Goal: Information Seeking & Learning: Learn about a topic

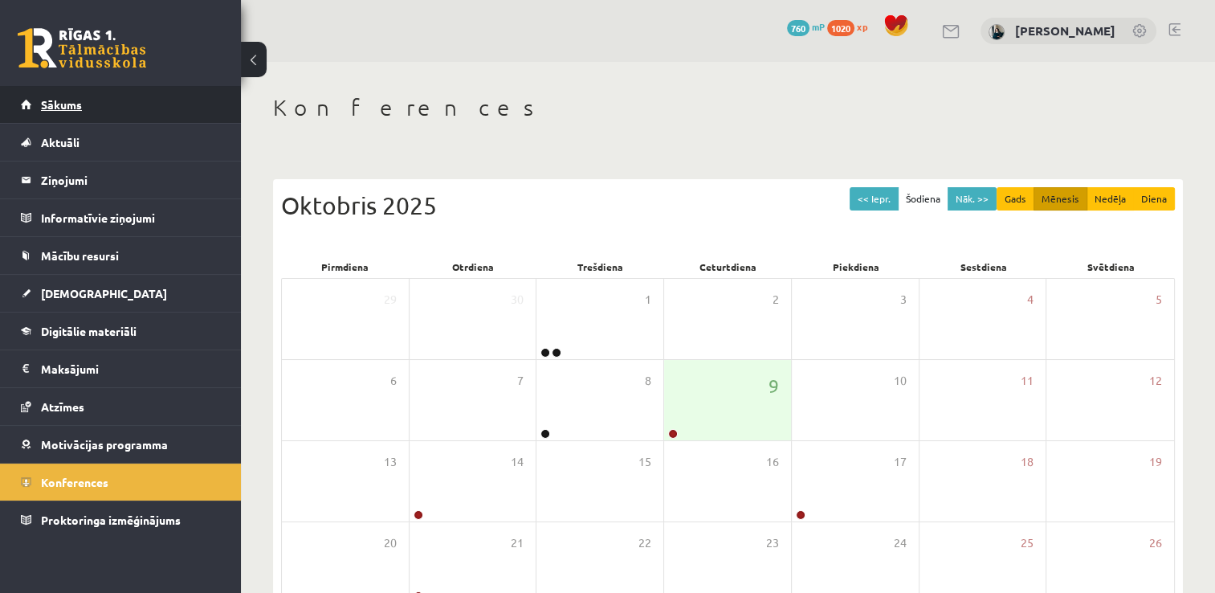
click at [71, 110] on span "Sākums" at bounding box center [61, 104] width 41 height 14
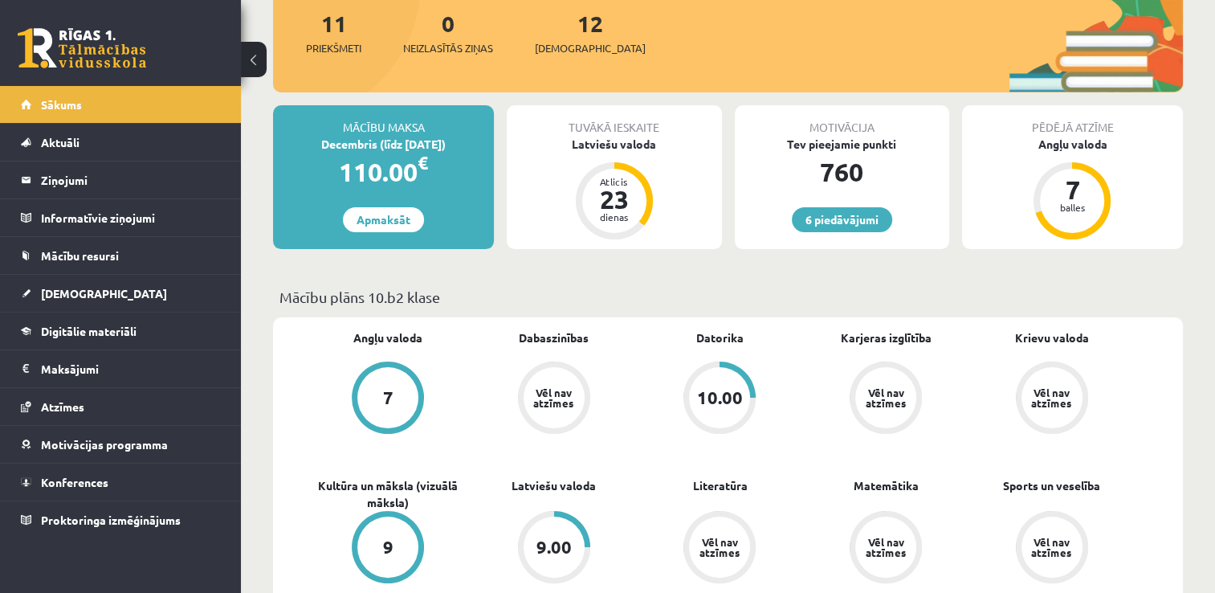
scroll to position [161, 0]
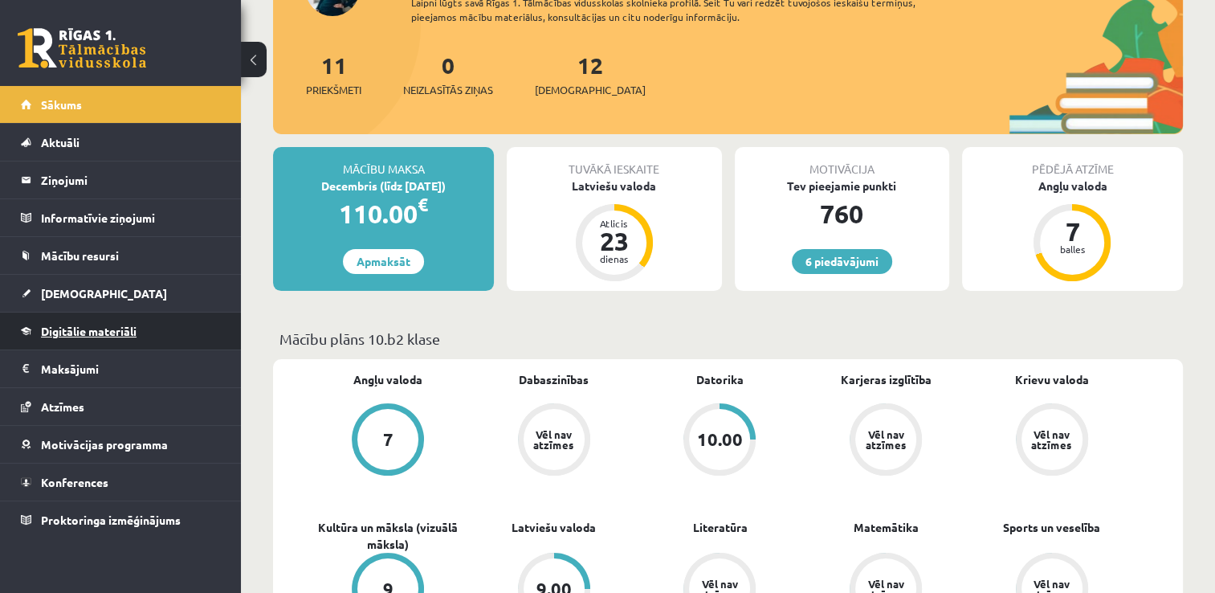
click at [32, 320] on link "Digitālie materiāli" at bounding box center [121, 330] width 200 height 37
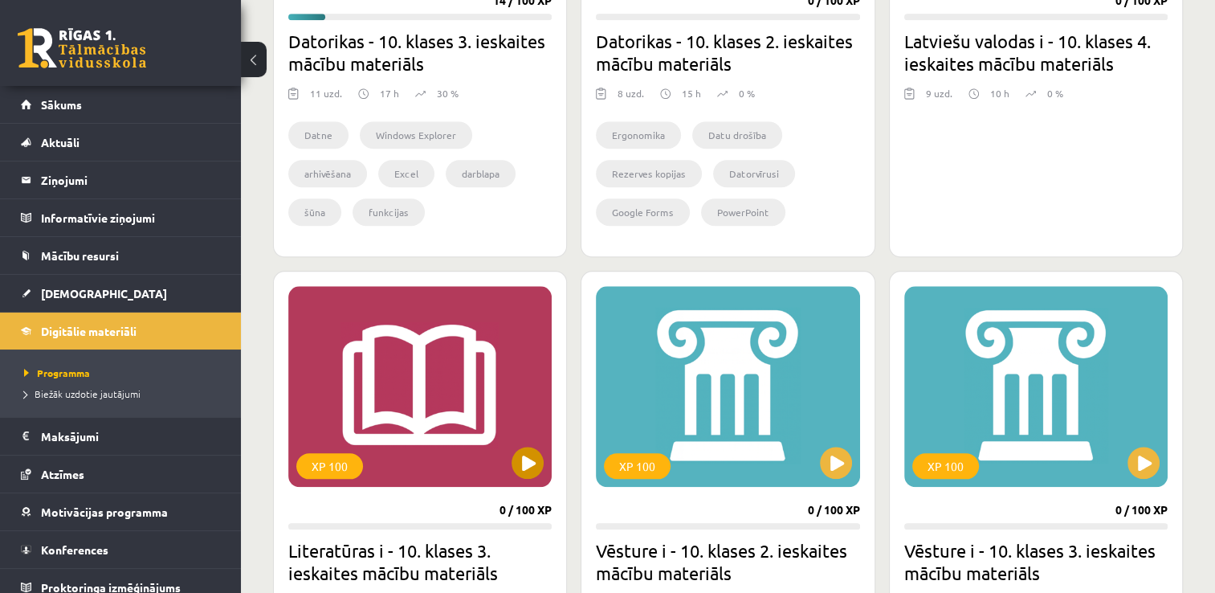
scroll to position [1686, 0]
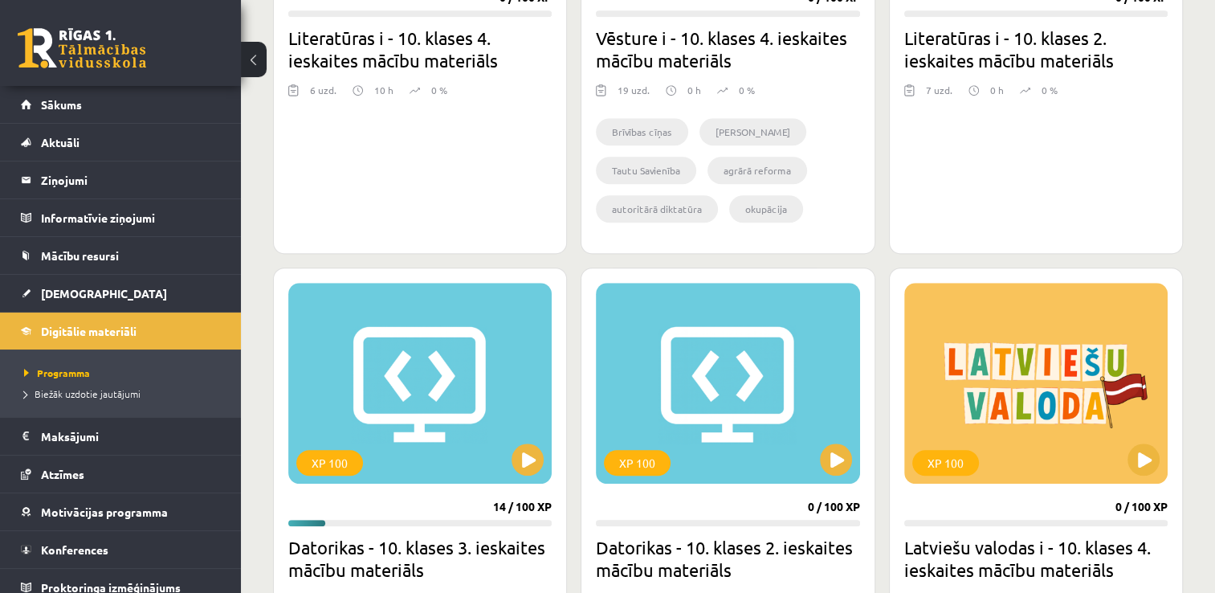
drag, startPoint x: 574, startPoint y: 297, endPoint x: 564, endPoint y: 196, distance: 101.7
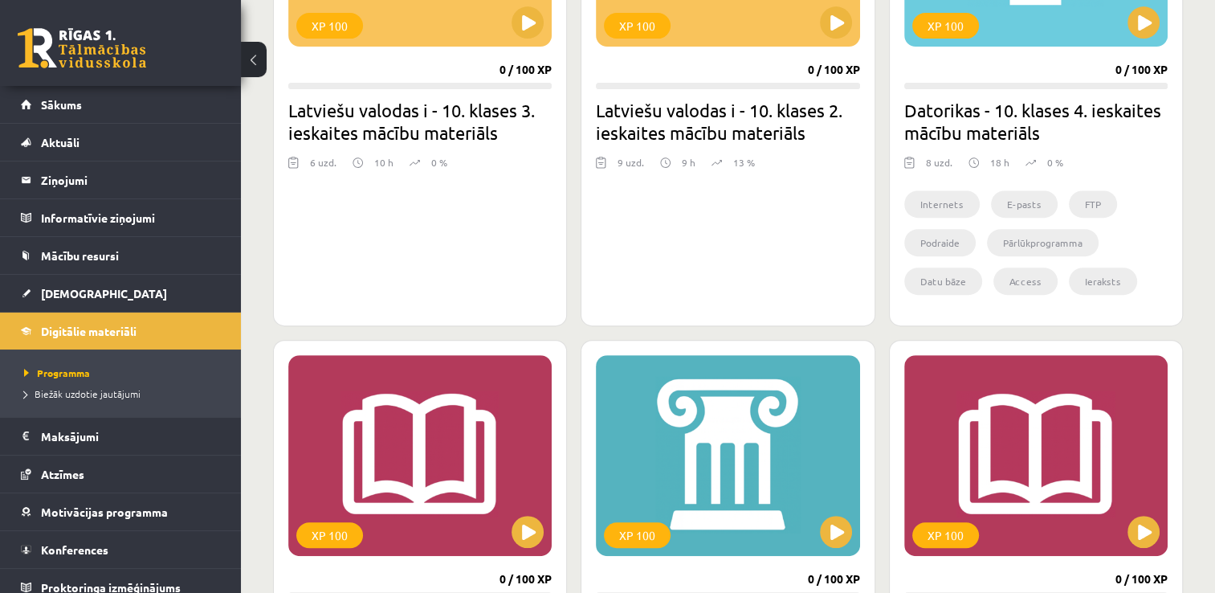
drag, startPoint x: 565, startPoint y: 187, endPoint x: 580, endPoint y: 132, distance: 56.5
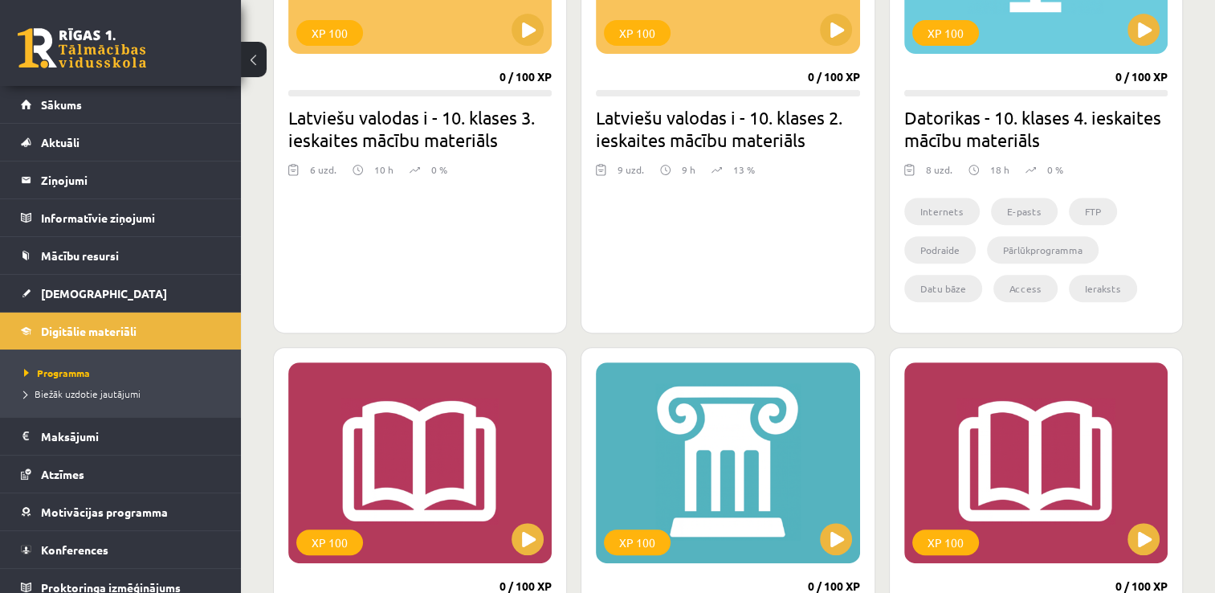
scroll to position [540, 0]
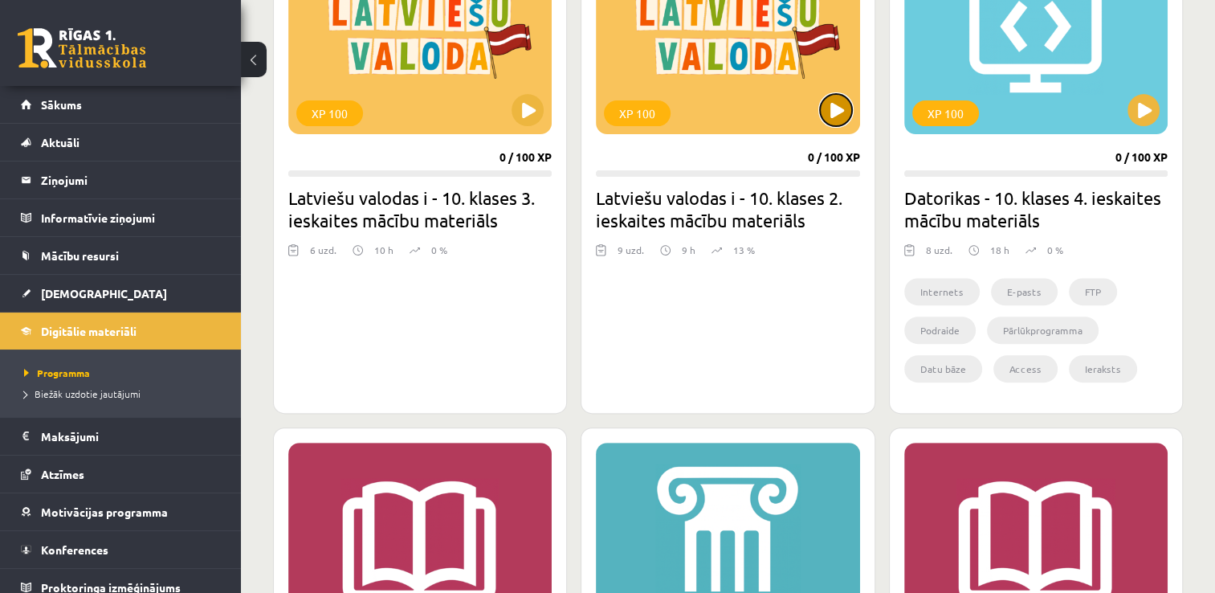
click at [829, 123] on button at bounding box center [836, 110] width 32 height 32
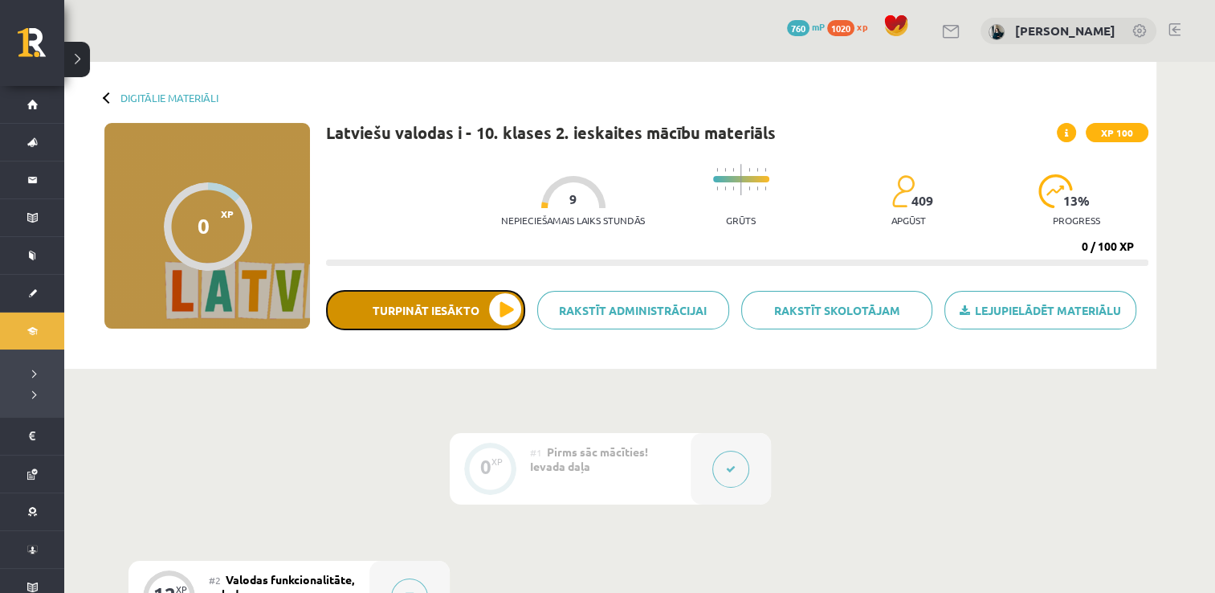
click at [495, 319] on button "Turpināt iesākto" at bounding box center [425, 310] width 199 height 40
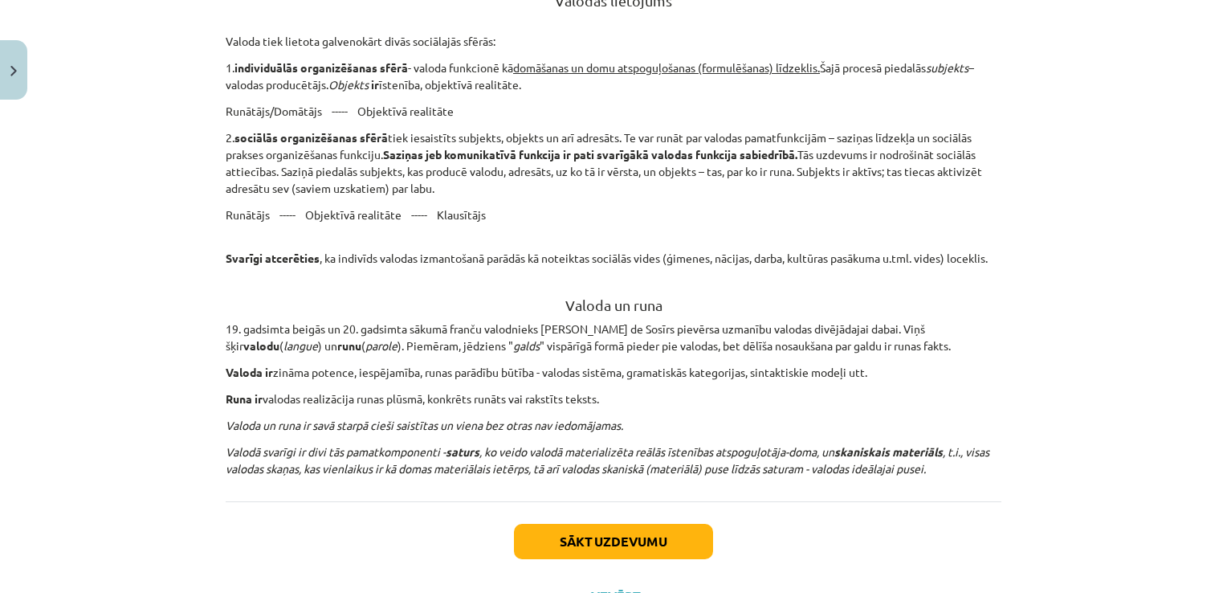
scroll to position [1445, 0]
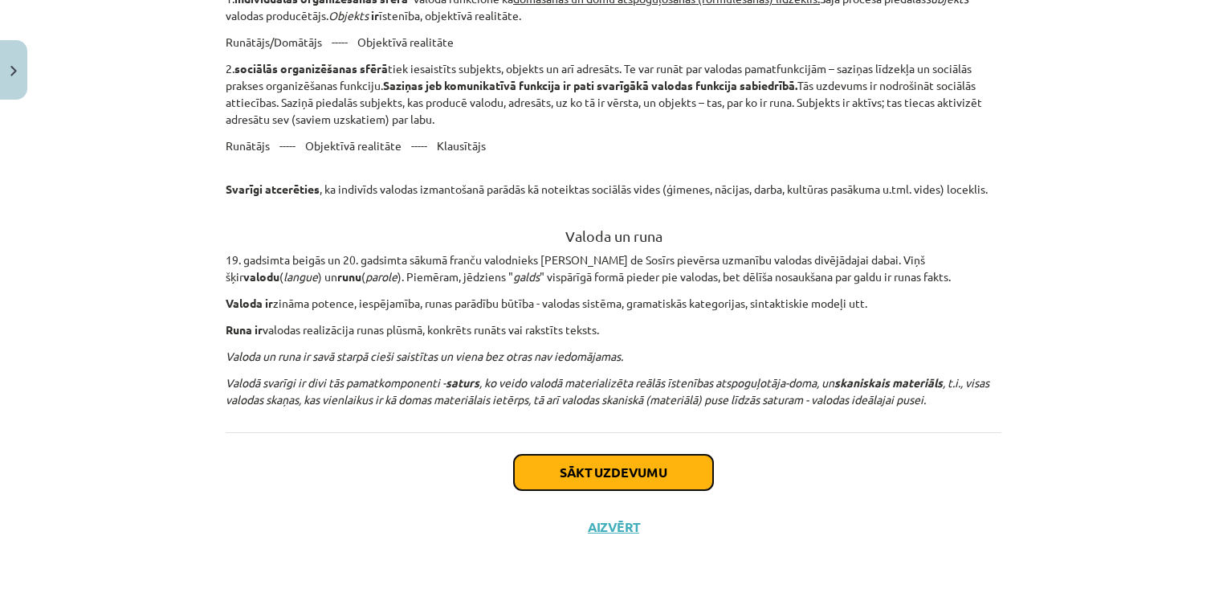
click at [608, 464] on button "Sākt uzdevumu" at bounding box center [613, 471] width 199 height 35
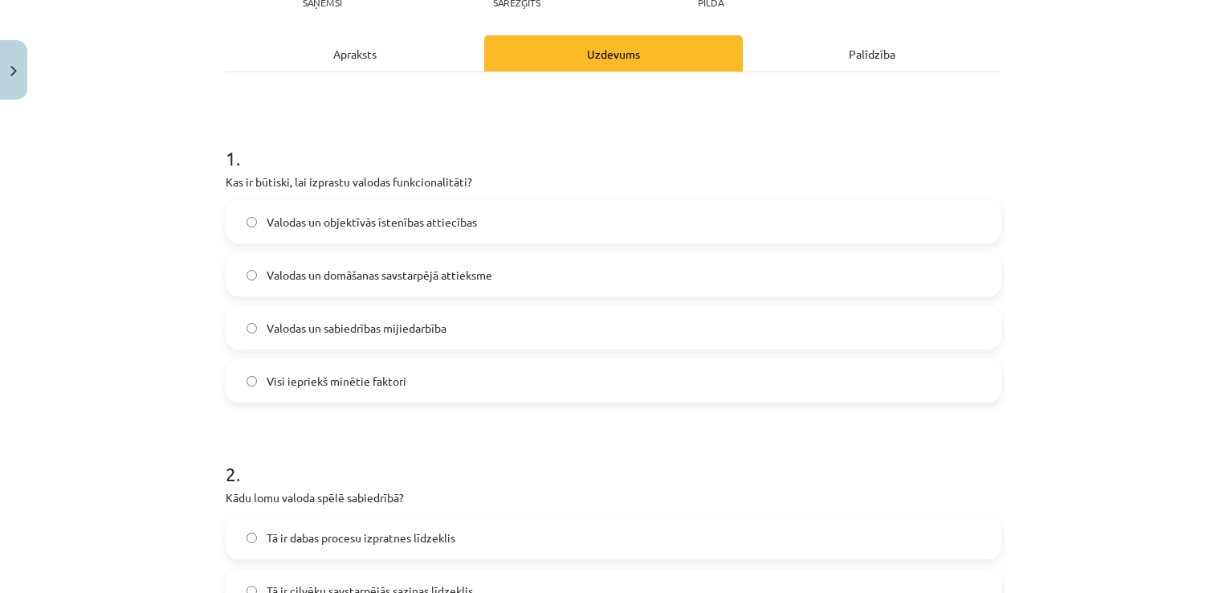
scroll to position [220, 0]
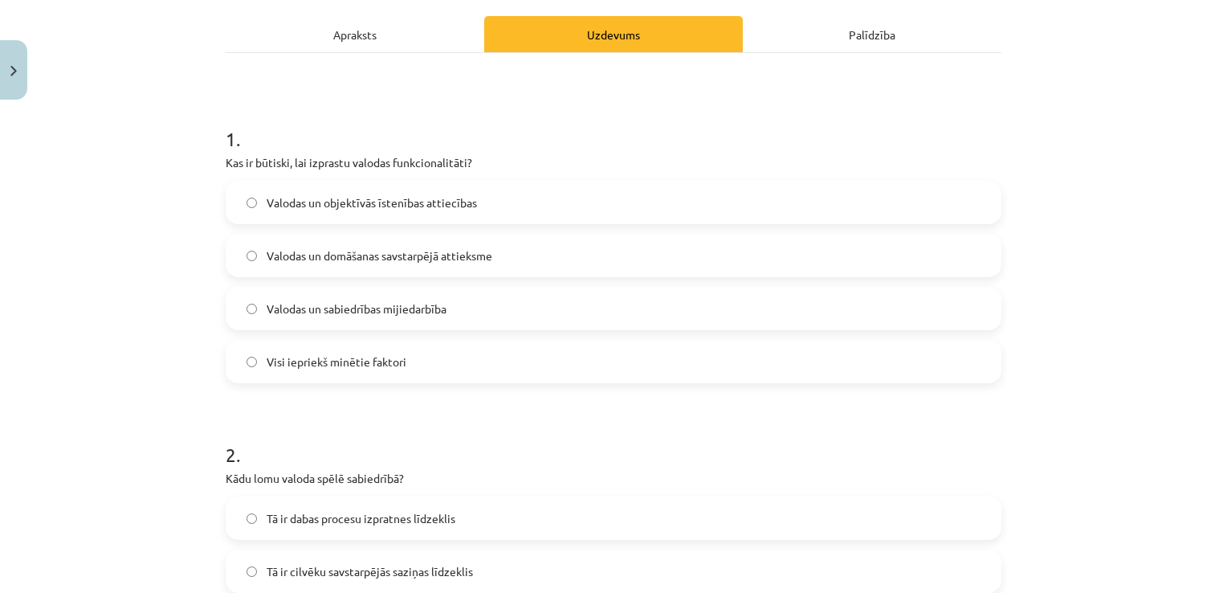
click at [484, 359] on label "Visi iepriekš minētie faktori" at bounding box center [613, 361] width 772 height 40
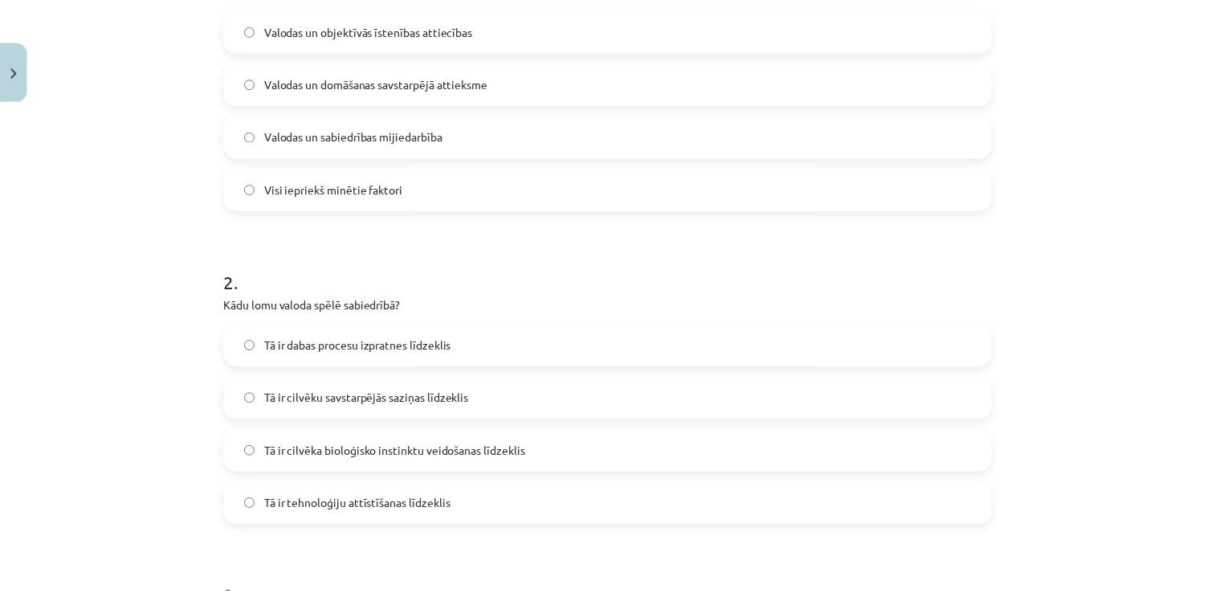
scroll to position [0, 0]
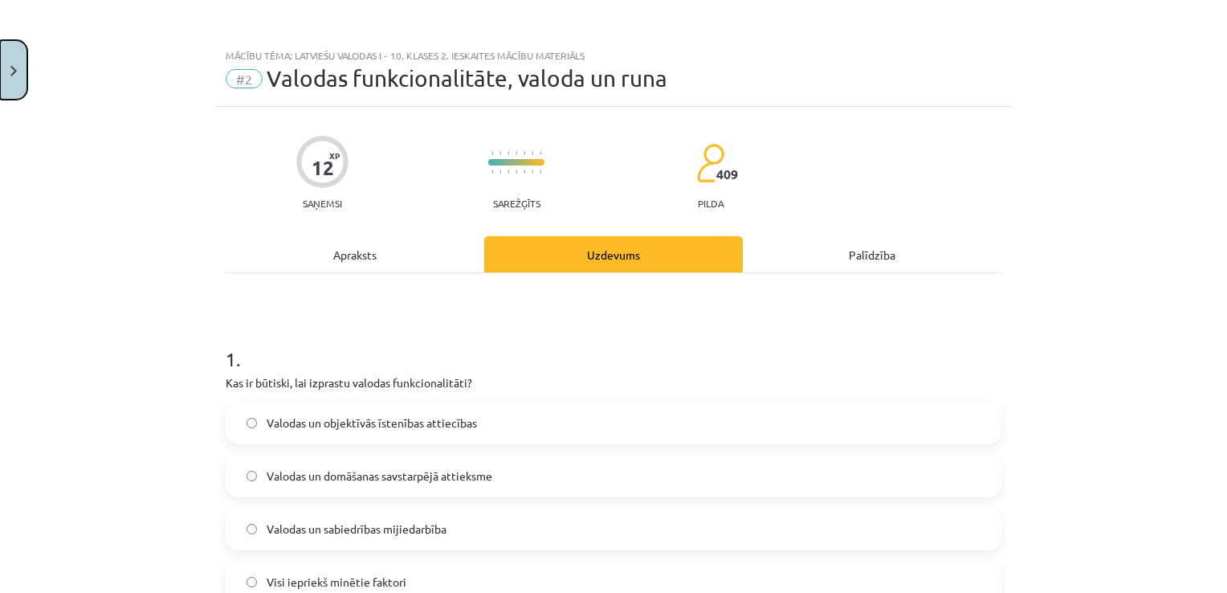
drag, startPoint x: 25, startPoint y: 92, endPoint x: 9, endPoint y: 77, distance: 21.6
click at [14, 84] on button "Close" at bounding box center [13, 69] width 27 height 59
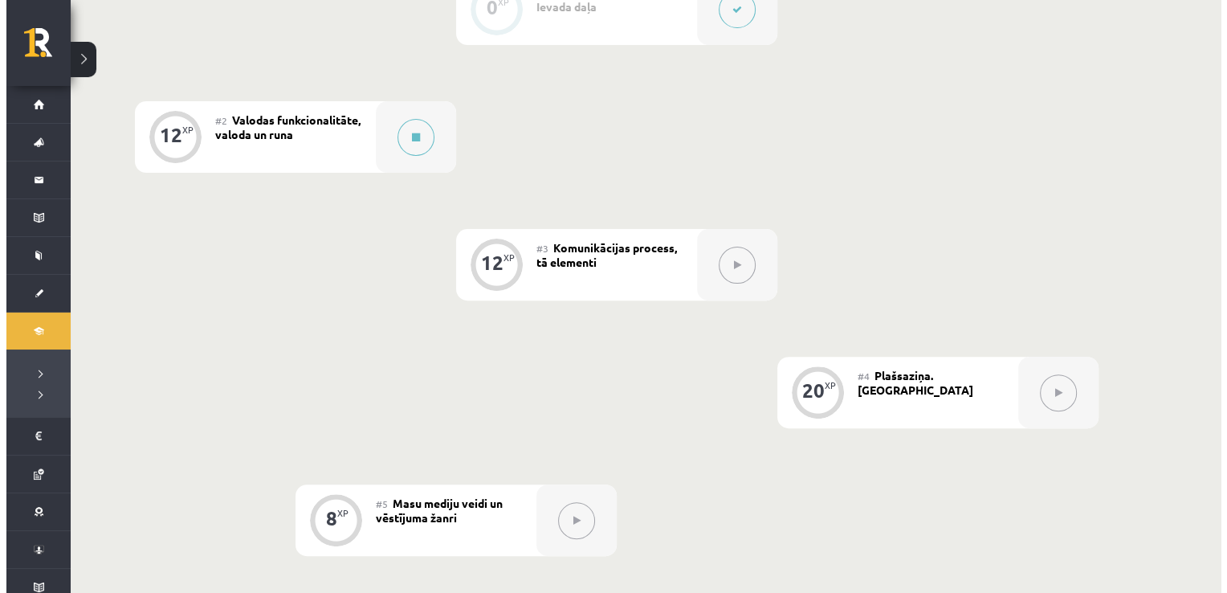
scroll to position [562, 0]
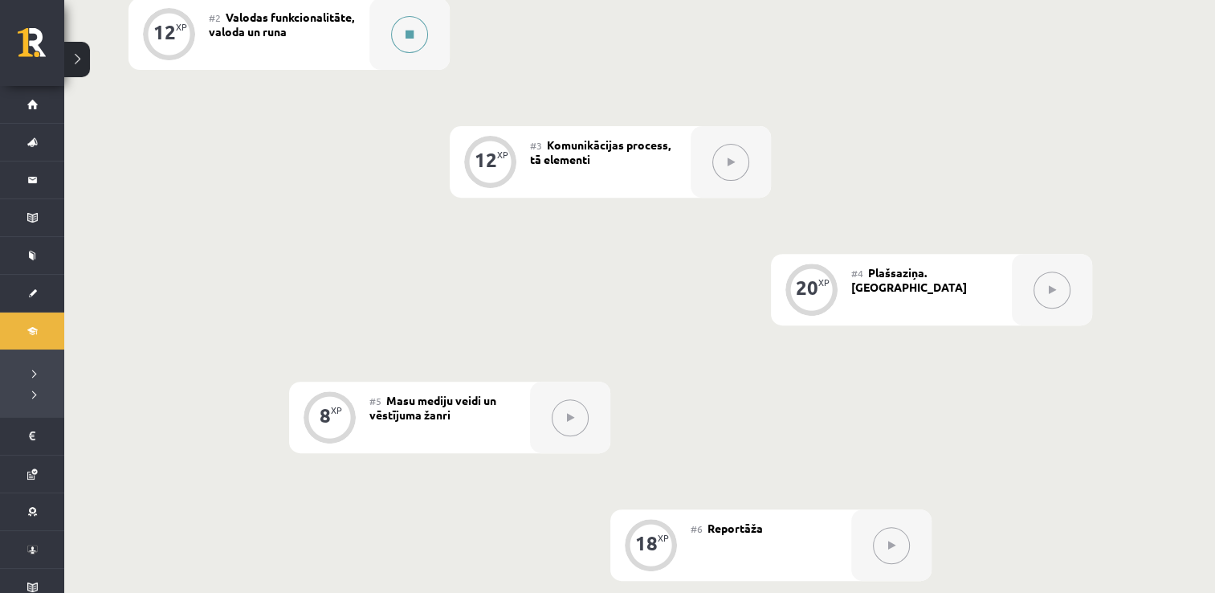
click at [396, 31] on button at bounding box center [409, 34] width 37 height 37
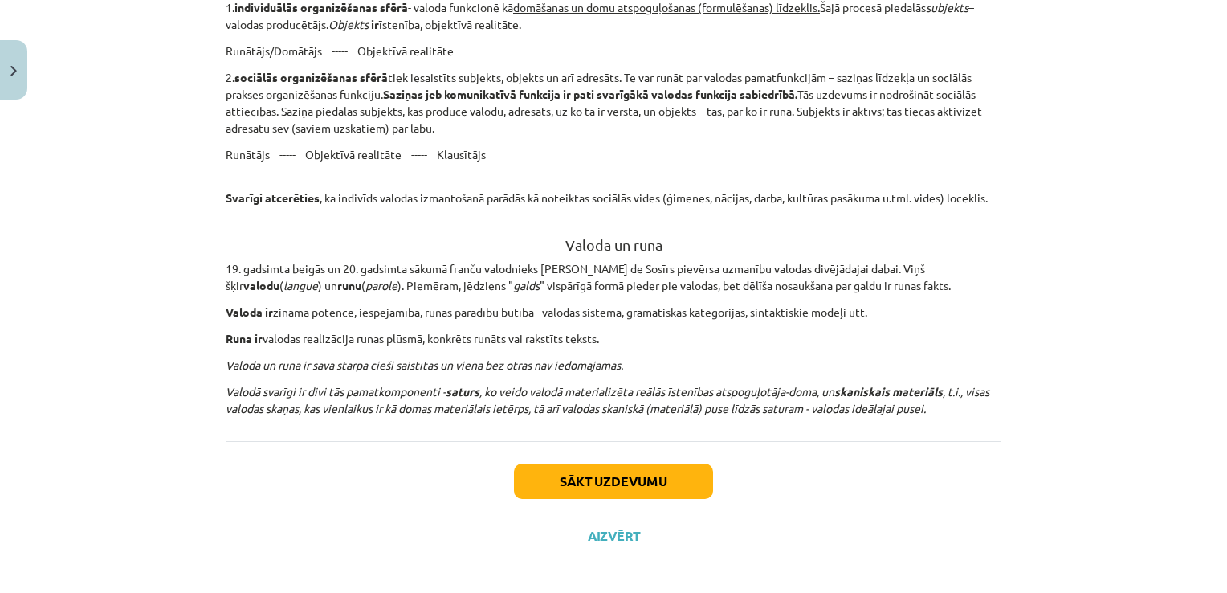
scroll to position [1445, 0]
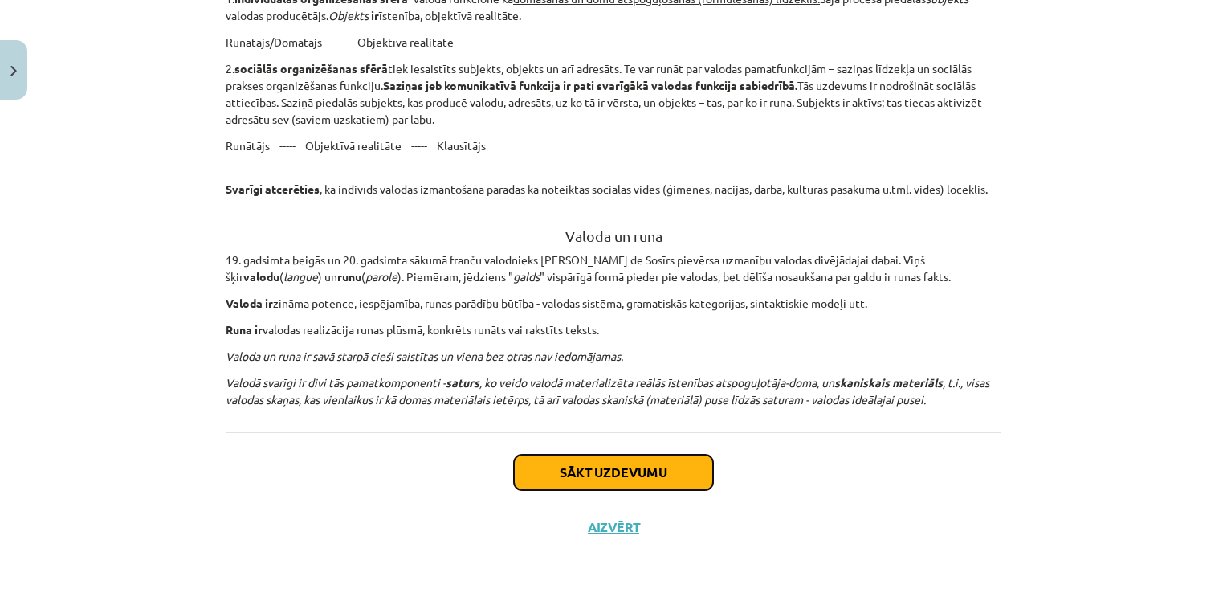
click at [520, 454] on button "Sākt uzdevumu" at bounding box center [613, 471] width 199 height 35
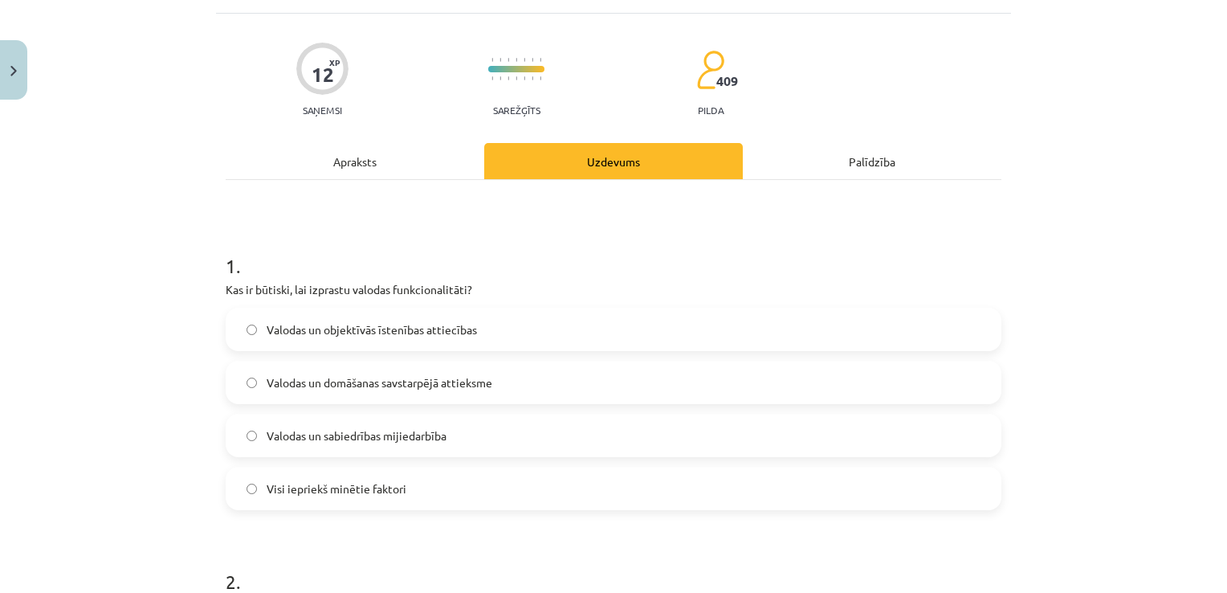
scroll to position [120, 0]
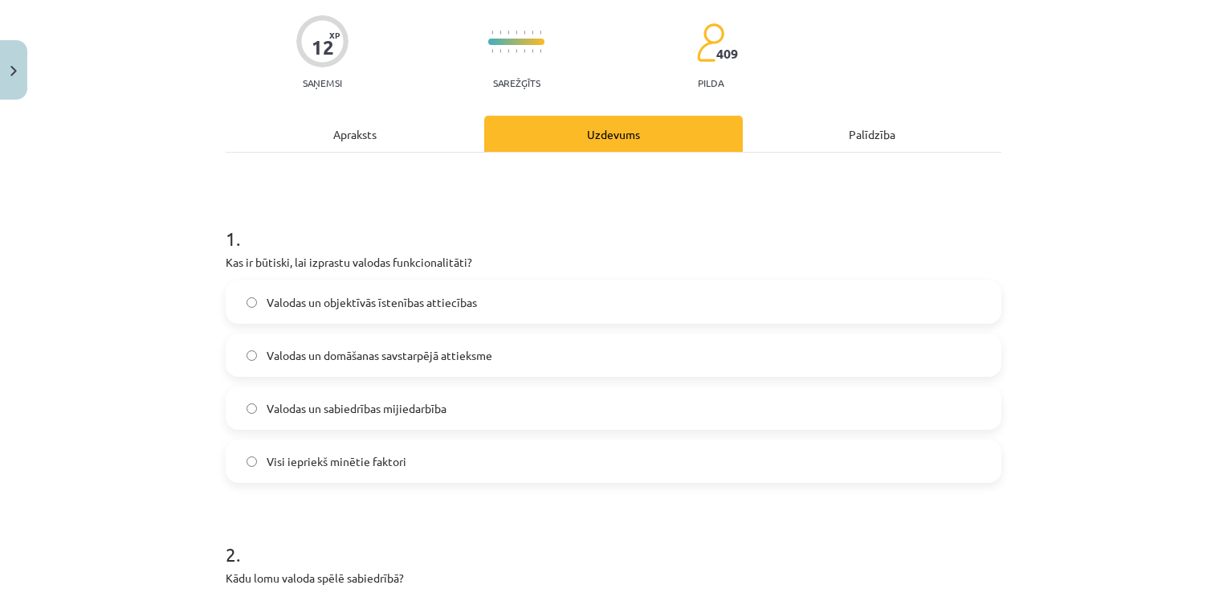
click at [286, 446] on label "Visi iepriekš minētie faktori" at bounding box center [613, 461] width 772 height 40
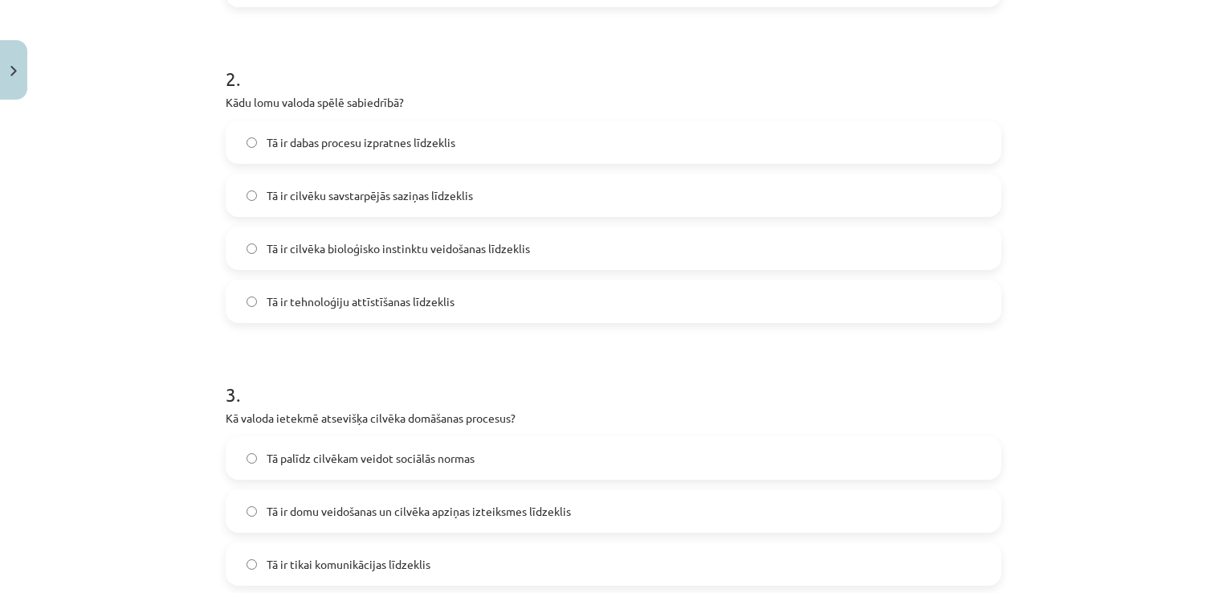
scroll to position [602, 0]
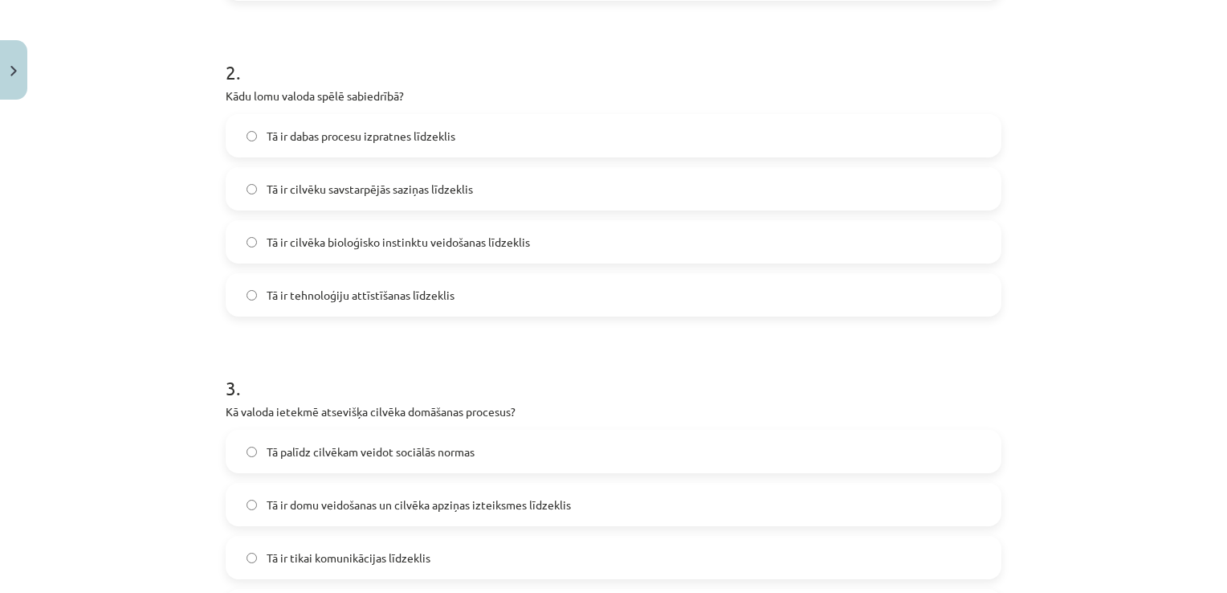
click at [331, 195] on span "Tā ir cilvēku savstarpējās saziņas līdzeklis" at bounding box center [370, 189] width 206 height 17
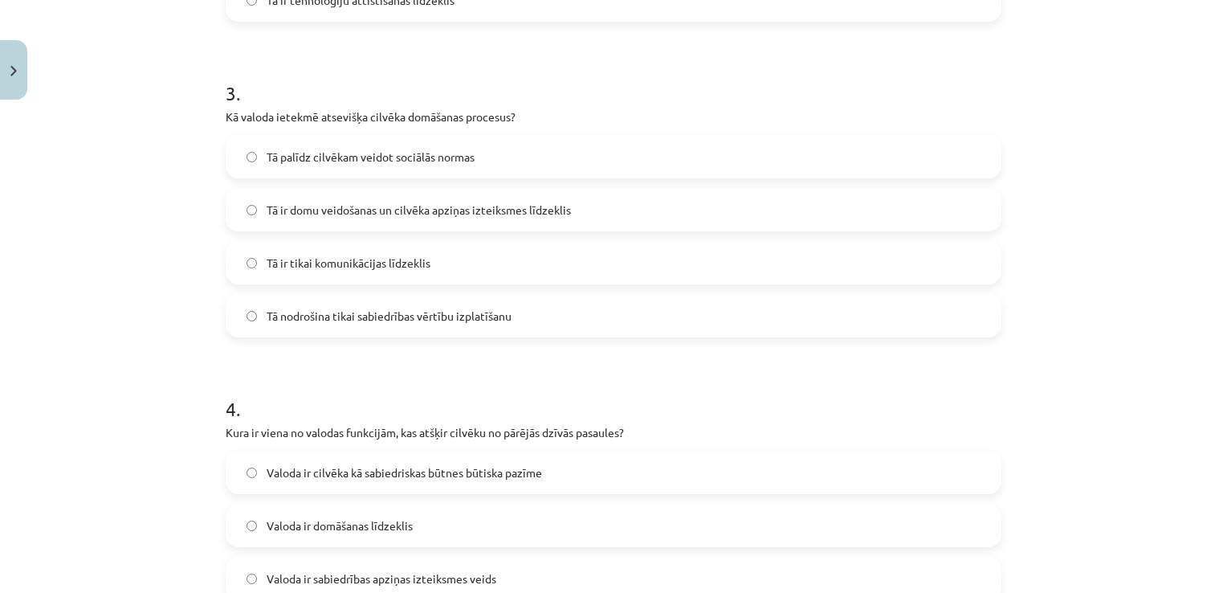
scroll to position [923, 0]
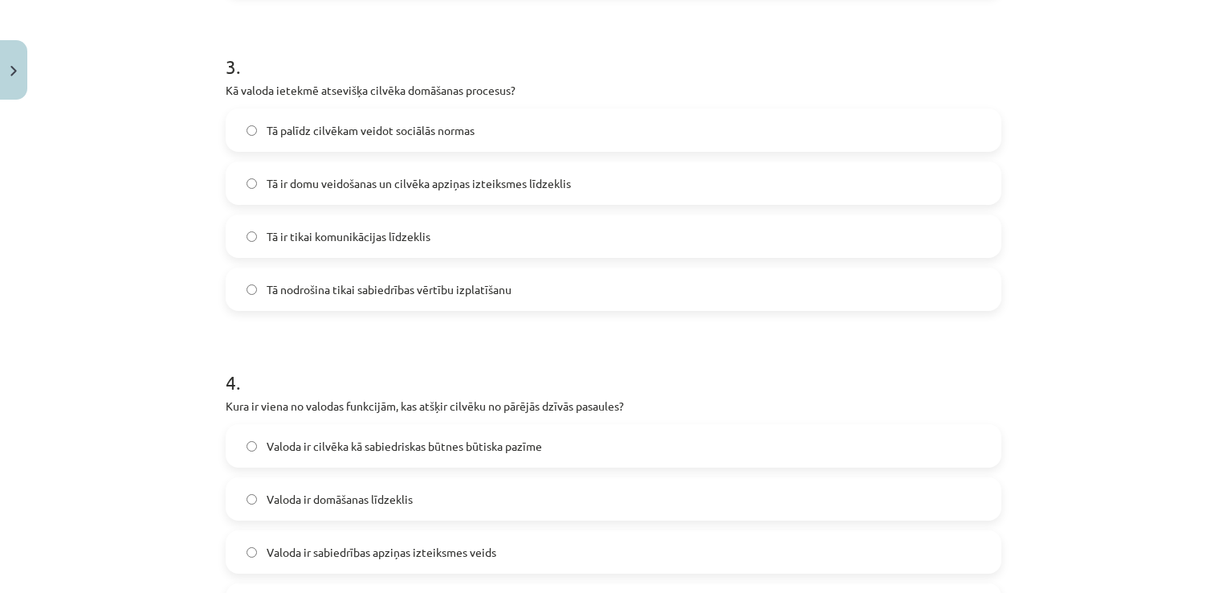
click at [331, 199] on label "Tā ir domu veidošanas un cilvēka apziņas izteiksmes līdzeklis" at bounding box center [613, 183] width 772 height 40
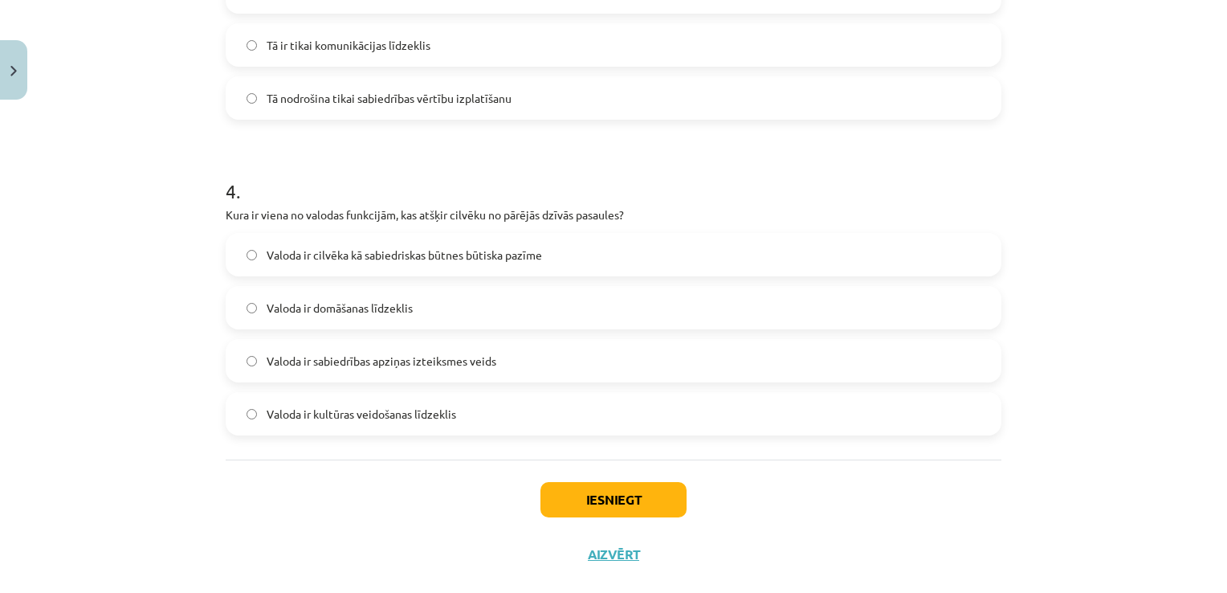
scroll to position [1143, 0]
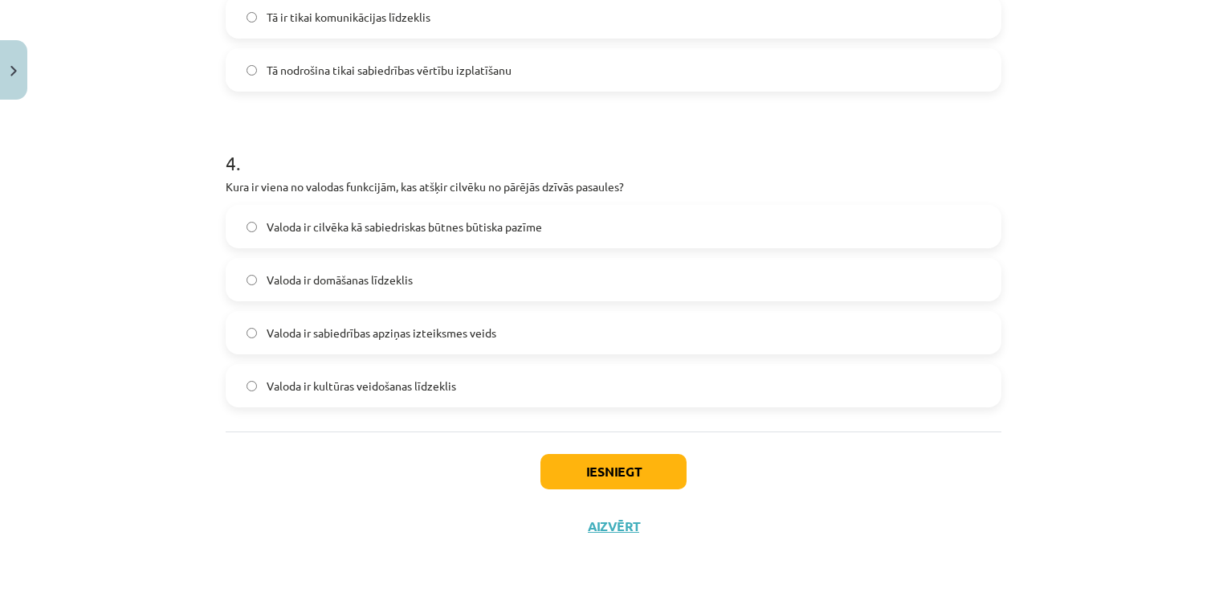
click at [296, 237] on label "Valoda ir cilvēka kā sabiedriskas būtnes būtiska pazīme" at bounding box center [613, 226] width 772 height 40
click at [660, 467] on button "Iesniegt" at bounding box center [613, 471] width 146 height 35
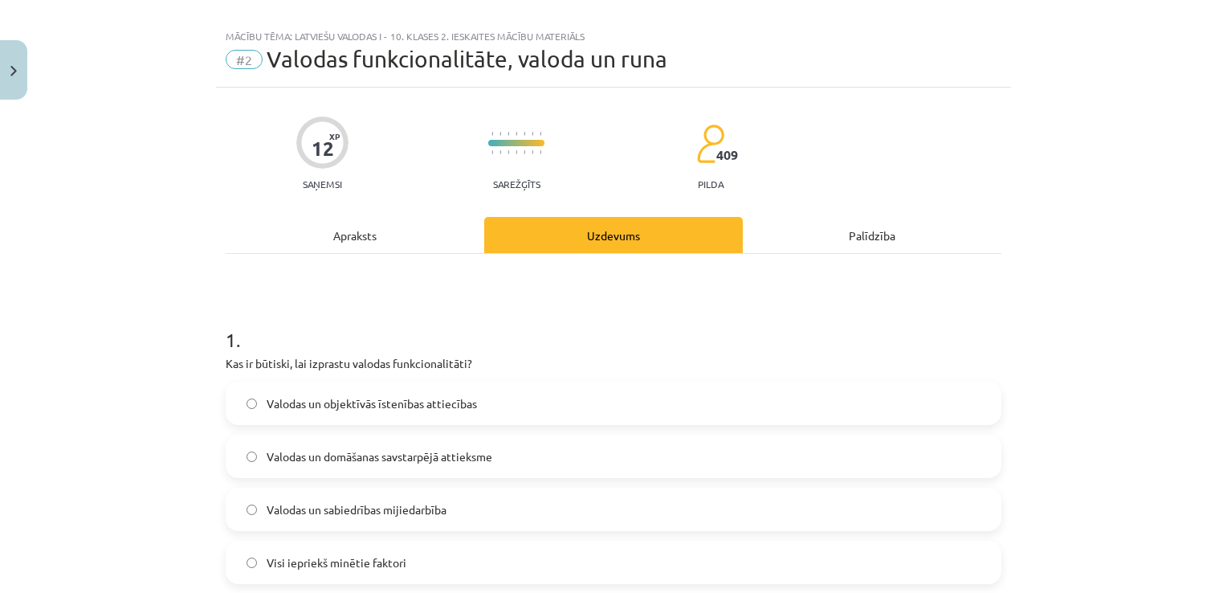
scroll to position [0, 0]
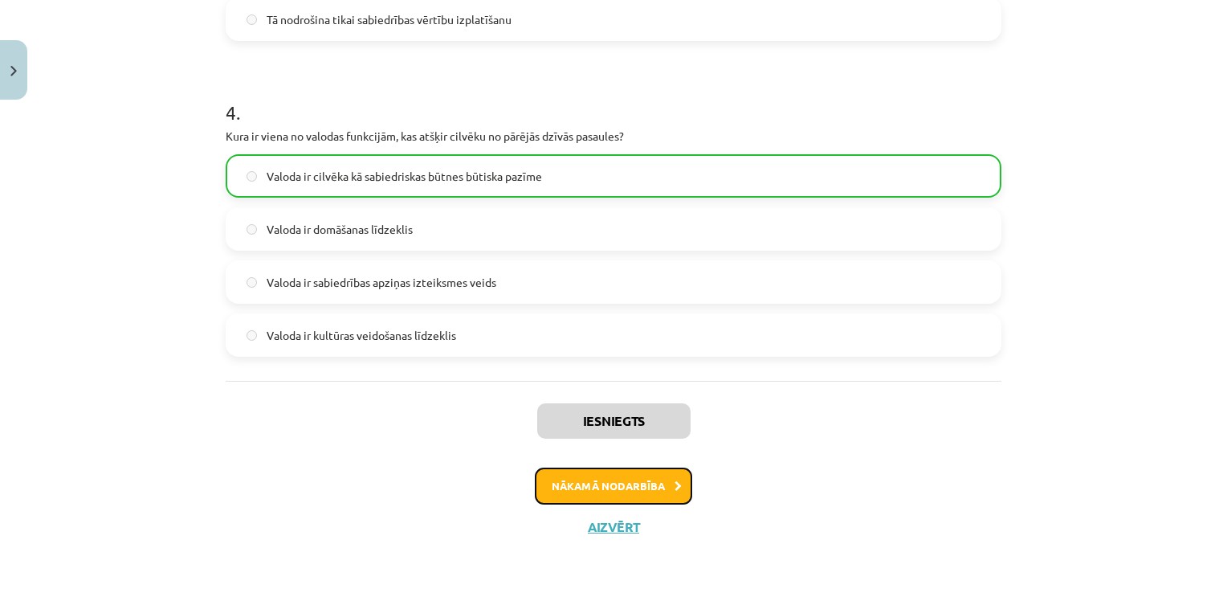
click at [613, 484] on button "Nākamā nodarbība" at bounding box center [613, 485] width 157 height 37
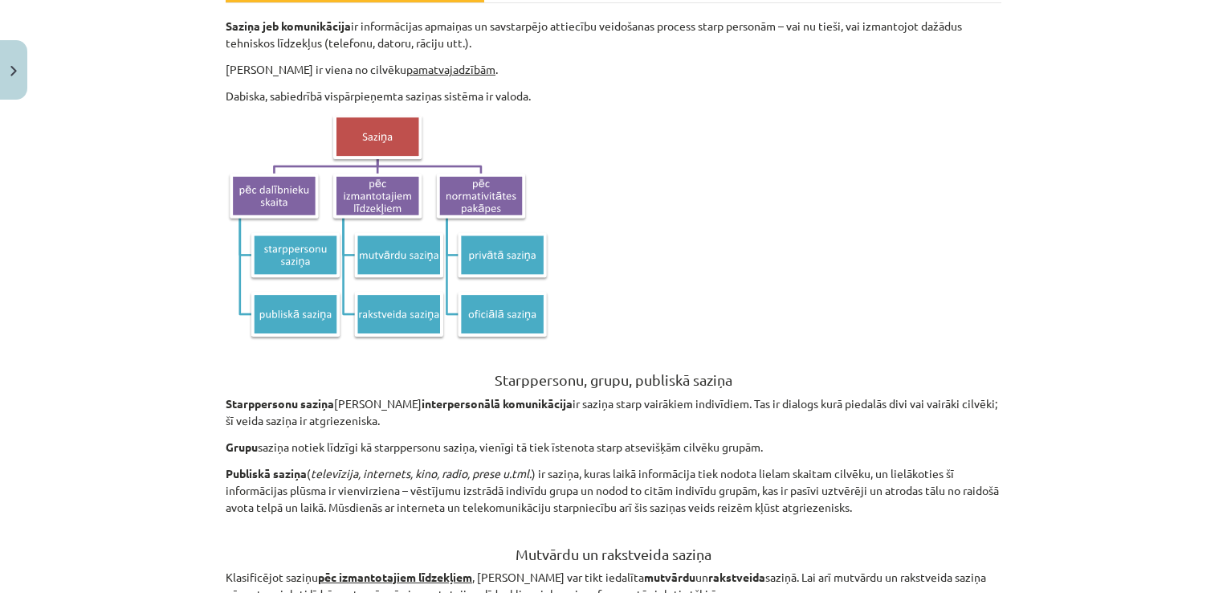
scroll to position [40, 0]
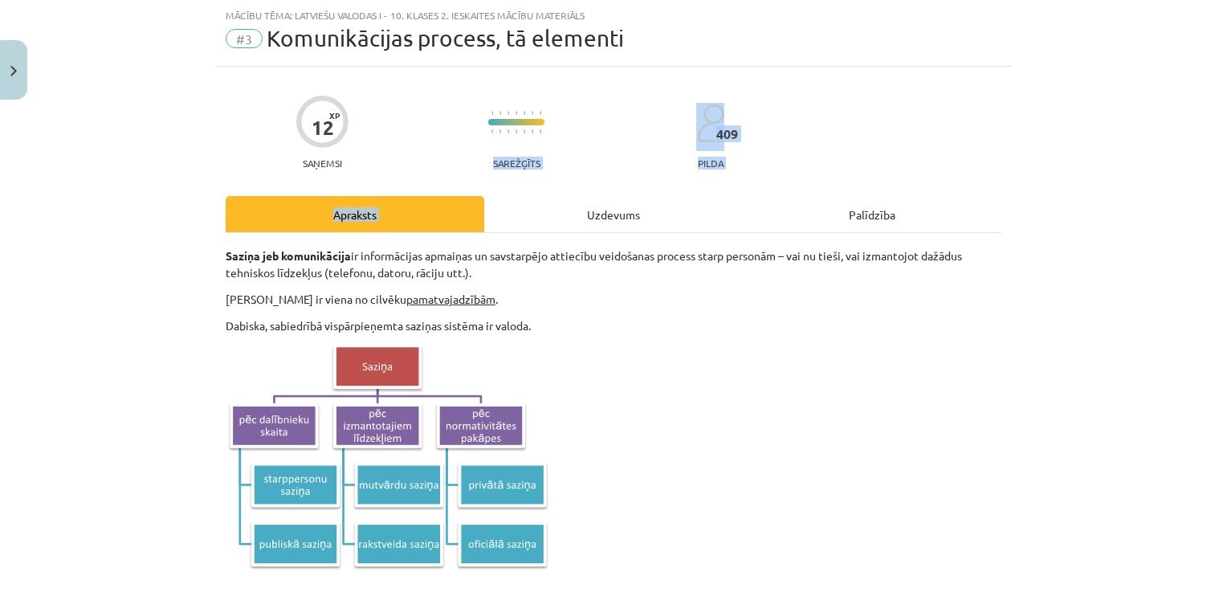
drag, startPoint x: 474, startPoint y: 127, endPoint x: 554, endPoint y: 172, distance: 92.0
drag, startPoint x: 554, startPoint y: 172, endPoint x: 552, endPoint y: 160, distance: 12.2
drag, startPoint x: 551, startPoint y: 163, endPoint x: 528, endPoint y: 177, distance: 27.0
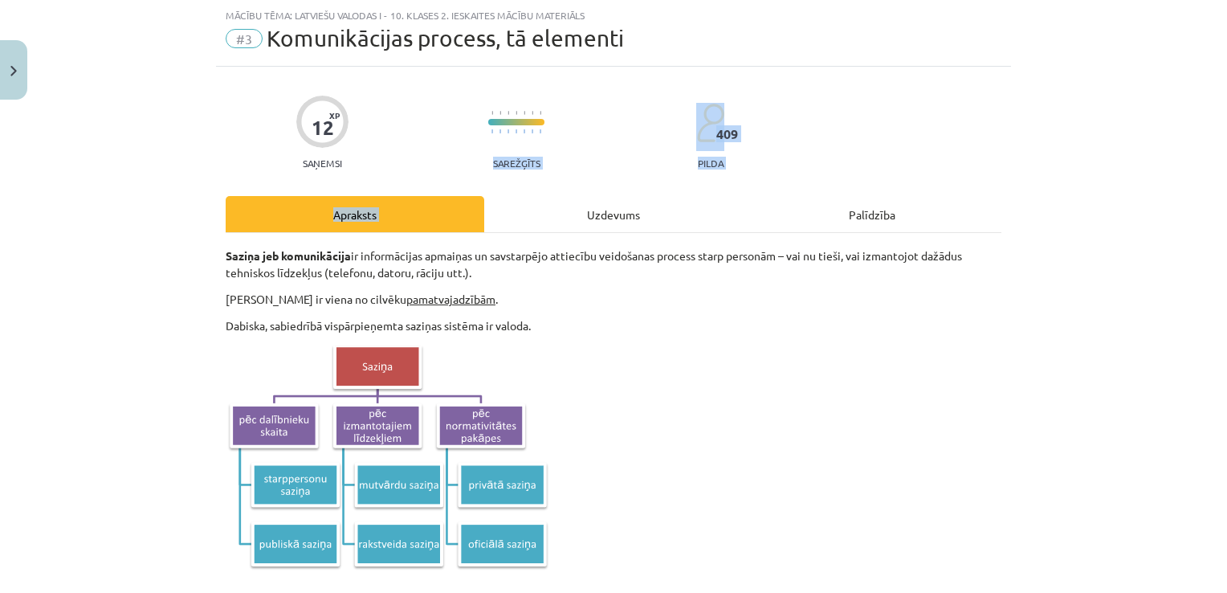
click at [549, 163] on div "12 XP Saņemsi Sarežģīts 409 pilda" at bounding box center [614, 127] width 776 height 83
click at [613, 265] on p "Saziņa jeb komunikācija ir informācijas apmaiņas un savstarpējo attiecību veido…" at bounding box center [614, 264] width 776 height 34
click at [613, 247] on p "Saziņa jeb komunikācija ir informācijas apmaiņas un savstarpējo attiecību veido…" at bounding box center [614, 264] width 776 height 34
drag, startPoint x: 617, startPoint y: 293, endPoint x: 599, endPoint y: 253, distance: 44.2
click at [617, 291] on p "Saziņa ir viena no cilvēku pamatvajadzībām ." at bounding box center [614, 299] width 776 height 17
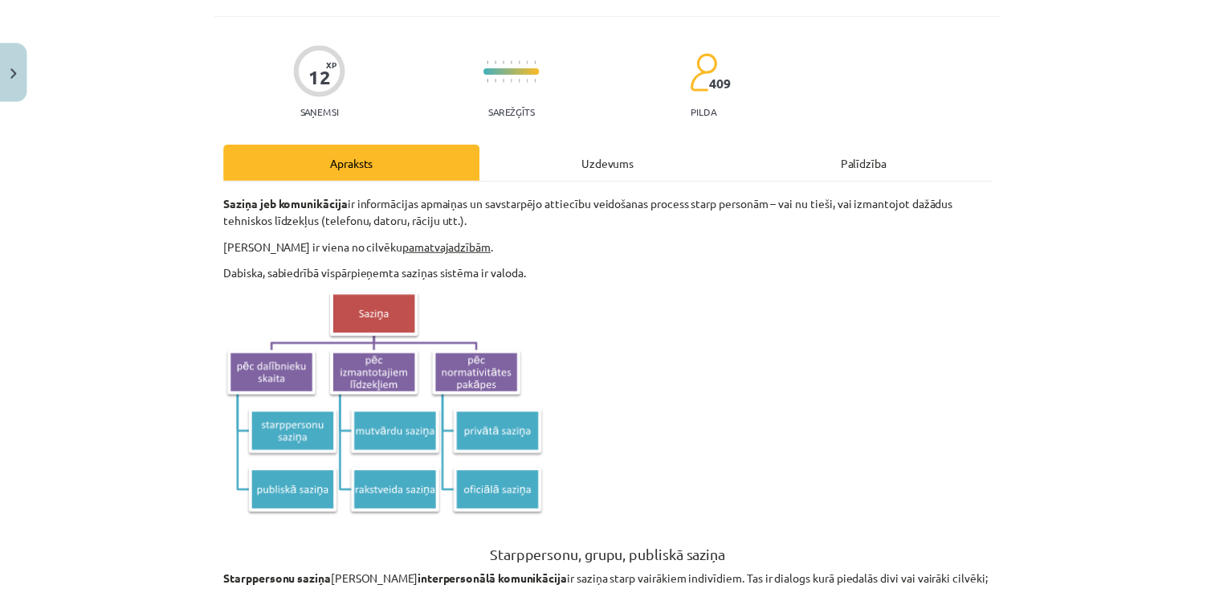
scroll to position [102, 0]
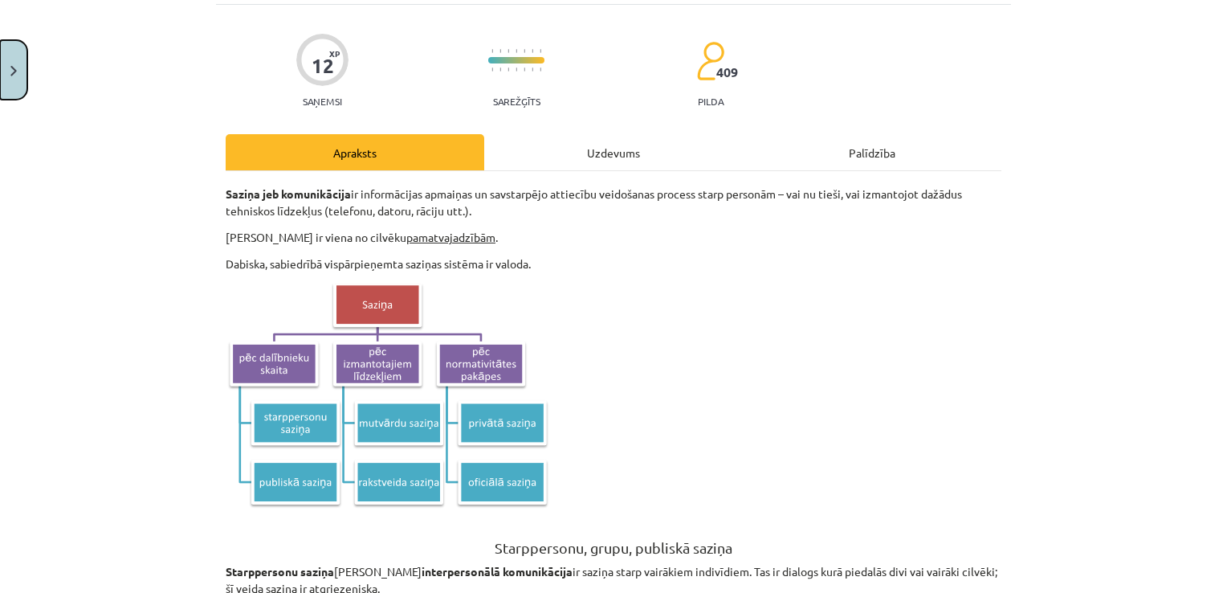
click at [6, 61] on button "Close" at bounding box center [13, 69] width 27 height 59
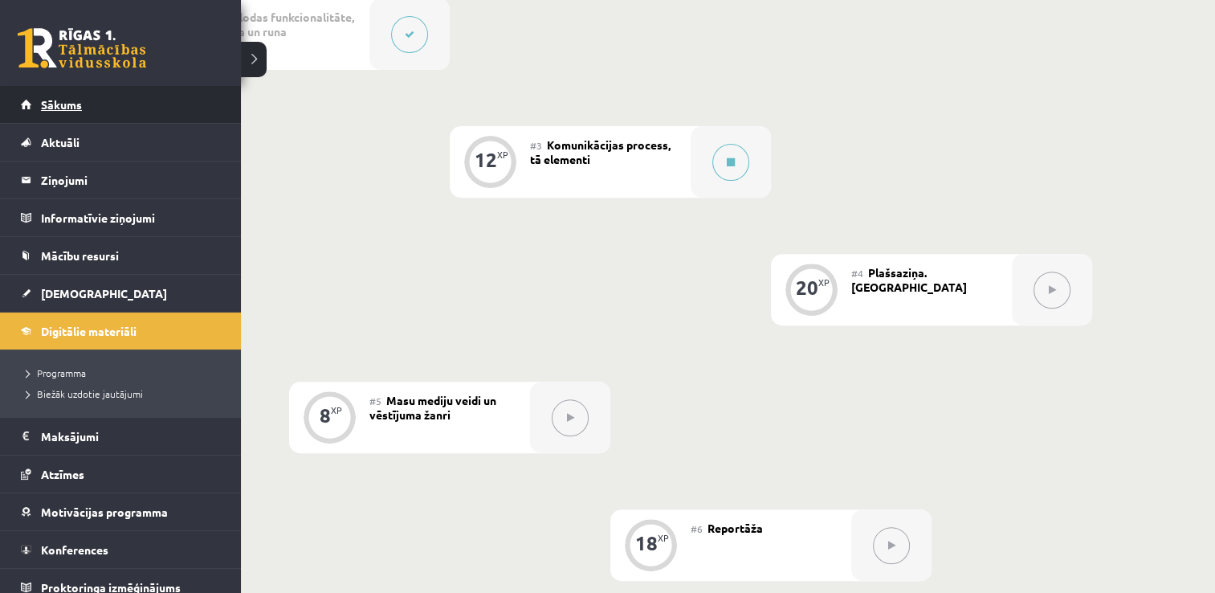
click at [32, 111] on link "Sākums" at bounding box center [121, 104] width 200 height 37
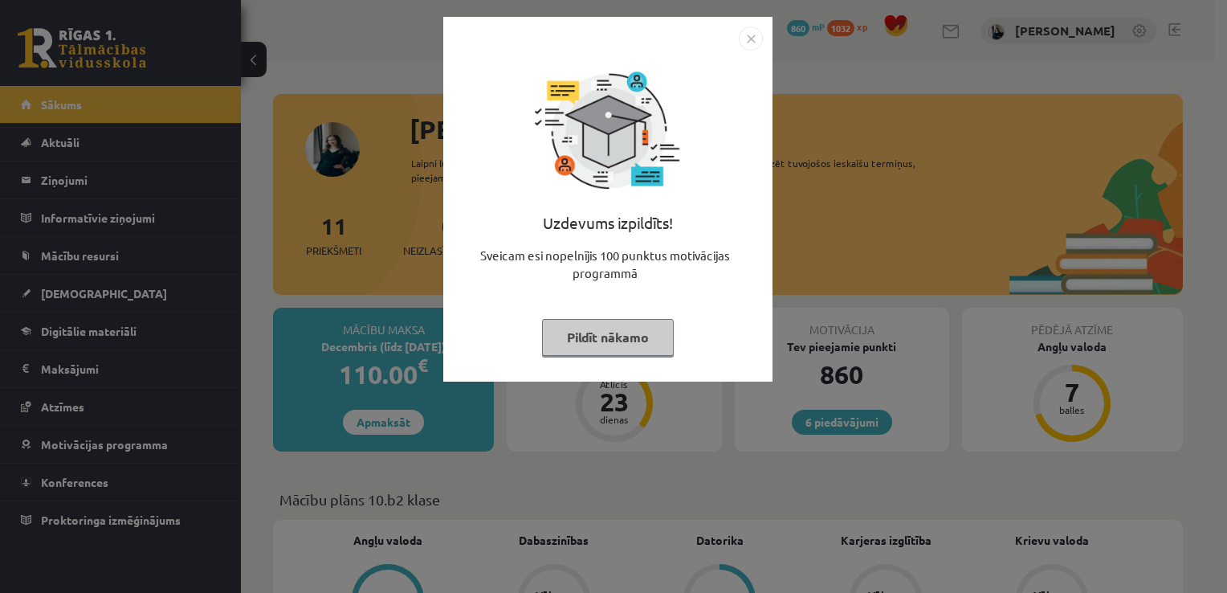
click at [617, 337] on button "Pildīt nākamo" at bounding box center [608, 337] width 132 height 37
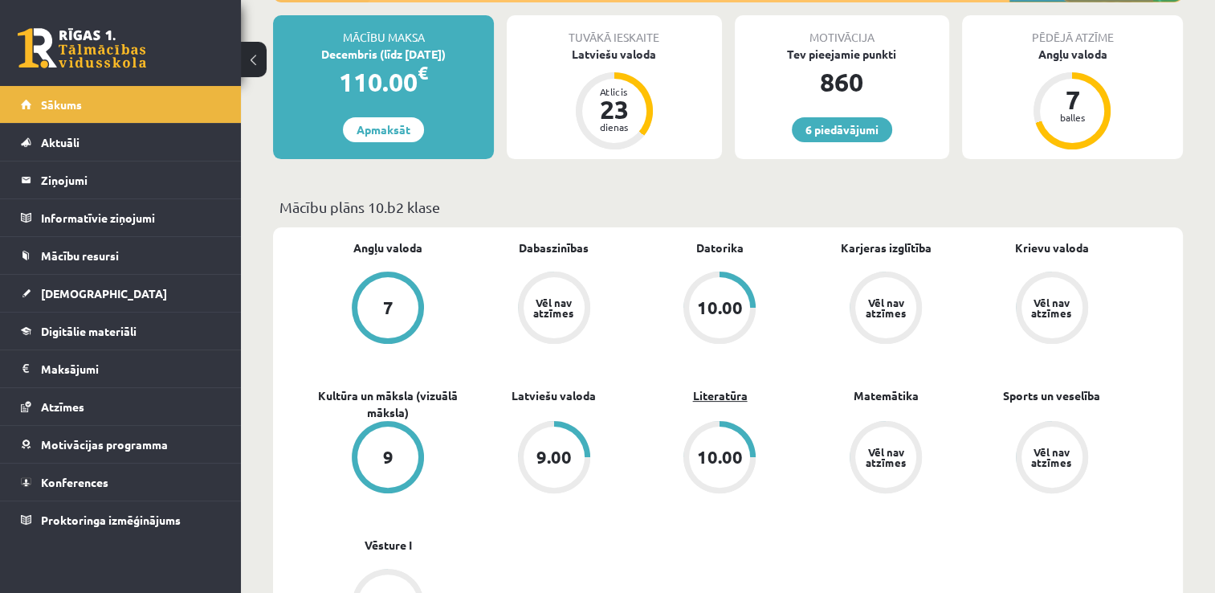
scroll to position [321, 0]
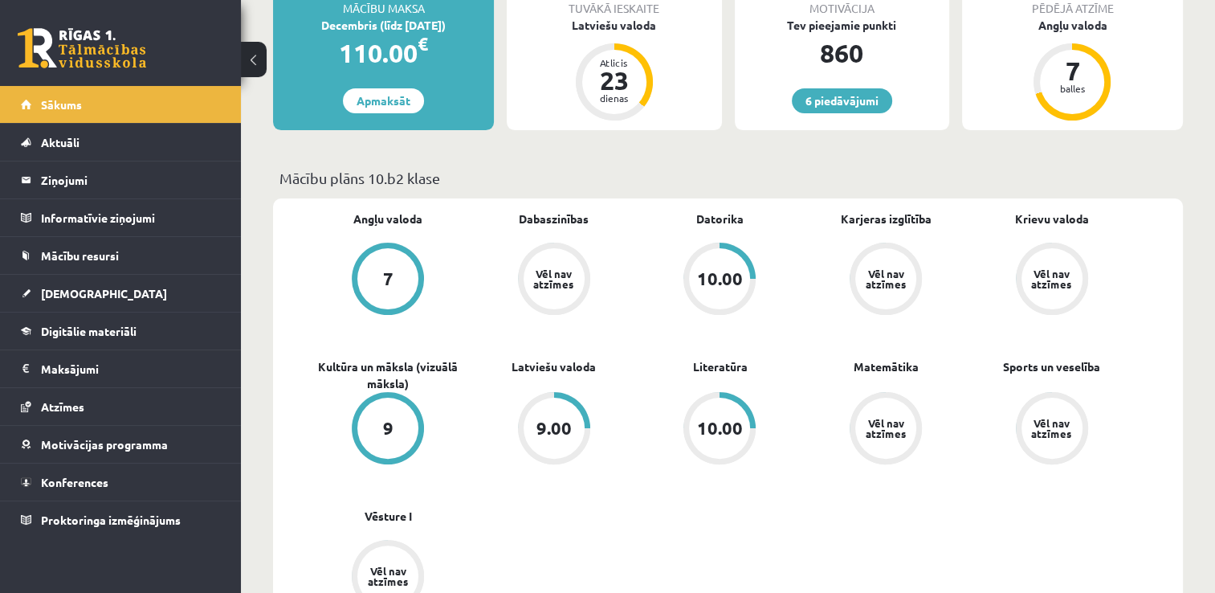
click at [723, 381] on span "Literatūra" at bounding box center [719, 374] width 55 height 32
click at [723, 368] on link "Literatūra" at bounding box center [719, 366] width 55 height 17
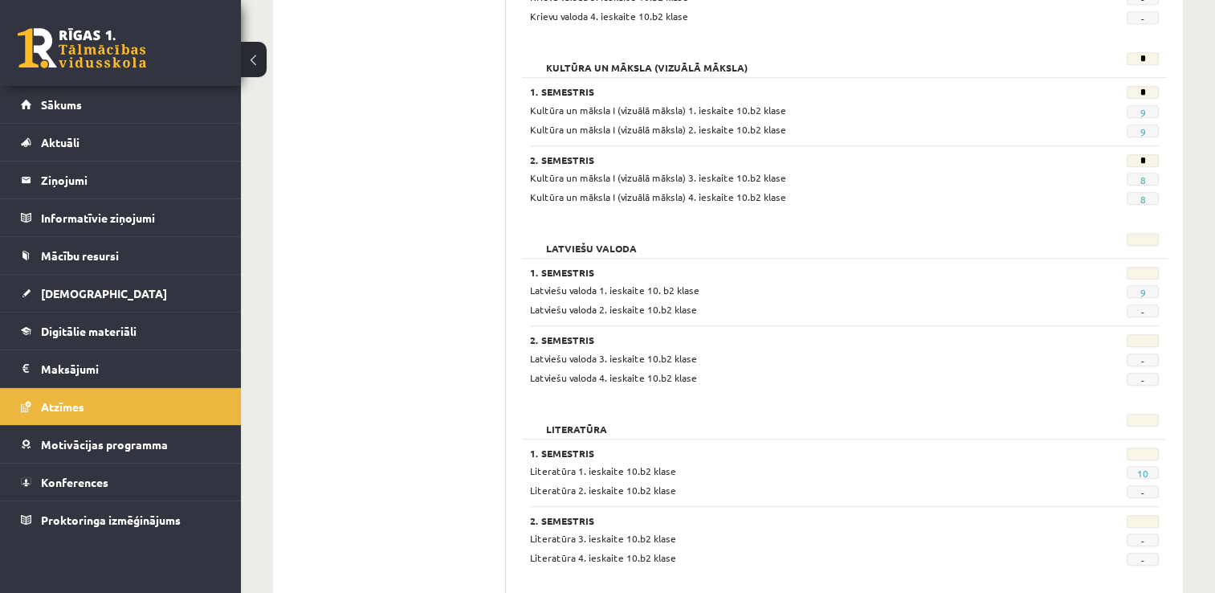
scroll to position [964, 0]
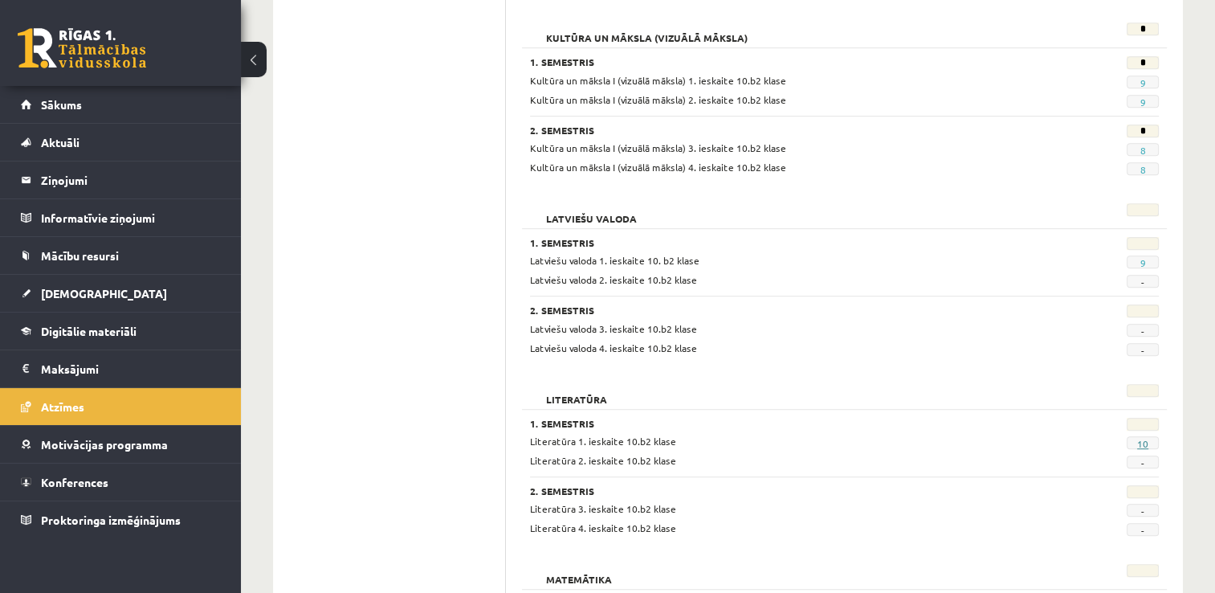
click at [1147, 437] on link "10" at bounding box center [1142, 443] width 11 height 13
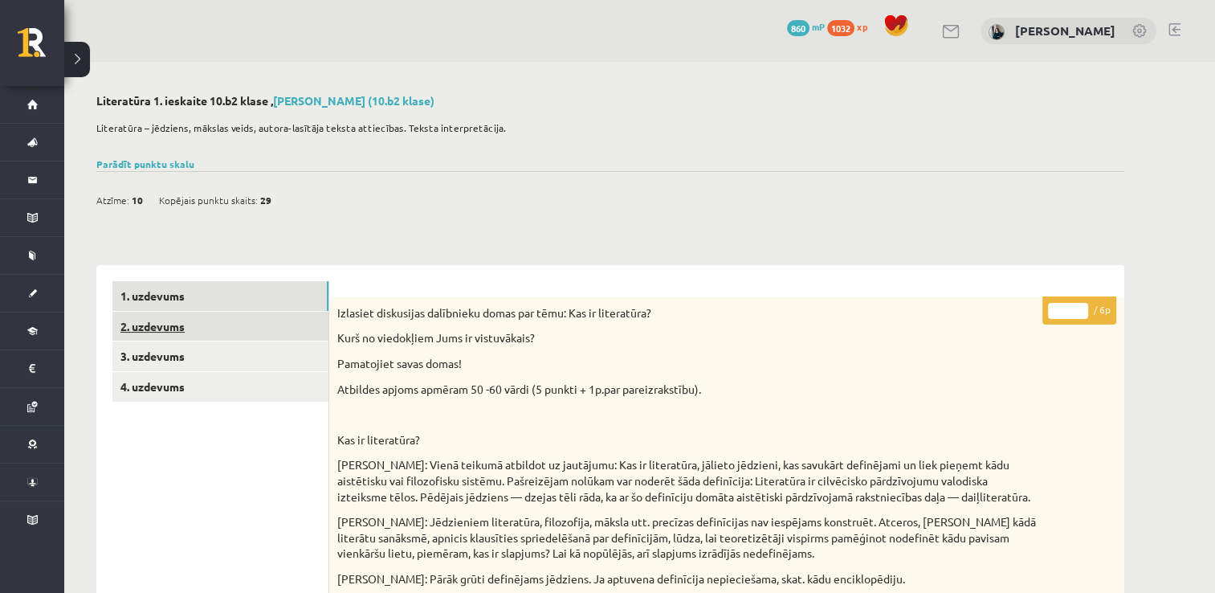
click at [145, 334] on link "2. uzdevums" at bounding box center [220, 327] width 216 height 30
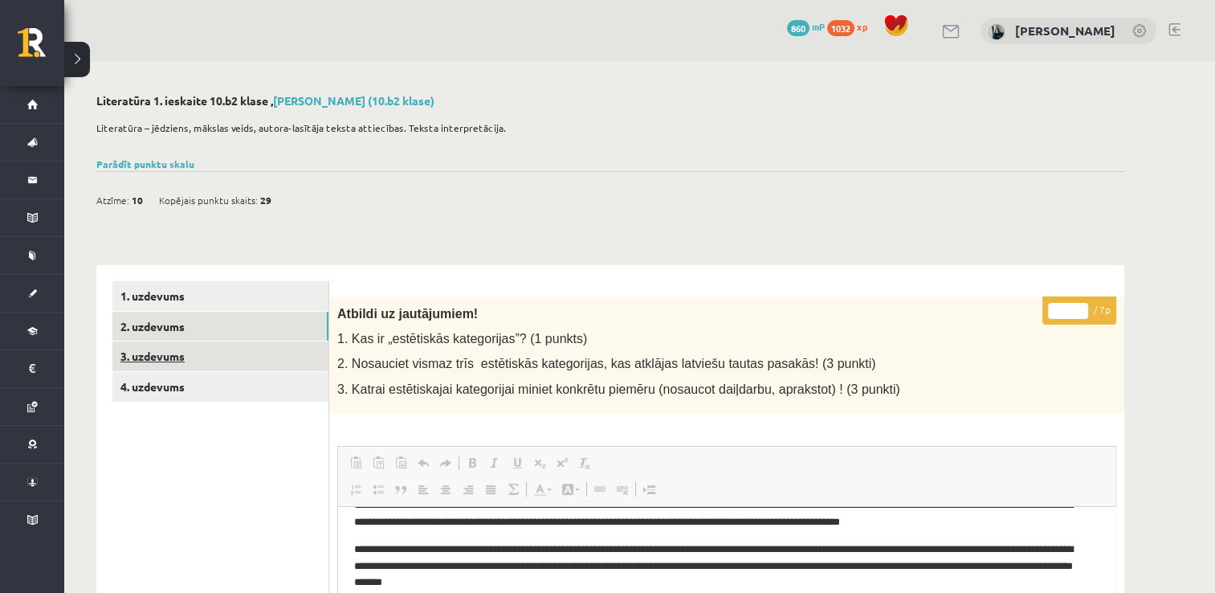
click at [144, 358] on link "3. uzdevums" at bounding box center [220, 356] width 216 height 30
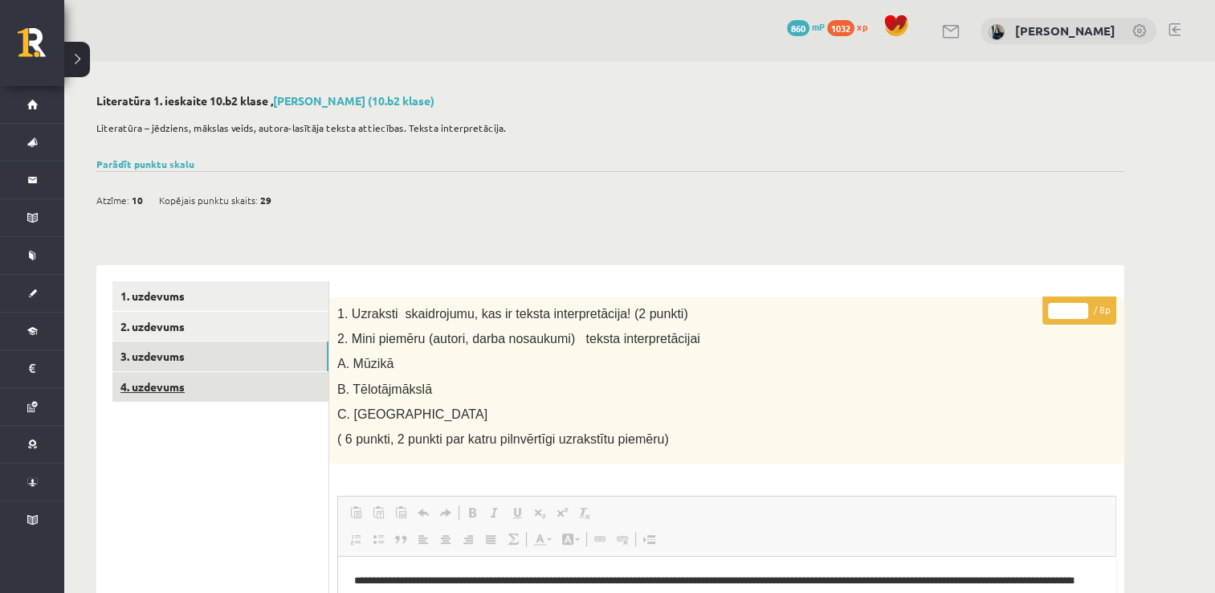
click at [166, 378] on link "4. uzdevums" at bounding box center [220, 387] width 216 height 30
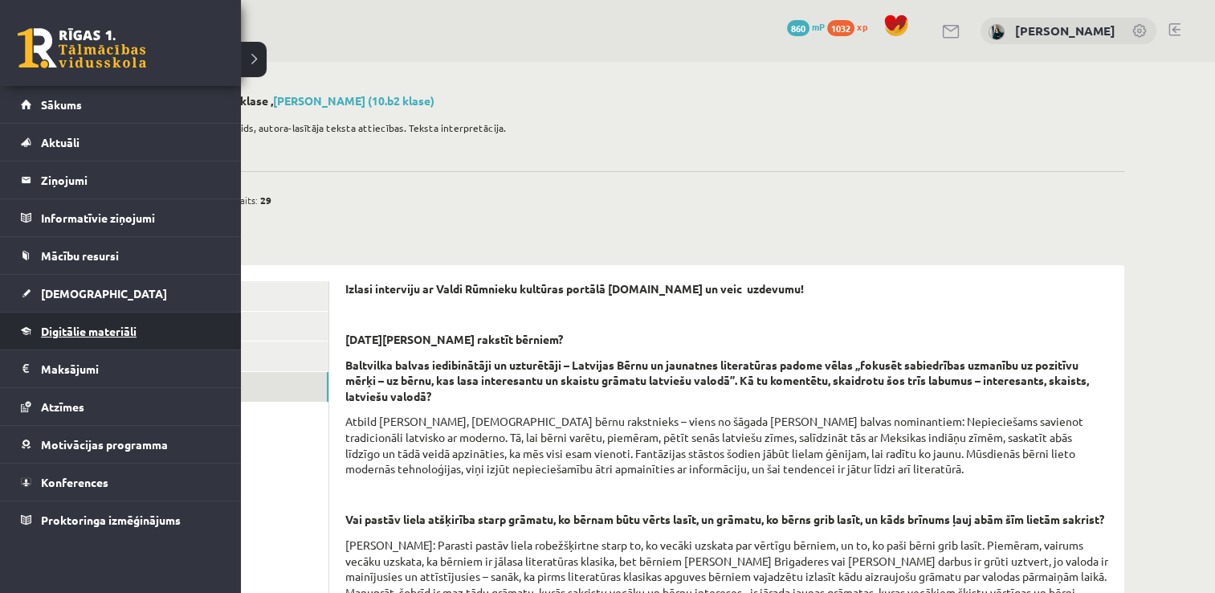
click at [166, 332] on link "Digitālie materiāli" at bounding box center [121, 330] width 200 height 37
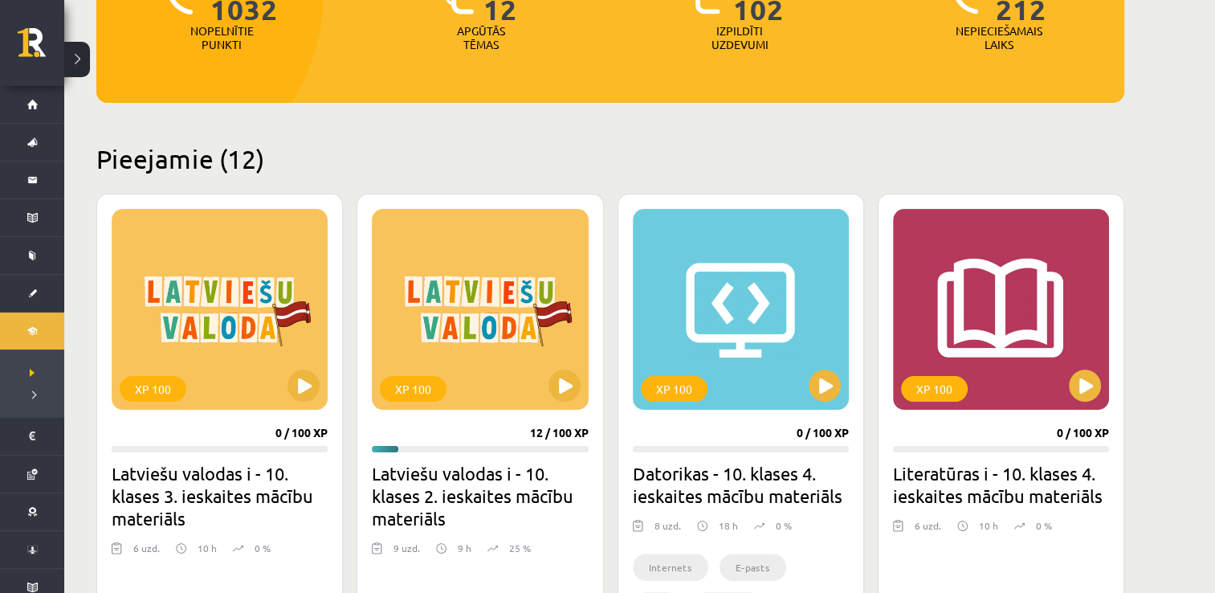
scroll to position [321, 0]
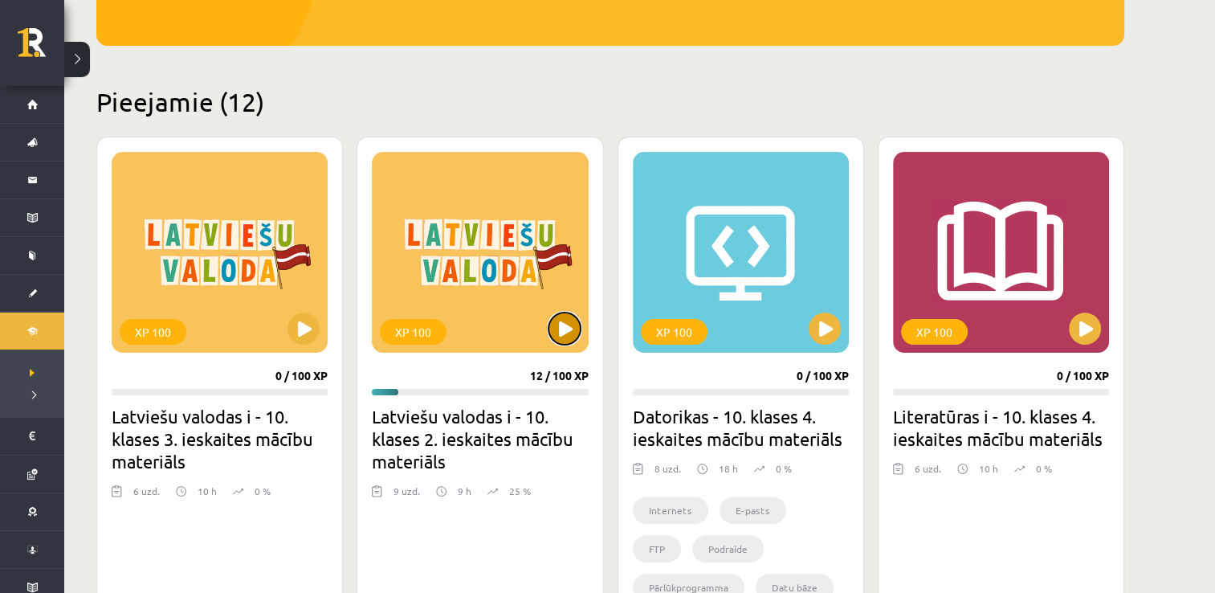
click at [560, 324] on button at bounding box center [564, 328] width 32 height 32
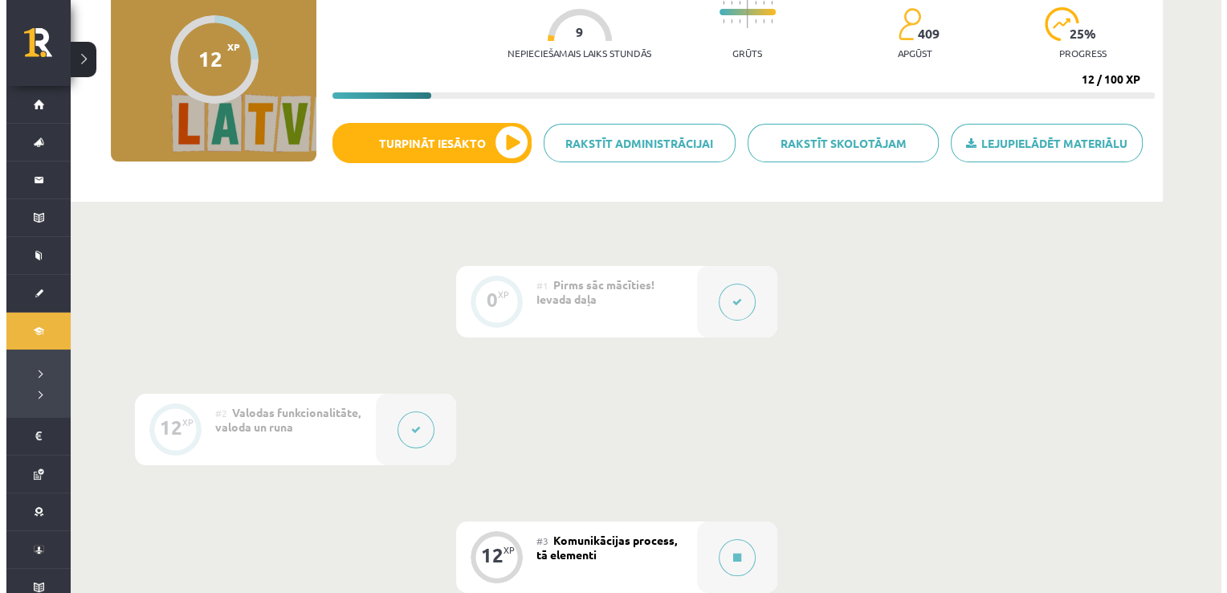
scroll to position [161, 0]
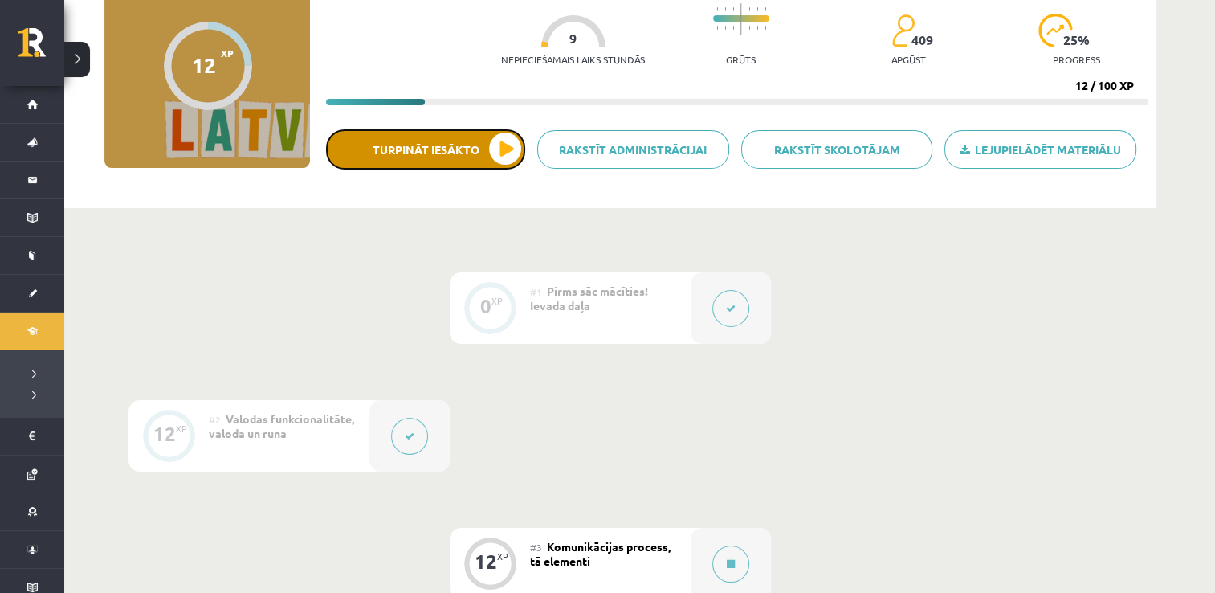
click at [520, 162] on button "Turpināt iesākto" at bounding box center [425, 149] width 199 height 40
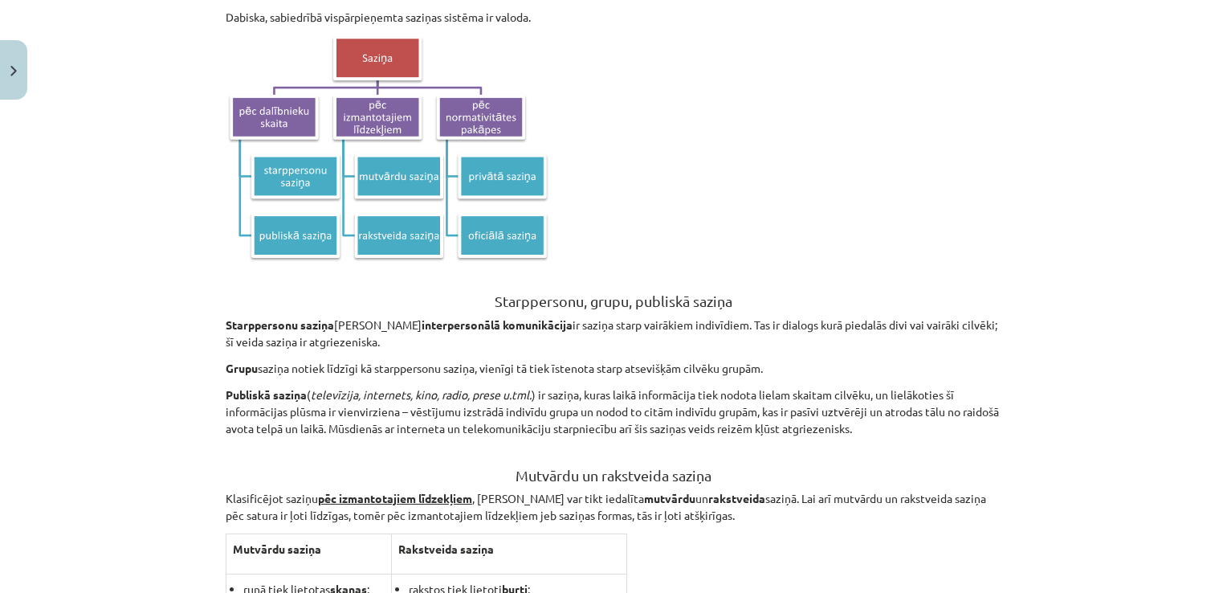
scroll to position [321, 0]
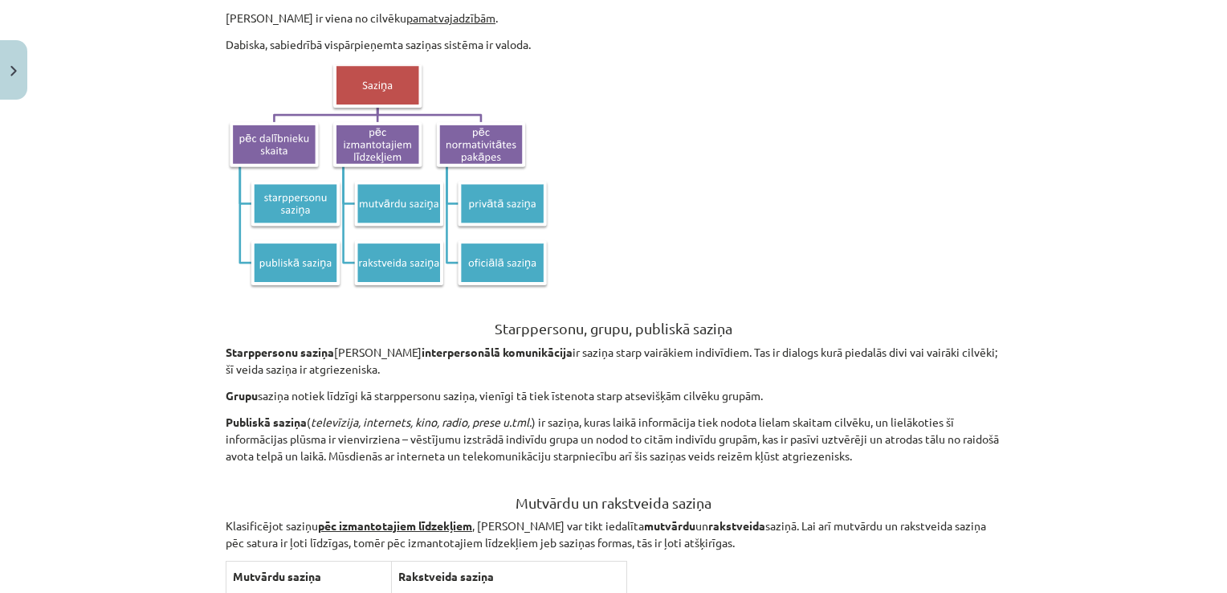
drag, startPoint x: 572, startPoint y: 287, endPoint x: 289, endPoint y: 149, distance: 314.9
click at [289, 149] on p at bounding box center [614, 176] width 776 height 227
drag, startPoint x: 289, startPoint y: 149, endPoint x: 510, endPoint y: 223, distance: 233.1
click at [510, 223] on img at bounding box center [389, 176] width 327 height 227
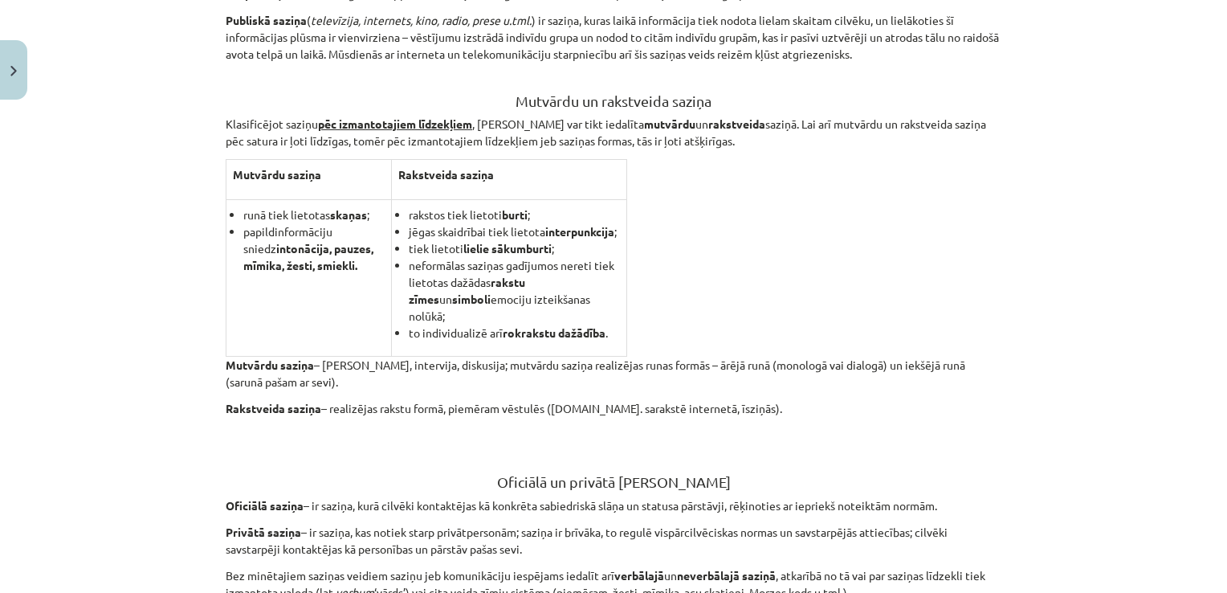
click at [599, 297] on li "neformālas saziņas gadījumos nereti tiek lietotas dažādas rakstu zīmes un simbo…" at bounding box center [514, 290] width 211 height 67
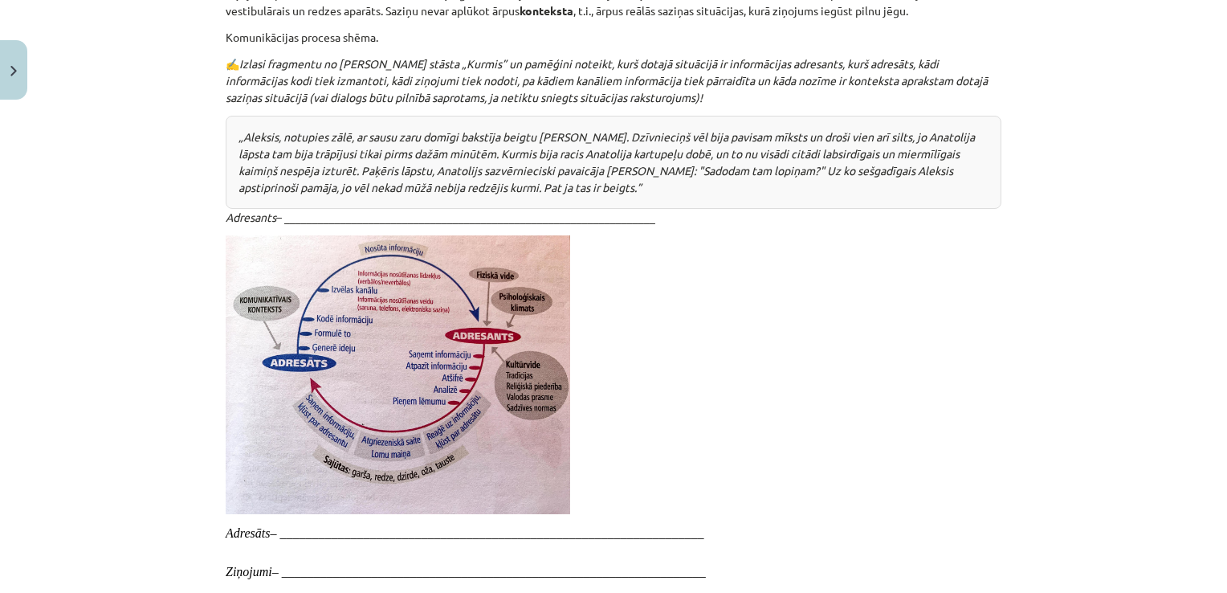
scroll to position [1445, 0]
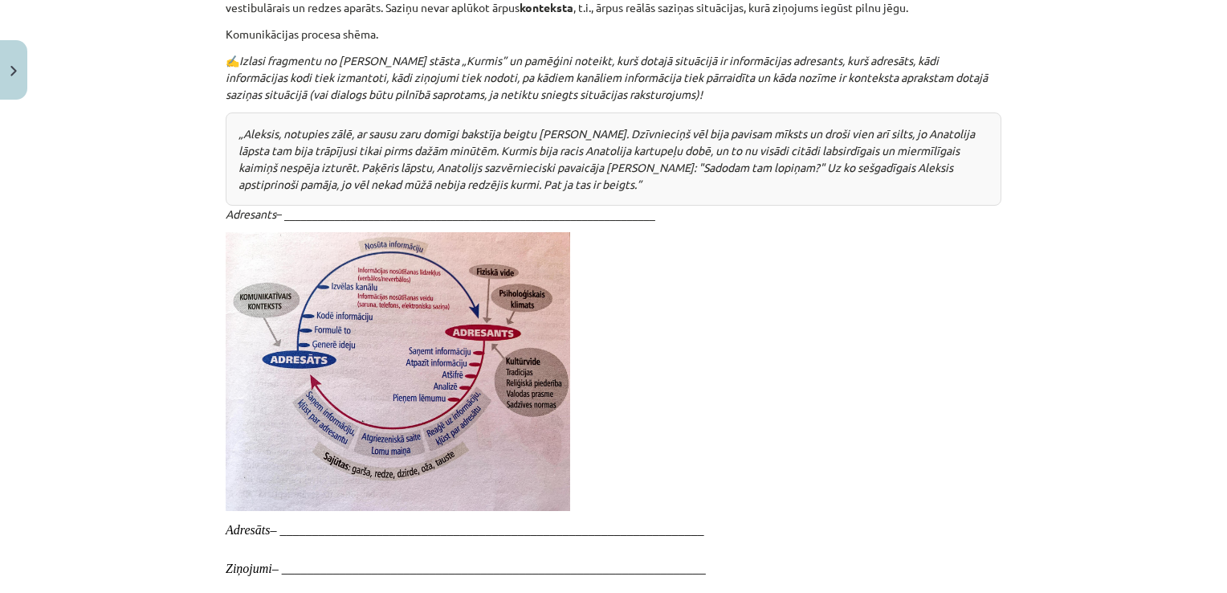
drag, startPoint x: 275, startPoint y: 234, endPoint x: 295, endPoint y: 222, distance: 24.5
click at [295, 222] on p "Adresants – __________________________________________________________________" at bounding box center [614, 214] width 776 height 17
drag, startPoint x: 295, startPoint y: 222, endPoint x: 304, endPoint y: 214, distance: 11.4
click at [304, 206] on div "„Aleksis, notupies zālē, ar sausu zaru domīgi bakstīja beigtu kurmi. Dzīvnieciņ…" at bounding box center [614, 158] width 776 height 93
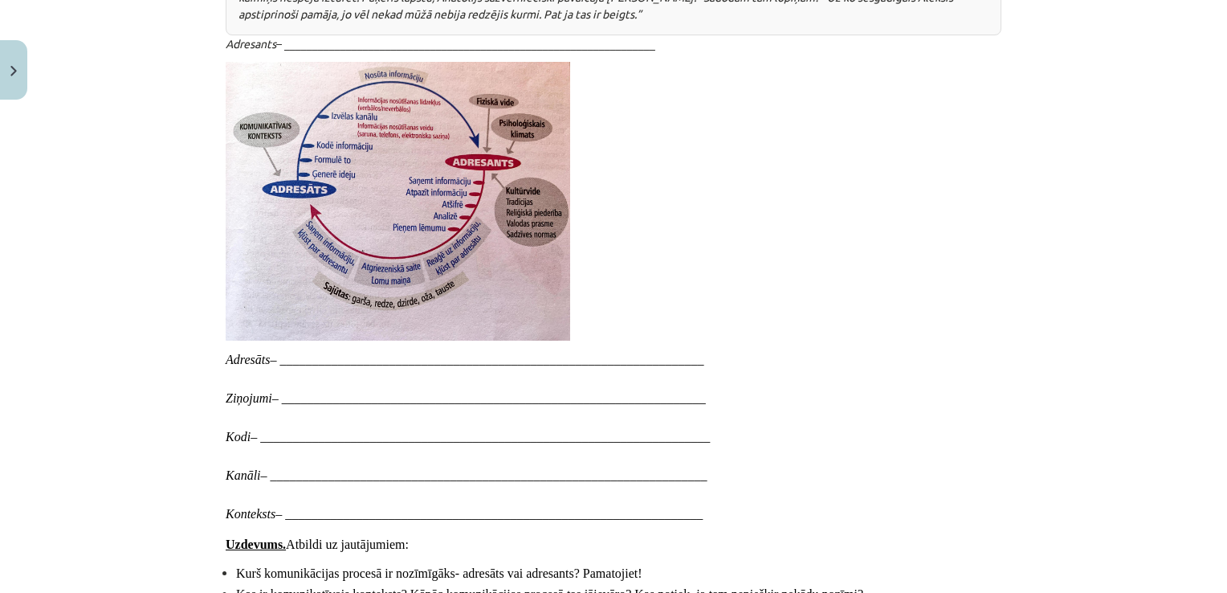
scroll to position [1612, 0]
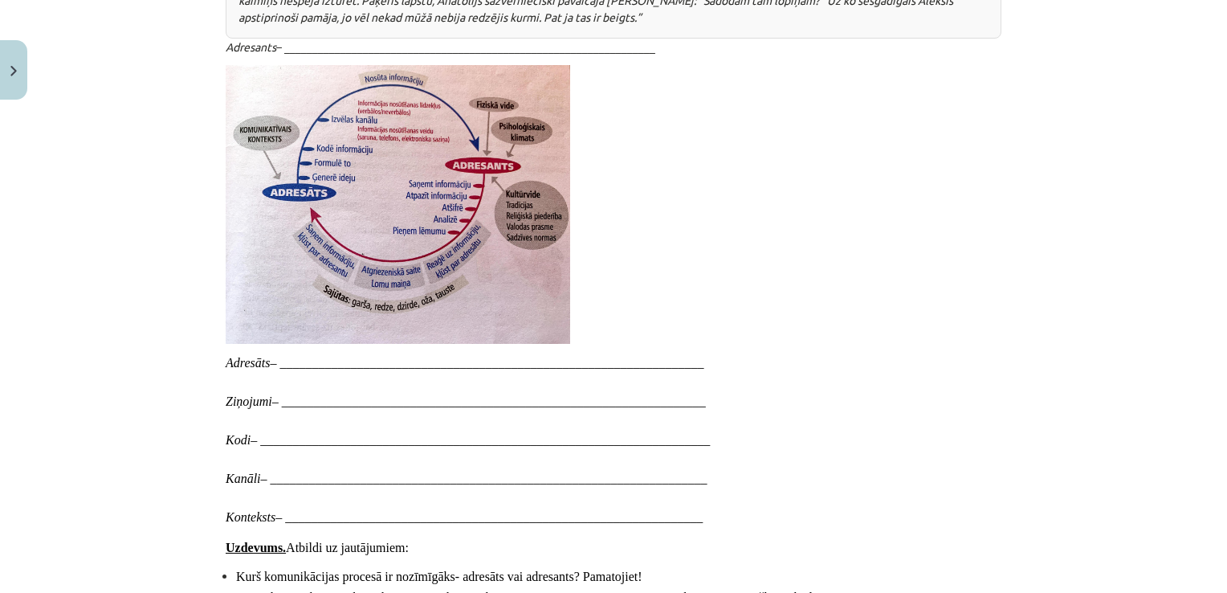
click at [302, 165] on img at bounding box center [398, 204] width 344 height 279
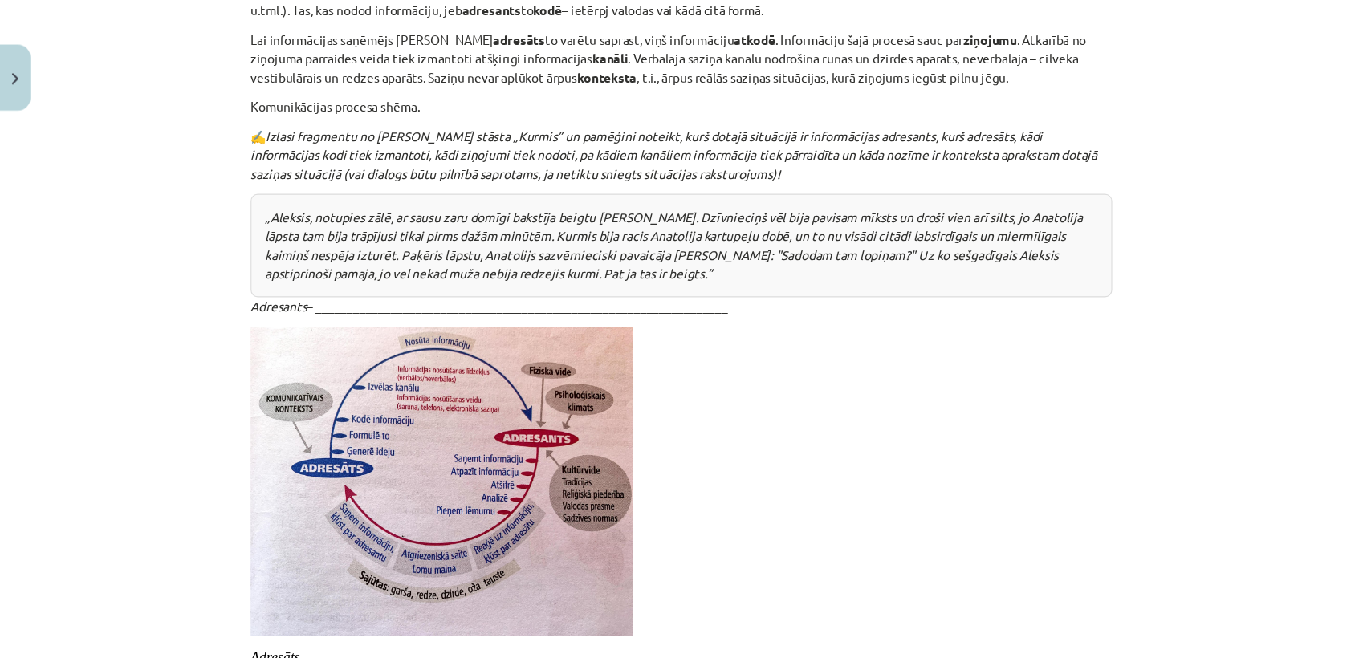
scroll to position [1378, 0]
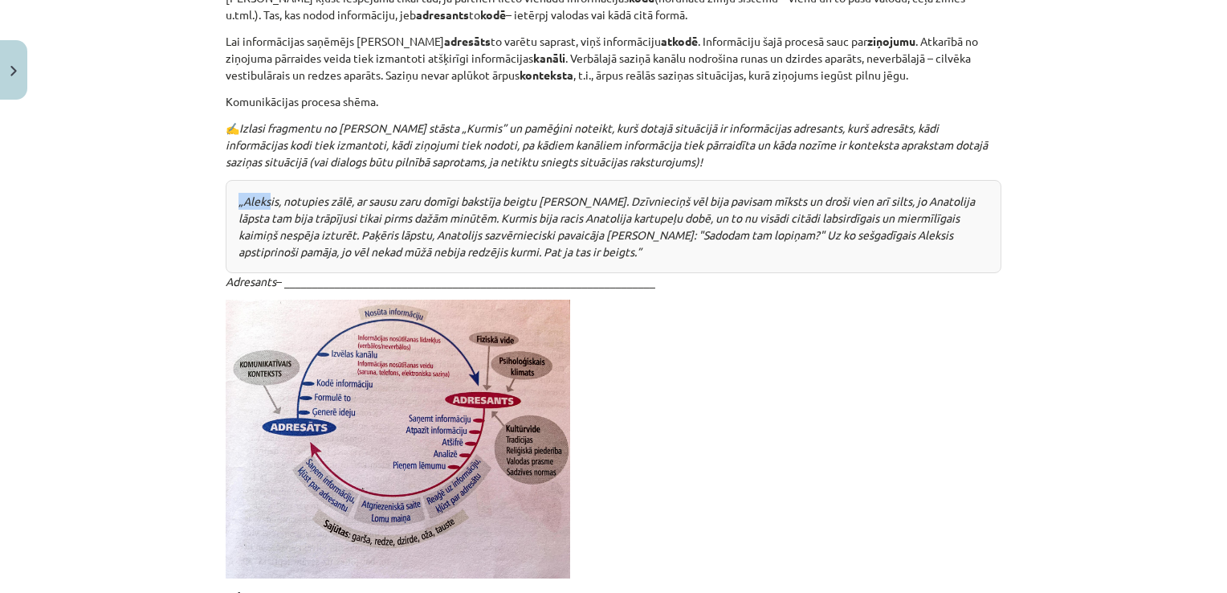
drag, startPoint x: 263, startPoint y: 217, endPoint x: 214, endPoint y: 215, distance: 49.8
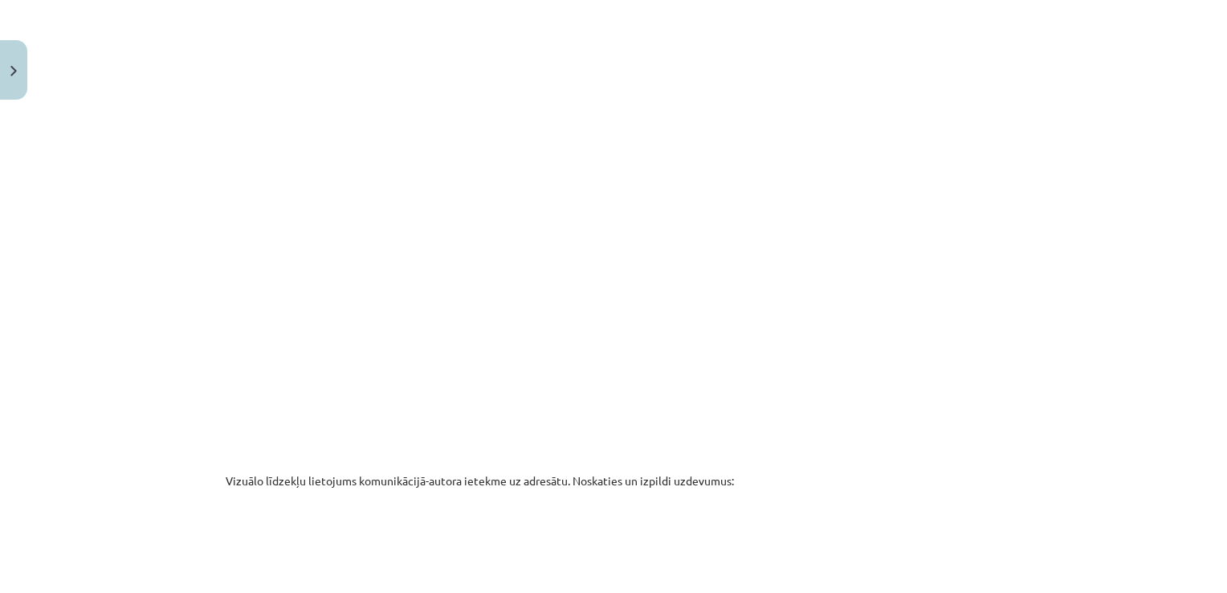
scroll to position [2235, 0]
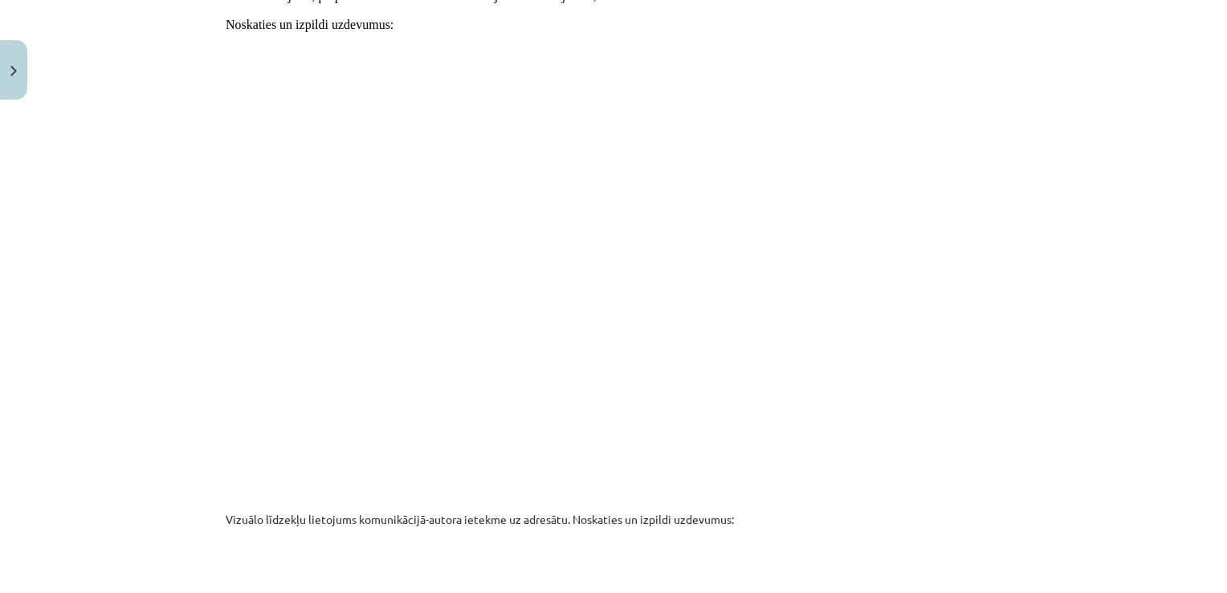
click at [1020, 295] on div "Mācību tēma: Latviešu valodas i - 10. klases 2. ieskaites mācību materiāls #3 K…" at bounding box center [613, 296] width 1227 height 593
click at [1110, 362] on div "Mācību tēma: Latviešu valodas i - 10. klases 2. ieskaites mācību materiāls #3 K…" at bounding box center [613, 296] width 1227 height 593
click at [1072, 379] on div "Mācību tēma: Latviešu valodas i - 10. klases 2. ieskaites mācību materiāls #3 K…" at bounding box center [613, 296] width 1227 height 593
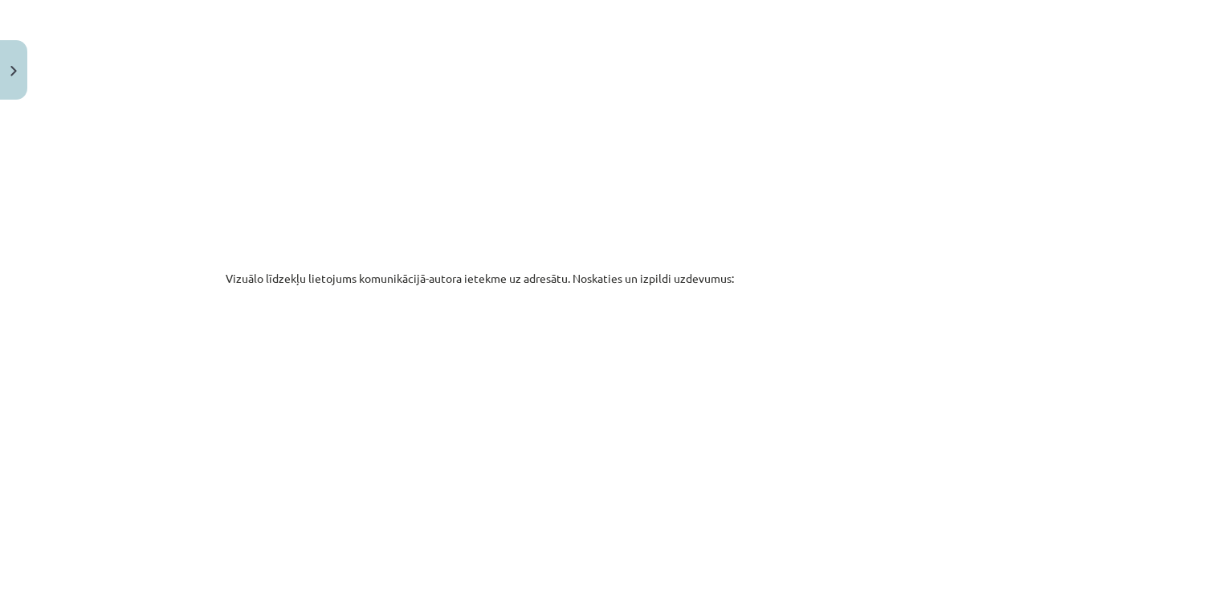
scroll to position [2797, 0]
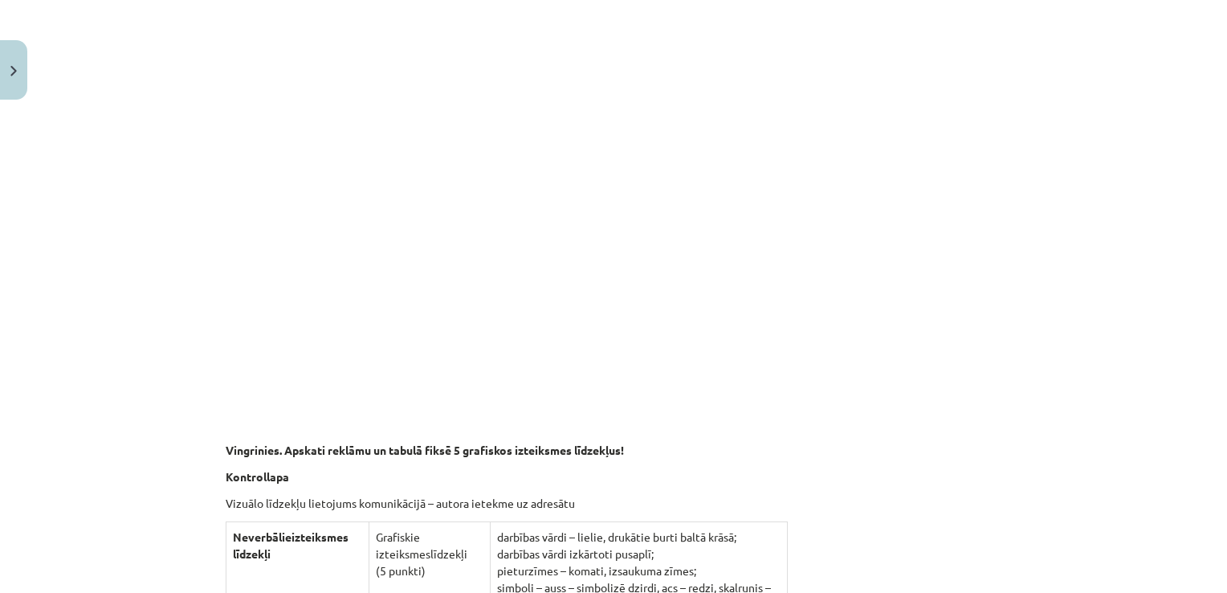
click at [1057, 326] on div "Mācību tēma: Latviešu valodas i - 10. klases 2. ieskaites mācību materiāls #3 K…" at bounding box center [613, 296] width 1227 height 593
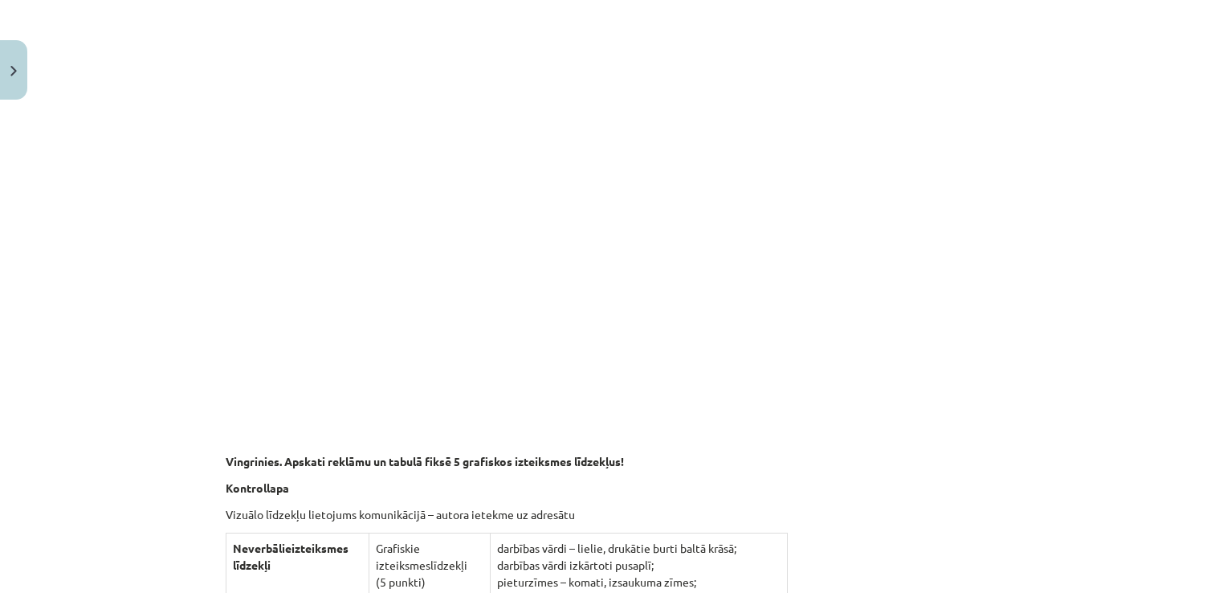
scroll to position [2866, 0]
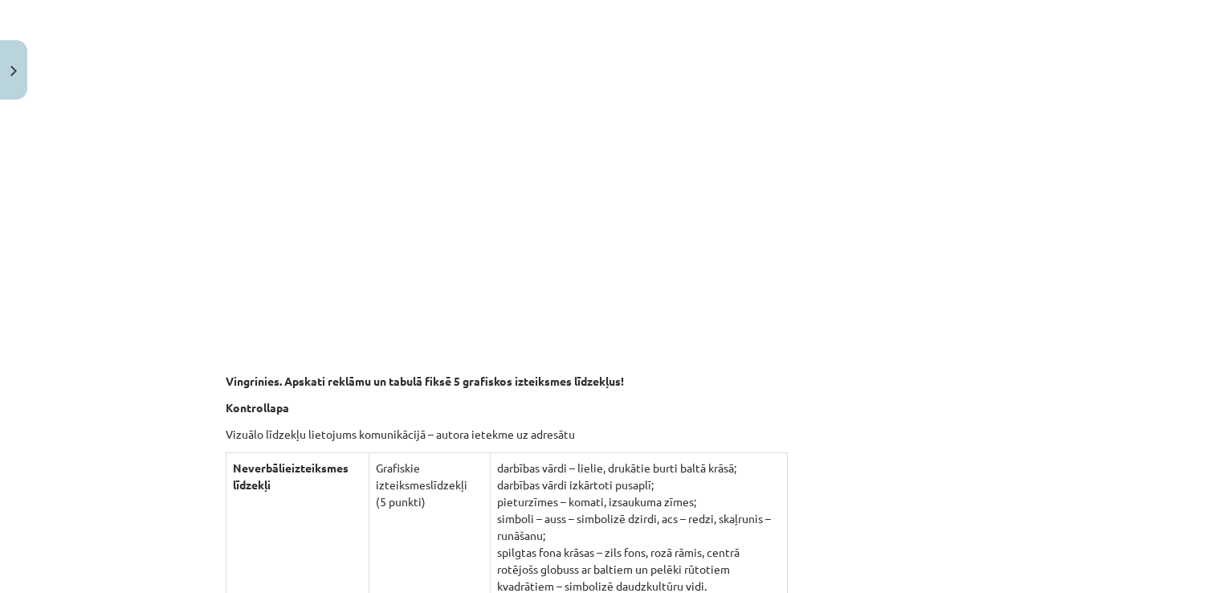
click at [193, 62] on div "Mācību tēma: Latviešu valodas i - 10. klases 2. ieskaites mācību materiāls #3 K…" at bounding box center [613, 296] width 1227 height 593
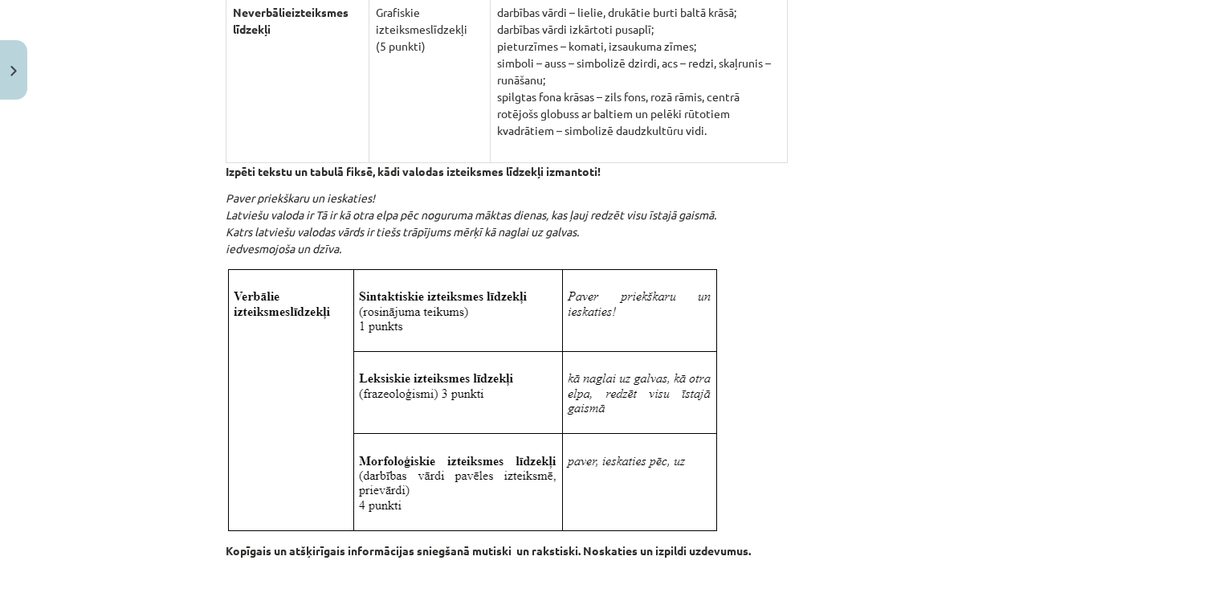
scroll to position [3347, 0]
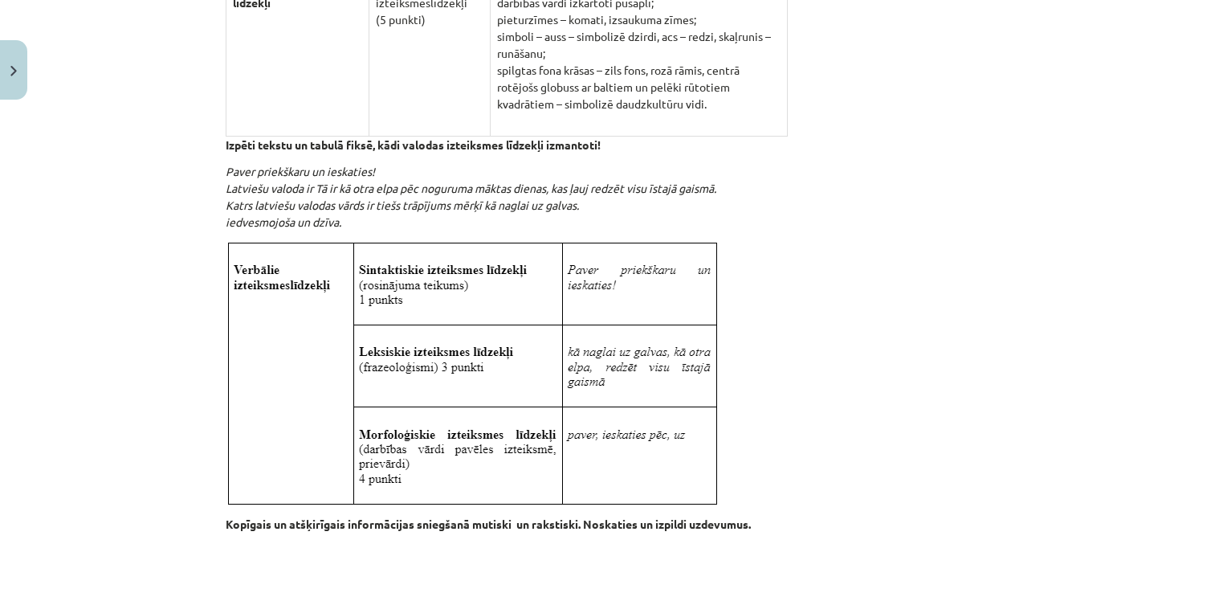
drag, startPoint x: 559, startPoint y: 238, endPoint x: 540, endPoint y: 255, distance: 26.1
drag, startPoint x: 540, startPoint y: 255, endPoint x: 495, endPoint y: 241, distance: 47.2
click at [625, 393] on img at bounding box center [472, 373] width 493 height 266
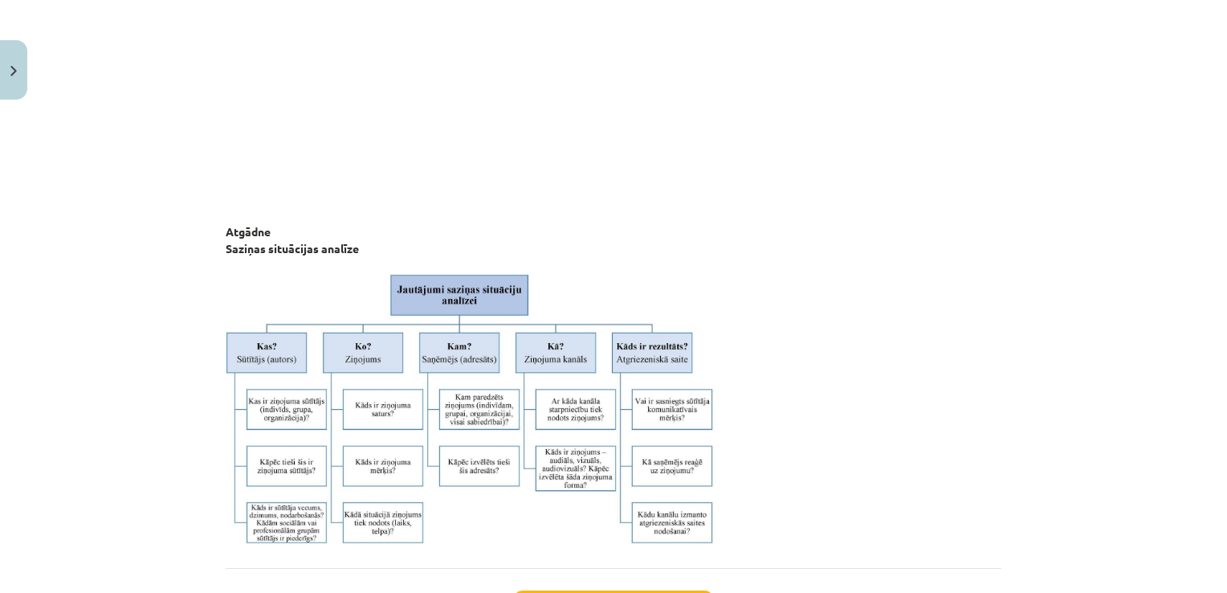
scroll to position [3942, 0]
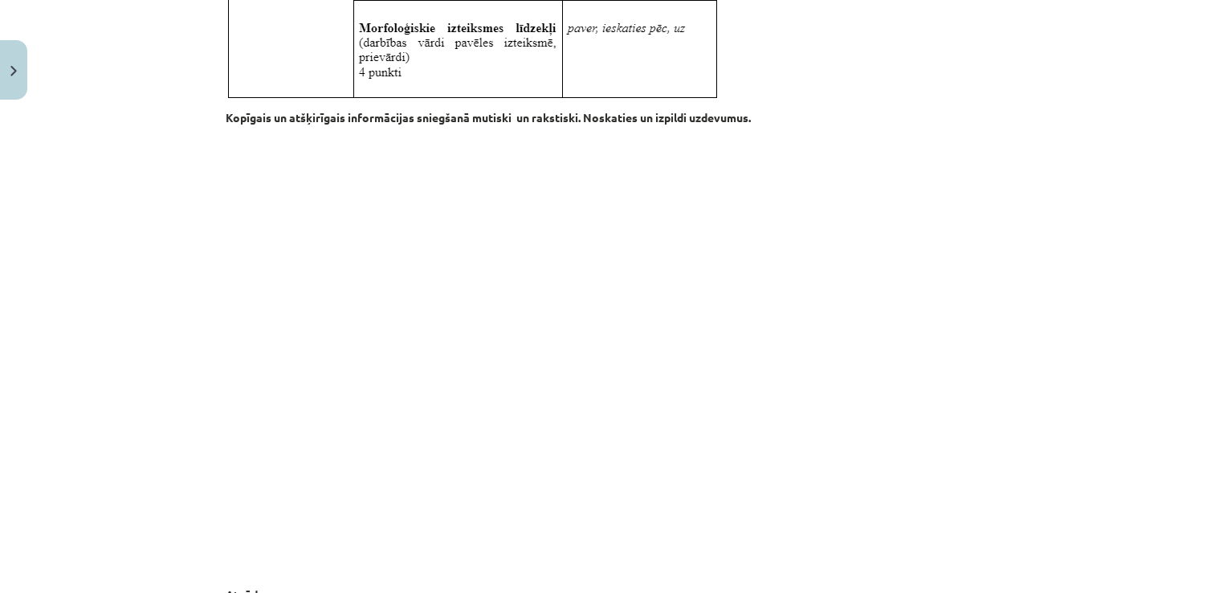
scroll to position [3781, 0]
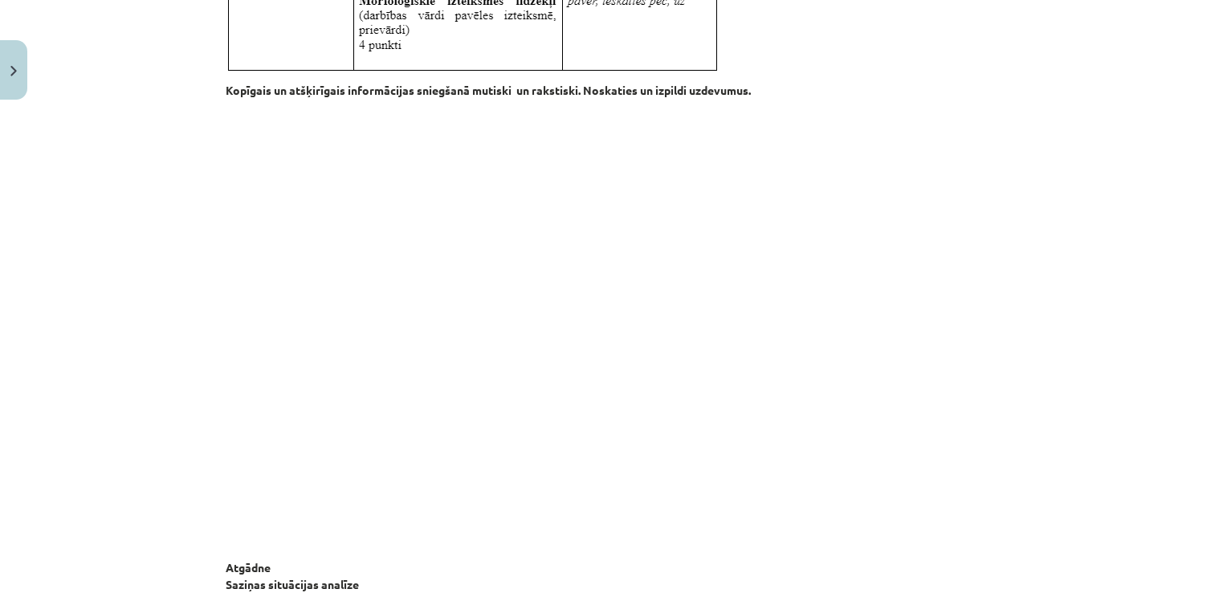
click at [1011, 211] on div "Mācību tēma: Latviešu valodas i - 10. klases 2. ieskaites mācību materiāls #3 K…" at bounding box center [613, 296] width 1227 height 593
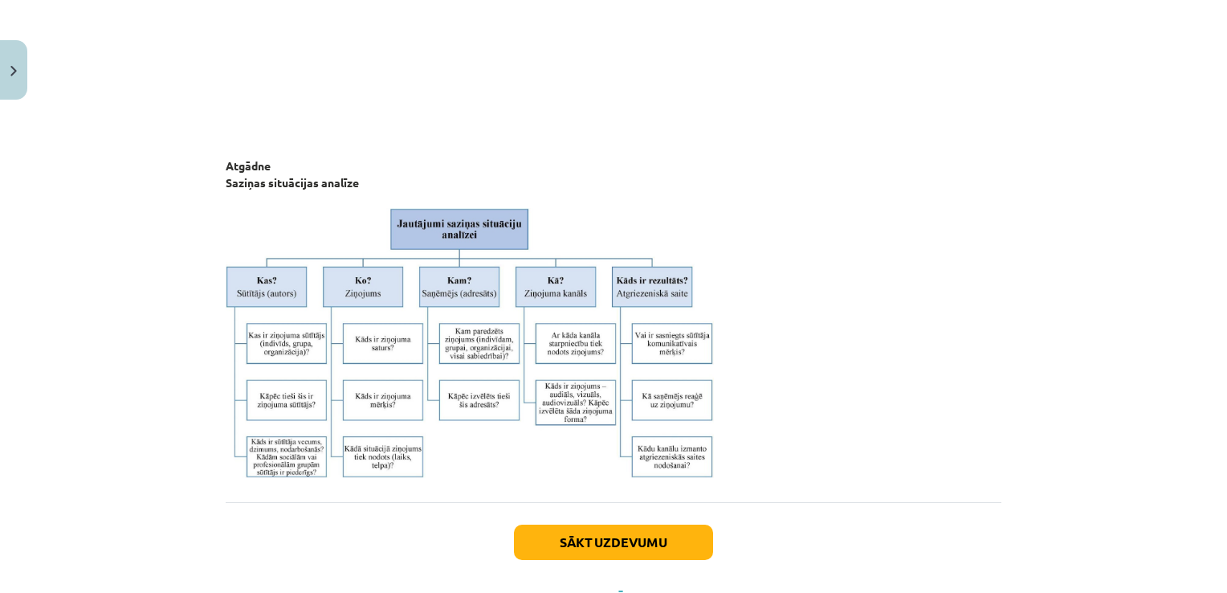
scroll to position [4263, 0]
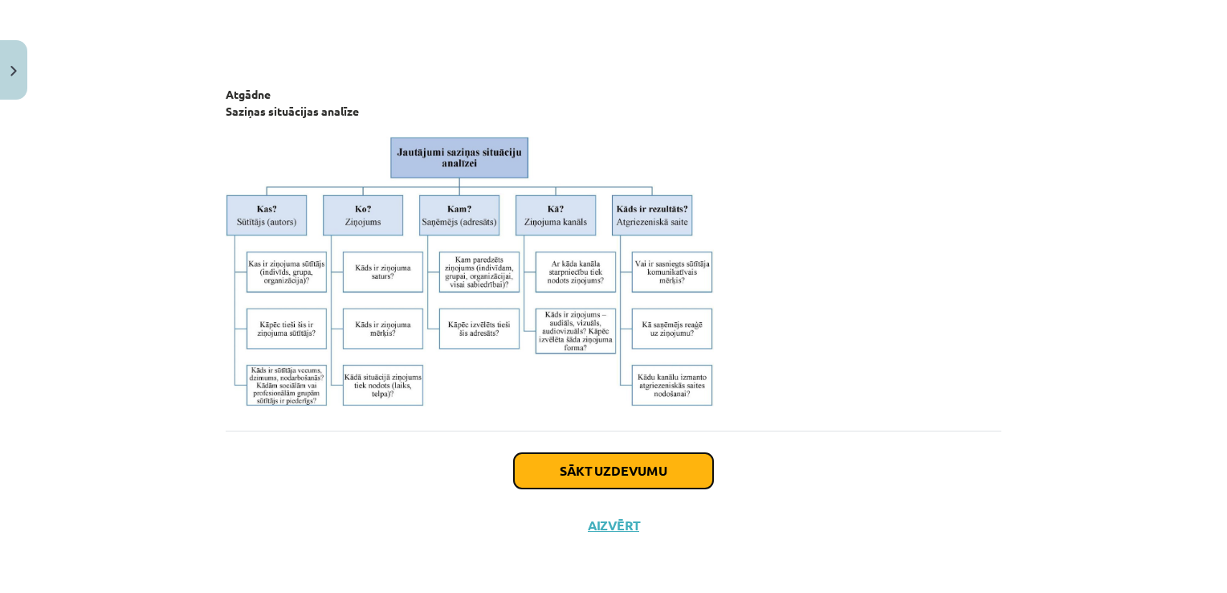
click at [589, 466] on button "Sākt uzdevumu" at bounding box center [613, 470] width 199 height 35
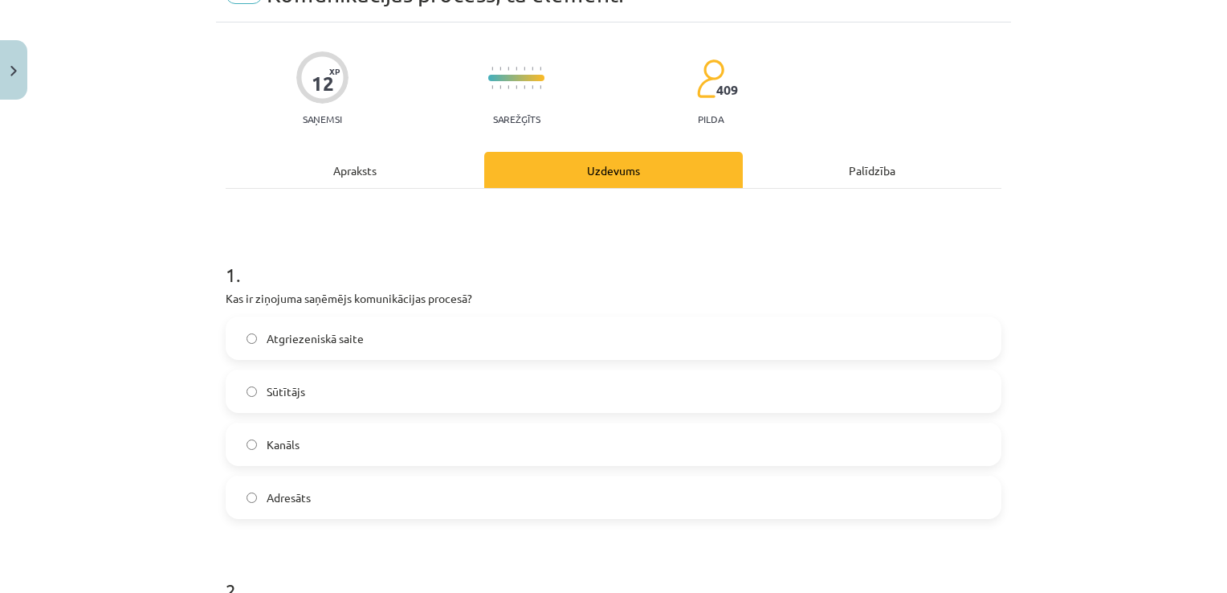
scroll to position [120, 0]
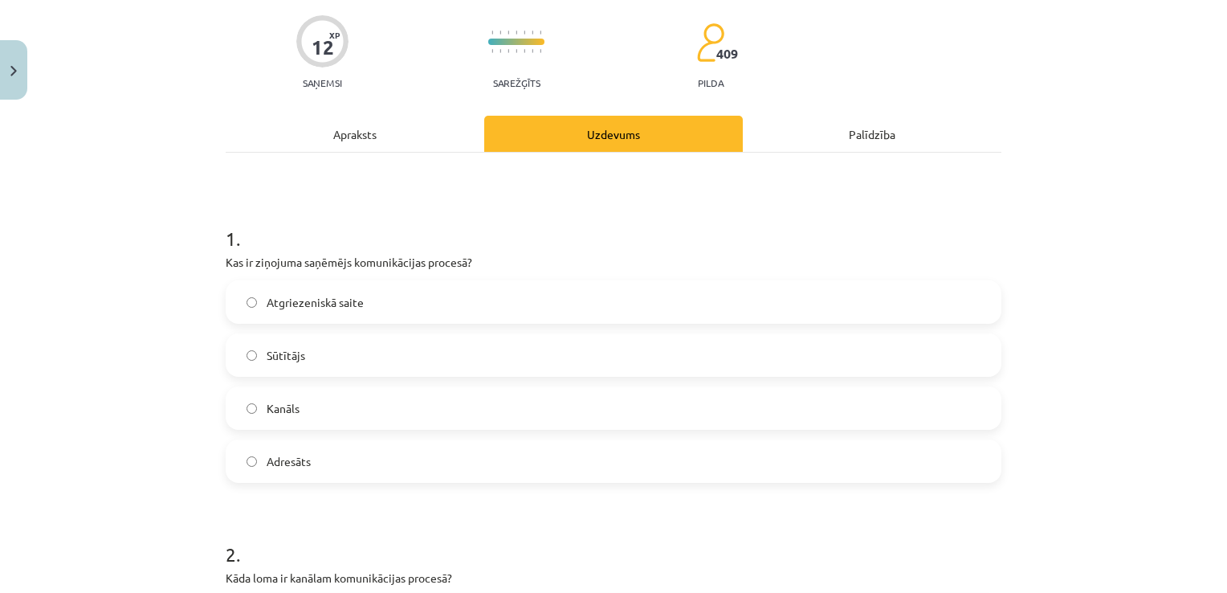
click at [314, 452] on label "Adresāts" at bounding box center [613, 461] width 772 height 40
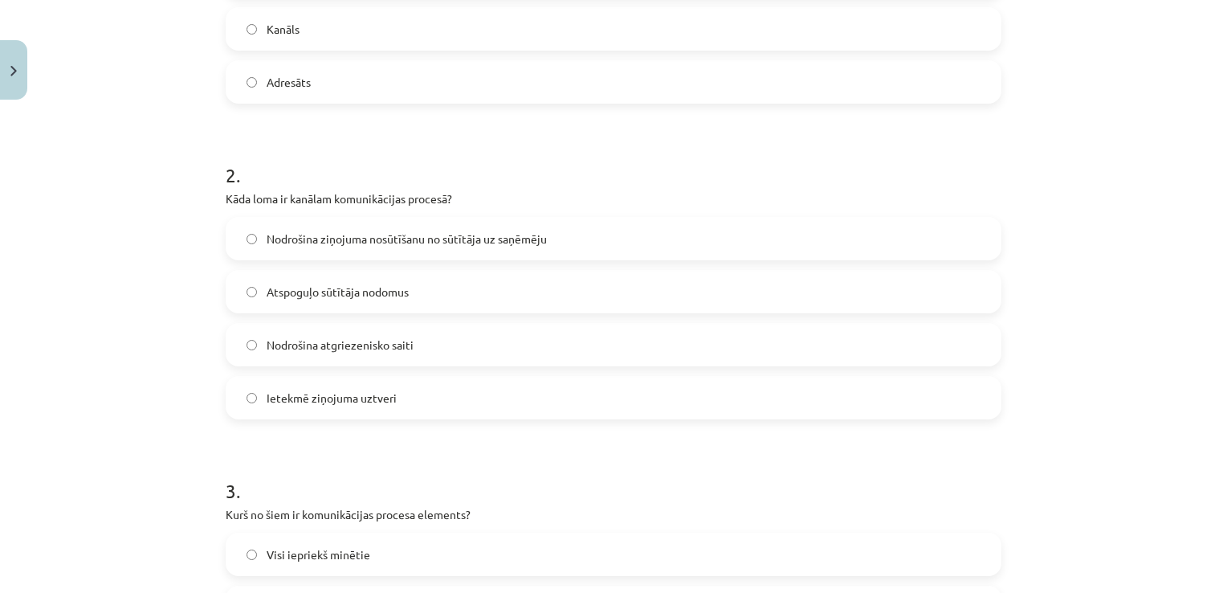
scroll to position [522, 0]
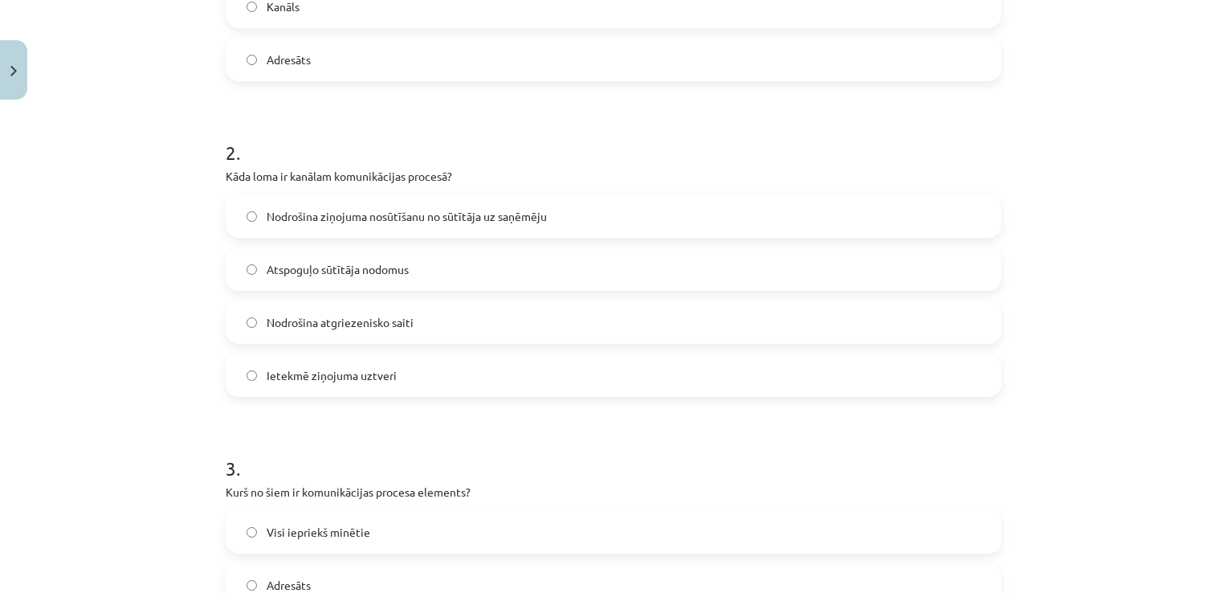
click at [325, 226] on label "Nodrošina ziņojuma nosūtīšanu no sūtītāja uz saņēmēju" at bounding box center [613, 216] width 772 height 40
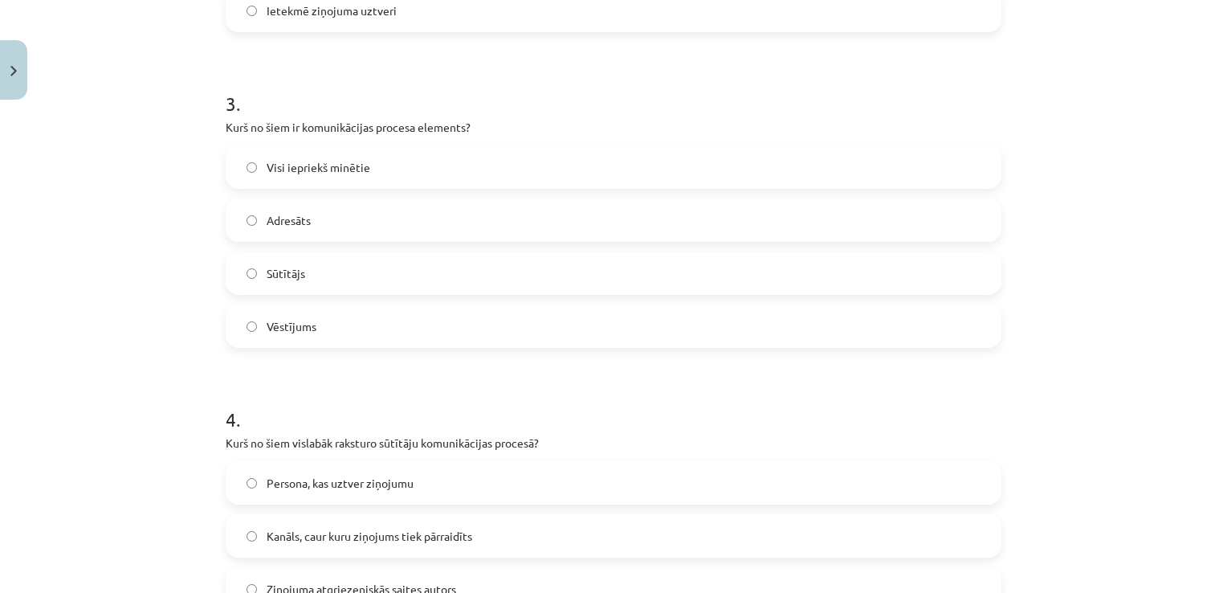
scroll to position [923, 0]
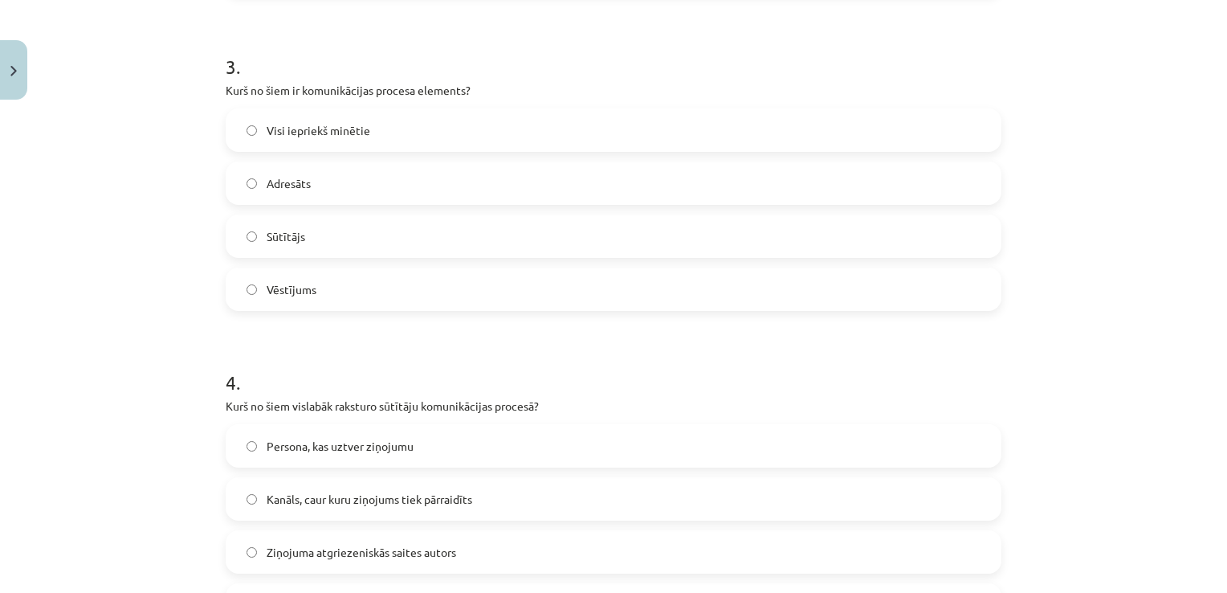
click at [382, 128] on label "Visi iepriekš minētie" at bounding box center [613, 130] width 772 height 40
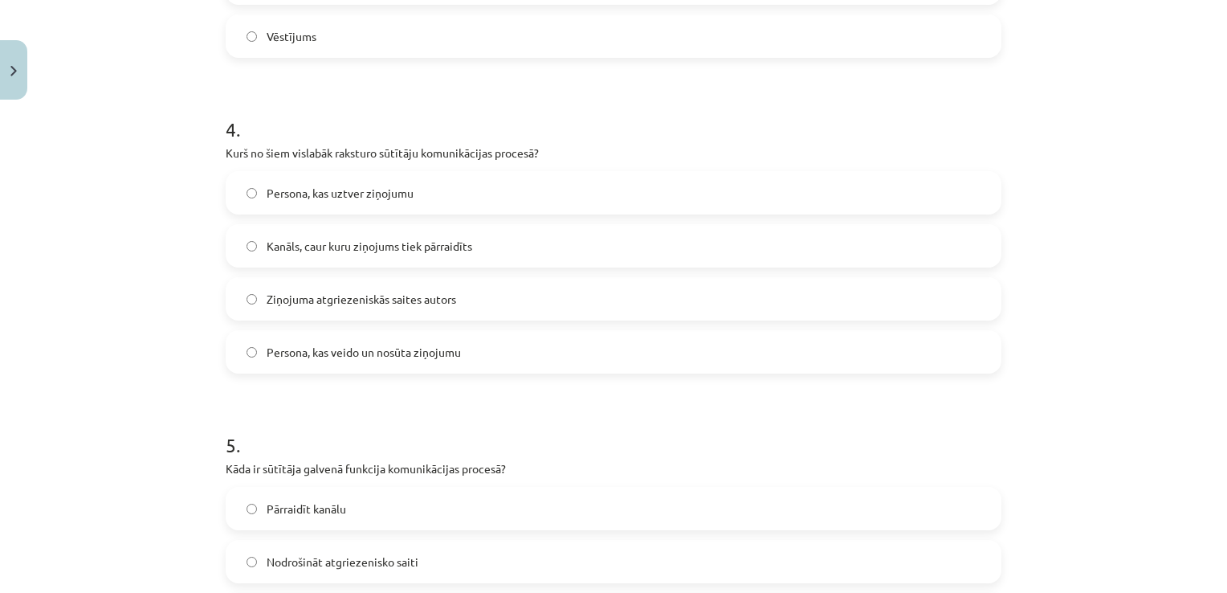
scroll to position [1245, 0]
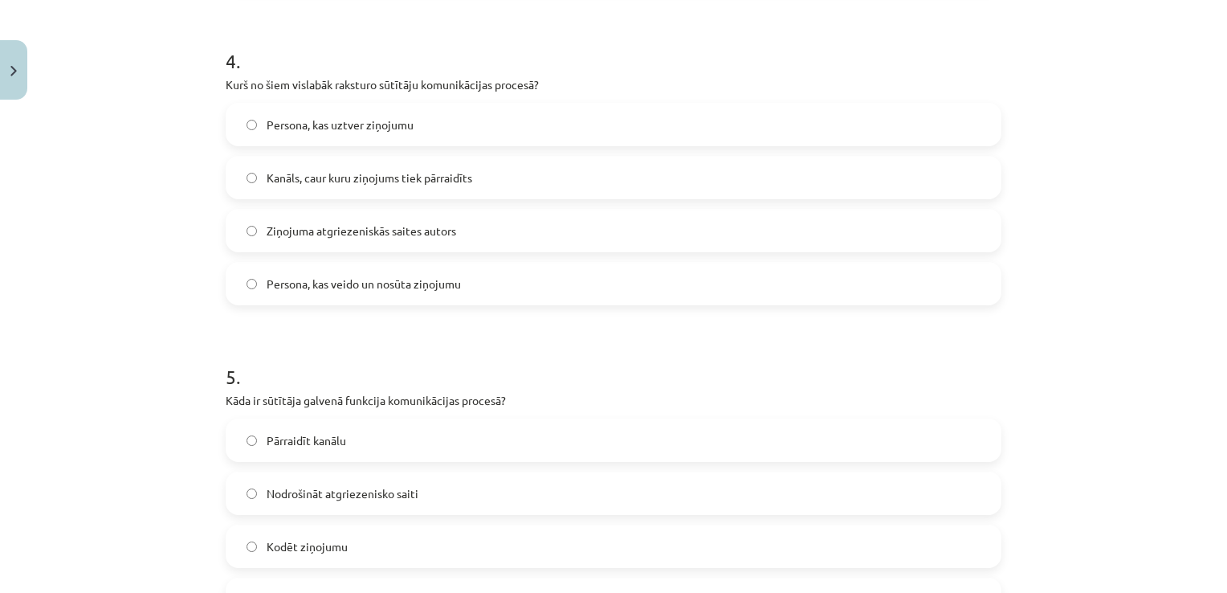
click at [312, 283] on span "Persona, kas veido un nosūta ziņojumu" at bounding box center [364, 283] width 194 height 17
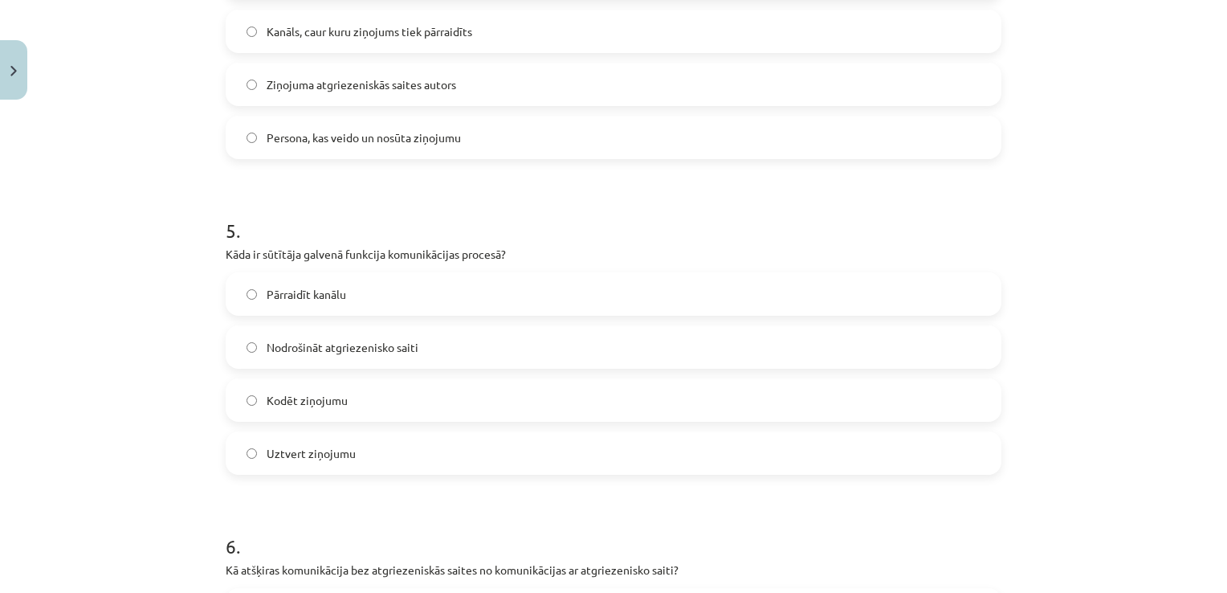
scroll to position [1485, 0]
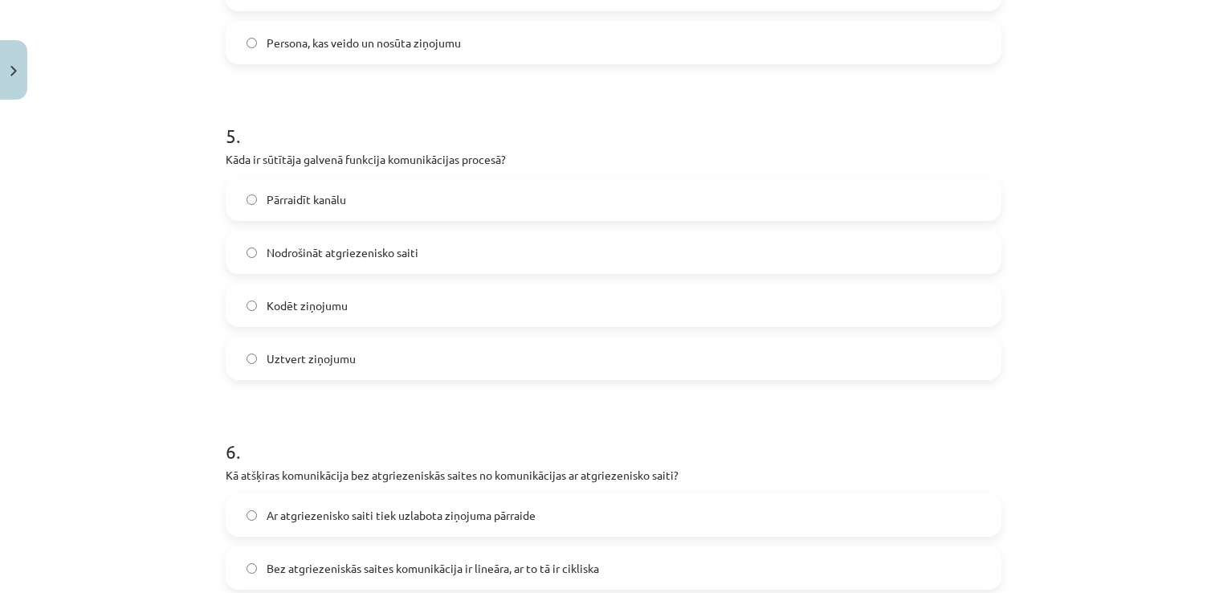
click at [279, 316] on label "Kodēt ziņojumu" at bounding box center [613, 305] width 772 height 40
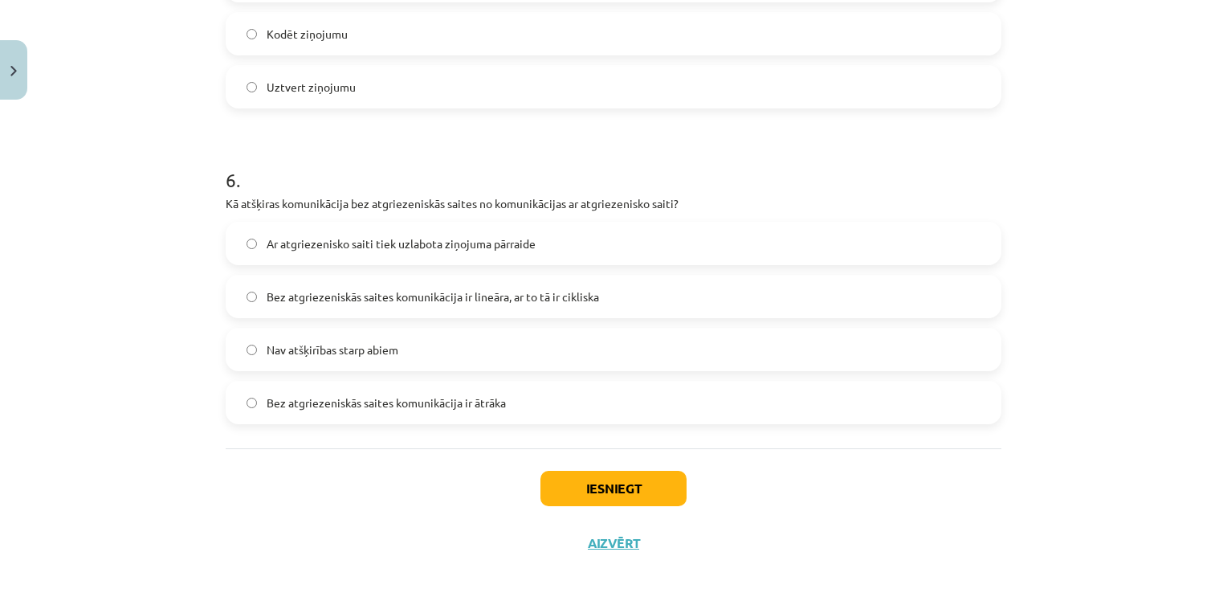
scroll to position [1773, 0]
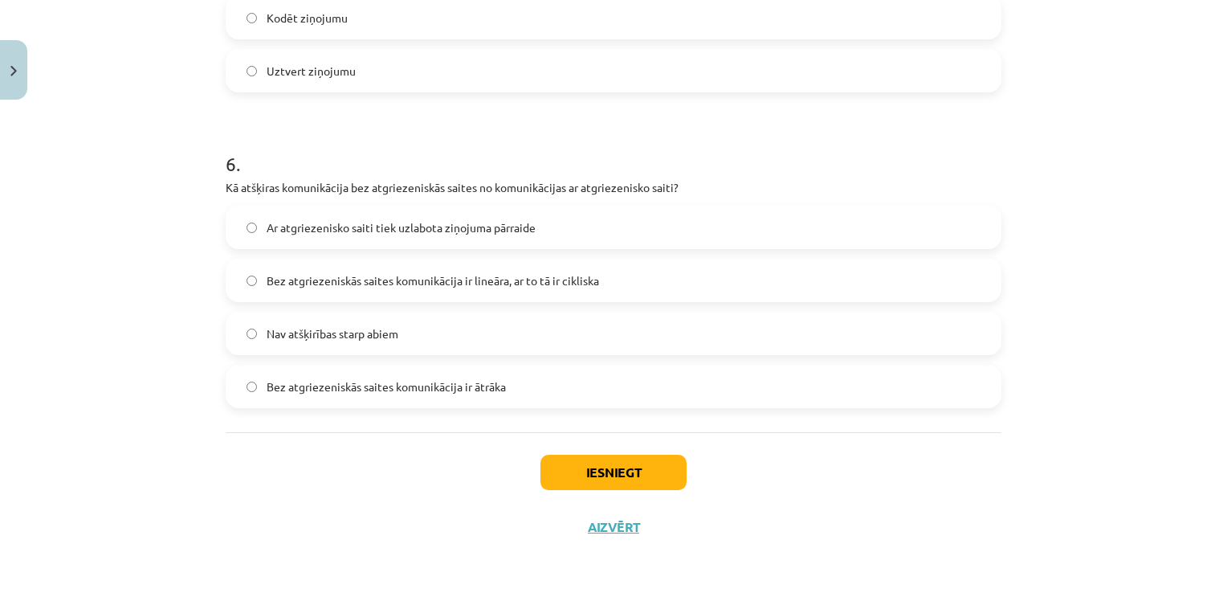
click at [311, 287] on label "Bez atgriezeniskās saites komunikācija ir lineāra, ar to tā ir cikliska" at bounding box center [613, 280] width 772 height 40
click at [556, 479] on button "Iesniegt" at bounding box center [613, 471] width 146 height 35
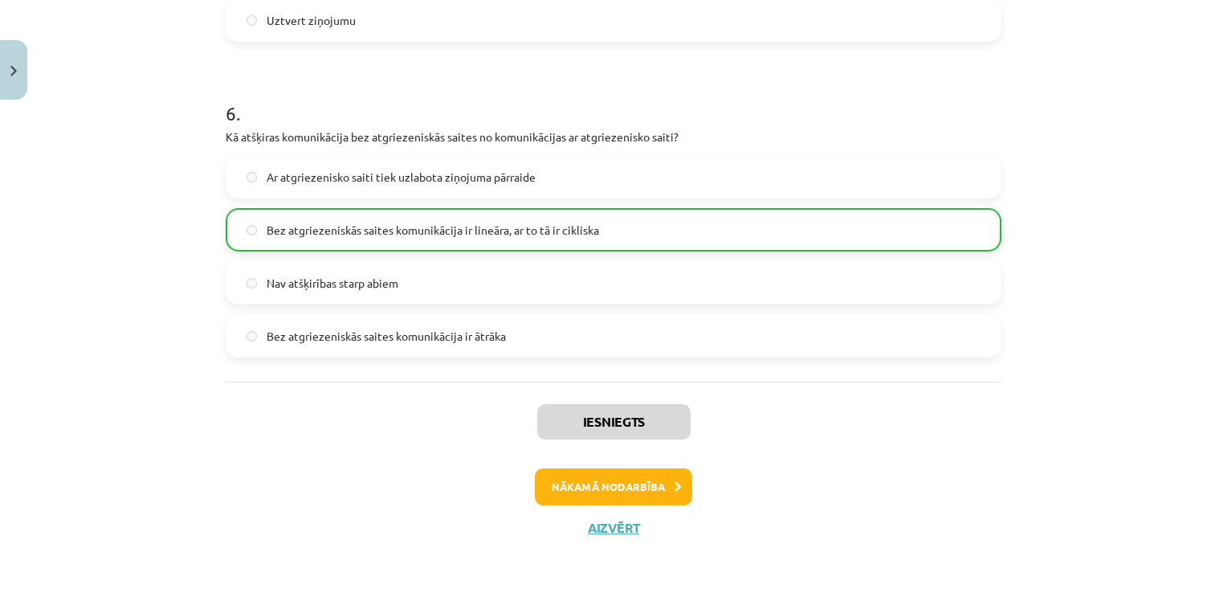
scroll to position [1824, 0]
click at [639, 489] on button "Nākamā nodarbība" at bounding box center [613, 485] width 157 height 37
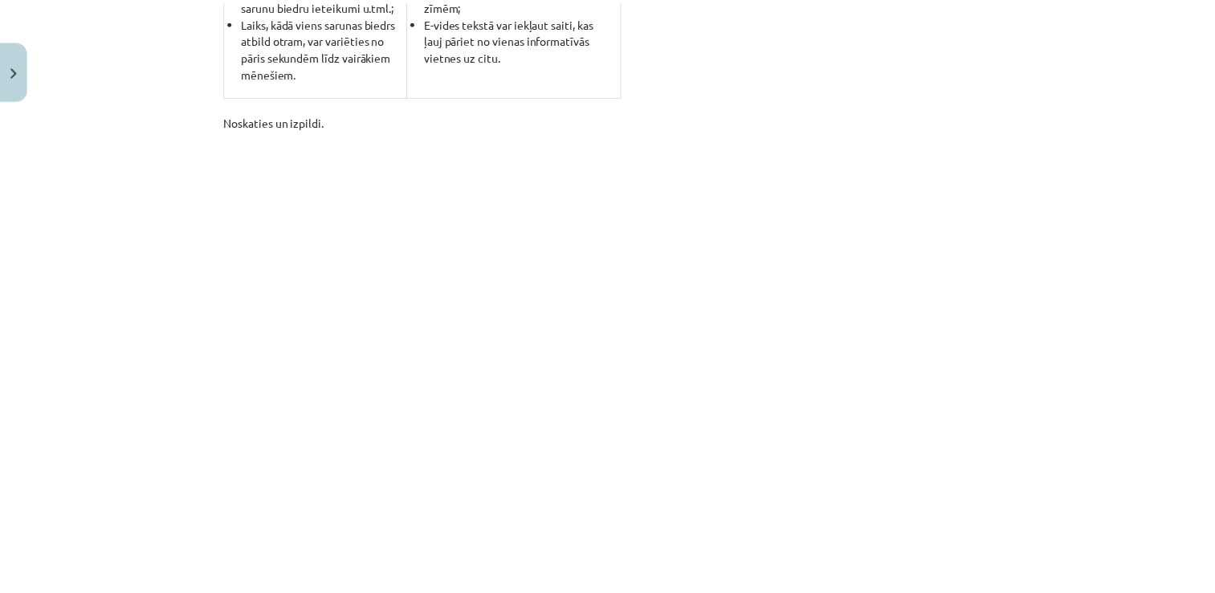
scroll to position [2287, 0]
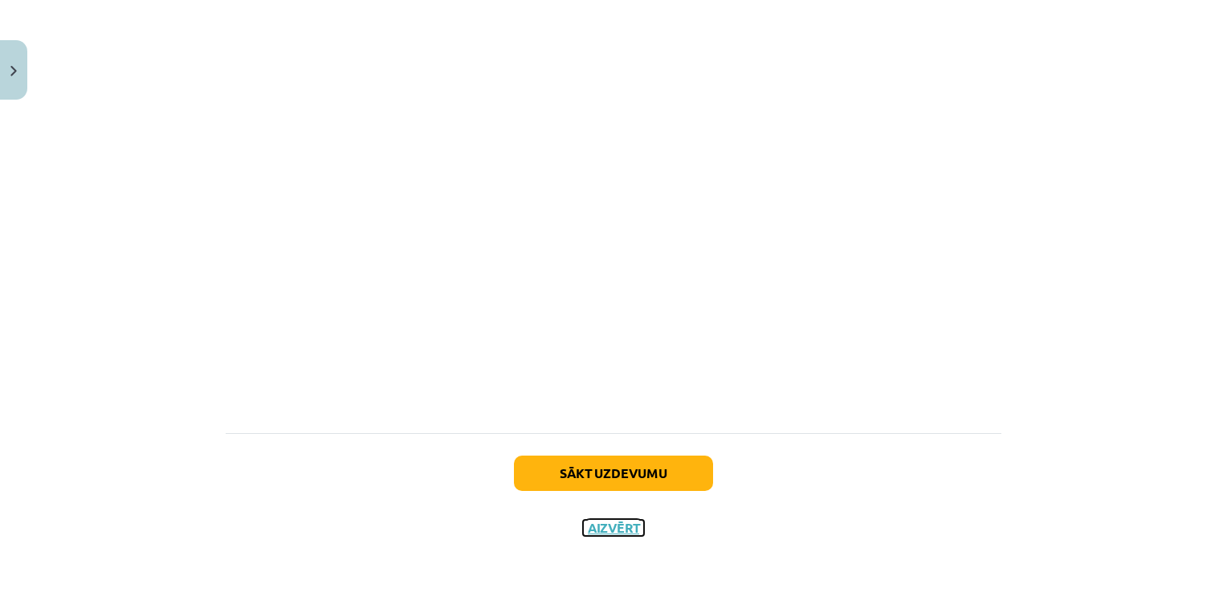
click at [611, 526] on button "Aizvērt" at bounding box center [613, 527] width 61 height 16
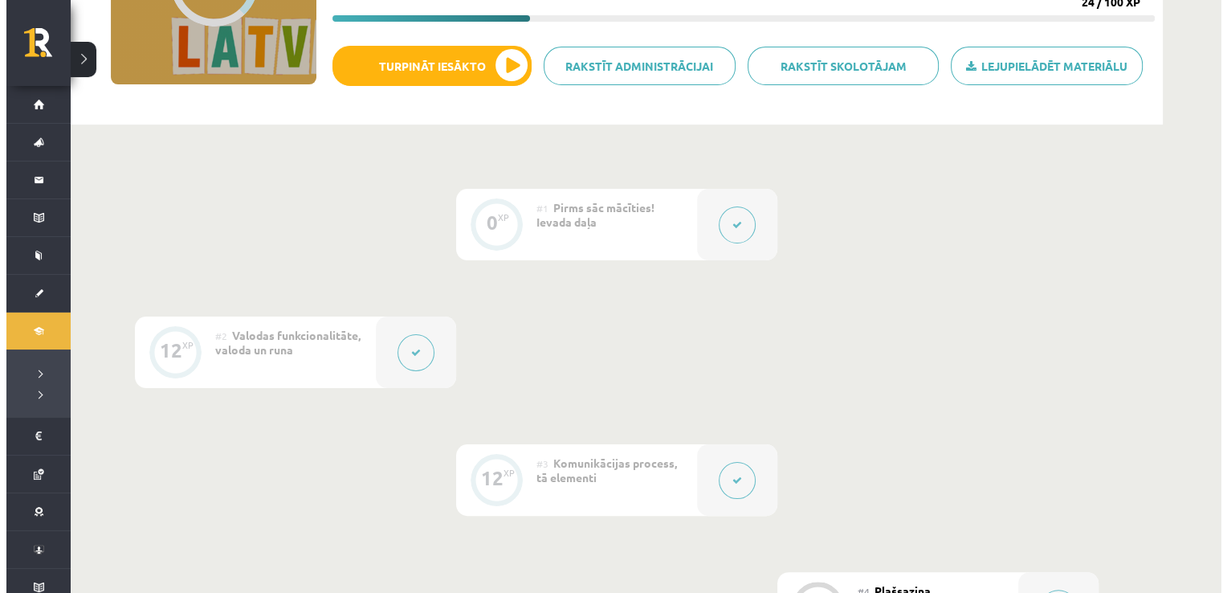
scroll to position [161, 0]
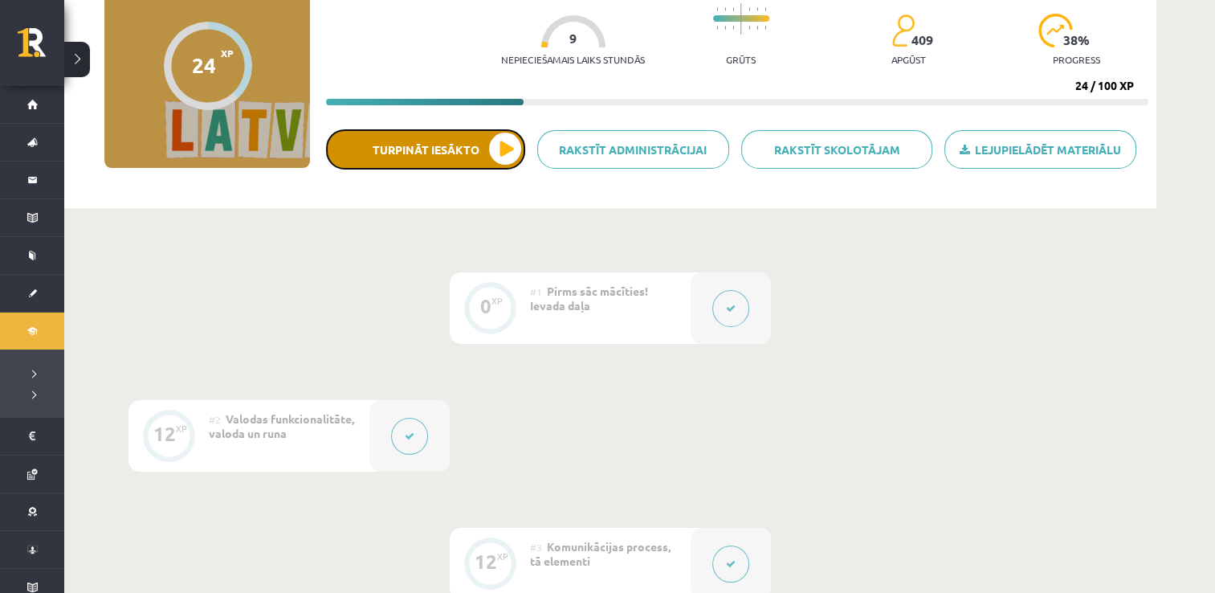
click at [508, 160] on button "Turpināt iesākto" at bounding box center [425, 149] width 199 height 40
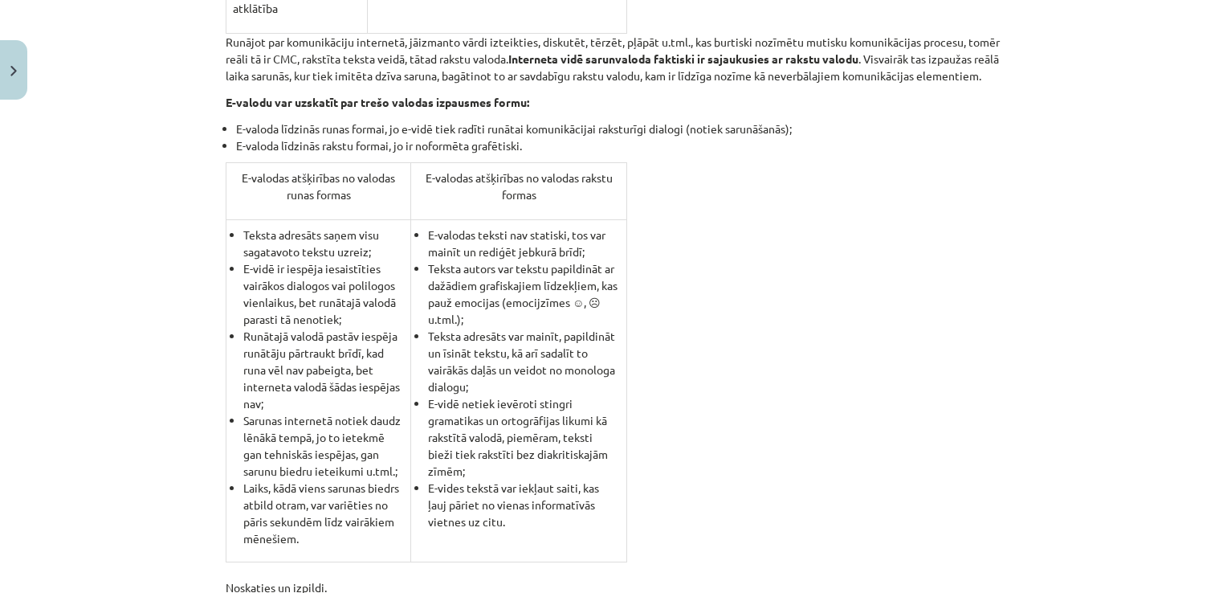
scroll to position [1583, 0]
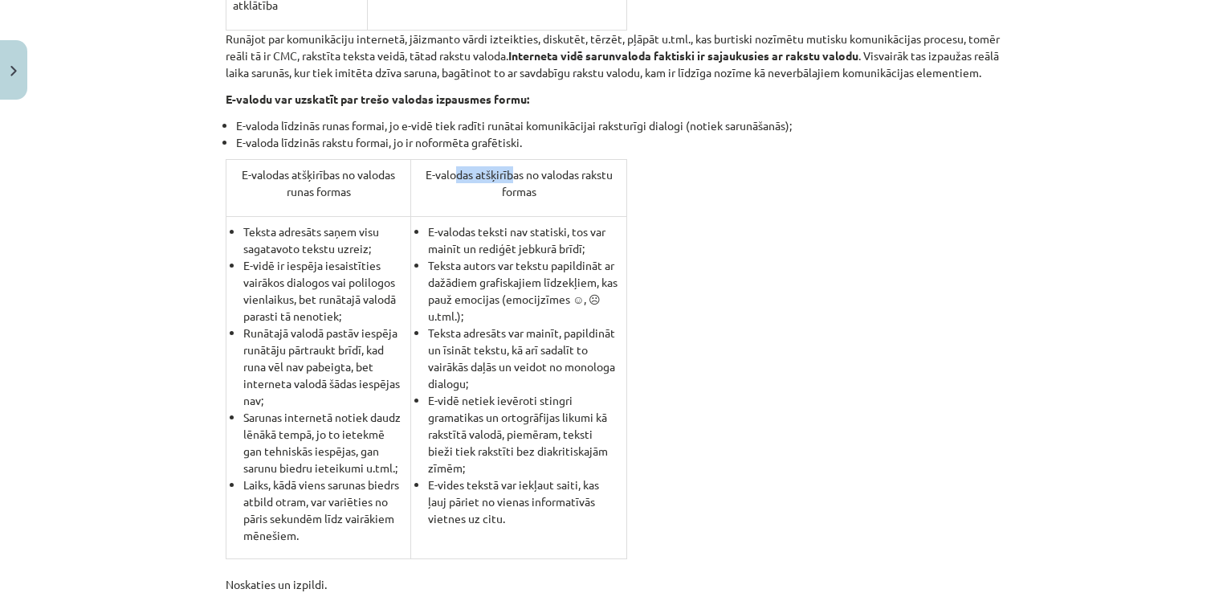
drag, startPoint x: 508, startPoint y: 160, endPoint x: 430, endPoint y: 156, distance: 78.0
click at [434, 159] on td "E-valodas atšķirības no valodas rakstu formas" at bounding box center [519, 187] width 216 height 57
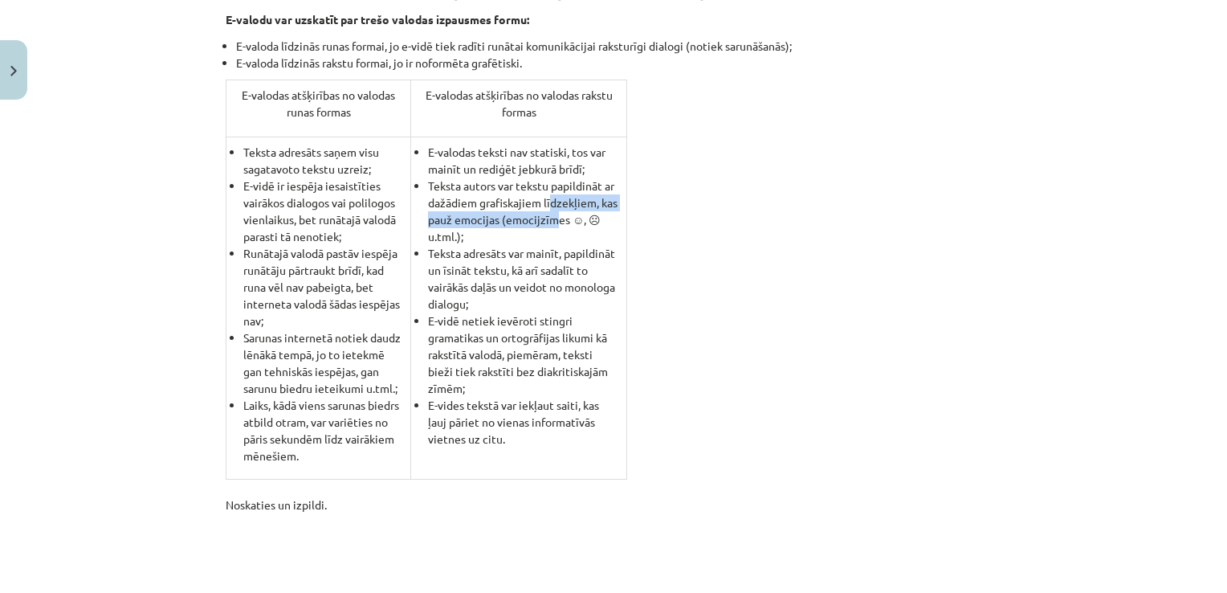
drag, startPoint x: 546, startPoint y: 196, endPoint x: 542, endPoint y: 217, distance: 21.3
click at [542, 217] on li "Teksta autors var tekstu papildināt ar dažādiem grafiskajiem līdzekļiem, kas pa…" at bounding box center [524, 210] width 192 height 67
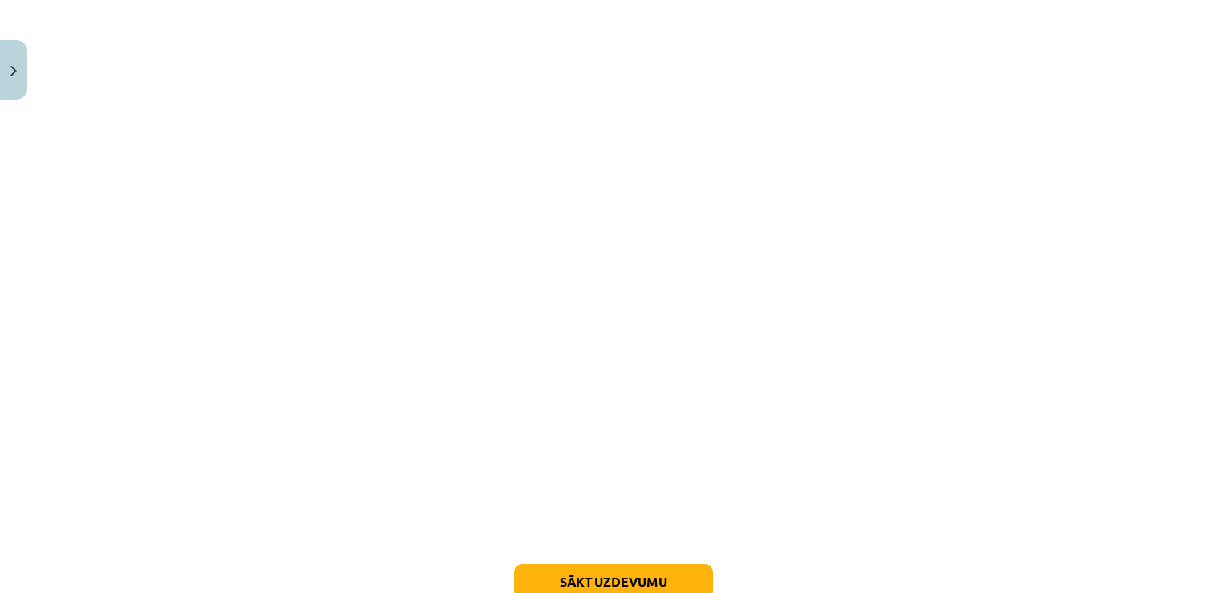
scroll to position [2185, 0]
click at [640, 557] on button "Sākt uzdevumu" at bounding box center [613, 574] width 199 height 35
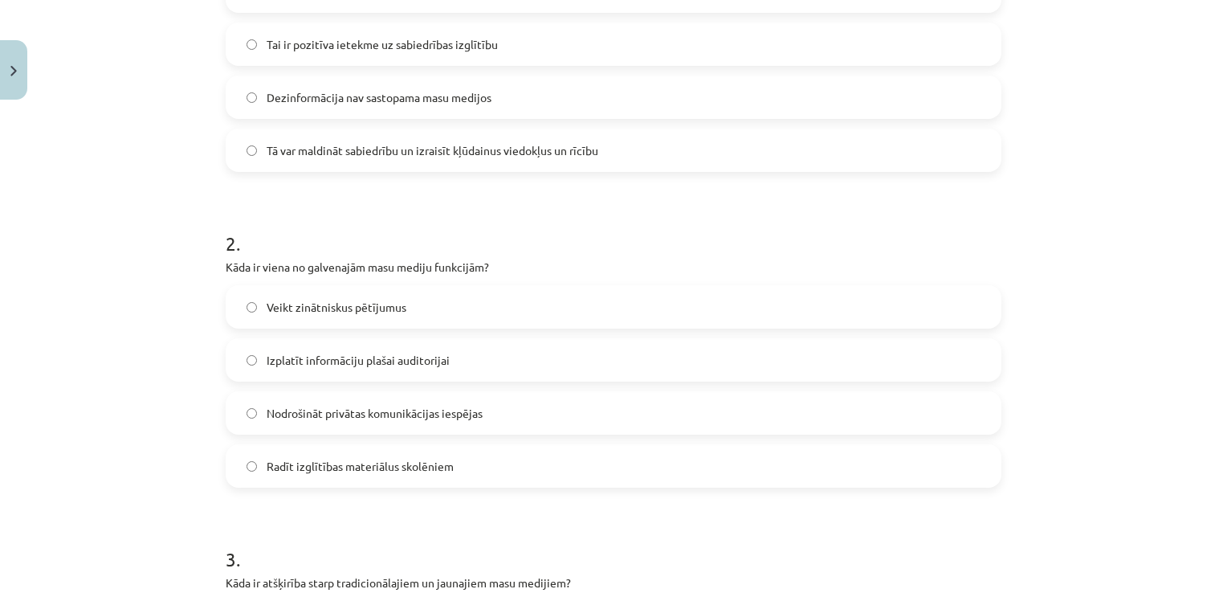
scroll to position [0, 0]
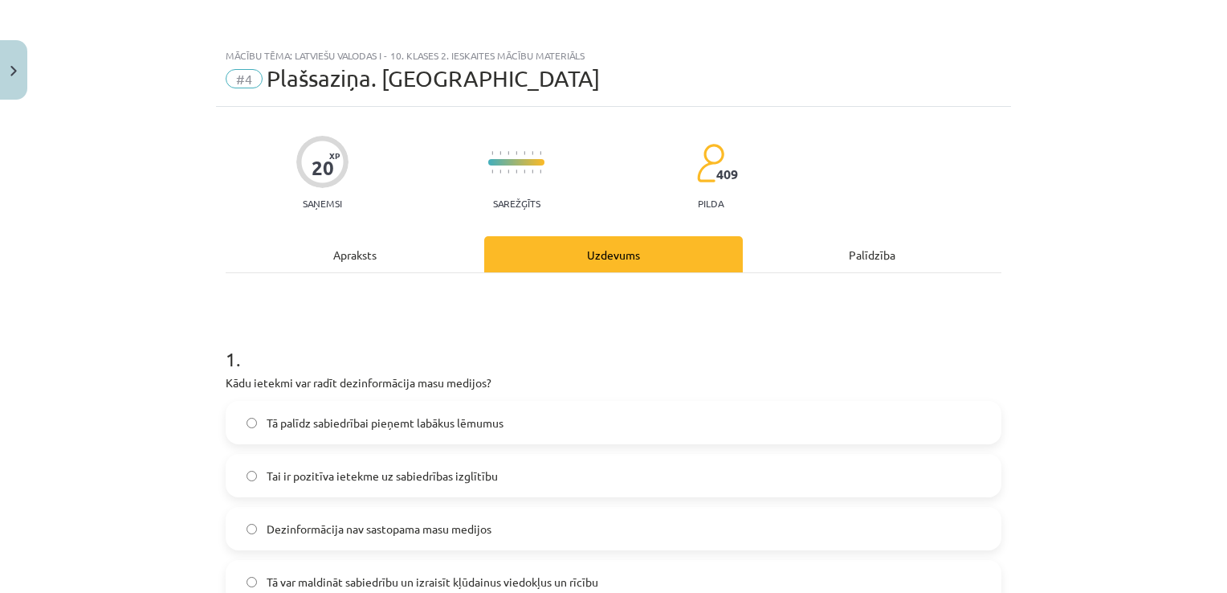
drag, startPoint x: 517, startPoint y: 181, endPoint x: 620, endPoint y: -58, distance: 260.4
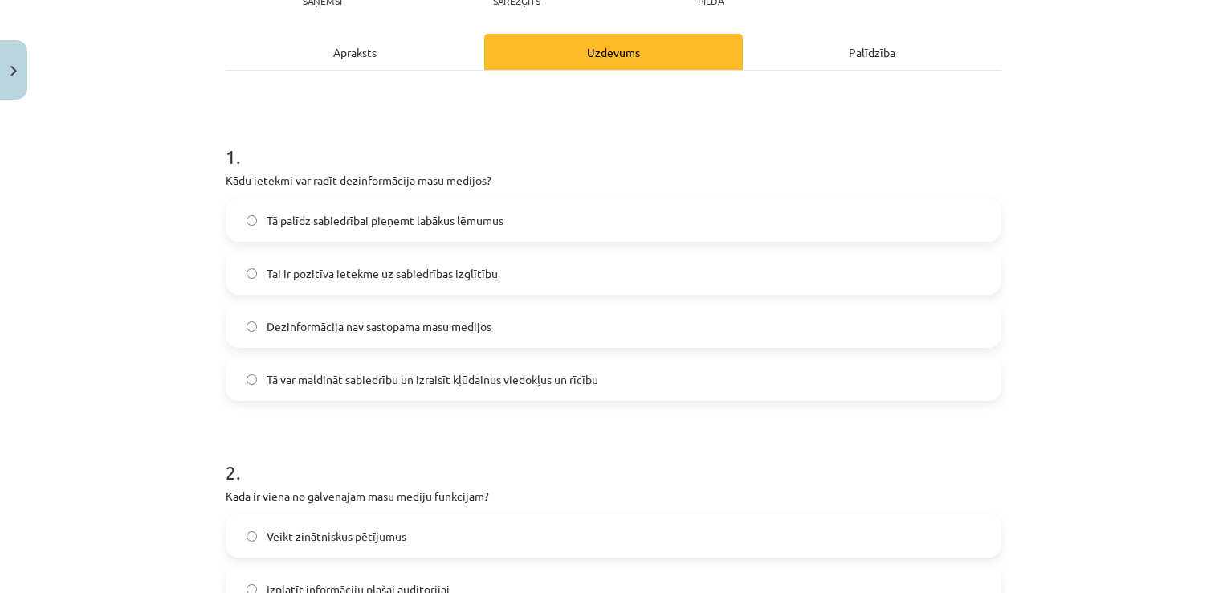
scroll to position [241, 0]
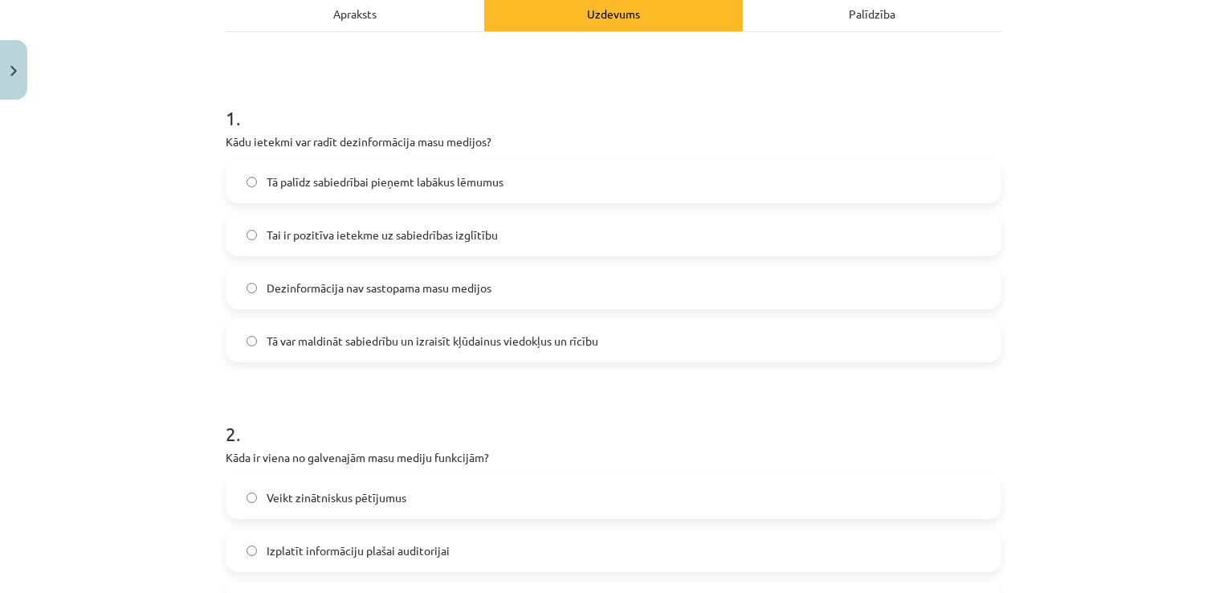
click at [304, 295] on span "Dezinformācija nav sastopama masu medijos" at bounding box center [379, 287] width 225 height 17
drag, startPoint x: 287, startPoint y: 353, endPoint x: 247, endPoint y: 310, distance: 59.6
click at [247, 310] on div "Tā palīdz sabiedrībai pieņemt labākus lēmumus Tai ir pozitīva ietekme uz sabied…" at bounding box center [614, 261] width 776 height 202
drag, startPoint x: 263, startPoint y: 344, endPoint x: 213, endPoint y: 331, distance: 51.4
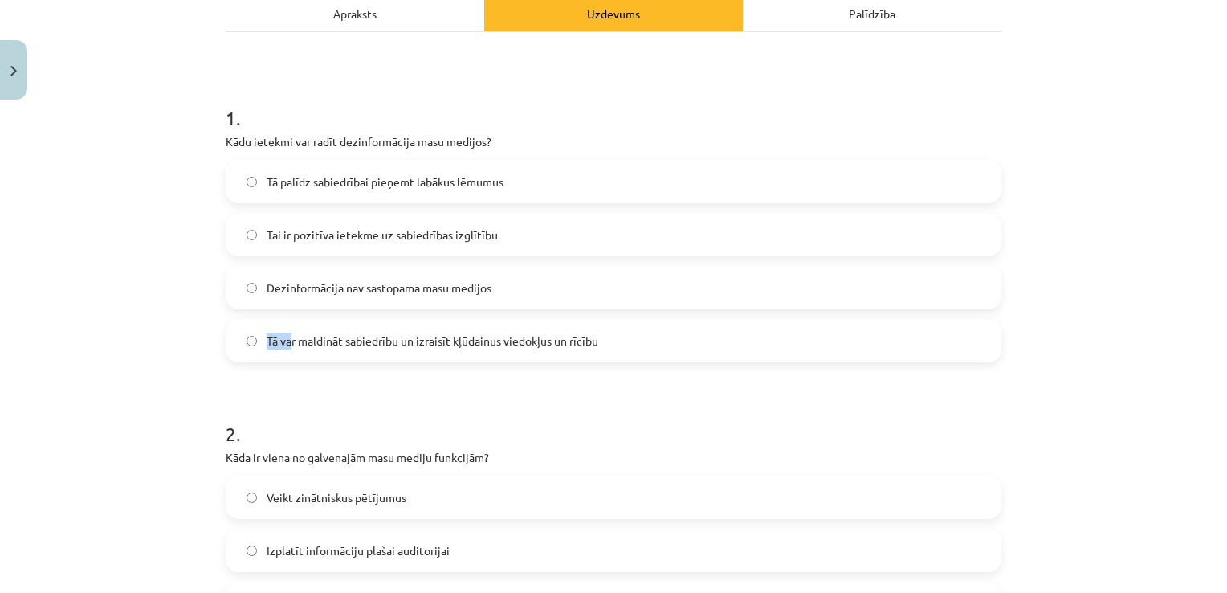
click at [267, 343] on span "Tā var maldināt sabiedrību un izraisīt kļūdainus viedokļus un rīcību" at bounding box center [433, 340] width 332 height 17
click at [206, 333] on div "Mācību tēma: Latviešu valodas i - 10. klases 2. ieskaites mācību materiāls #4 P…" at bounding box center [613, 296] width 1227 height 593
click at [305, 290] on span "Dezinformācija nav sastopama masu medijos" at bounding box center [379, 287] width 225 height 17
click at [304, 354] on label "Tā var maldināt sabiedrību un izraisīt kļūdainus viedokļus un rīcību" at bounding box center [613, 340] width 772 height 40
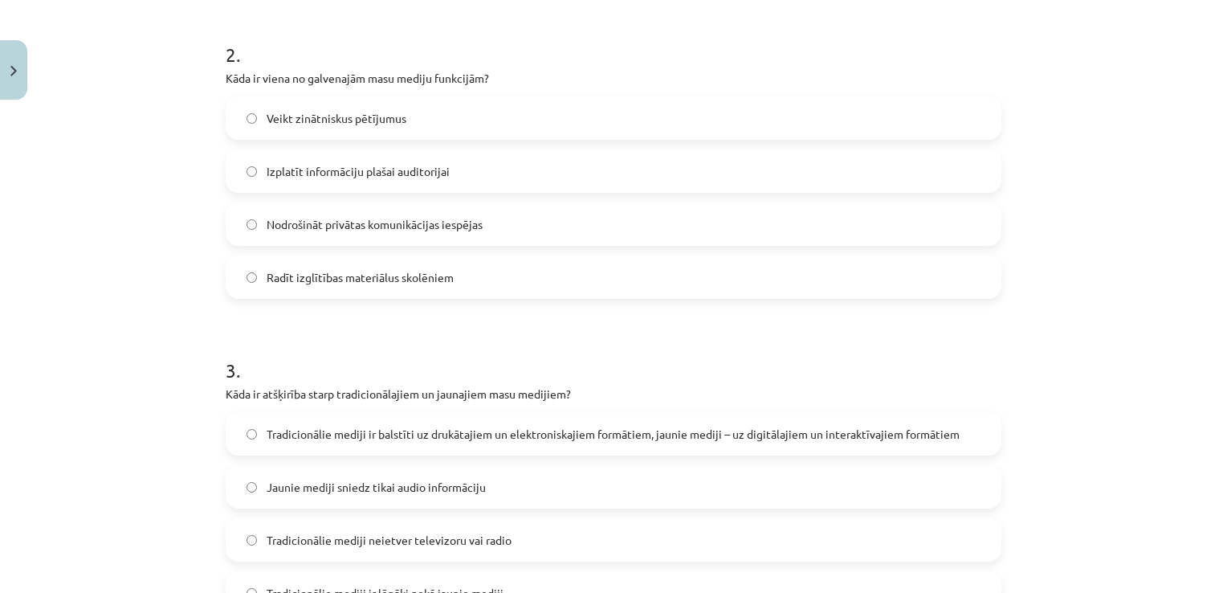
scroll to position [625, 0]
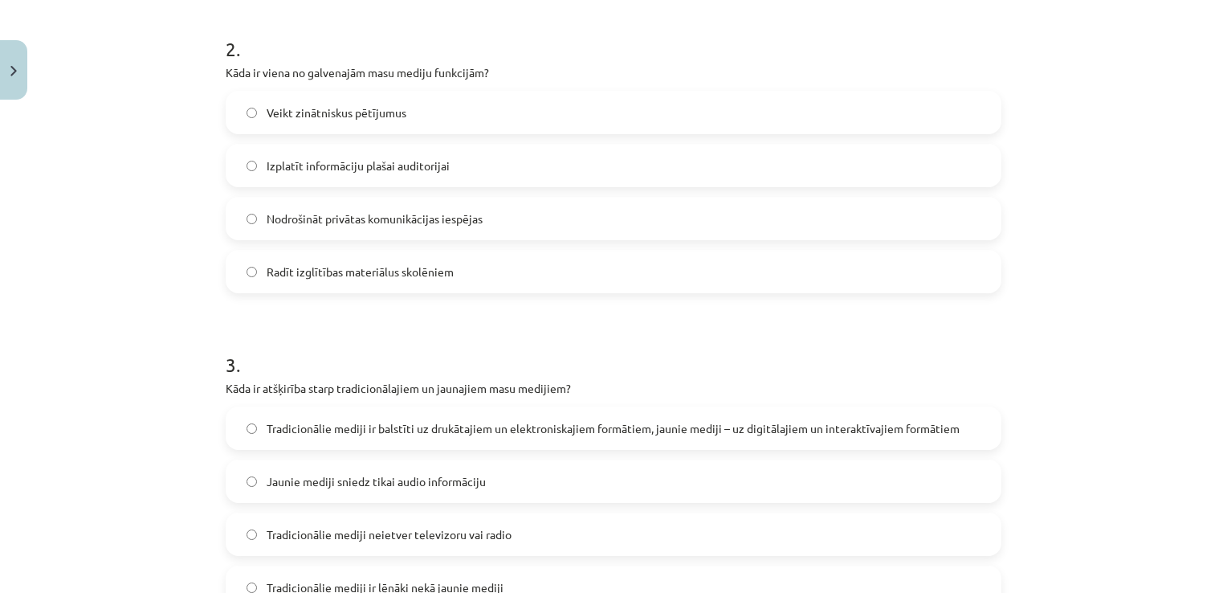
click at [307, 165] on span "Izplatīt informāciju plašai auditorijai" at bounding box center [358, 165] width 183 height 17
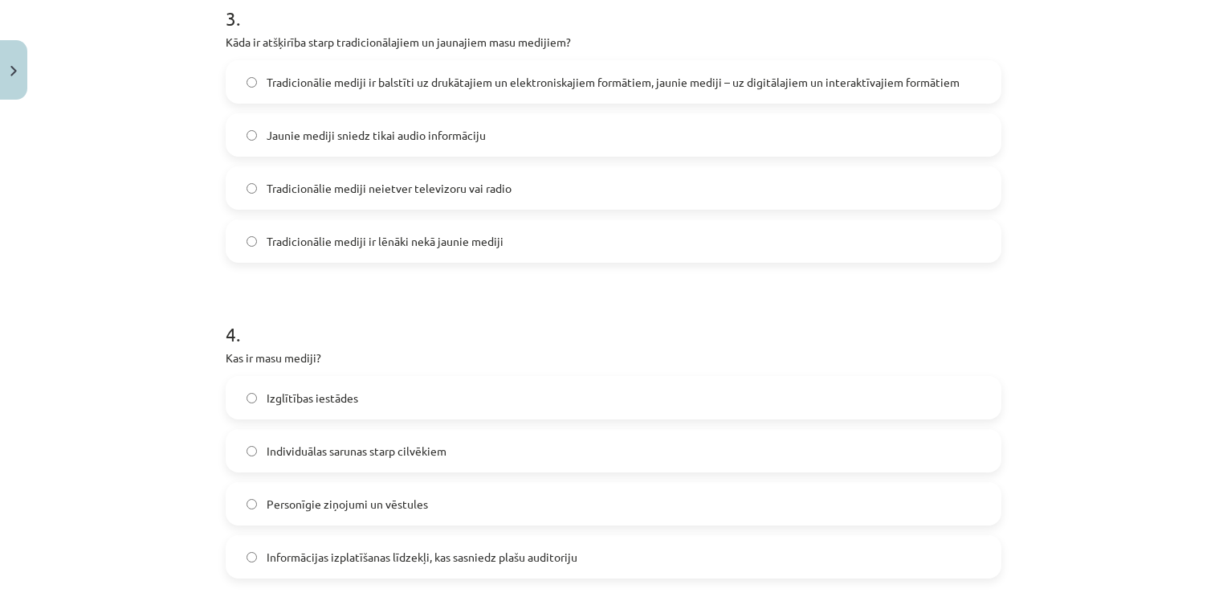
scroll to position [972, 0]
click at [381, 98] on label "Tradicionālie mediji ir balstīti uz drukātajiem un elektroniskajiem formātiem, …" at bounding box center [613, 81] width 772 height 40
click at [383, 255] on label "Tradicionālie mediji ir lēnāki nekā jaunie mediji" at bounding box center [613, 240] width 772 height 40
click at [349, 83] on span "Tradicionālie mediji ir balstīti uz drukātajiem un elektroniskajiem formātiem, …" at bounding box center [613, 81] width 693 height 17
click at [387, 246] on span "Tradicionālie mediji ir lēnāki nekā jaunie mediji" at bounding box center [385, 240] width 237 height 17
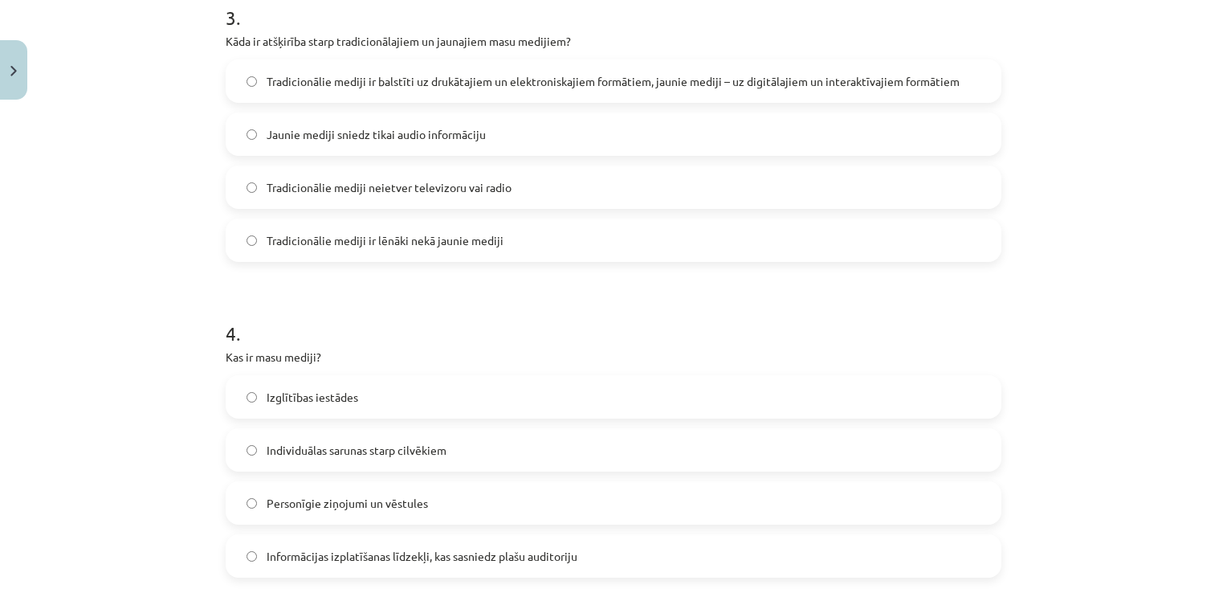
click at [308, 84] on span "Tradicionālie mediji ir balstīti uz drukātajiem un elektroniskajiem formātiem, …" at bounding box center [613, 81] width 693 height 17
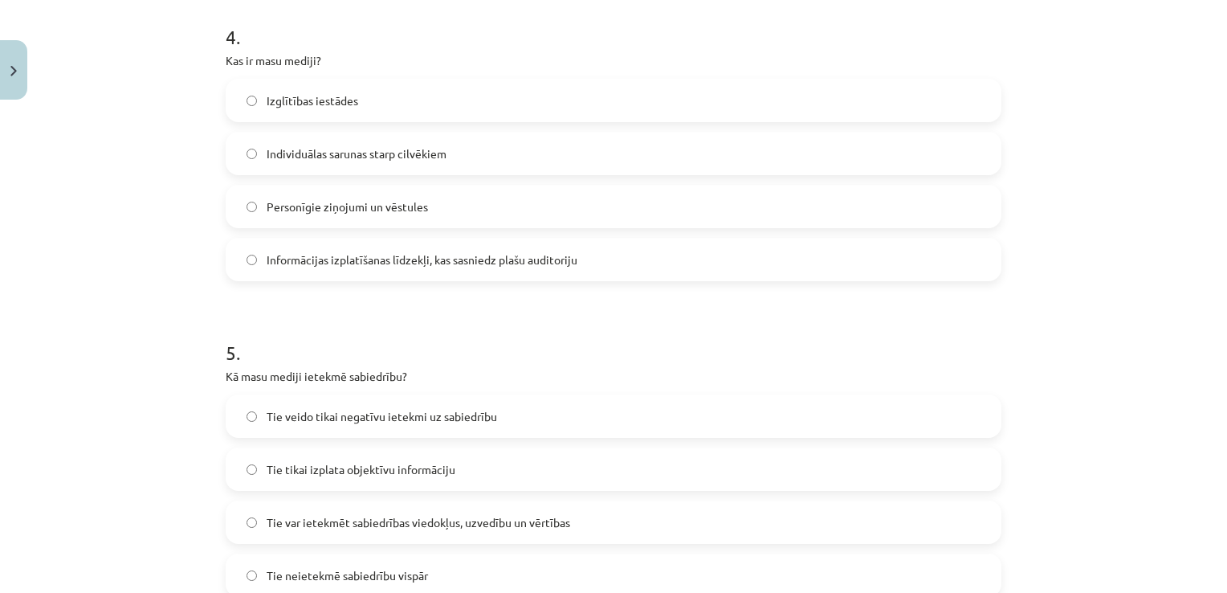
scroll to position [1274, 0]
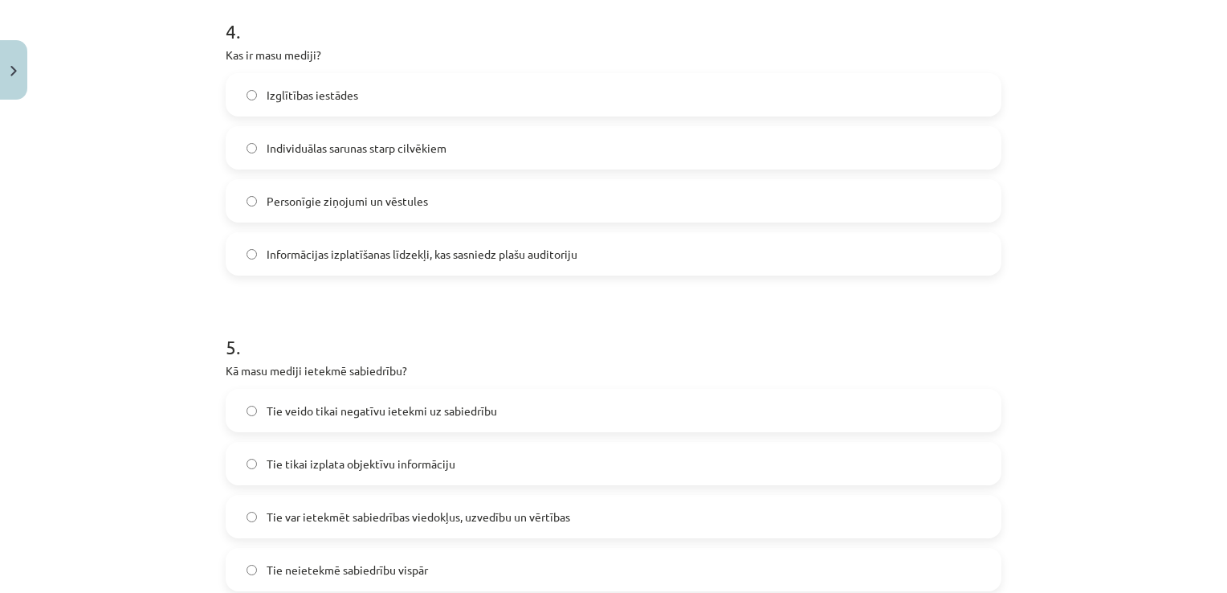
click at [316, 267] on label "Informācijas izplatīšanas līdzekļi, kas sasniedz plašu auditoriju" at bounding box center [613, 254] width 772 height 40
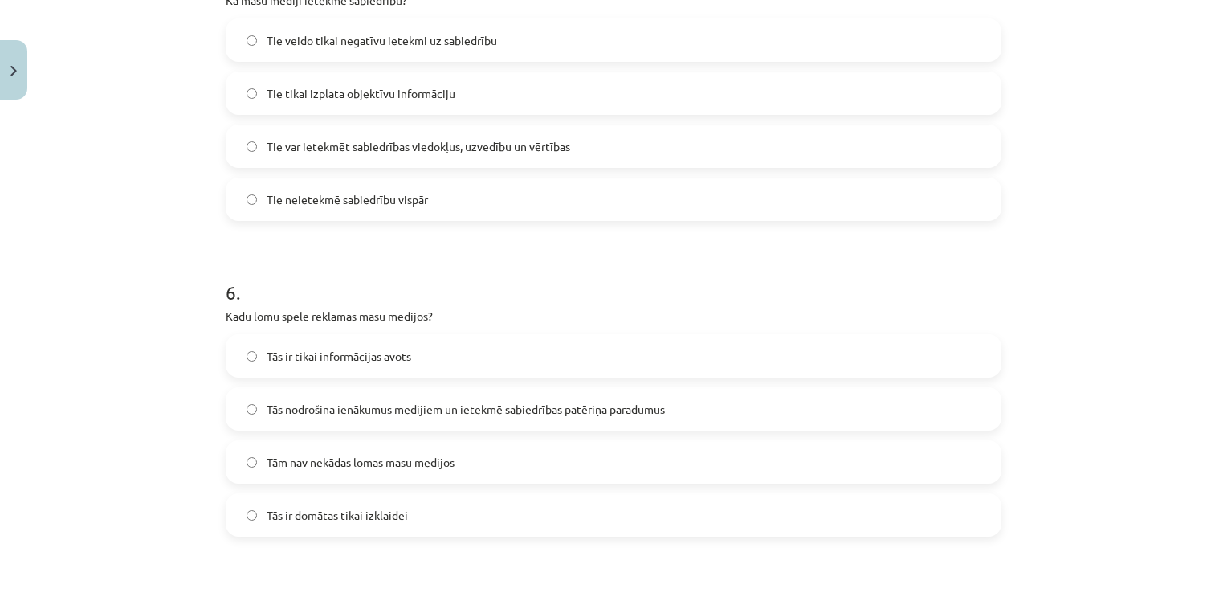
scroll to position [1637, 0]
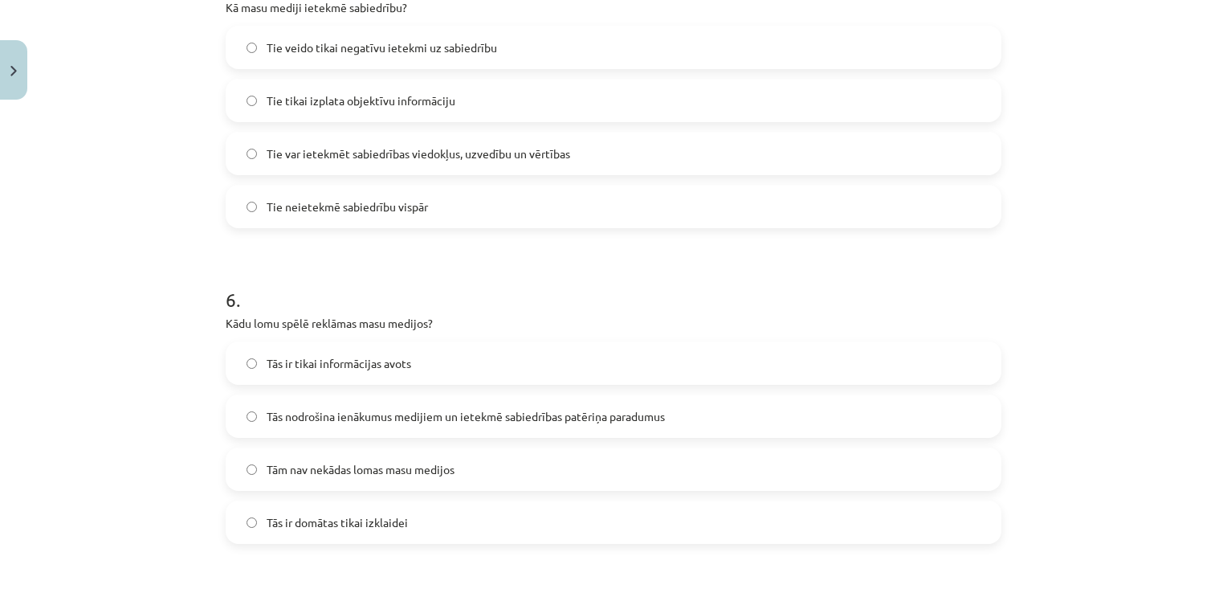
click at [308, 165] on label "Tie var ietekmēt sabiedrības viedokļus, uzvedību un vērtības" at bounding box center [613, 153] width 772 height 40
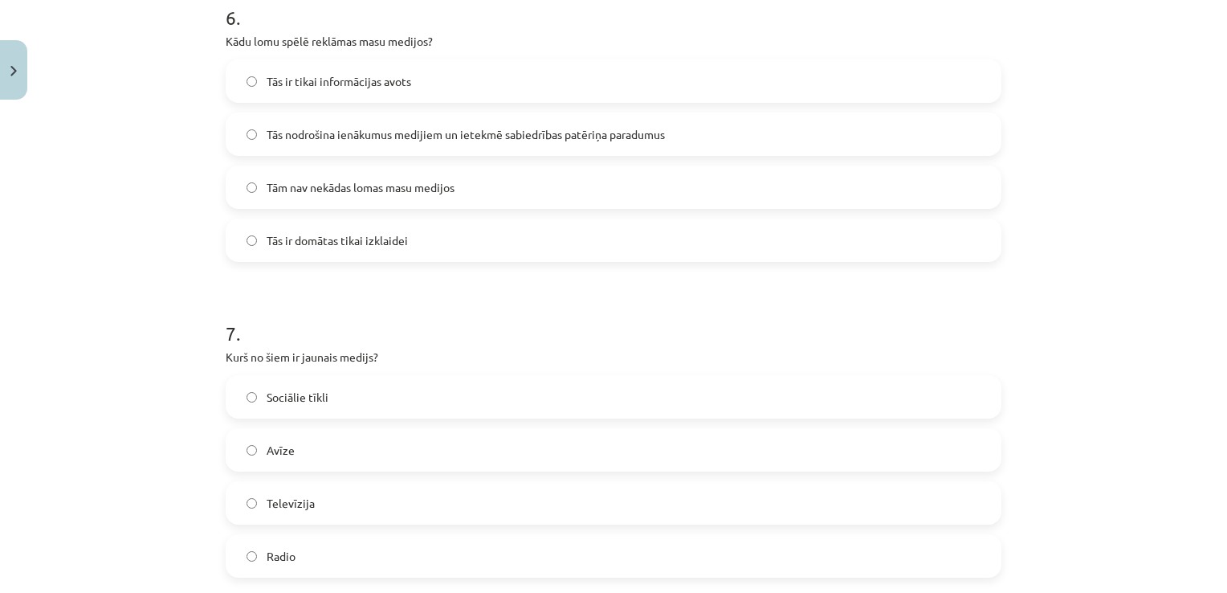
scroll to position [1921, 0]
click at [314, 140] on span "Tās nodrošina ienākumus medijiem un ietekmē sabiedrības patēriņa paradumus" at bounding box center [466, 132] width 398 height 17
click at [95, 61] on div "Mācību tēma: Latviešu valodas i - 10. klases 2. ieskaites mācību materiāls #4 P…" at bounding box center [613, 296] width 1227 height 593
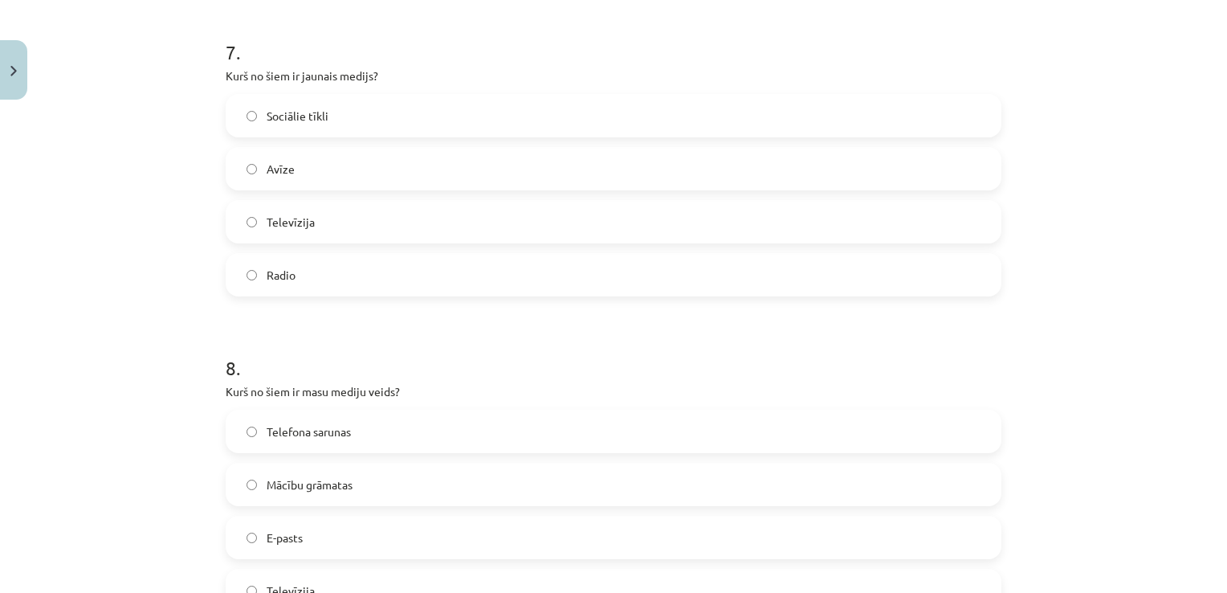
scroll to position [2203, 0]
click at [328, 116] on label "Sociālie tīkli" at bounding box center [613, 112] width 772 height 40
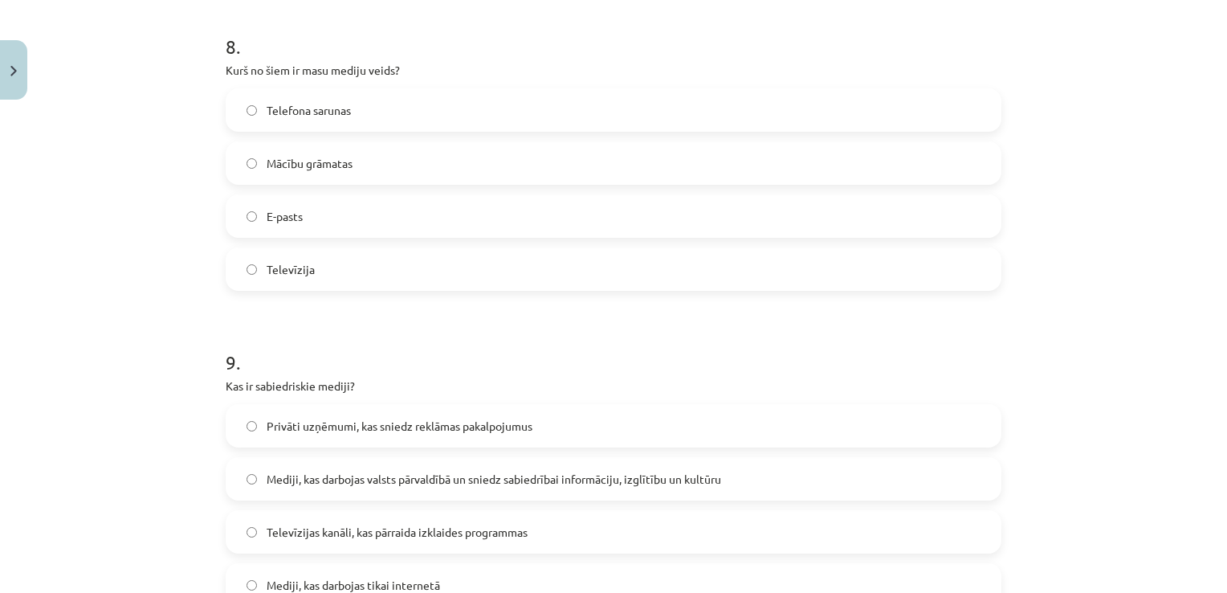
scroll to position [2524, 0]
click at [290, 262] on span "Televīzija" at bounding box center [291, 267] width 48 height 17
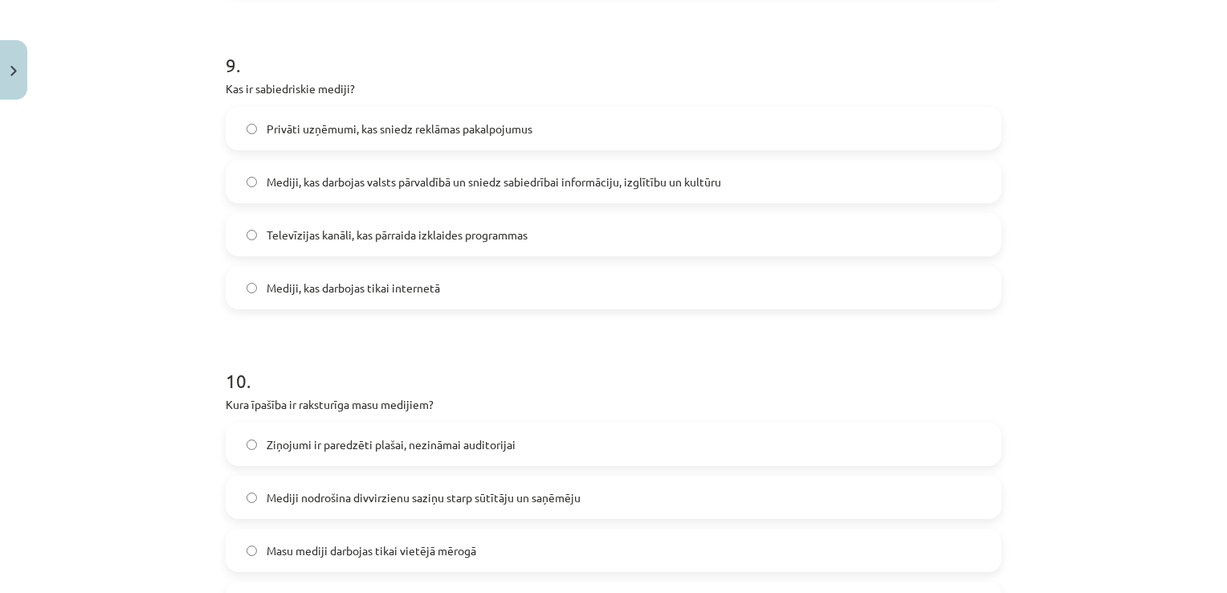
scroll to position [2842, 0]
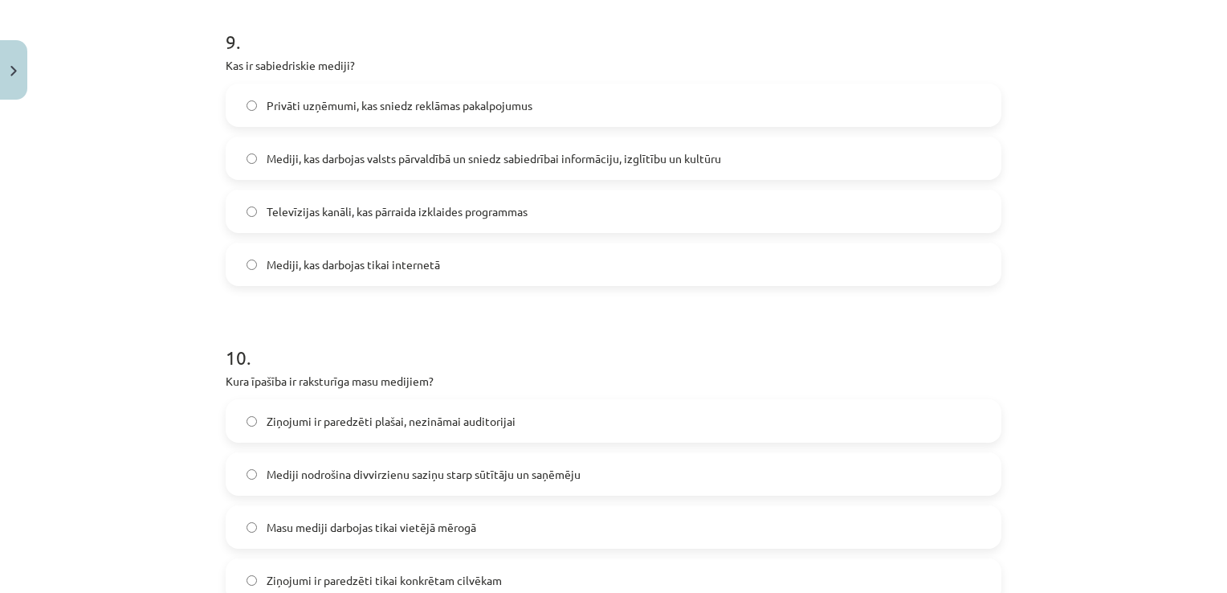
click at [258, 148] on label "Mediji, kas darbojas valsts pārvaldībā un sniedz sabiedrībai informāciju, izglī…" at bounding box center [613, 158] width 772 height 40
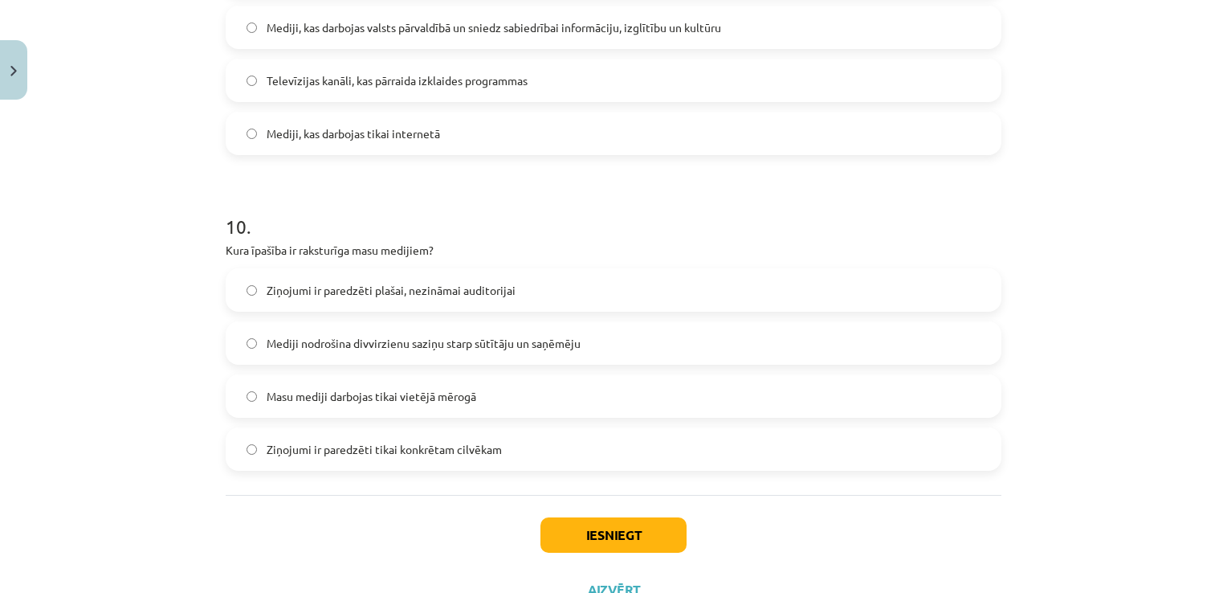
scroll to position [3035, 0]
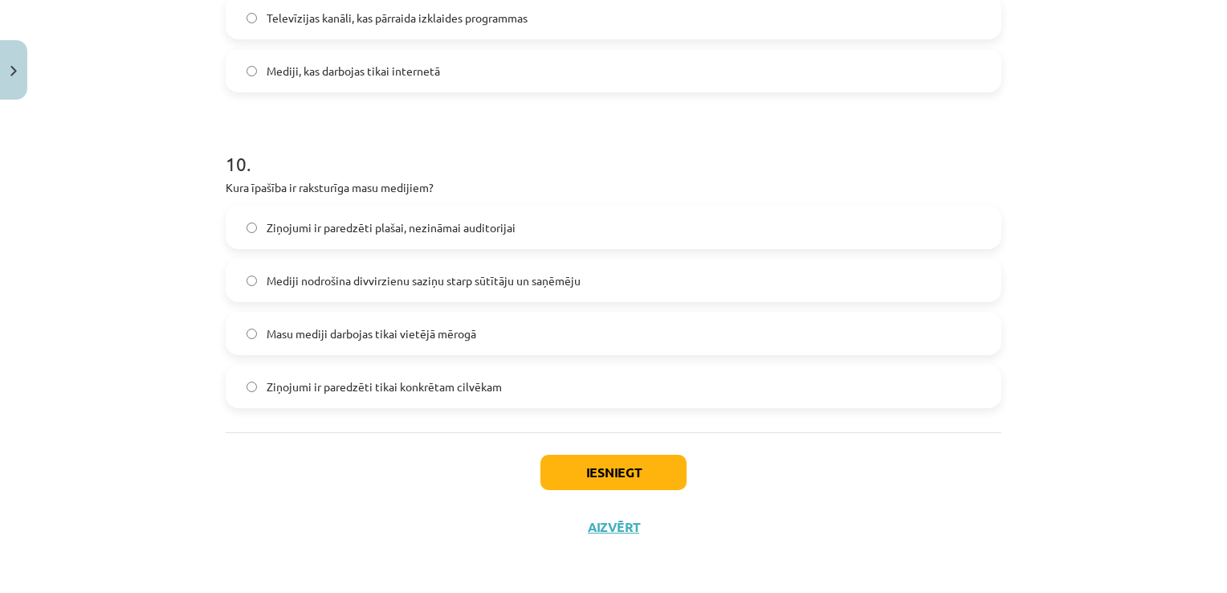
click at [327, 229] on span "Ziņojumi ir paredzēti plašai, nezināmai auditorijai" at bounding box center [391, 227] width 249 height 17
click at [575, 462] on button "Iesniegt" at bounding box center [613, 471] width 146 height 35
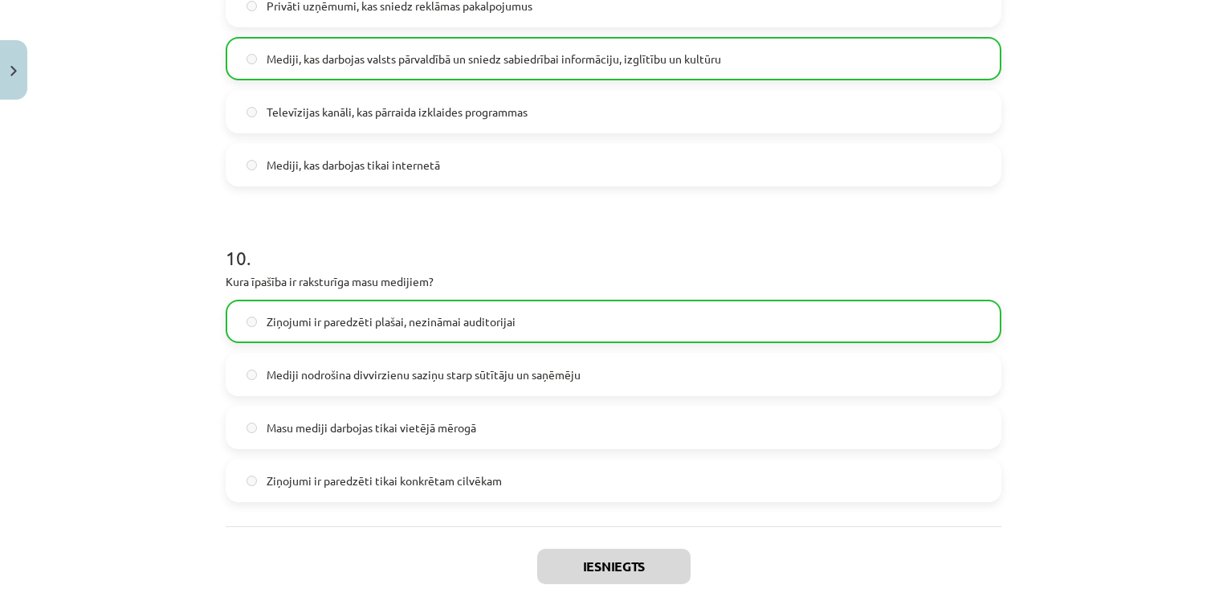
scroll to position [3086, 0]
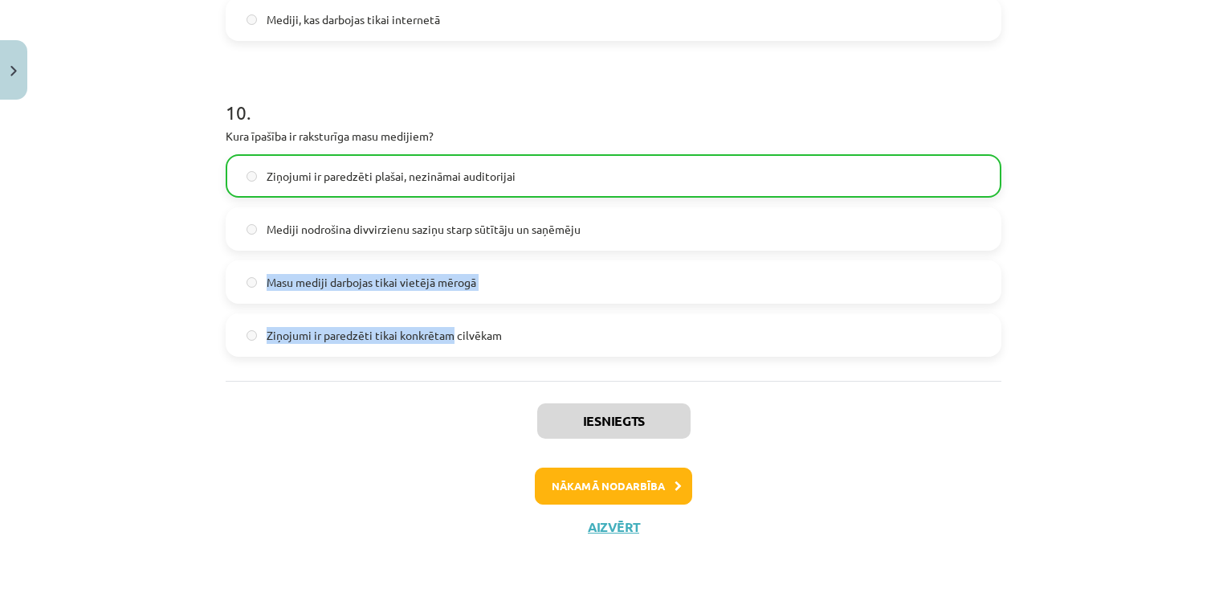
drag, startPoint x: 86, startPoint y: 294, endPoint x: 443, endPoint y: 316, distance: 358.0
click at [443, 316] on div "Mācību tēma: Latviešu valodas i - 10. klases 2. ieskaites mācību materiāls #4 P…" at bounding box center [613, 296] width 1227 height 593
drag, startPoint x: 443, startPoint y: 316, endPoint x: 189, endPoint y: 317, distance: 253.7
click at [189, 317] on div "Mācību tēma: Latviešu valodas i - 10. klases 2. ieskaites mācību materiāls #4 P…" at bounding box center [613, 296] width 1227 height 593
click at [70, 291] on div "Mācību tēma: Latviešu valodas i - 10. klases 2. ieskaites mācību materiāls #4 P…" at bounding box center [613, 296] width 1227 height 593
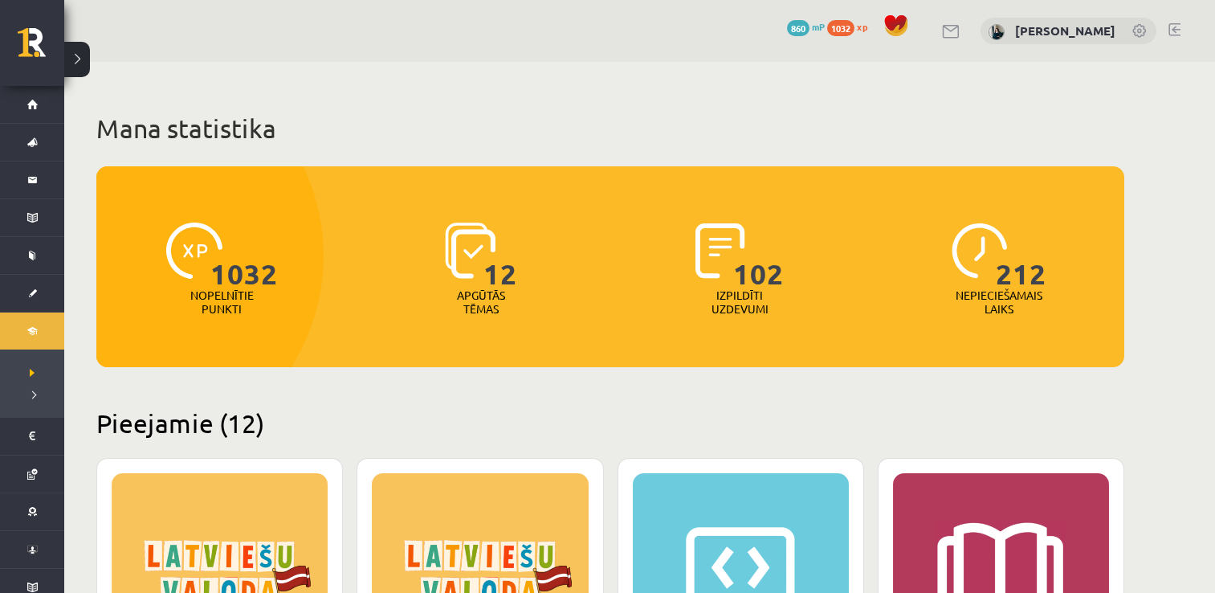
scroll to position [321, 0]
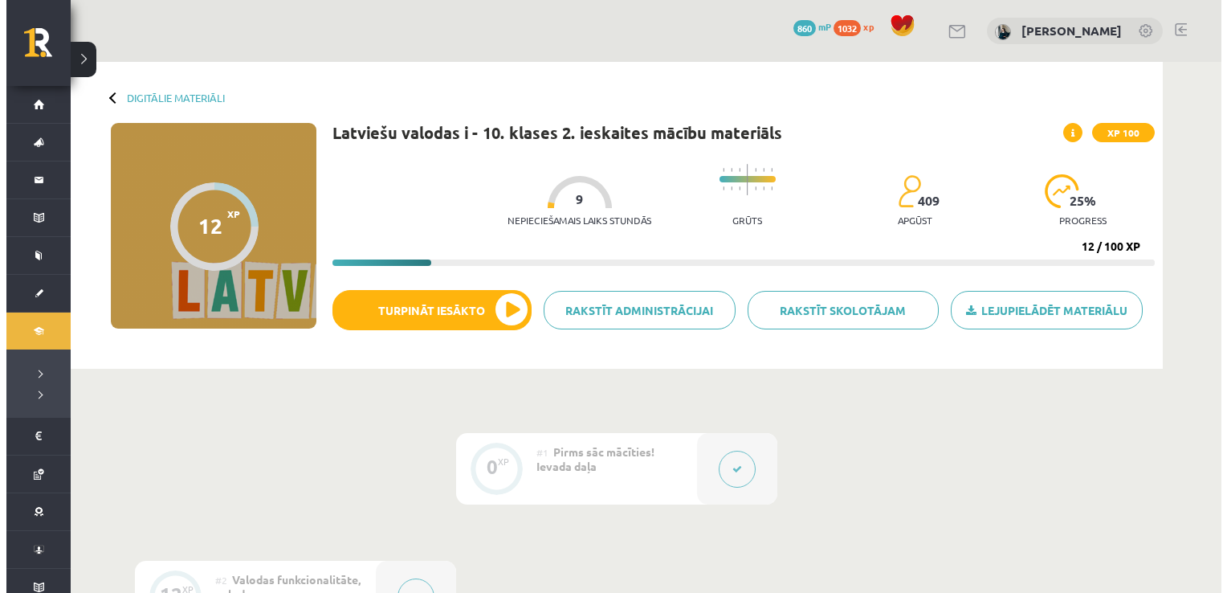
scroll to position [161, 0]
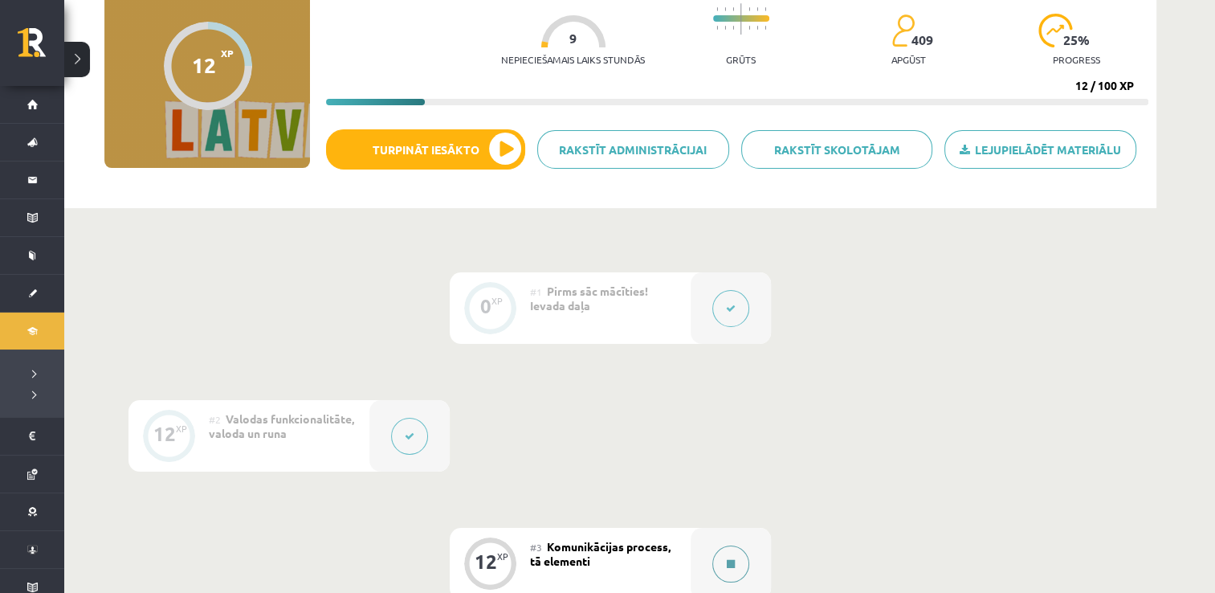
click at [725, 570] on button at bounding box center [730, 563] width 37 height 37
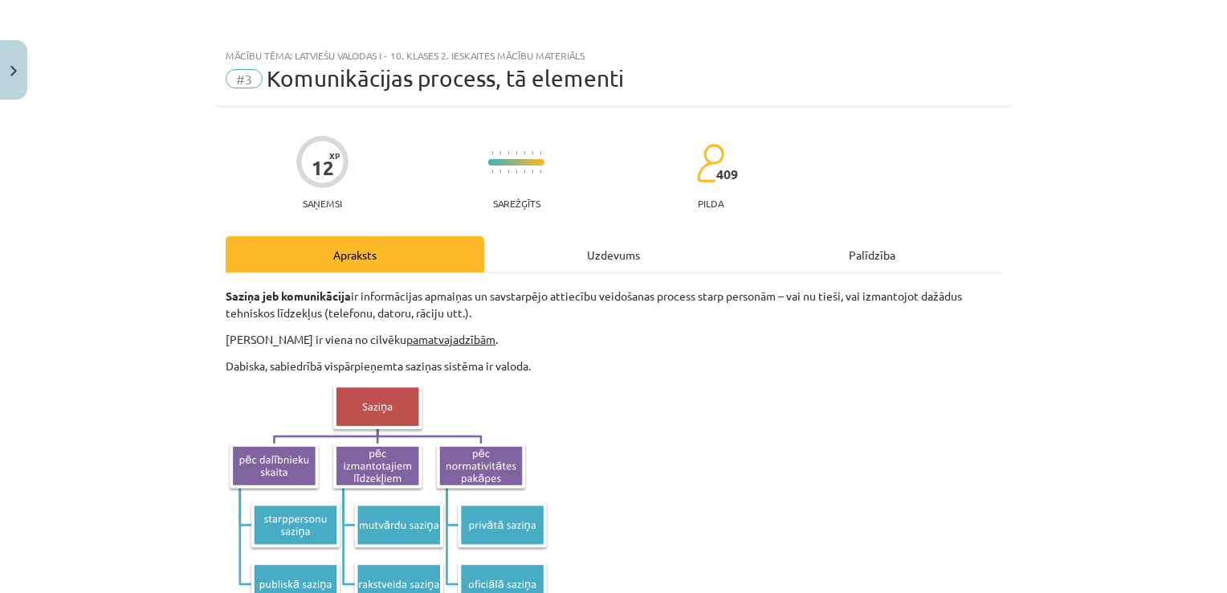
click at [658, 267] on div "Uzdevums" at bounding box center [613, 254] width 259 height 36
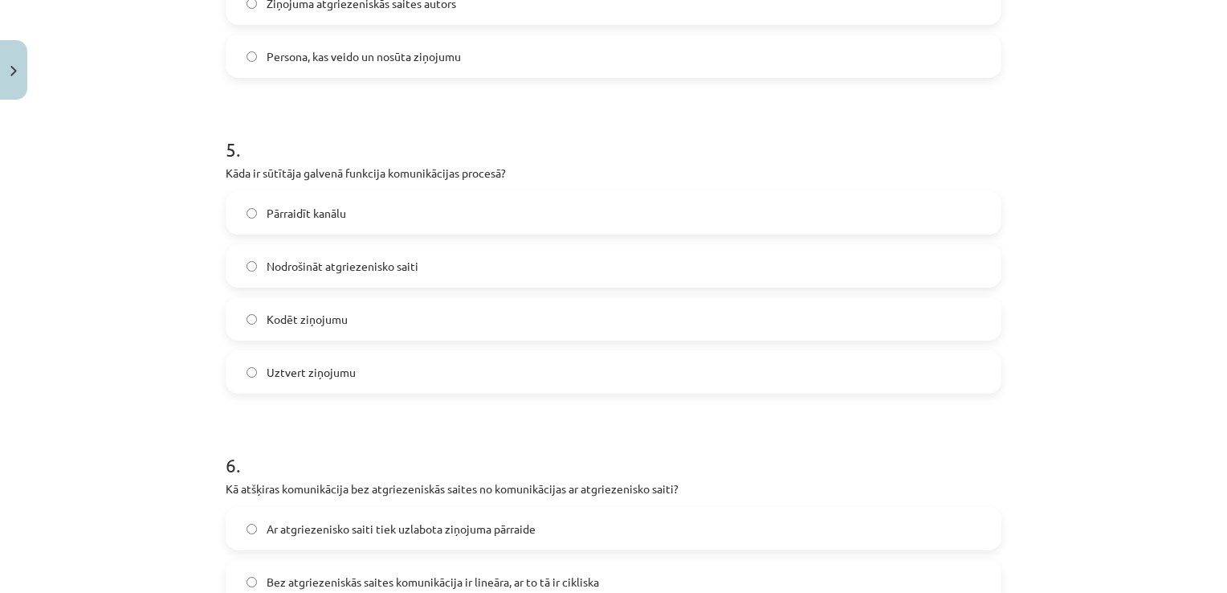
scroll to position [1773, 0]
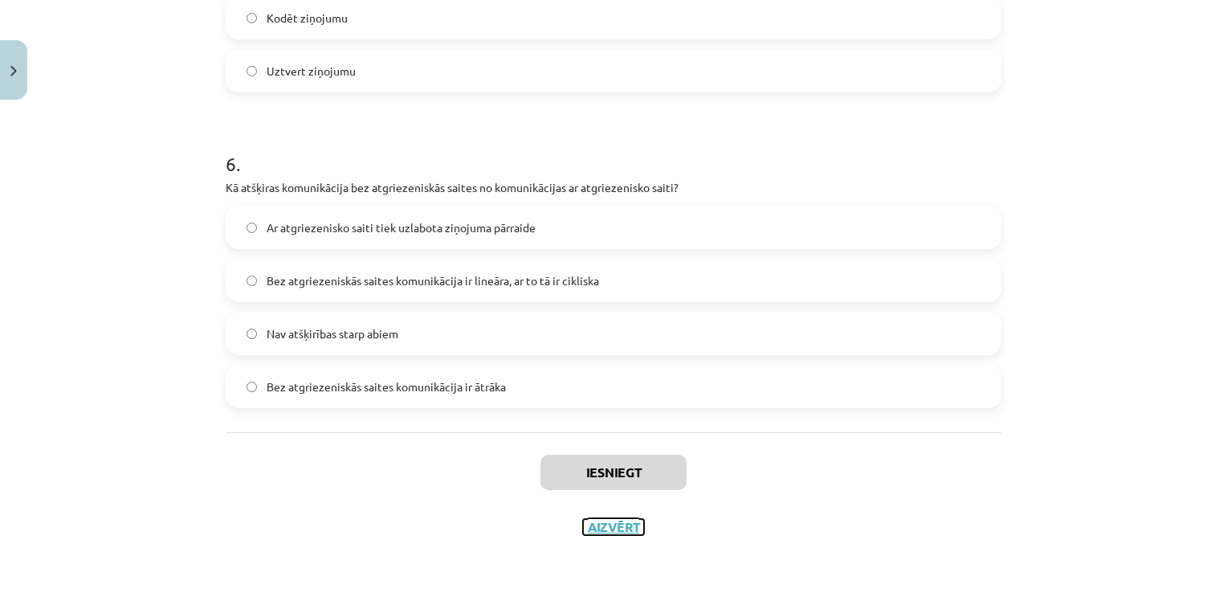
click at [611, 529] on button "Aizvērt" at bounding box center [613, 527] width 61 height 16
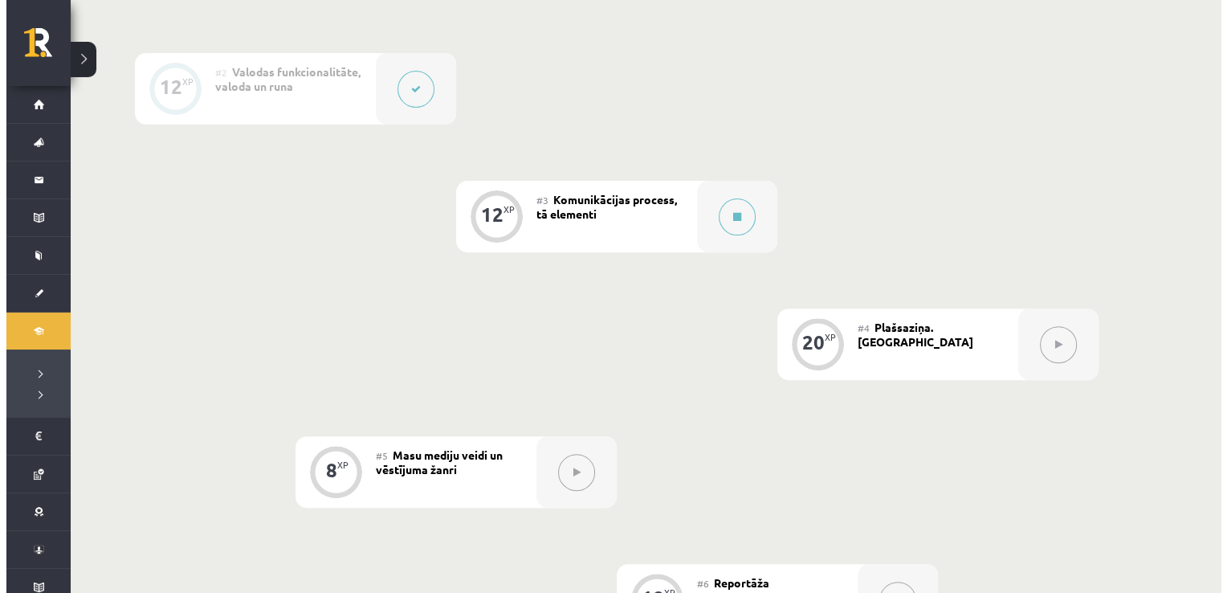
scroll to position [511, 0]
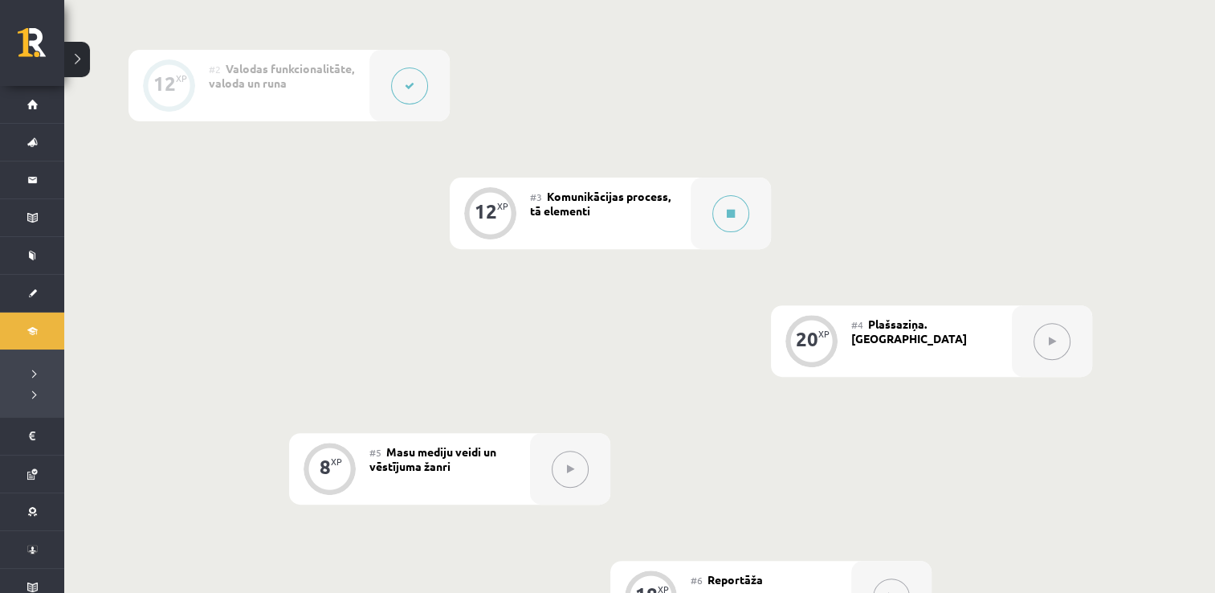
click at [1055, 341] on icon at bounding box center [1052, 341] width 7 height 10
click at [739, 215] on button at bounding box center [730, 213] width 37 height 37
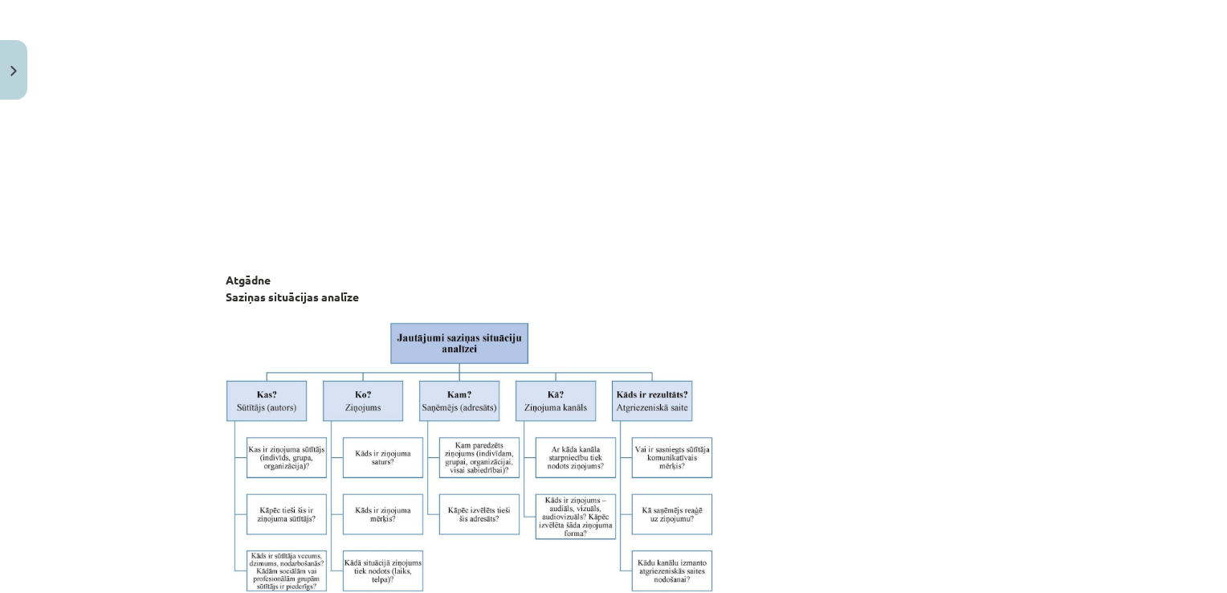
scroll to position [4263, 0]
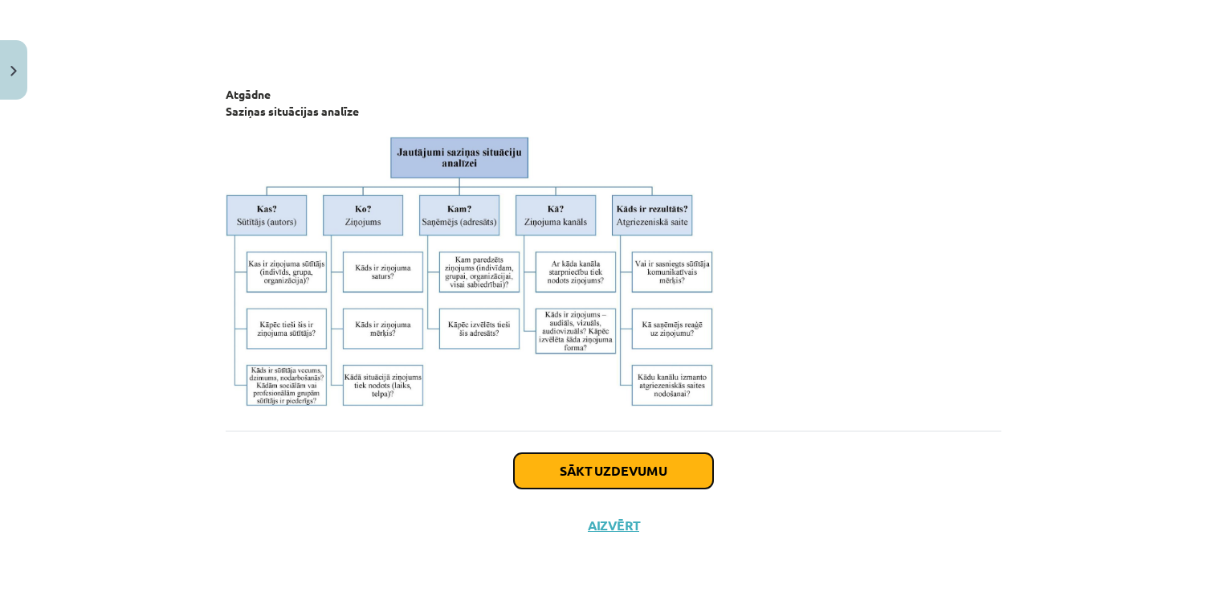
click at [626, 472] on button "Sākt uzdevumu" at bounding box center [613, 470] width 199 height 35
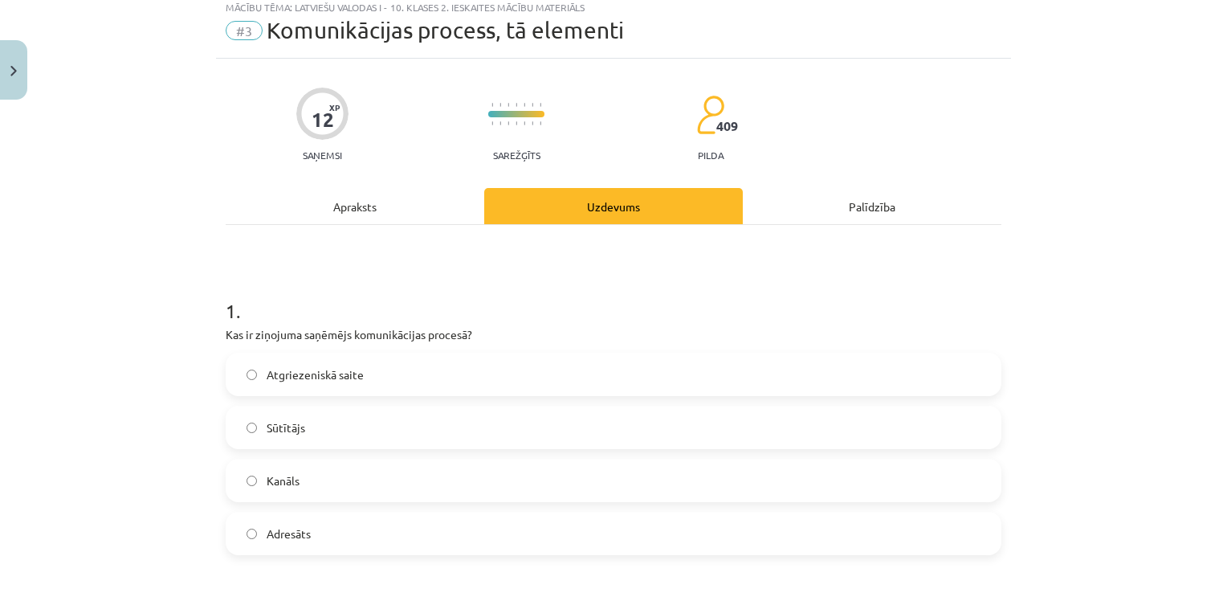
scroll to position [40, 0]
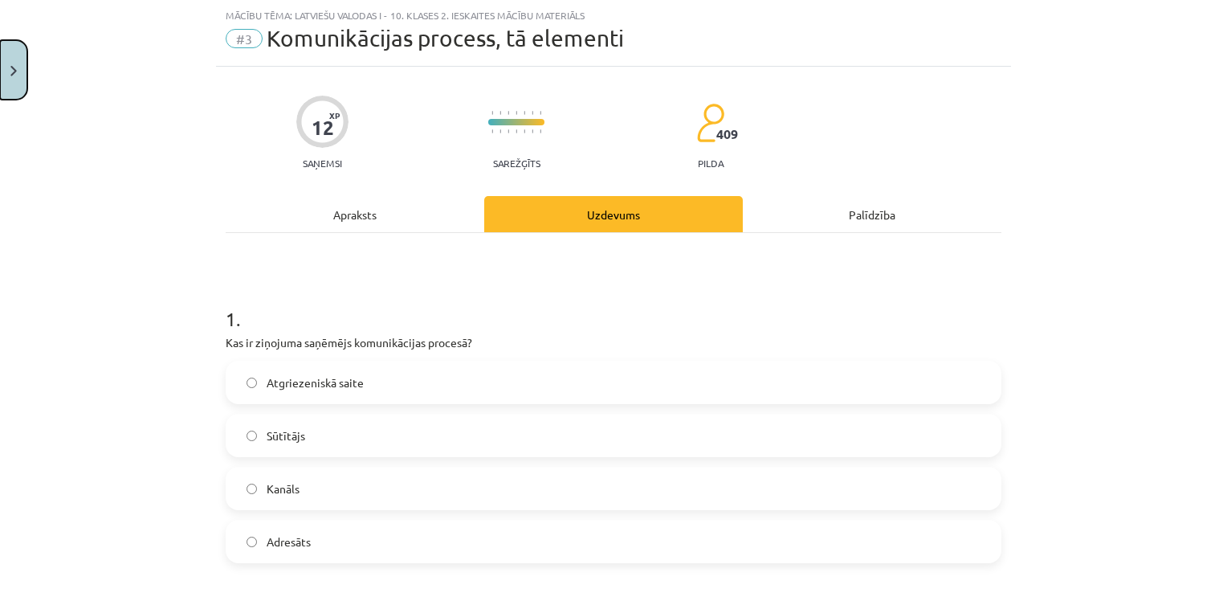
click at [13, 69] on img "Close" at bounding box center [13, 71] width 6 height 10
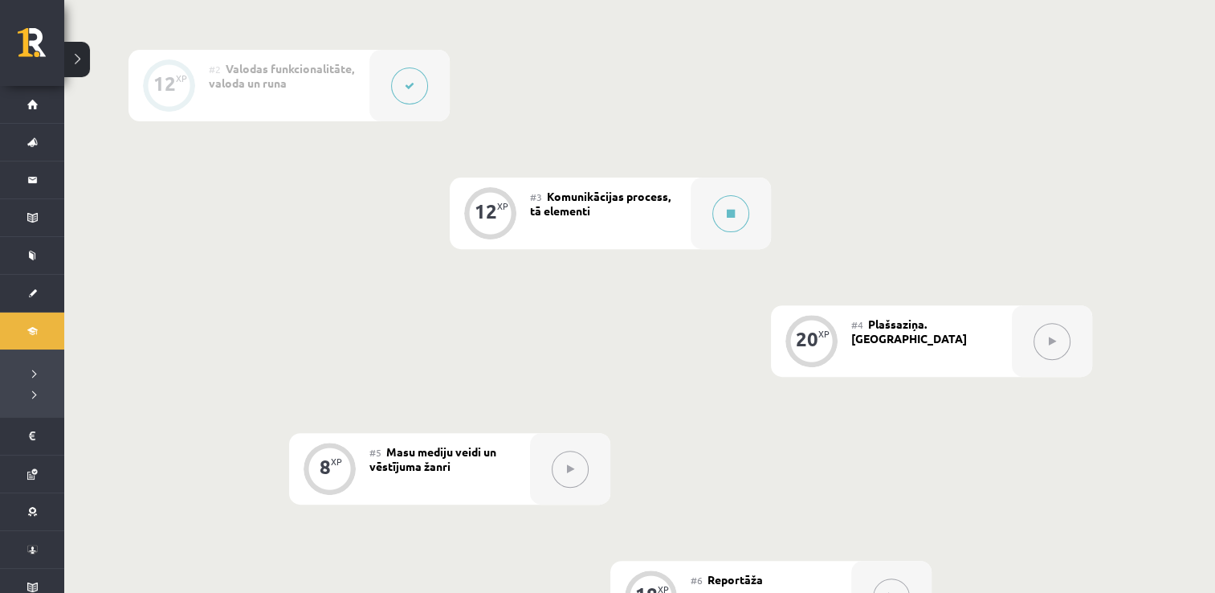
click at [1056, 328] on button at bounding box center [1051, 341] width 37 height 37
click at [734, 227] on button at bounding box center [730, 213] width 37 height 37
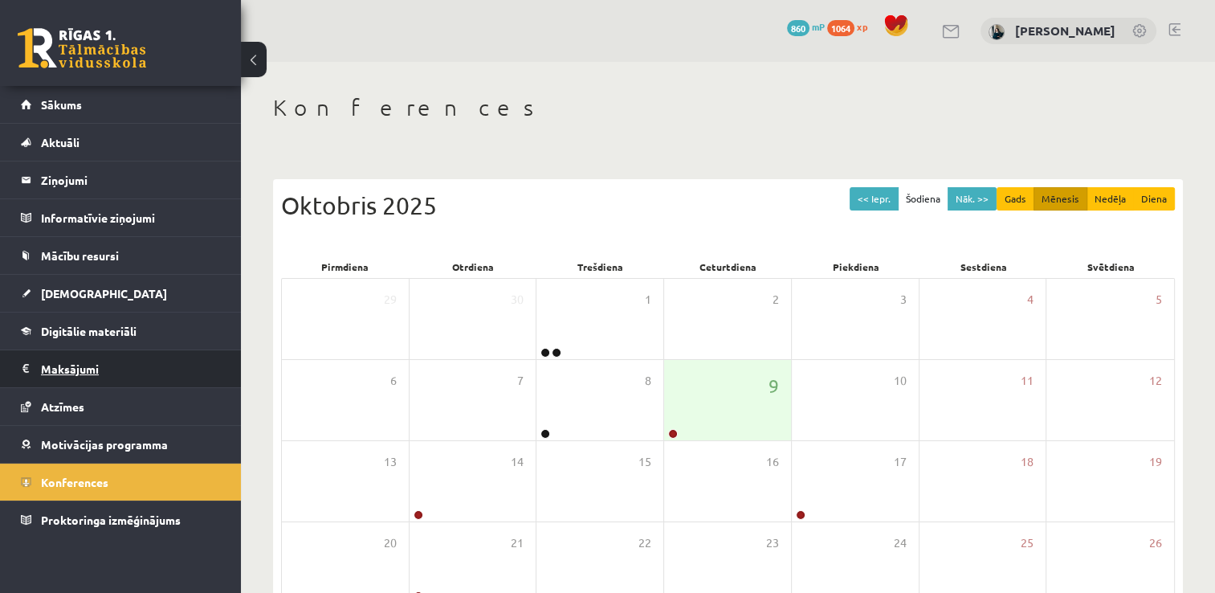
click at [73, 357] on legend "Maksājumi 0" at bounding box center [131, 368] width 180 height 37
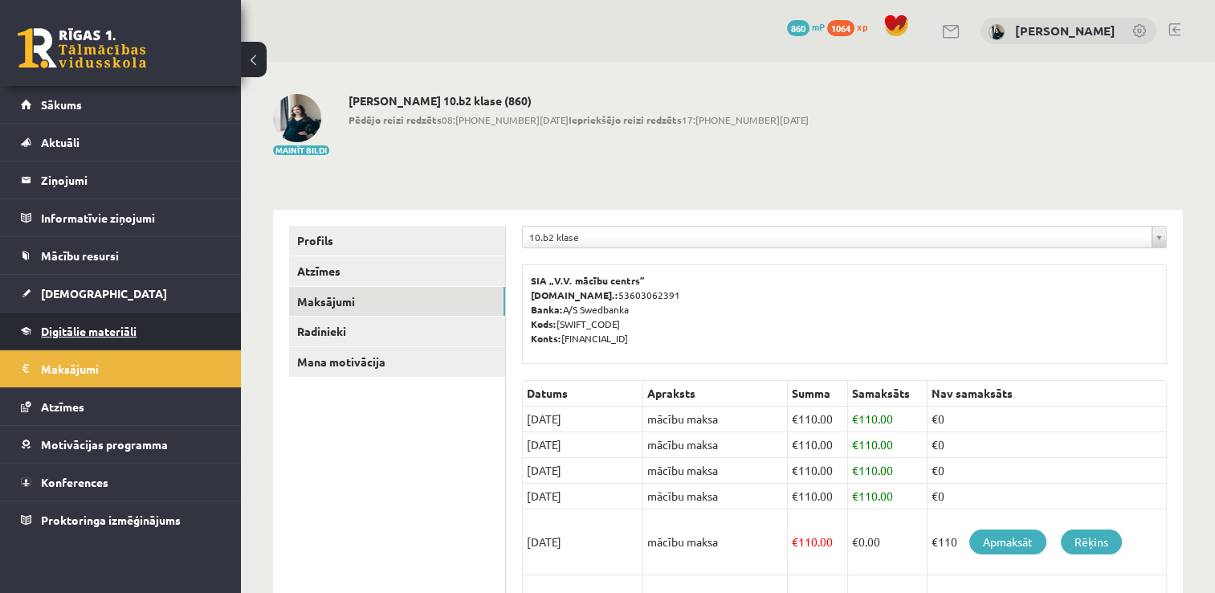
click at [80, 329] on span "Digitālie materiāli" at bounding box center [89, 331] width 96 height 14
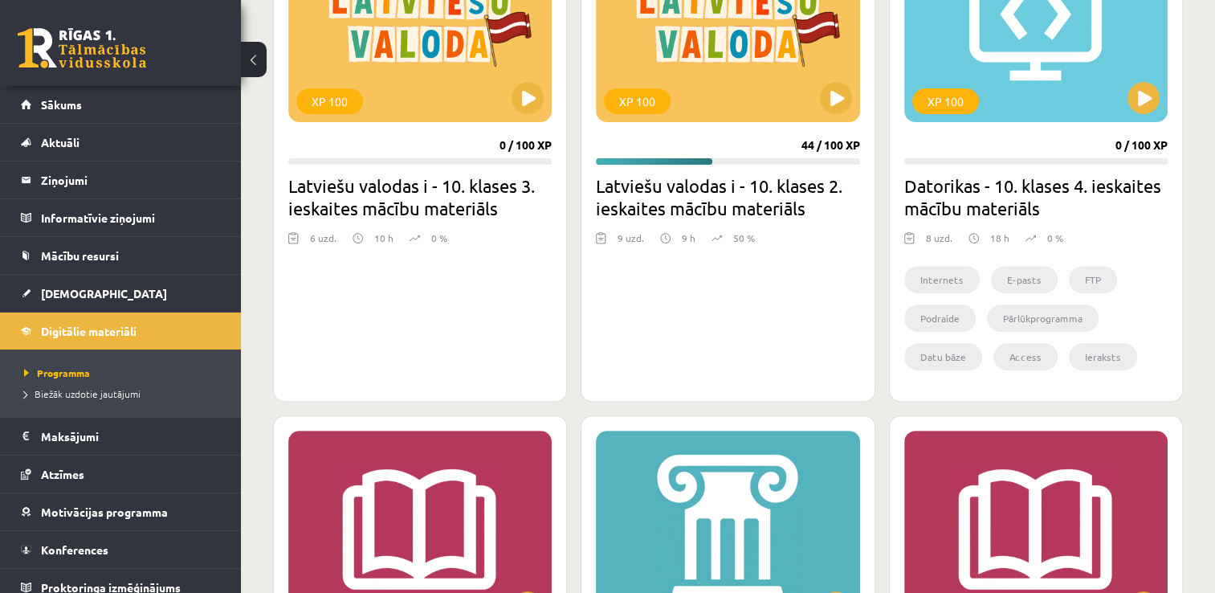
scroll to position [552, 0]
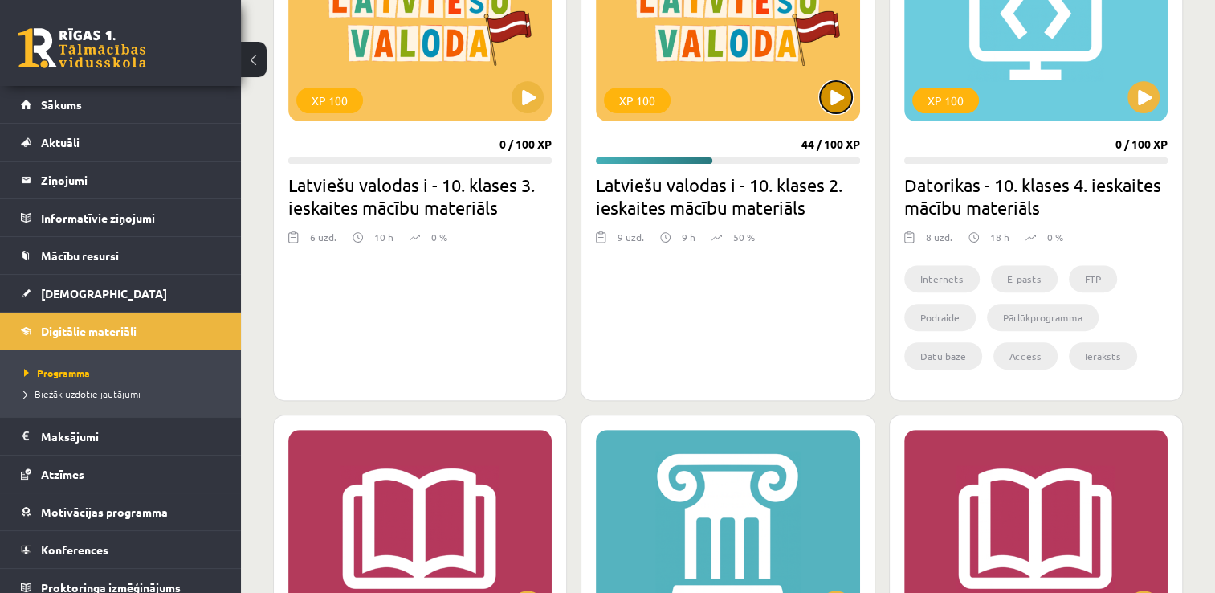
click at [838, 84] on button at bounding box center [836, 97] width 32 height 32
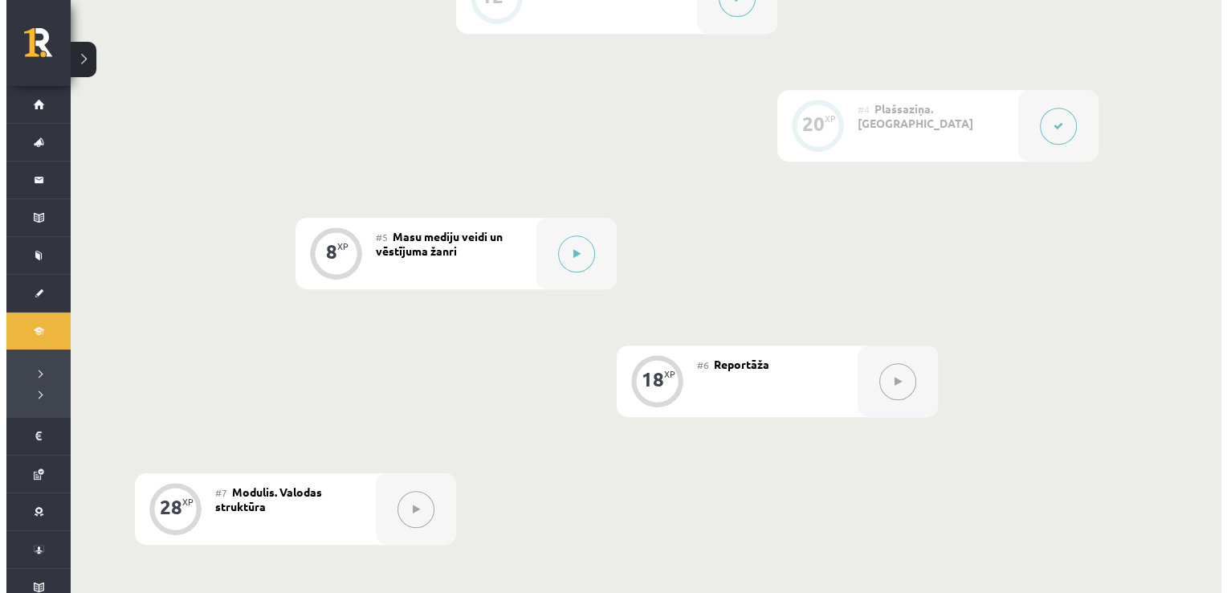
scroll to position [729, 0]
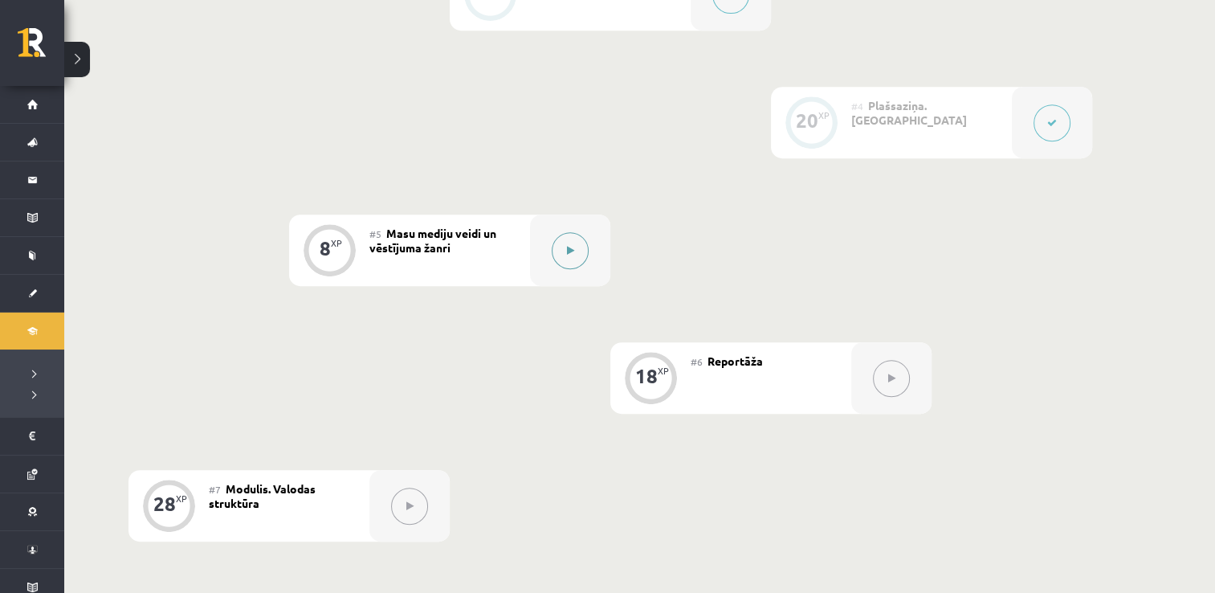
click at [568, 249] on icon at bounding box center [570, 251] width 7 height 10
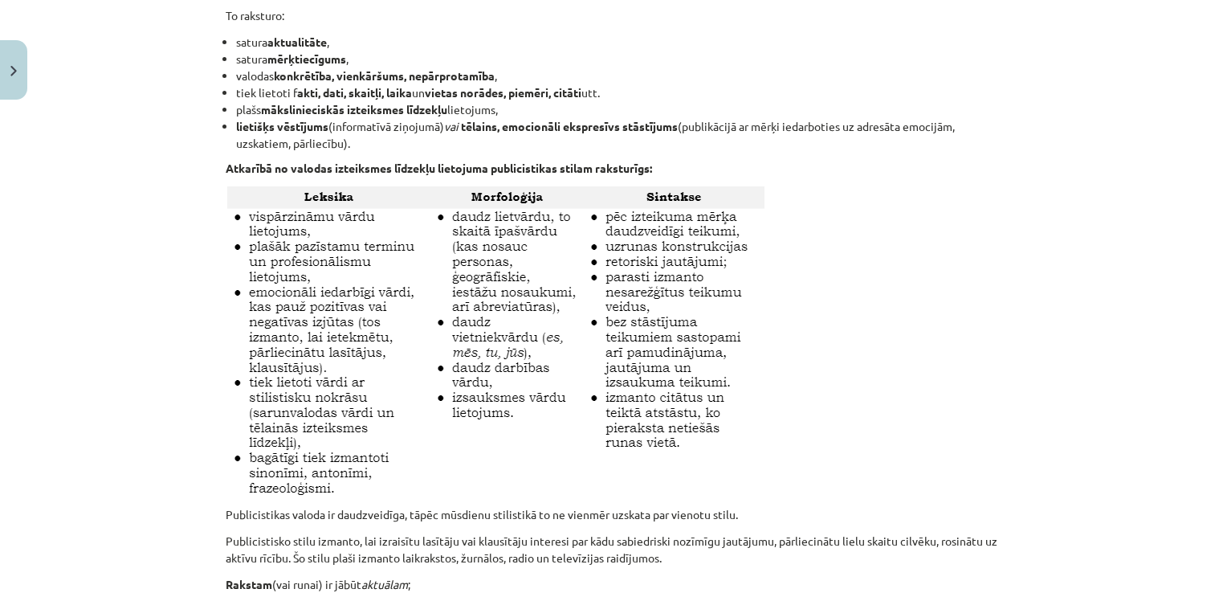
scroll to position [0, 0]
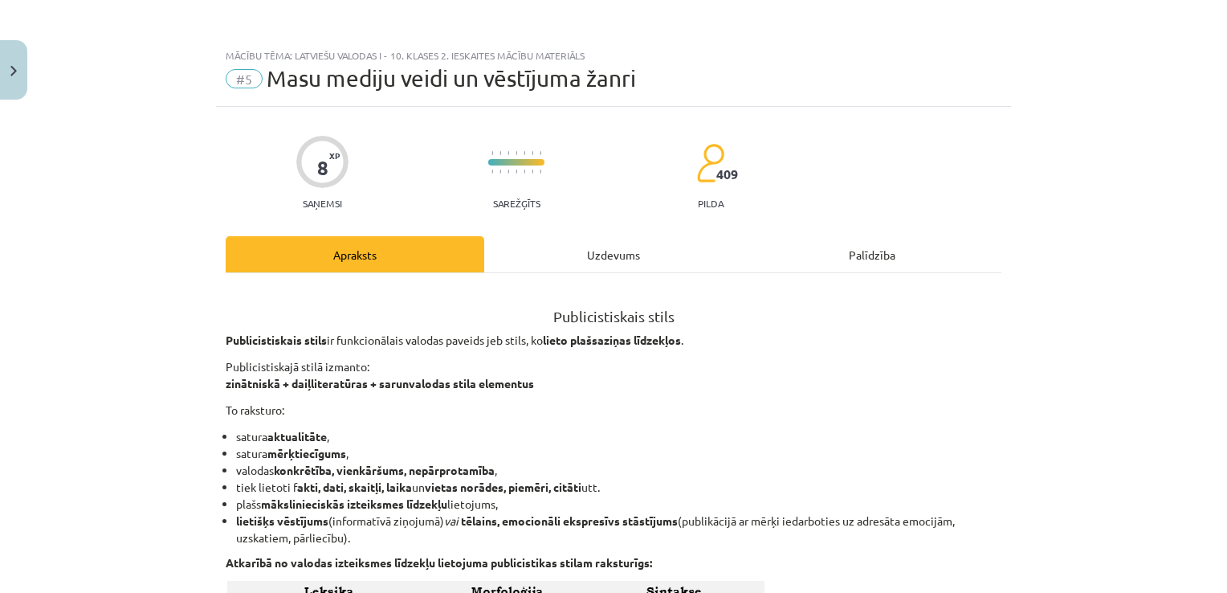
click at [568, 249] on div "Uzdevums" at bounding box center [613, 254] width 259 height 36
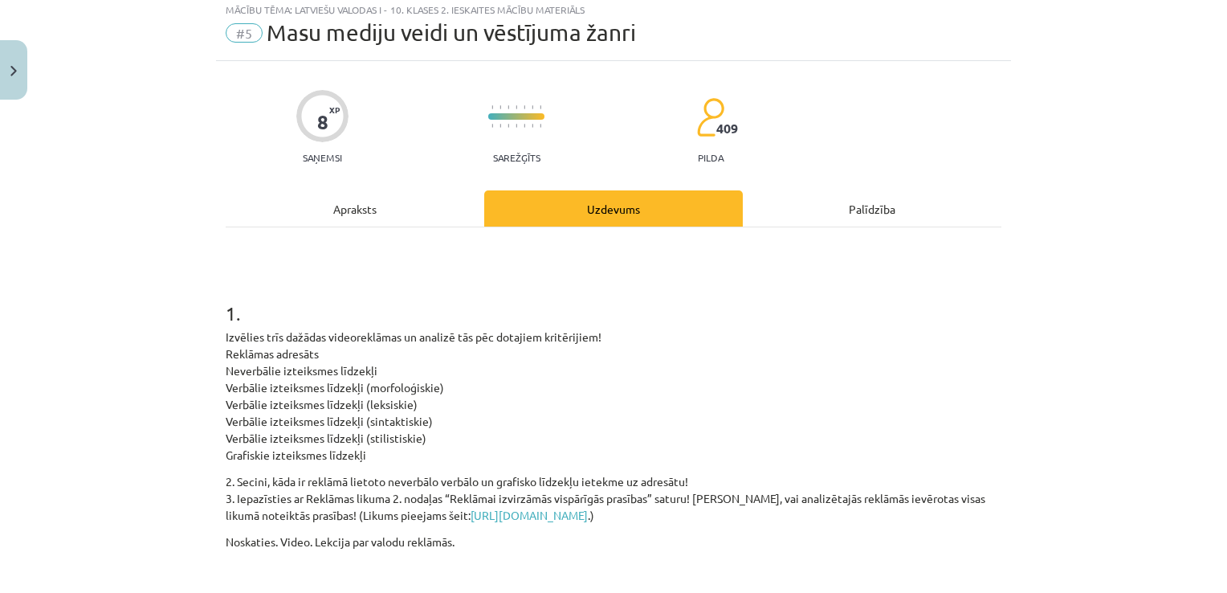
scroll to position [42, 0]
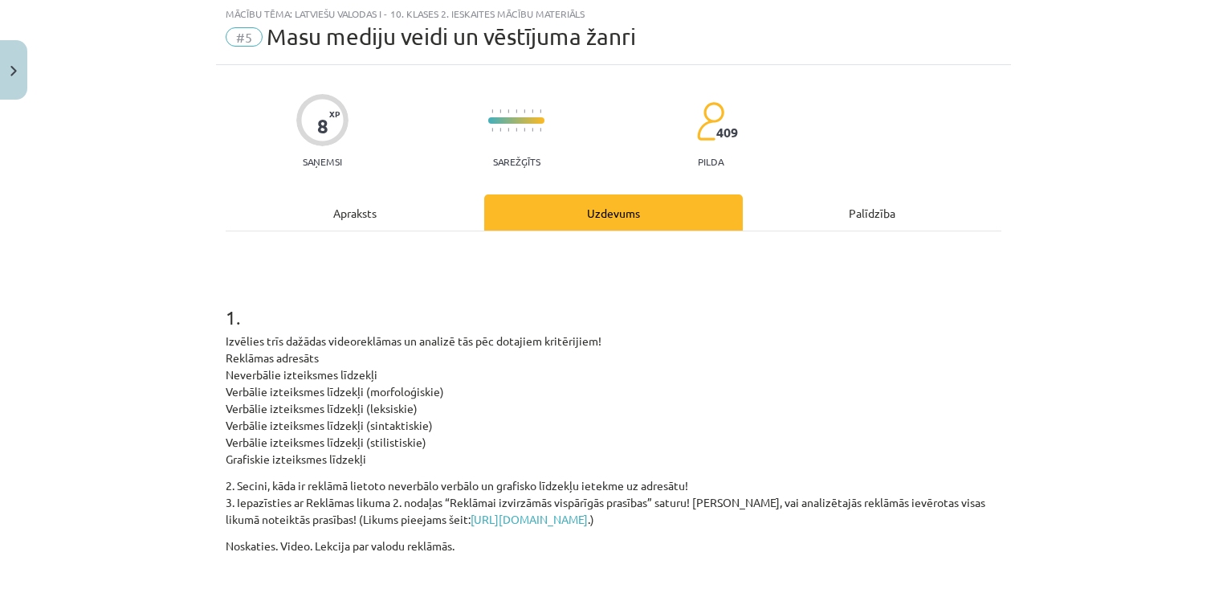
click at [352, 247] on div "1 . Izvēlies trīs dažādas videoreklāmas un analizē tās pēc dotajiem kritērijiem…" at bounding box center [614, 572] width 776 height 682
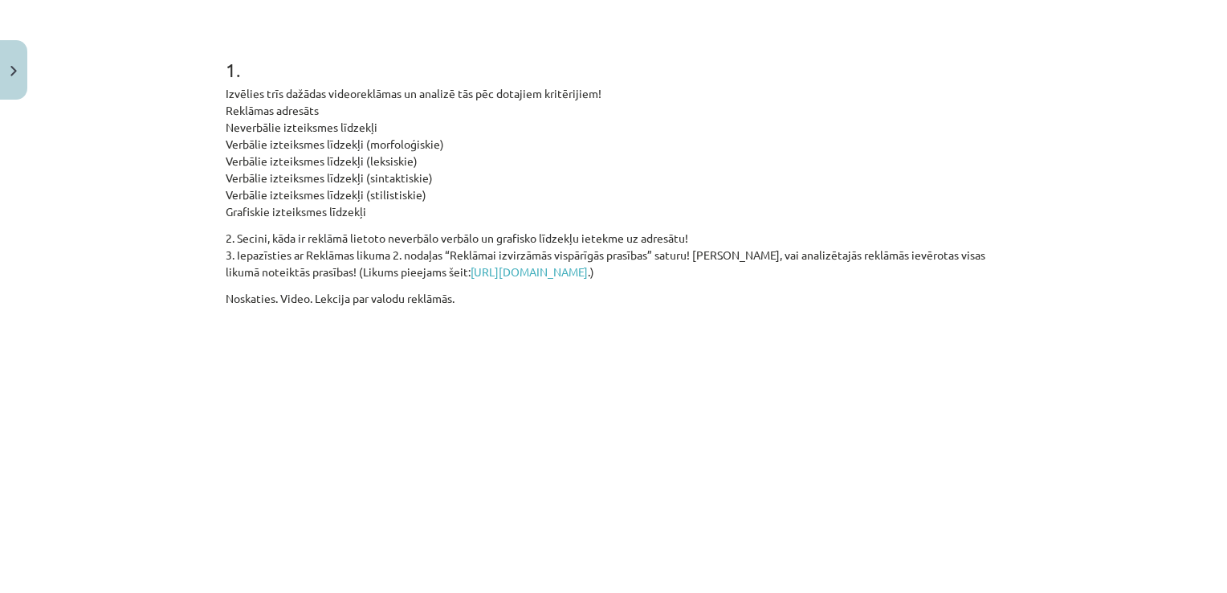
scroll to position [289, 0]
click at [352, 247] on p "2. Secini, kāda ir reklāmā lietoto neverbālo verbālo un grafisko līdzekļu ietek…" at bounding box center [614, 255] width 776 height 51
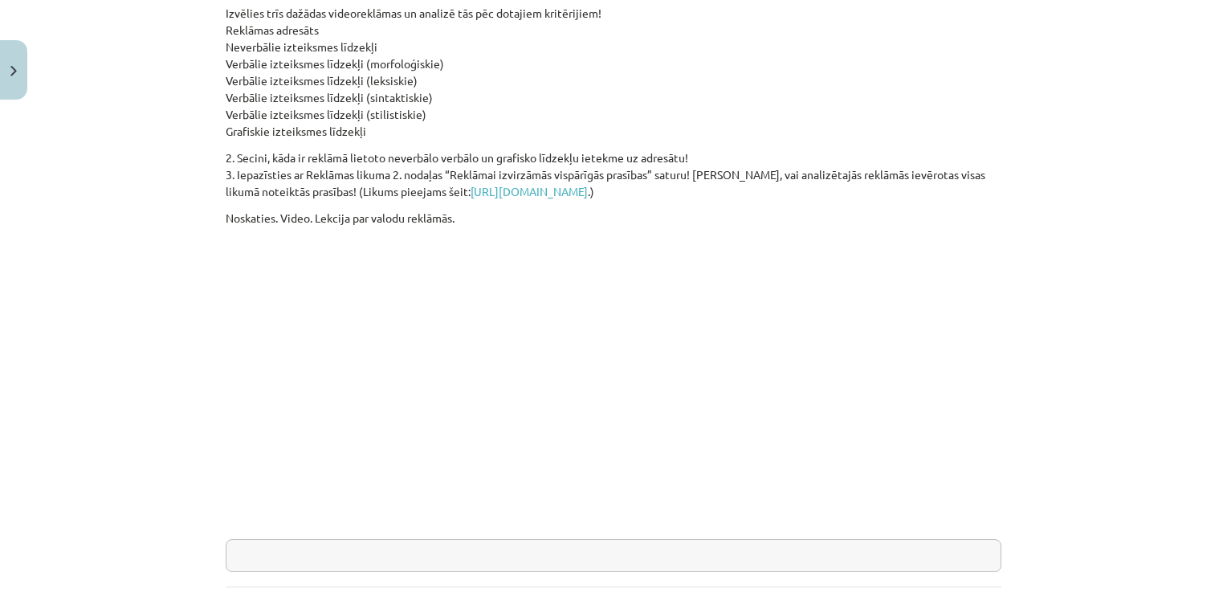
scroll to position [372, 0]
click at [845, 123] on p "Izvēlies trīs dažādas videoreklāmas un analizē tās pēc dotajiem kritērijiem! Re…" at bounding box center [614, 69] width 776 height 135
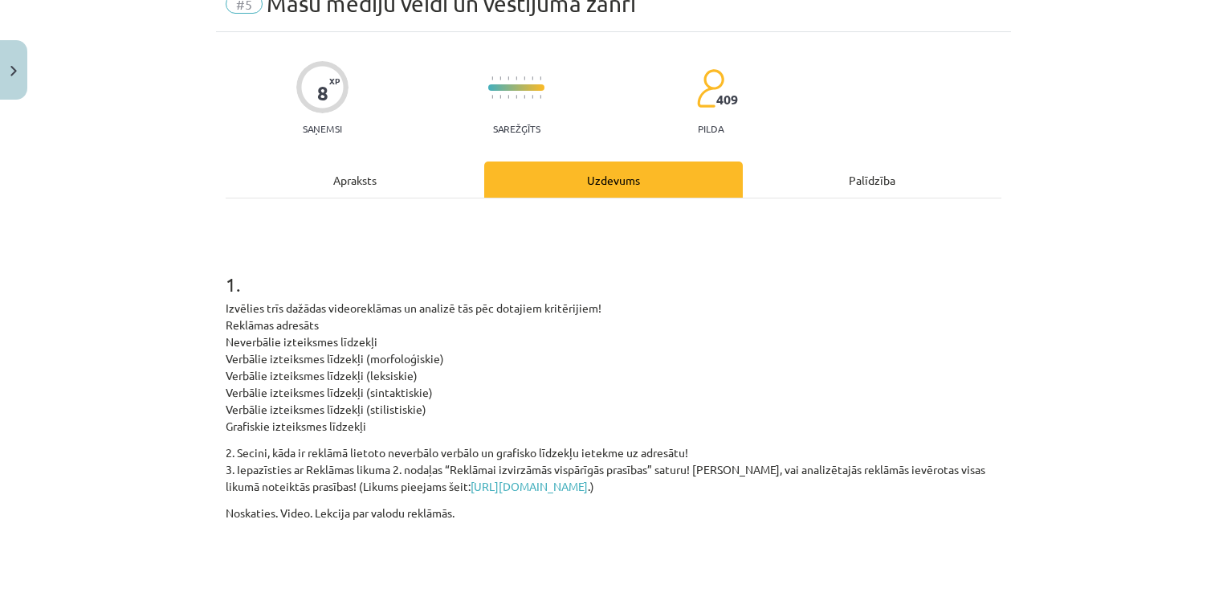
scroll to position [0, 0]
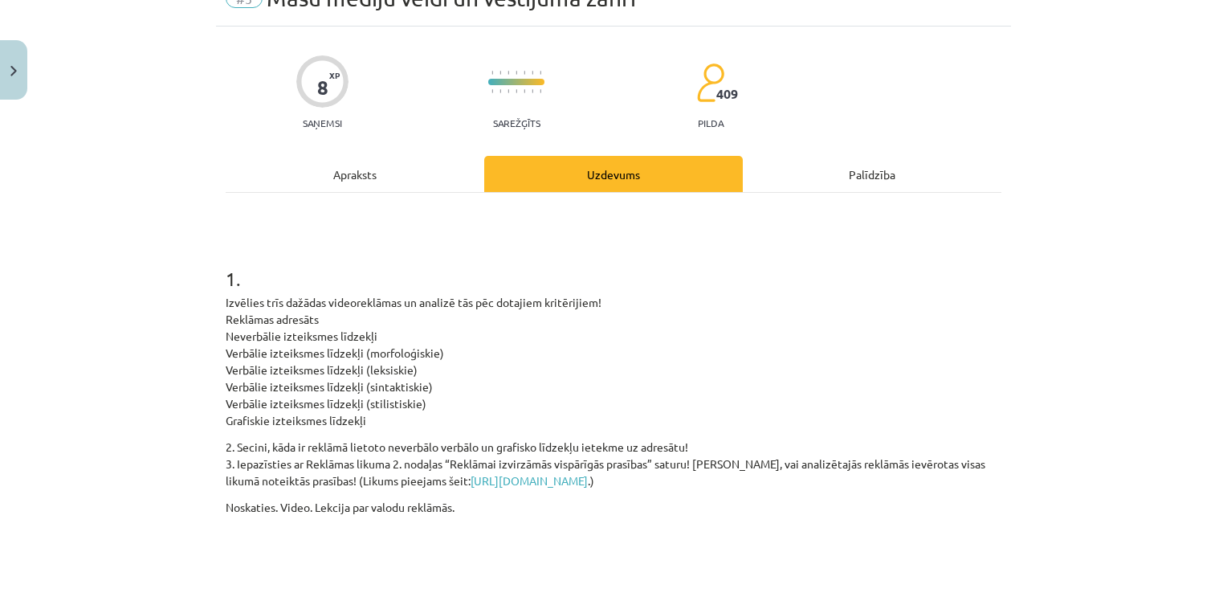
click at [358, 184] on div "Apraksts" at bounding box center [355, 174] width 259 height 36
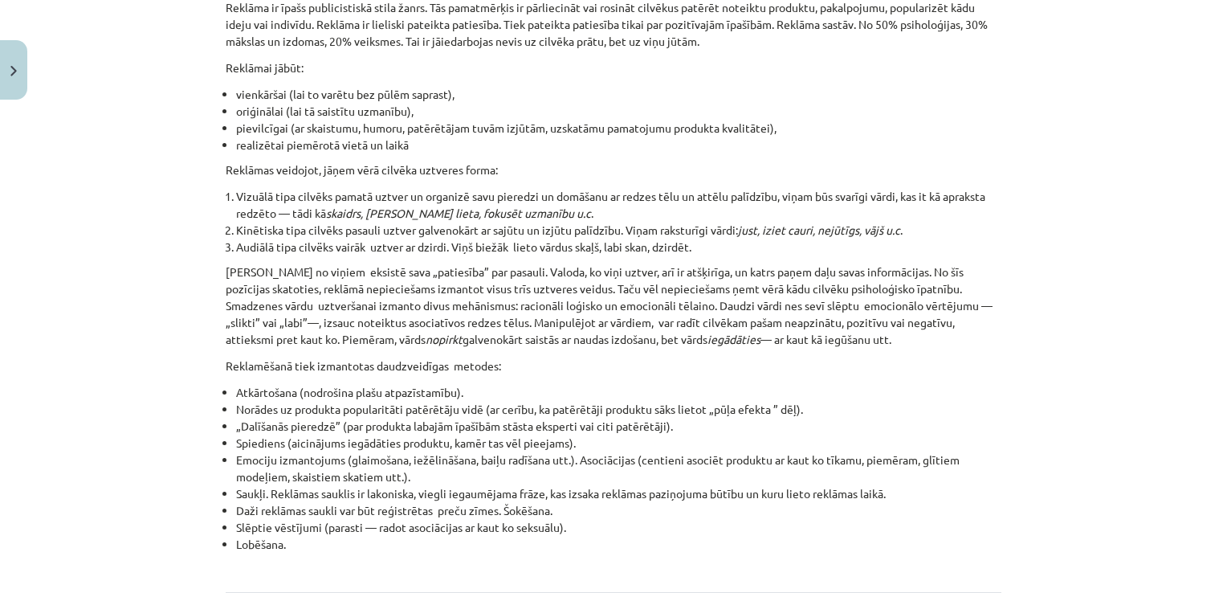
scroll to position [1887, 0]
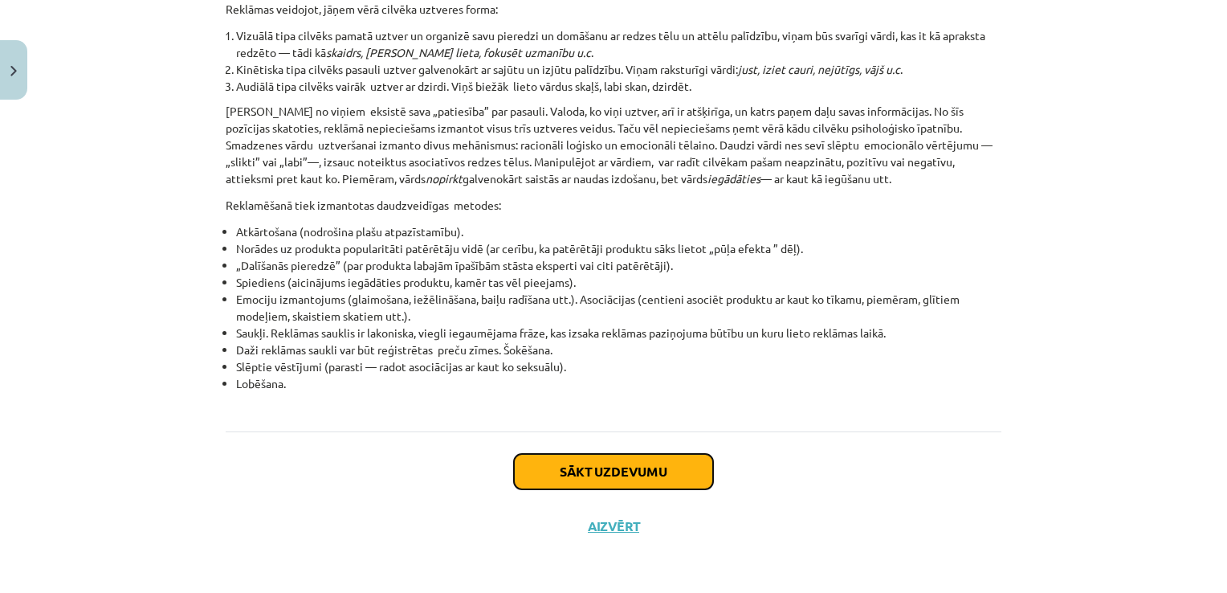
click at [564, 470] on button "Sākt uzdevumu" at bounding box center [613, 471] width 199 height 35
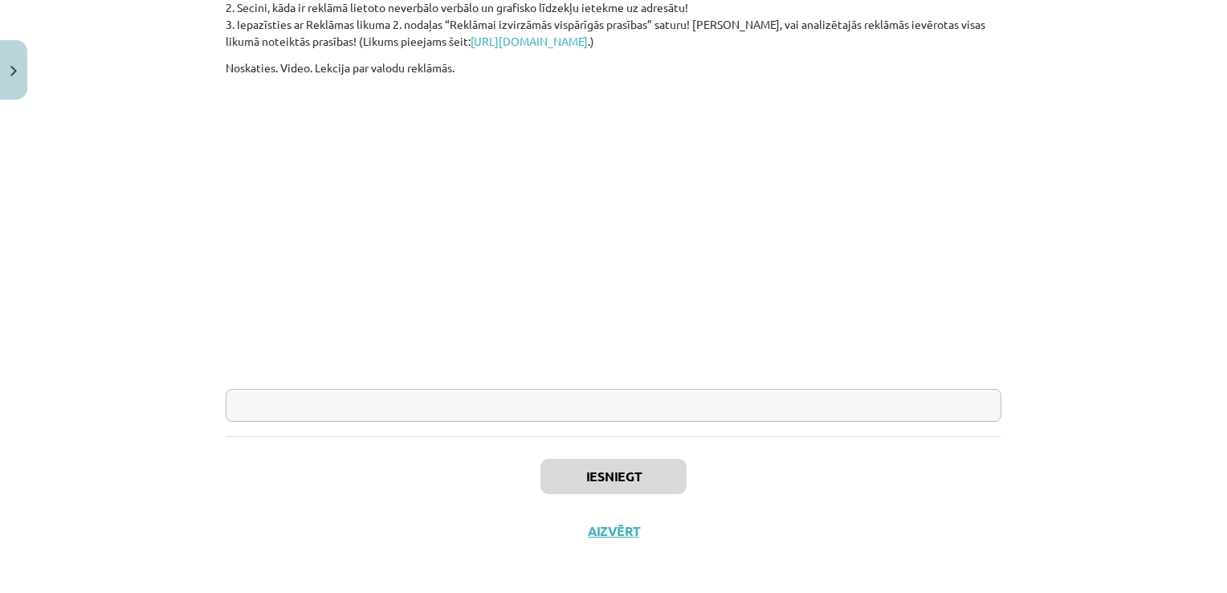
scroll to position [524, 0]
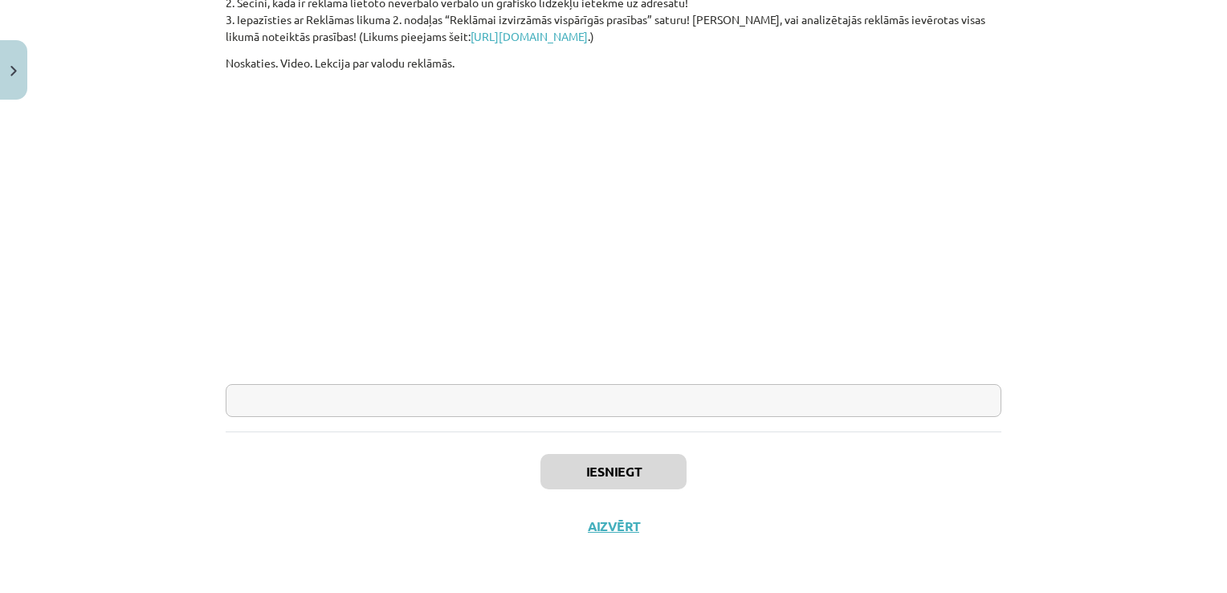
click at [386, 387] on input "text" at bounding box center [614, 400] width 776 height 33
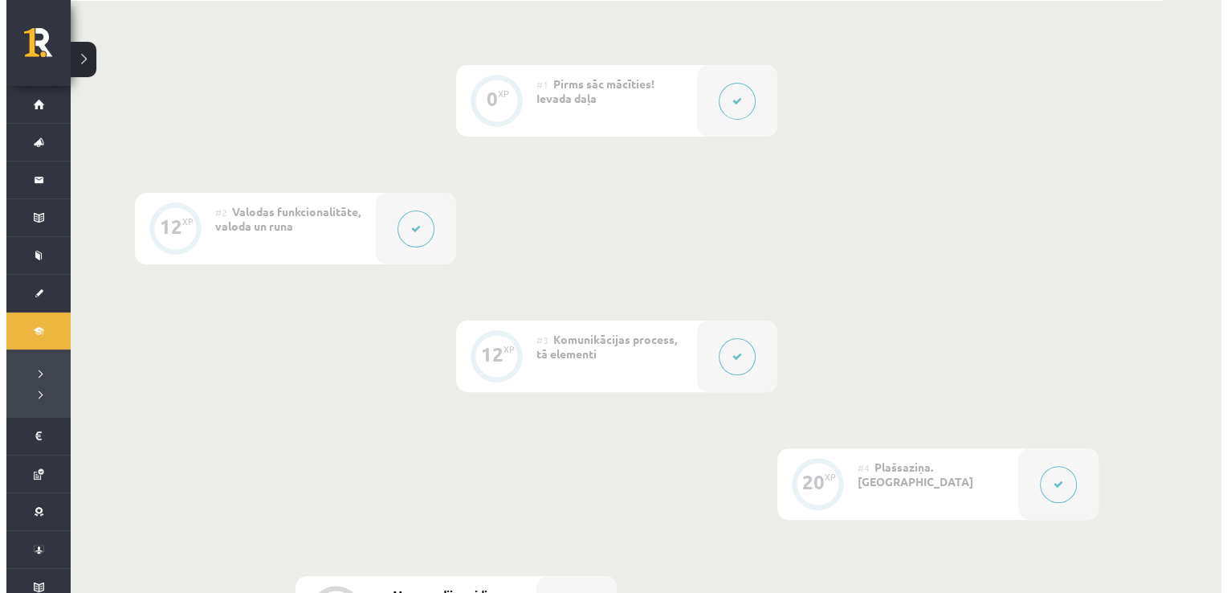
scroll to position [241, 0]
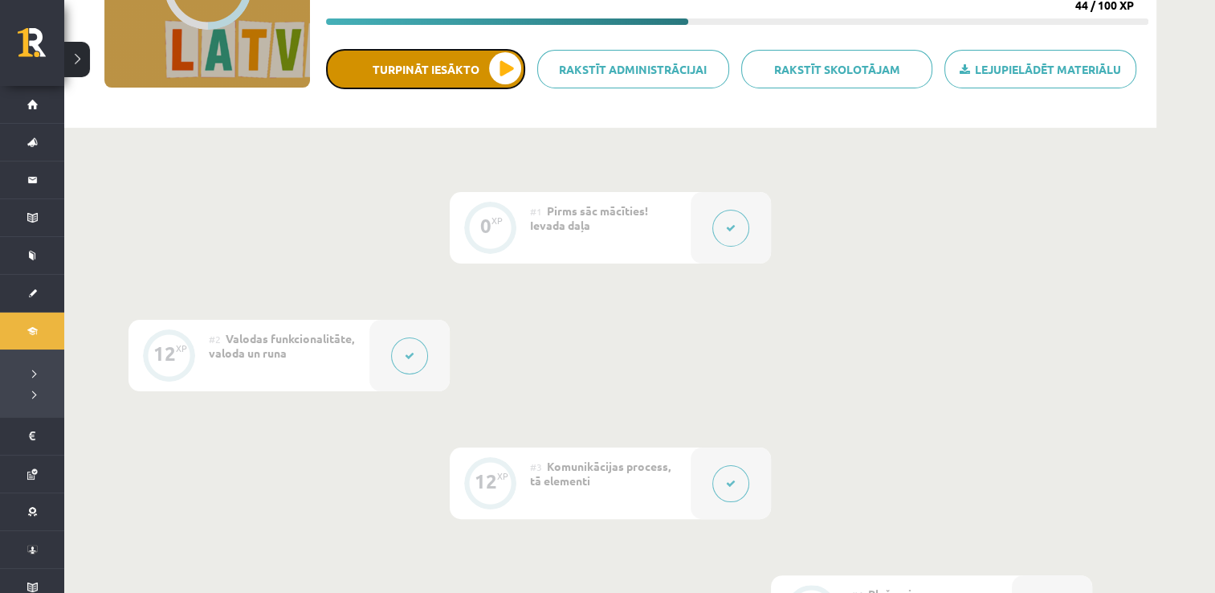
click at [506, 63] on button "Turpināt iesākto" at bounding box center [425, 69] width 199 height 40
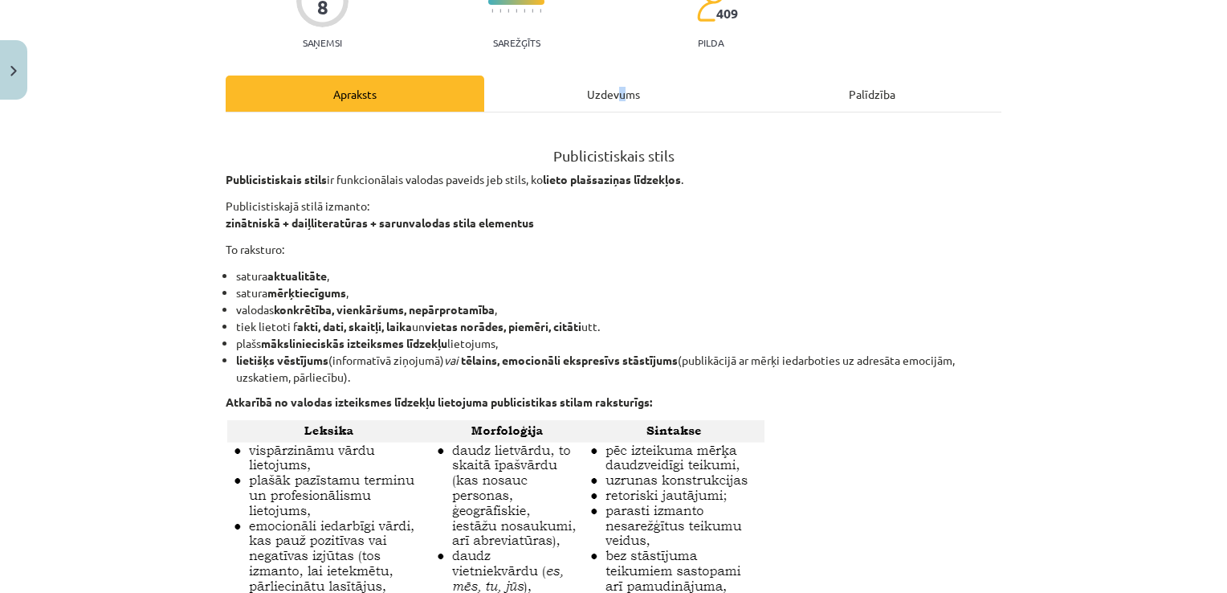
drag, startPoint x: 616, startPoint y: 66, endPoint x: 617, endPoint y: 82, distance: 16.1
click at [617, 83] on div "Uzdevums" at bounding box center [613, 93] width 259 height 36
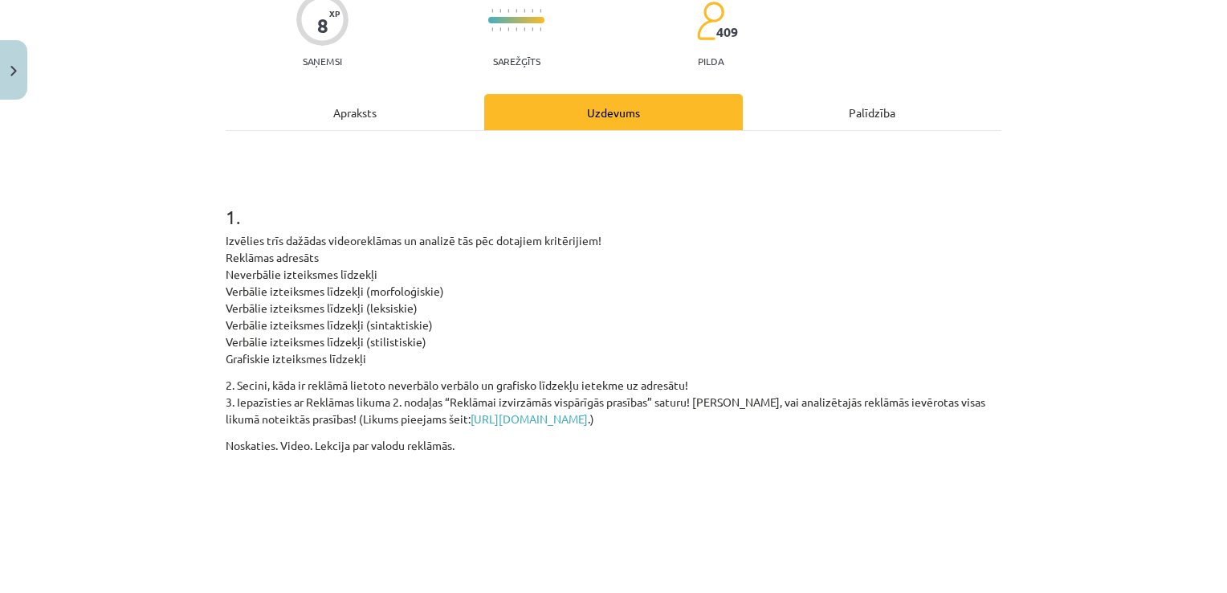
scroll to position [361, 0]
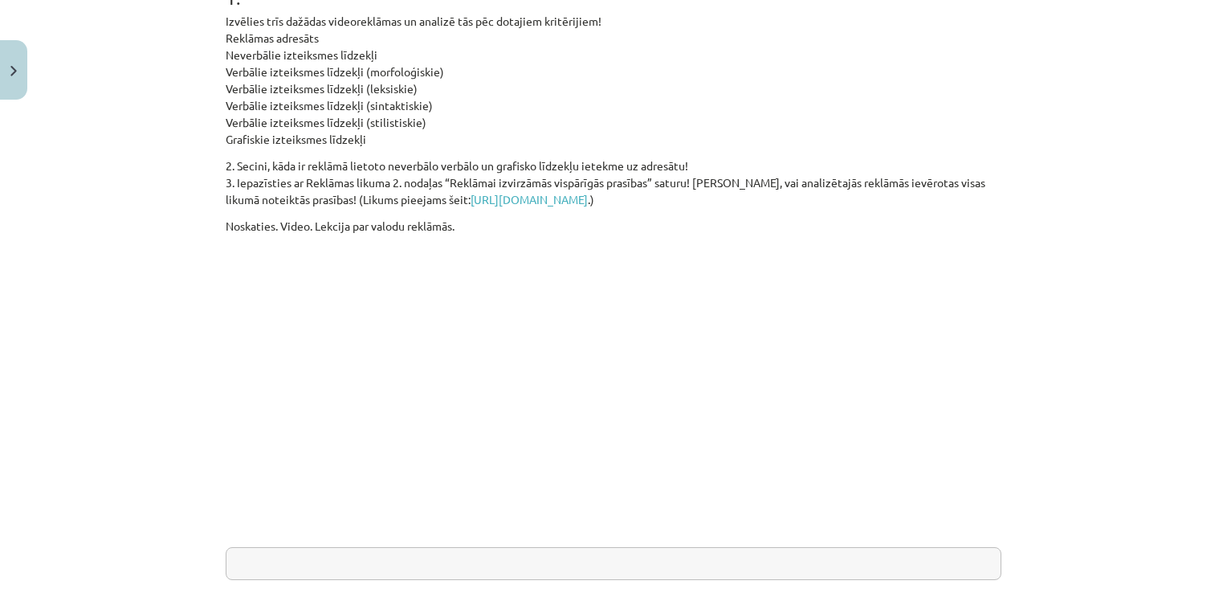
drag, startPoint x: 361, startPoint y: 140, endPoint x: 215, endPoint y: 42, distance: 175.3
click at [216, 42] on div "8 XP Saņemsi Sarežģīts 409 pilda Apraksts Uzdevums Palīdzība 1 . Izvēlies trīs …" at bounding box center [613, 230] width 795 height 971
copy p "Reklāmas adresāts Neverbālie izteiksmes līdzekļi Verbālie izteiksmes līdzekļi (…"
click at [294, 225] on p "Noskaties. Video. Lekcija par valodu reklāmās." at bounding box center [614, 226] width 776 height 17
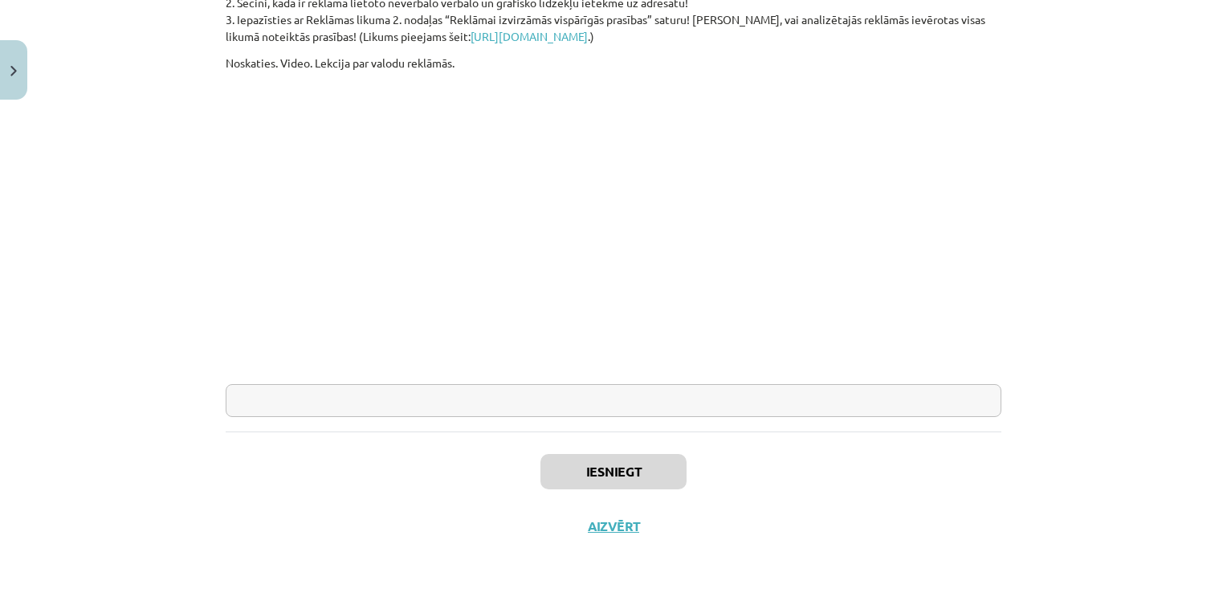
click at [561, 397] on input "text" at bounding box center [614, 400] width 776 height 33
paste input "**********"
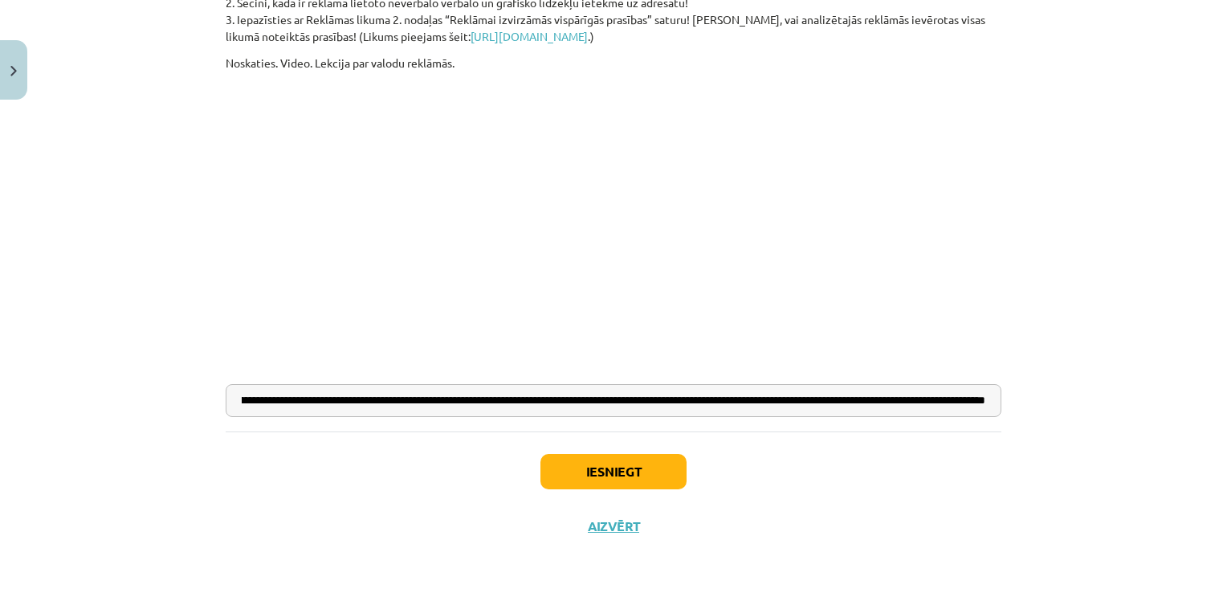
type input "**********"
click at [575, 496] on div "Iesniegt Aizvērt" at bounding box center [614, 487] width 776 height 112
click at [564, 463] on button "Iesniegt" at bounding box center [613, 471] width 146 height 35
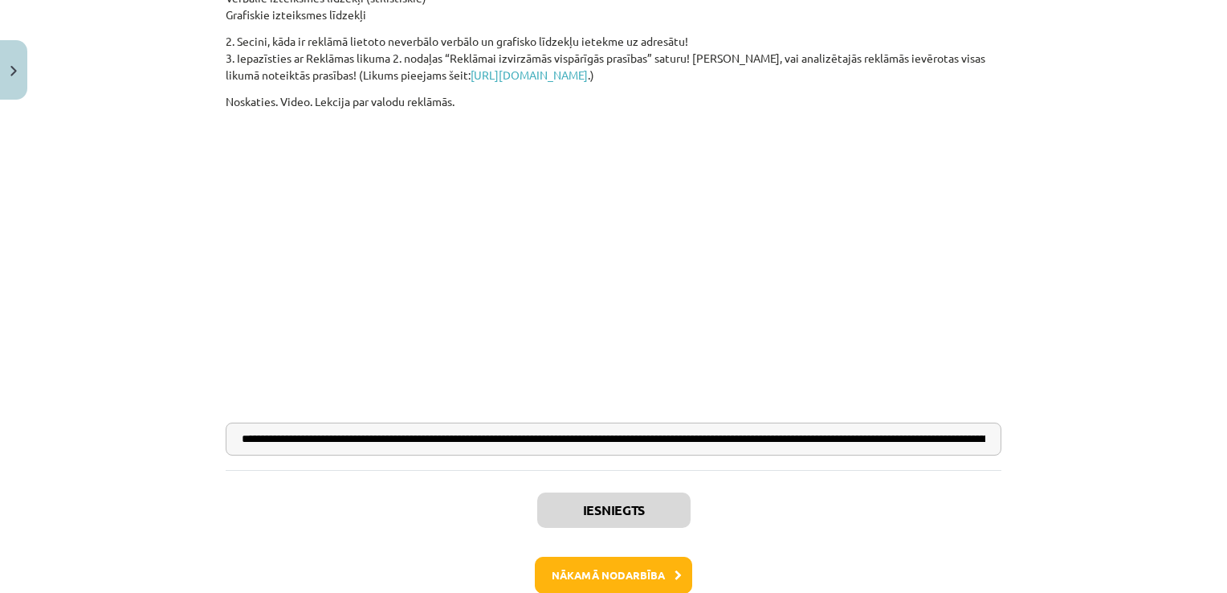
scroll to position [495, 0]
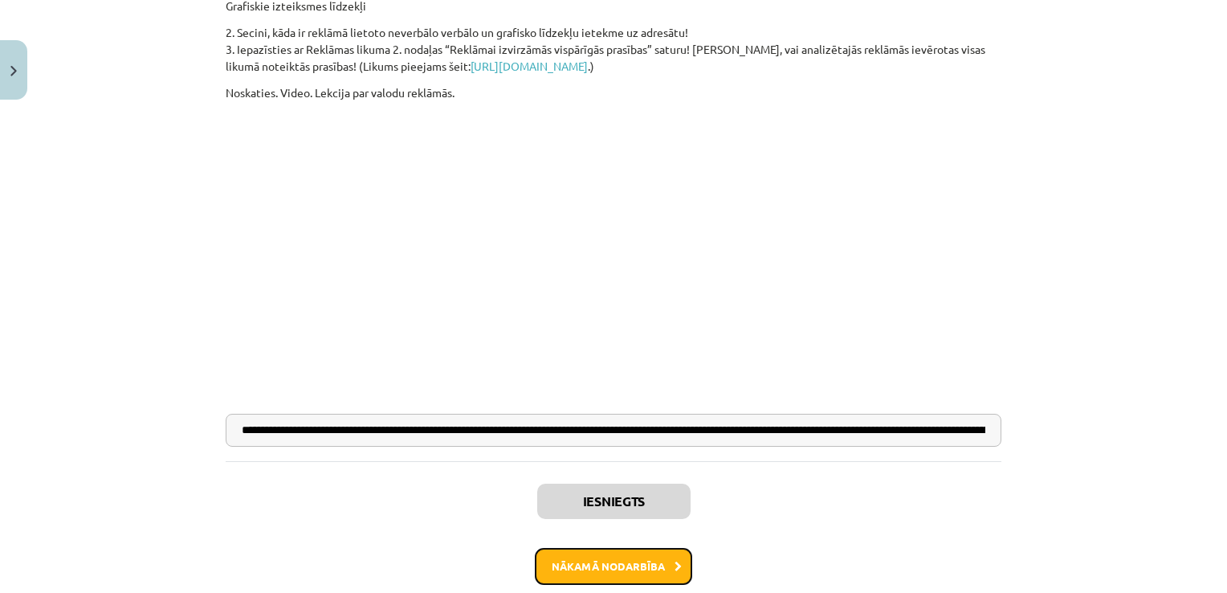
click at [623, 568] on button "Nākamā nodarbība" at bounding box center [613, 566] width 157 height 37
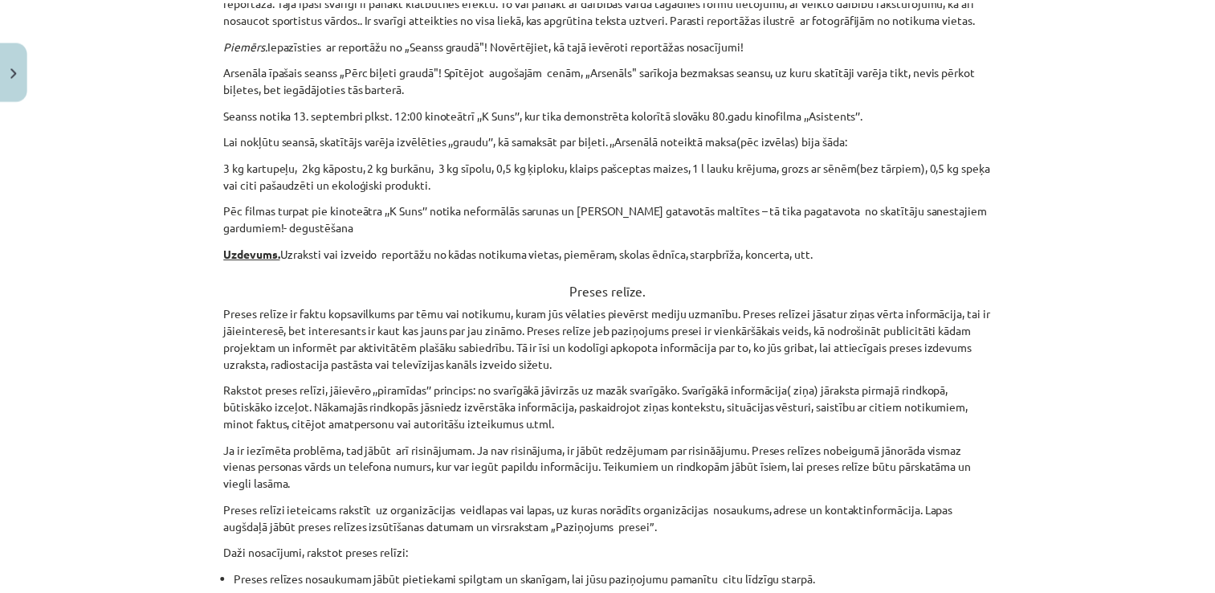
scroll to position [944, 0]
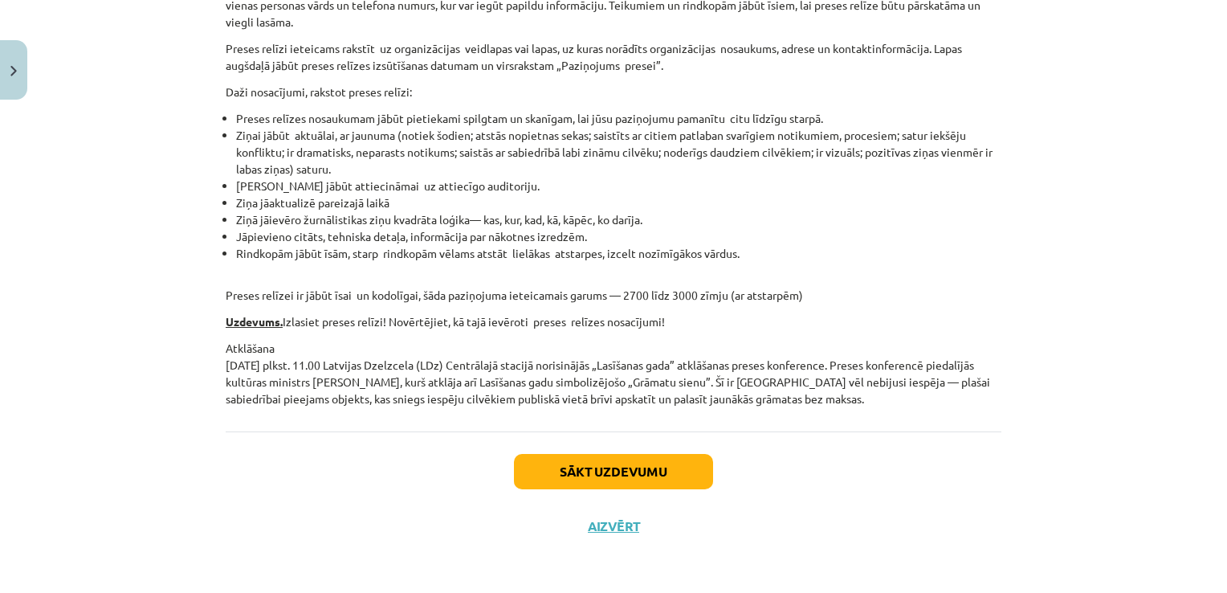
click at [609, 515] on div "Sākt uzdevumu Aizvērt" at bounding box center [614, 487] width 776 height 112
click at [613, 531] on button "Aizvērt" at bounding box center [613, 526] width 61 height 16
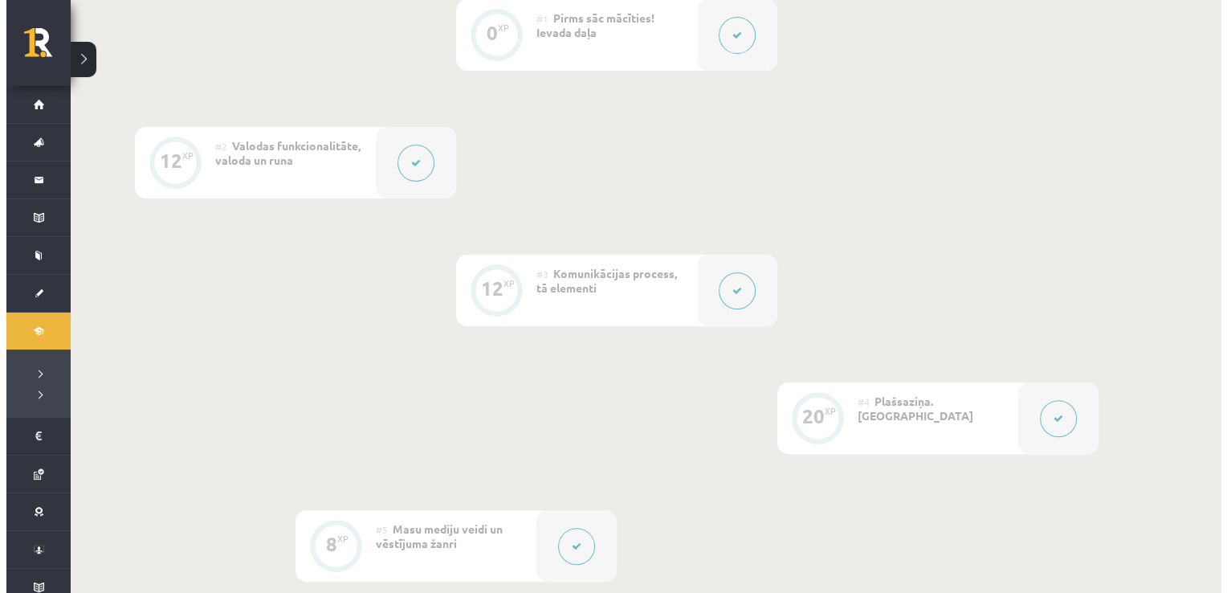
scroll to position [723, 0]
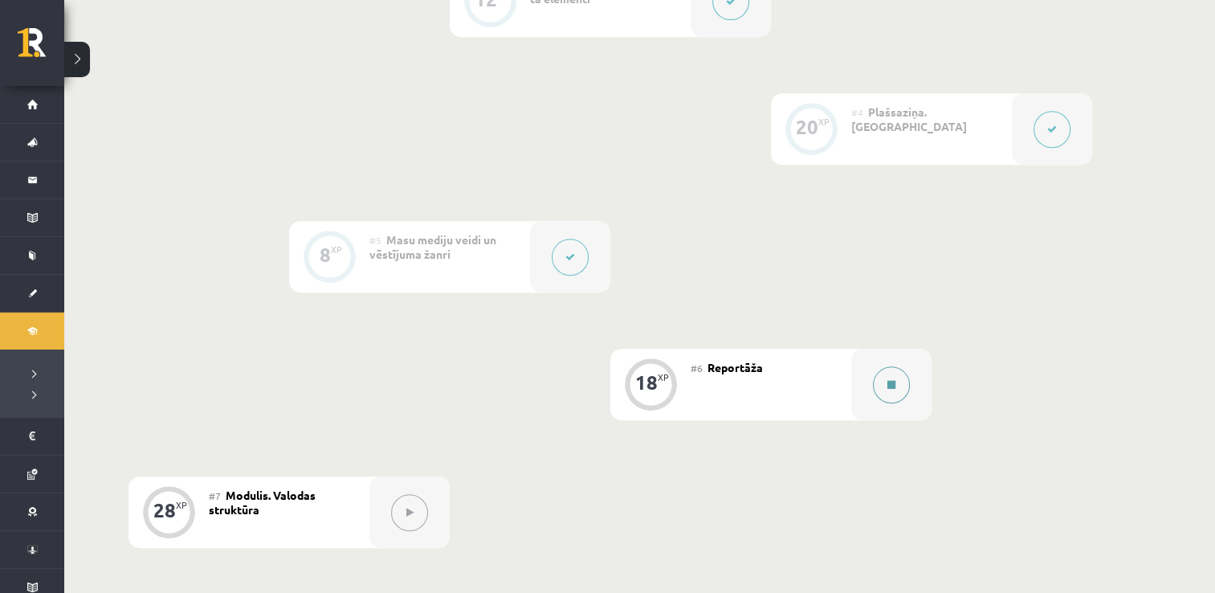
click at [905, 399] on div at bounding box center [891, 383] width 80 height 71
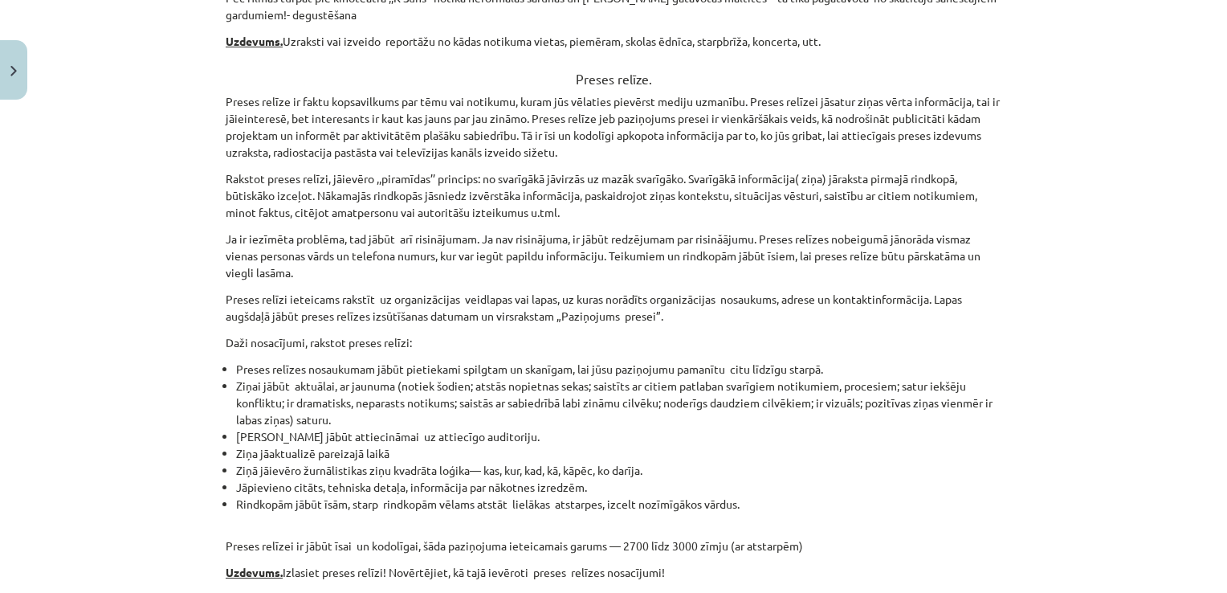
scroll to position [944, 0]
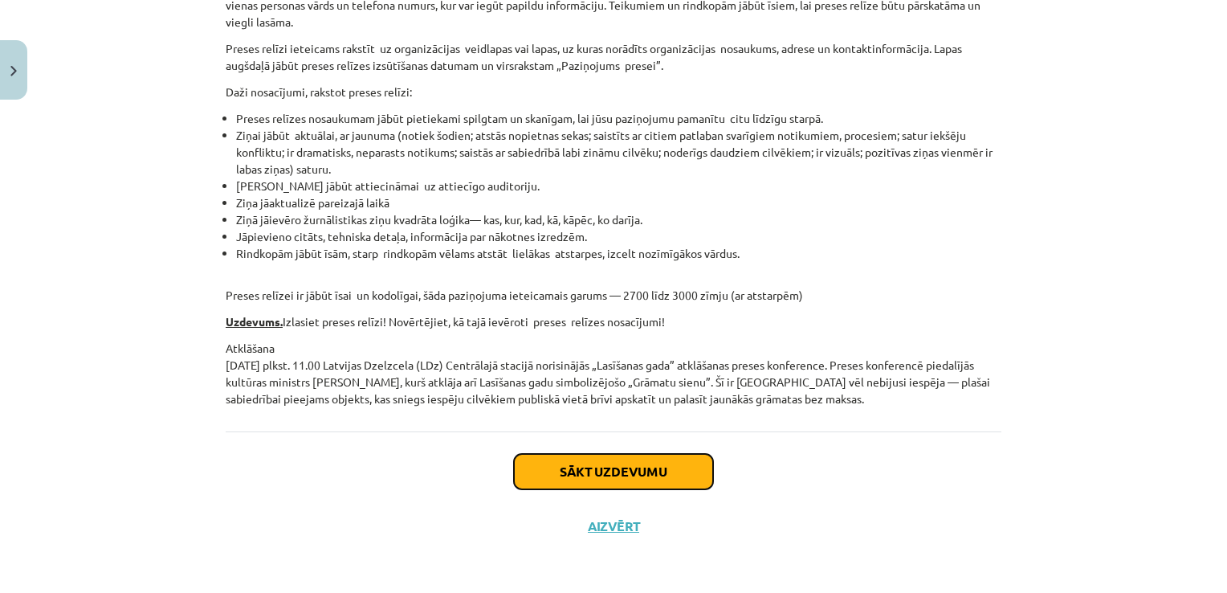
click at [538, 461] on button "Sākt uzdevumu" at bounding box center [613, 471] width 199 height 35
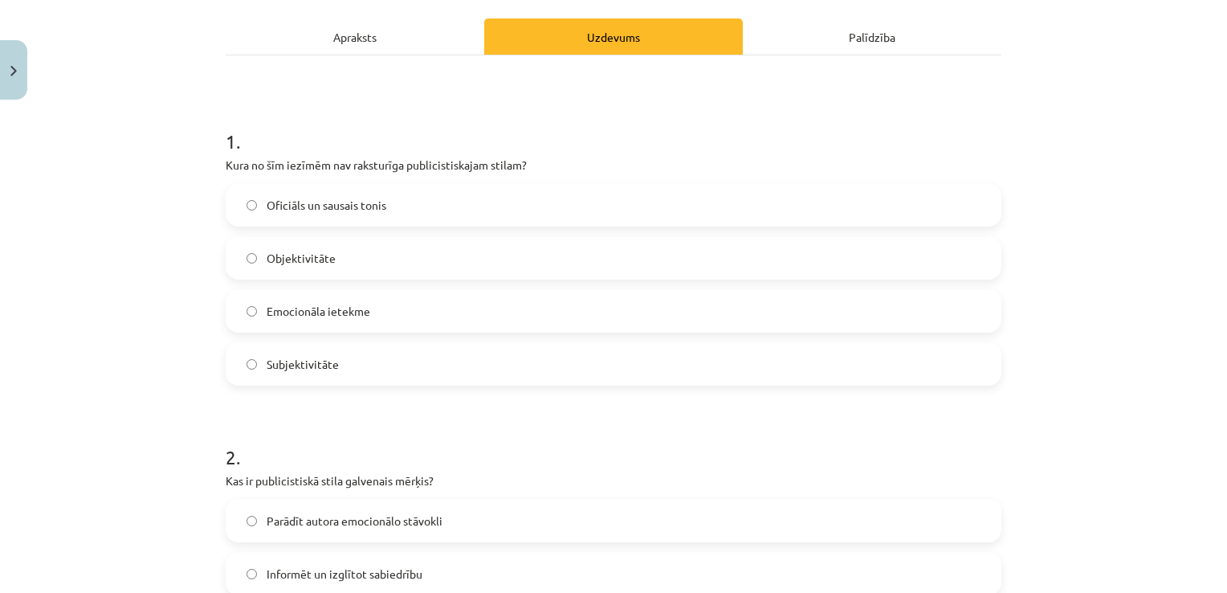
scroll to position [218, 0]
click at [319, 366] on span "Subjektivitāte" at bounding box center [303, 363] width 72 height 17
click at [312, 212] on label "Oficiāls un sausais tonis" at bounding box center [613, 204] width 772 height 40
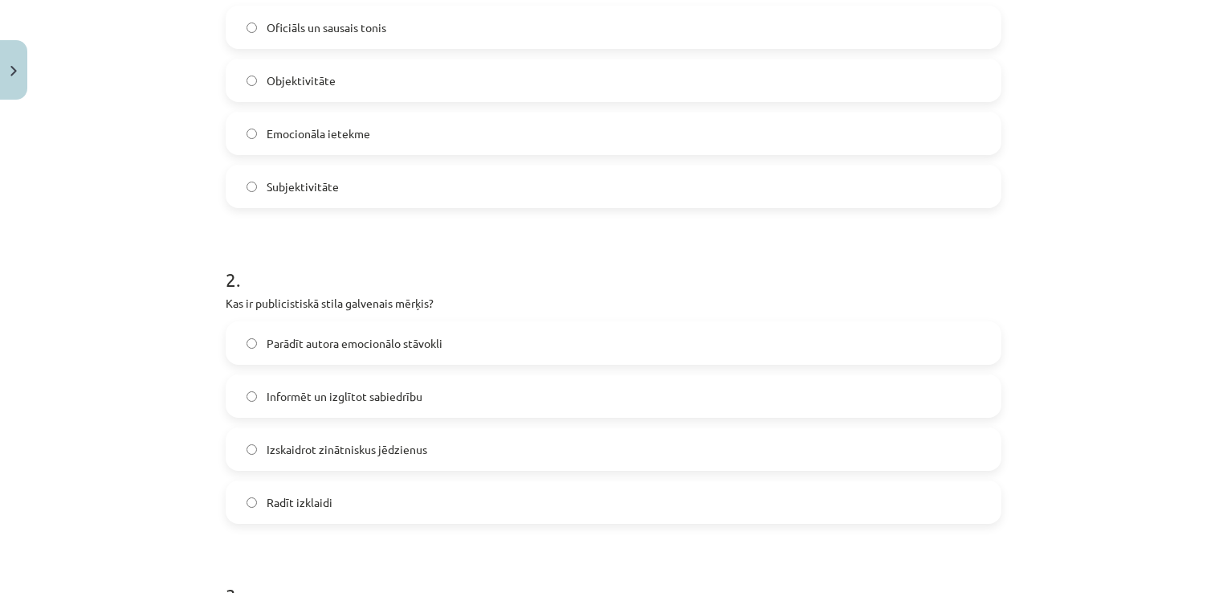
scroll to position [459, 0]
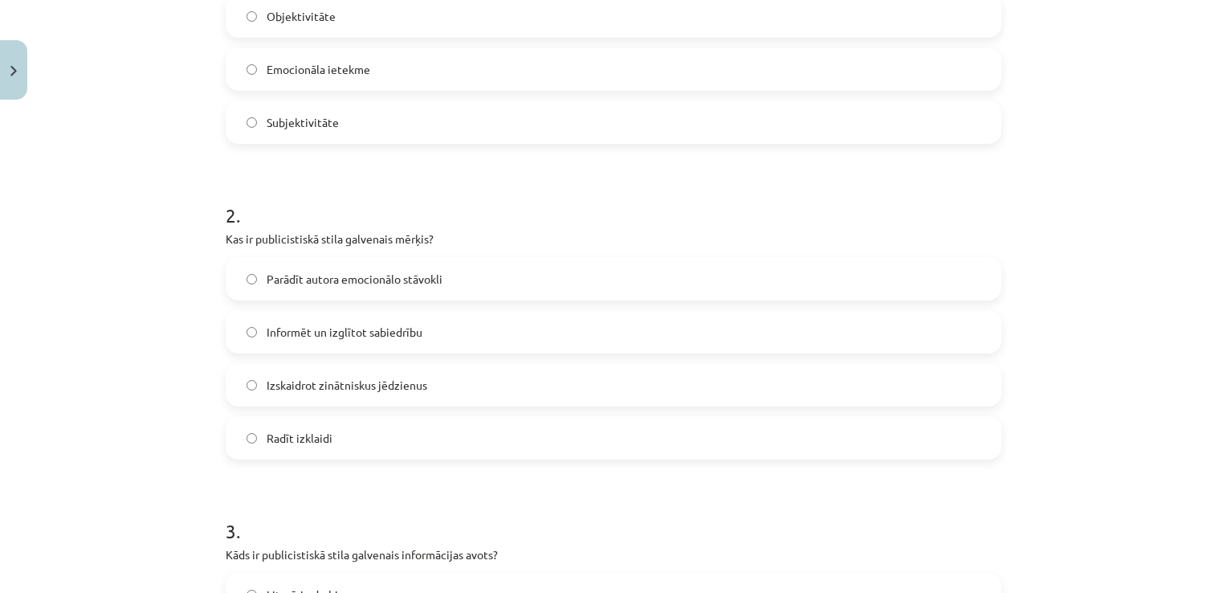
click at [335, 342] on label "Informēt un izglītot sabiedrību" at bounding box center [613, 332] width 772 height 40
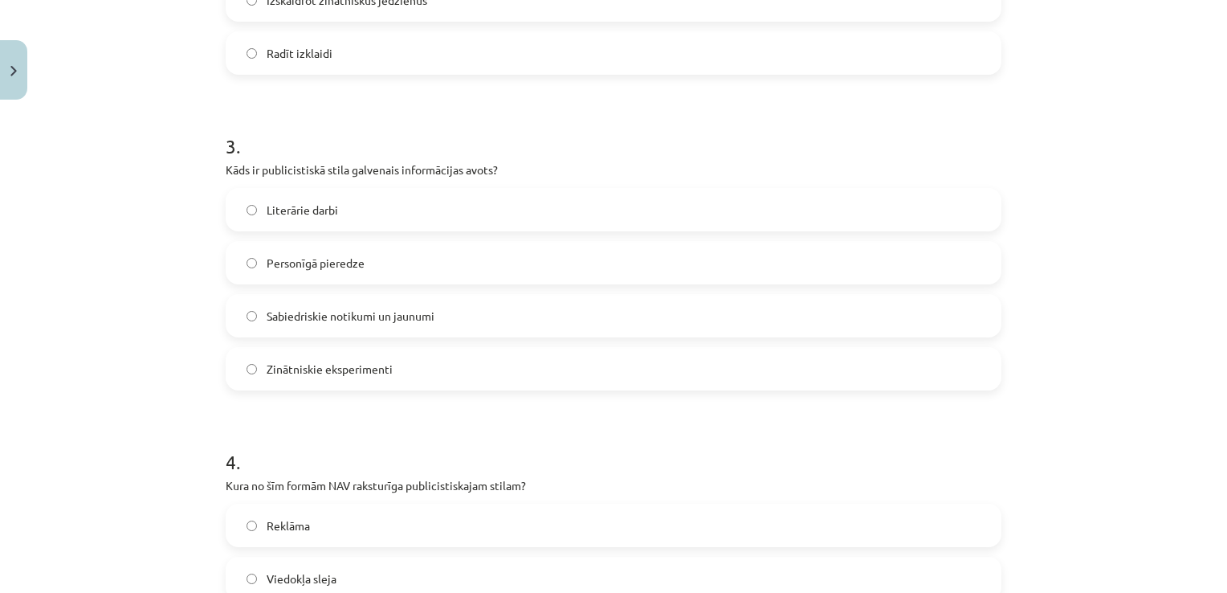
scroll to position [861, 0]
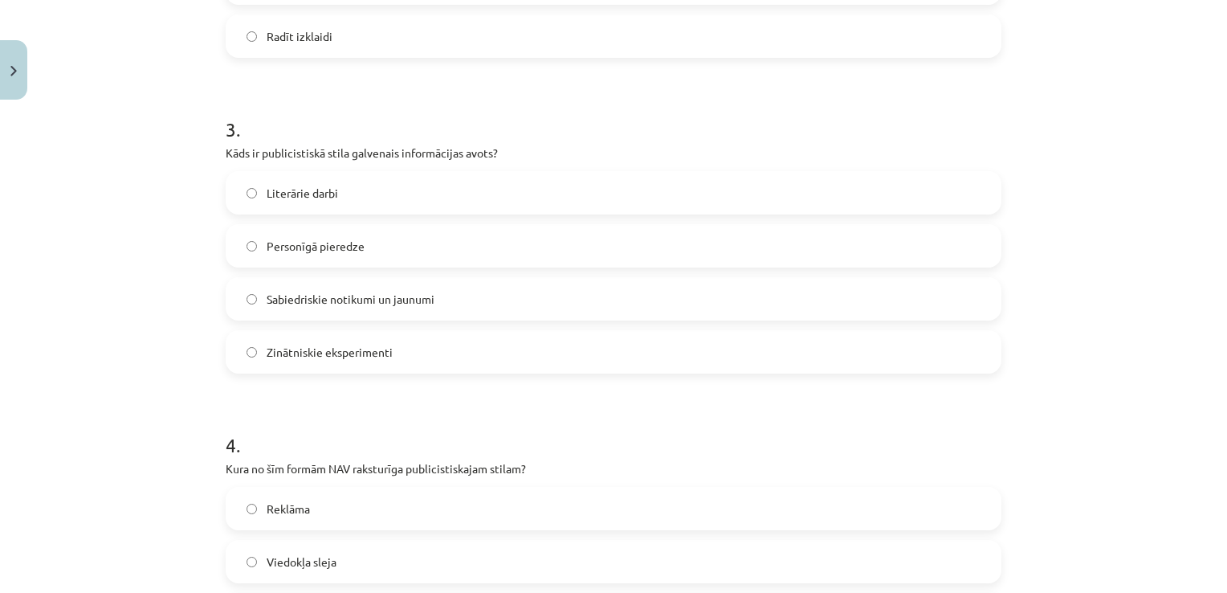
click at [328, 304] on span "Sabiedriskie notikumi un jaunumi" at bounding box center [351, 299] width 168 height 17
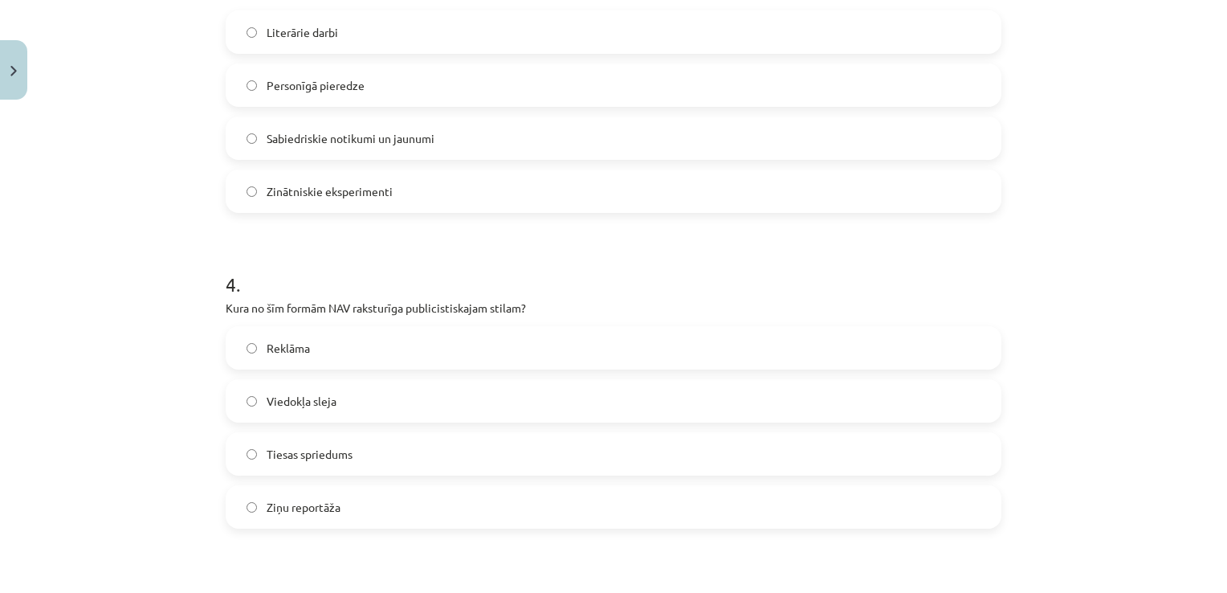
scroll to position [1102, 0]
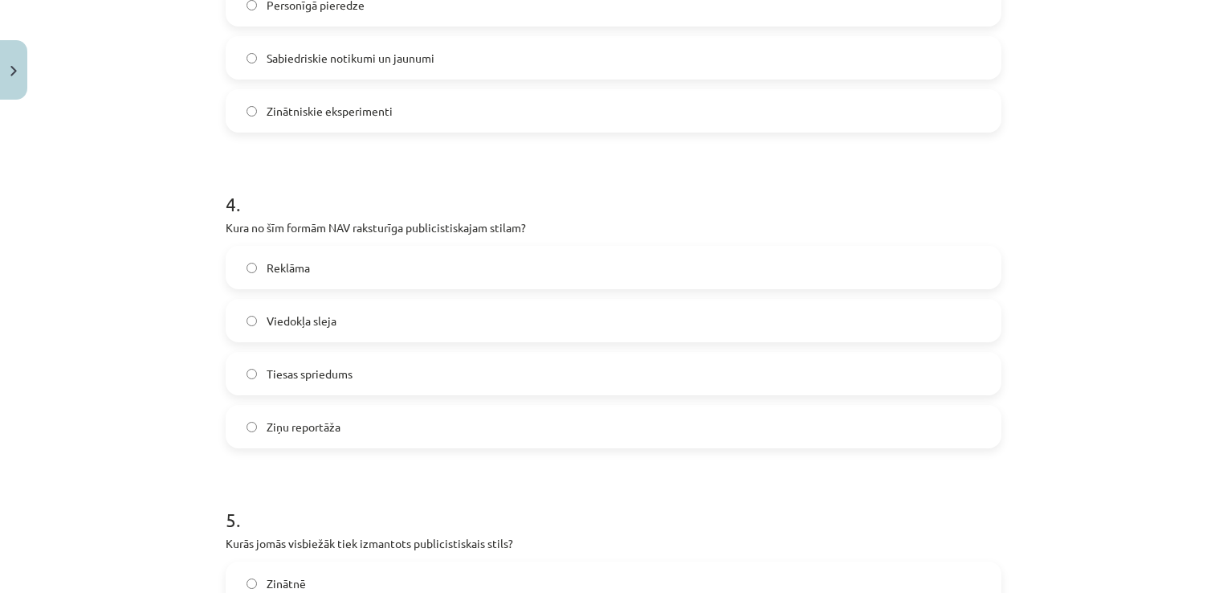
click at [317, 336] on label "Viedokļa sleja" at bounding box center [613, 320] width 772 height 40
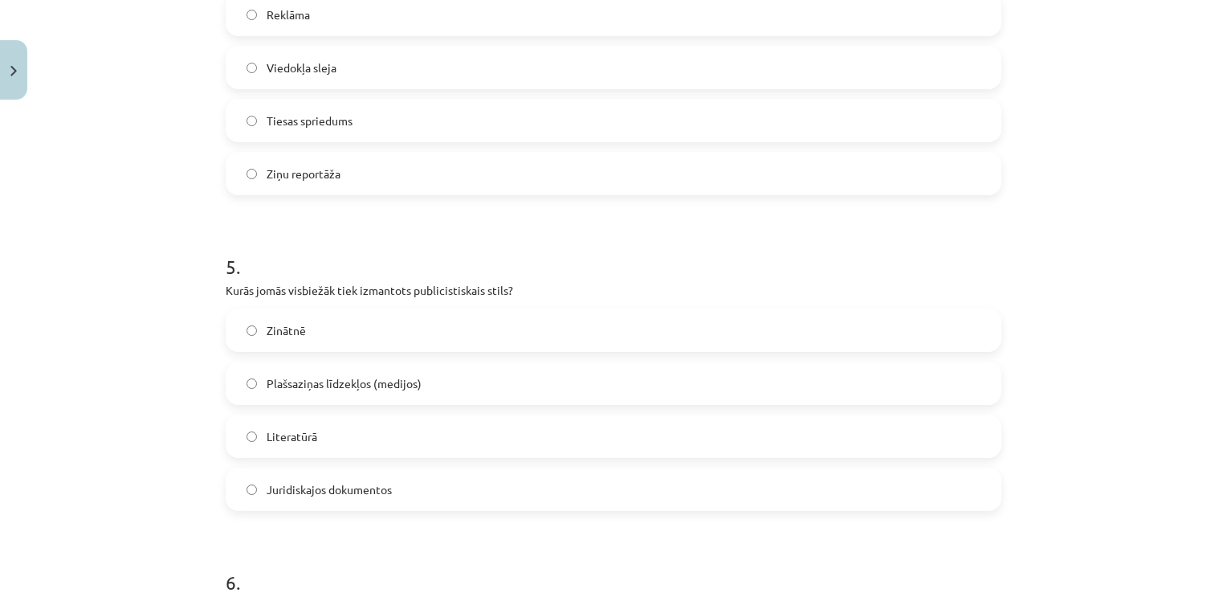
scroll to position [1423, 0]
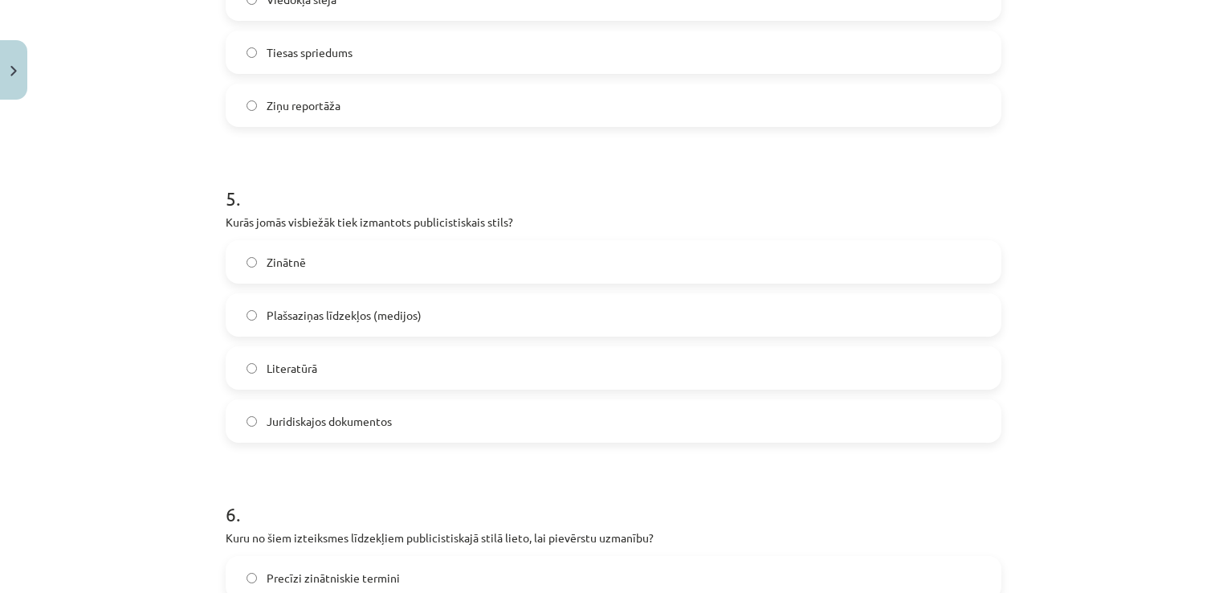
click at [344, 324] on label "Plašsaziņas līdzekļos (medijos)" at bounding box center [613, 315] width 772 height 40
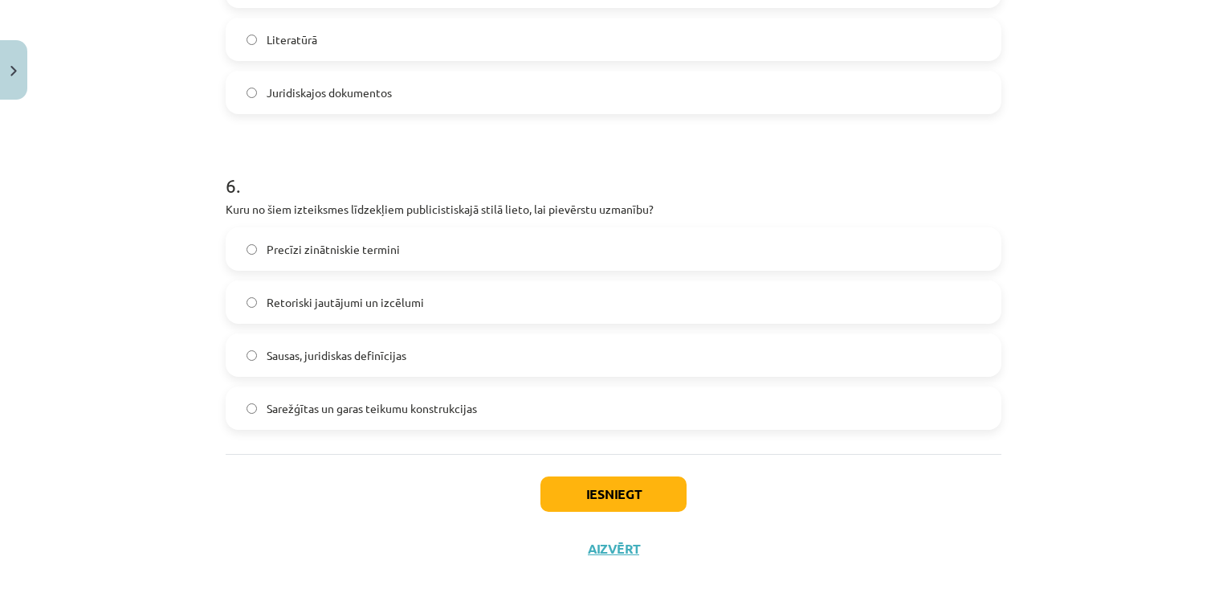
scroll to position [1773, 0]
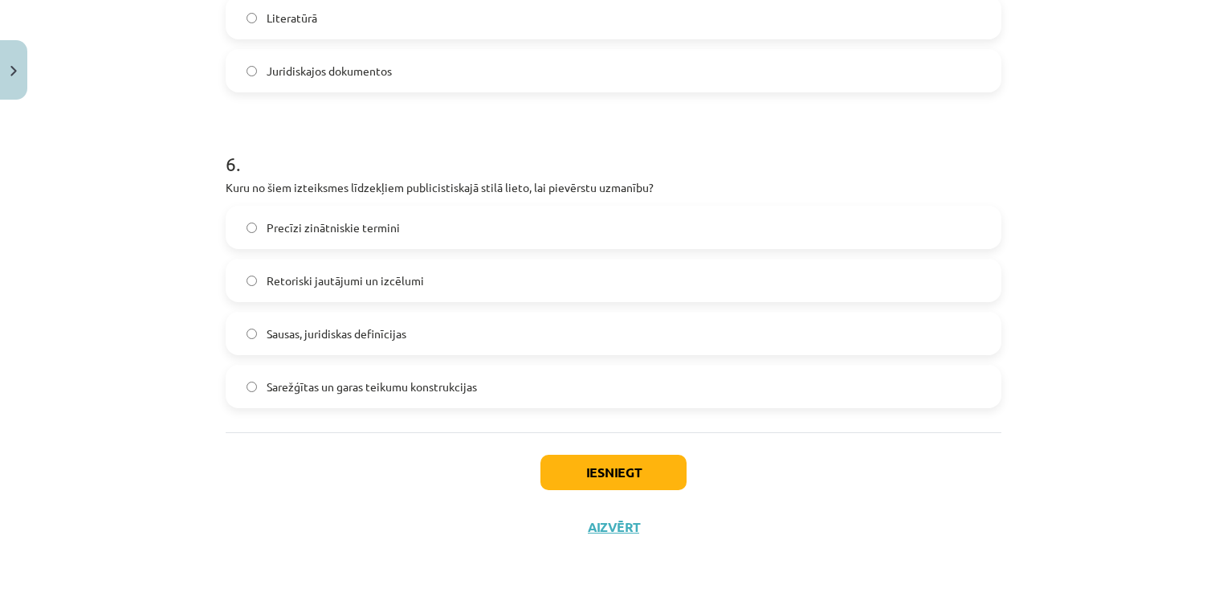
click at [309, 274] on span "Retoriski jautājumi un izcēlumi" at bounding box center [345, 280] width 157 height 17
click at [557, 467] on button "Iesniegt" at bounding box center [613, 471] width 146 height 35
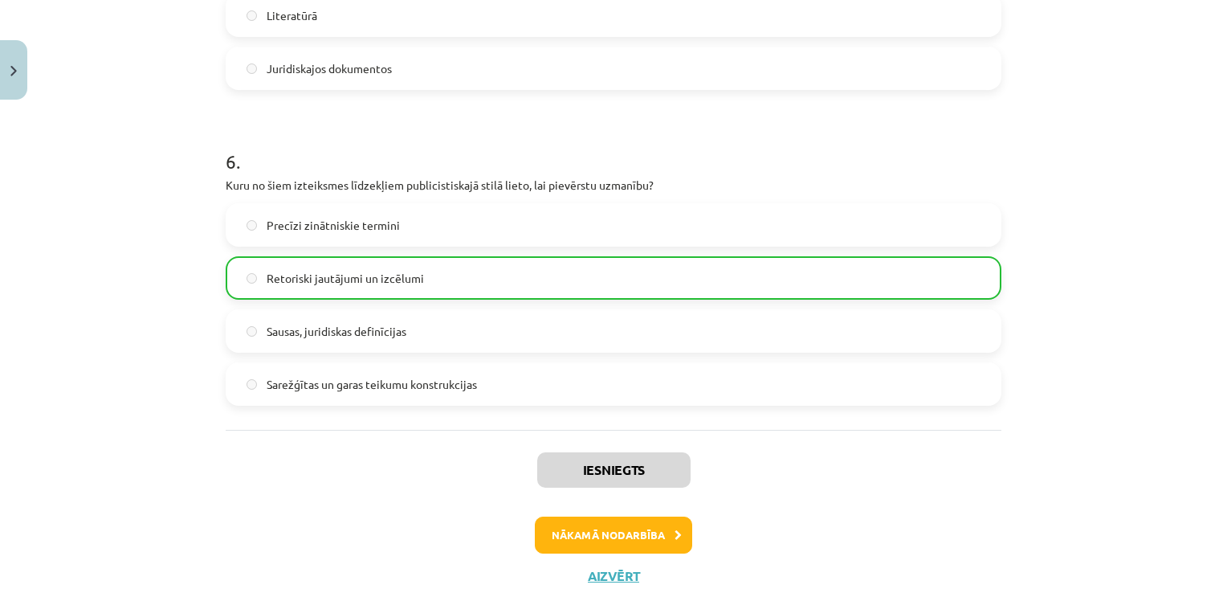
scroll to position [1824, 0]
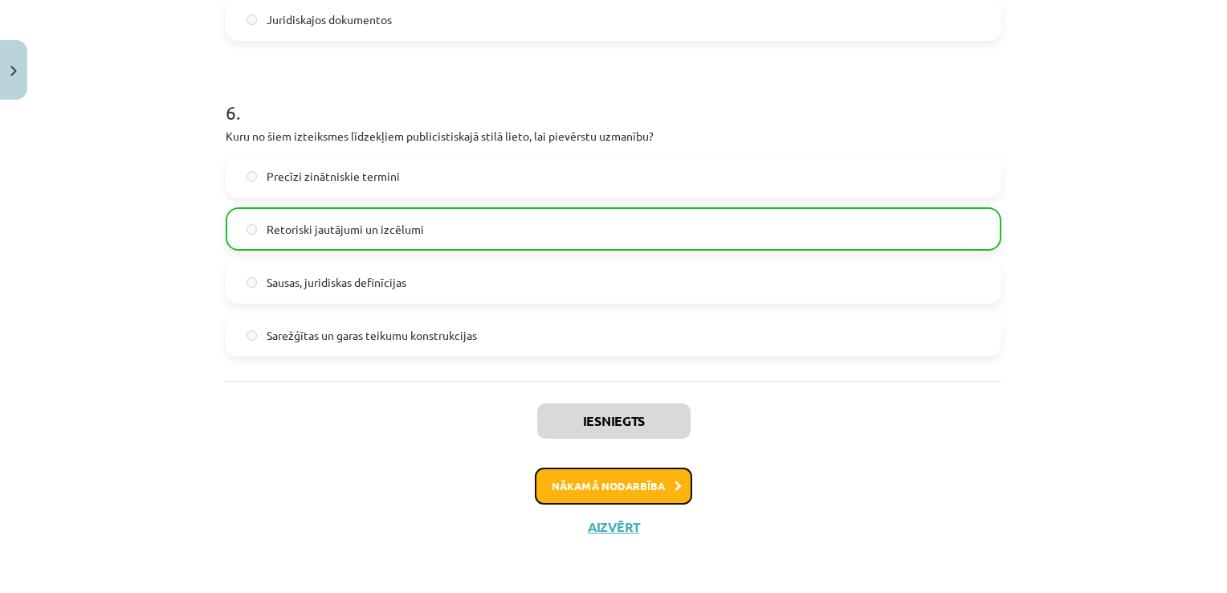
click at [642, 493] on button "Nākamā nodarbība" at bounding box center [613, 485] width 157 height 37
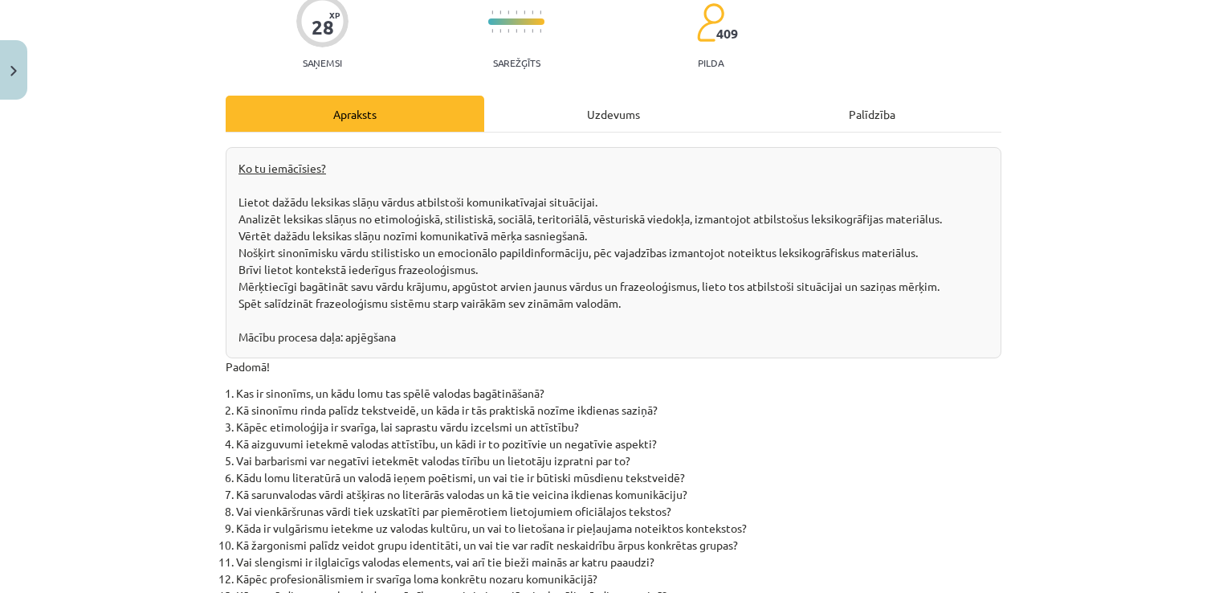
scroll to position [40, 0]
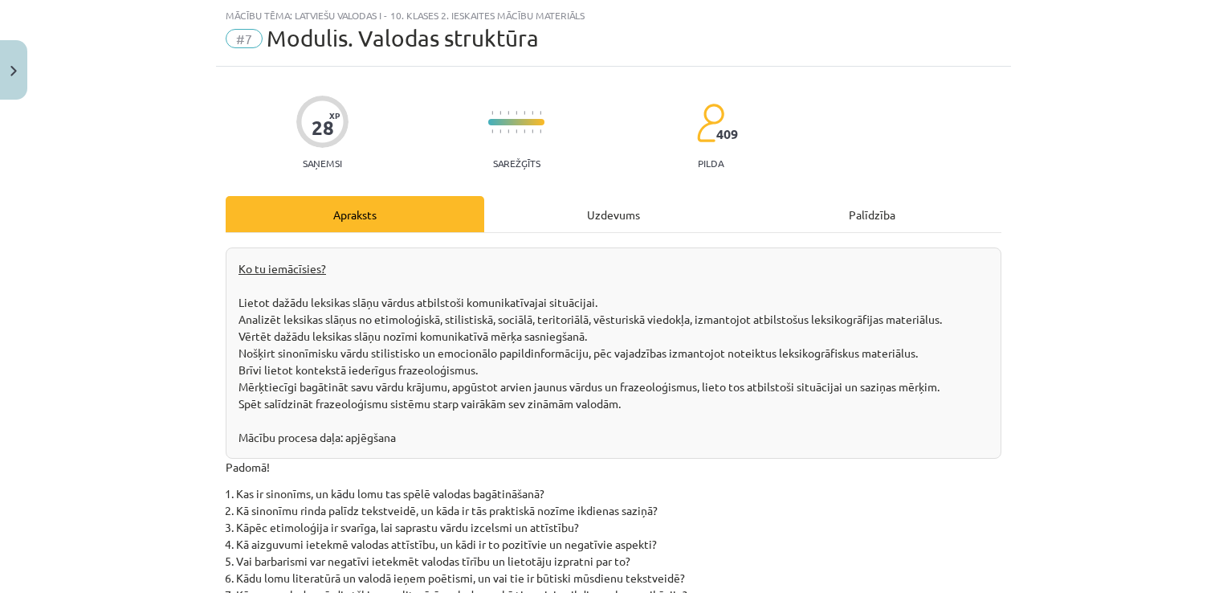
click at [593, 230] on div "Uzdevums" at bounding box center [613, 214] width 259 height 36
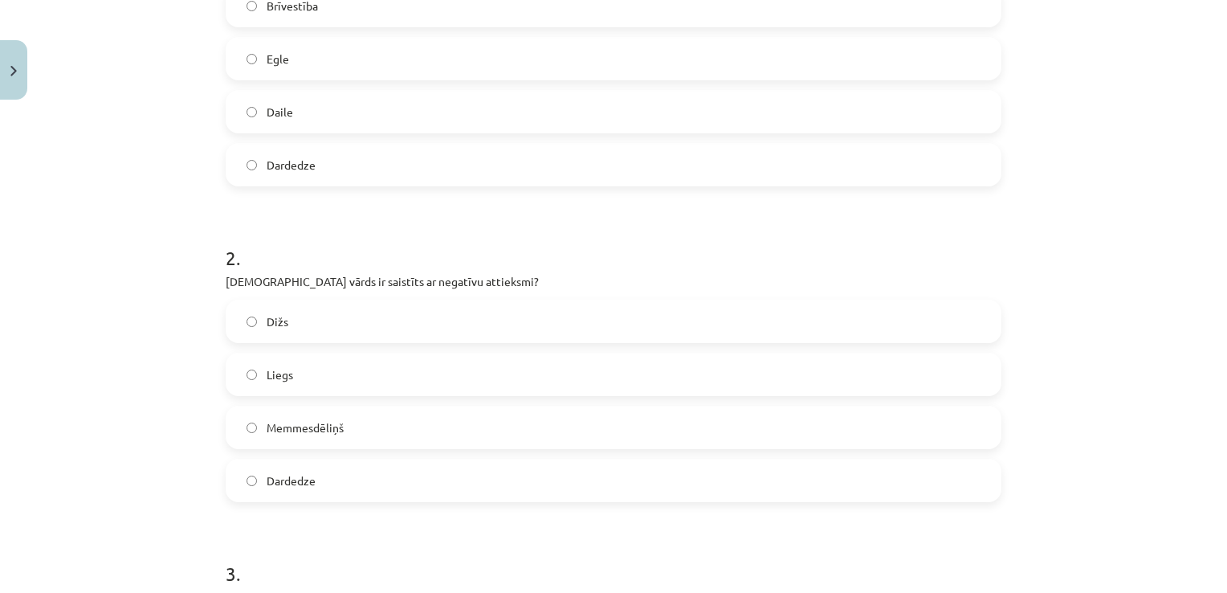
scroll to position [0, 0]
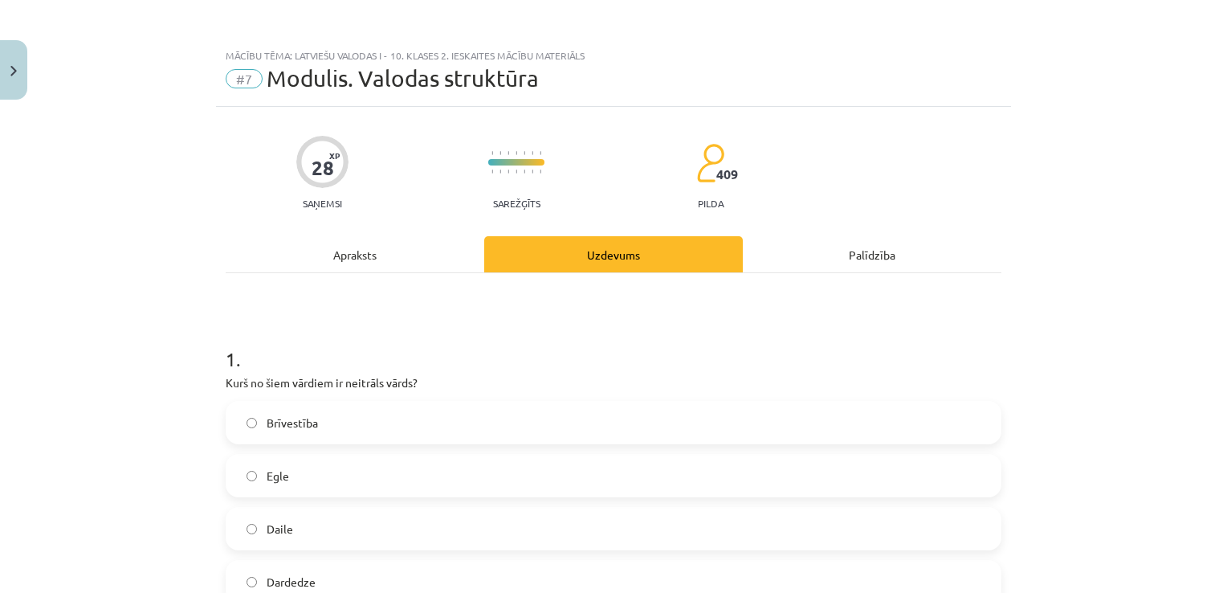
drag, startPoint x: 583, startPoint y: 226, endPoint x: 685, endPoint y: -59, distance: 303.5
click at [385, 236] on div "Apraksts" at bounding box center [355, 254] width 259 height 36
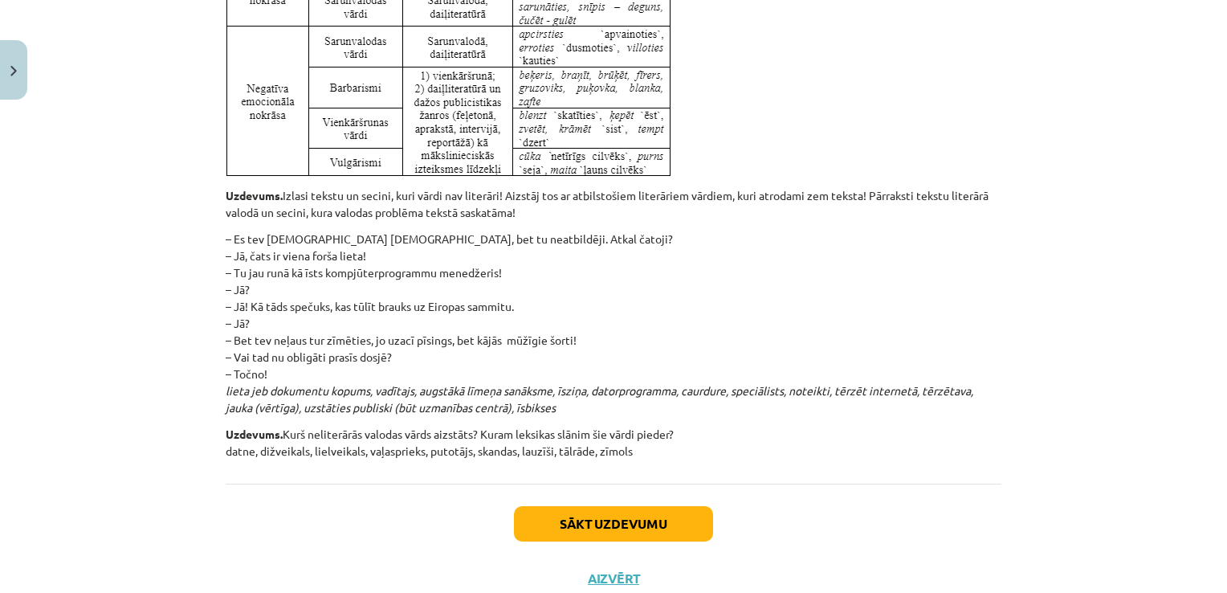
scroll to position [4076, 0]
click at [695, 164] on p at bounding box center [614, 0] width 776 height 355
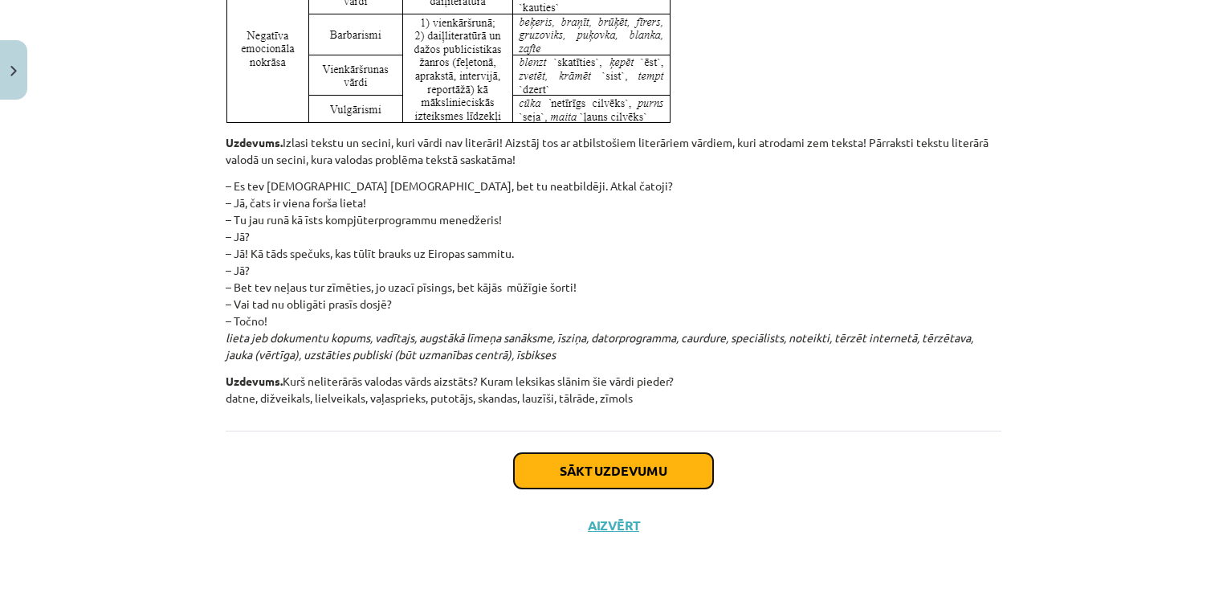
click at [532, 464] on button "Sākt uzdevumu" at bounding box center [613, 470] width 199 height 35
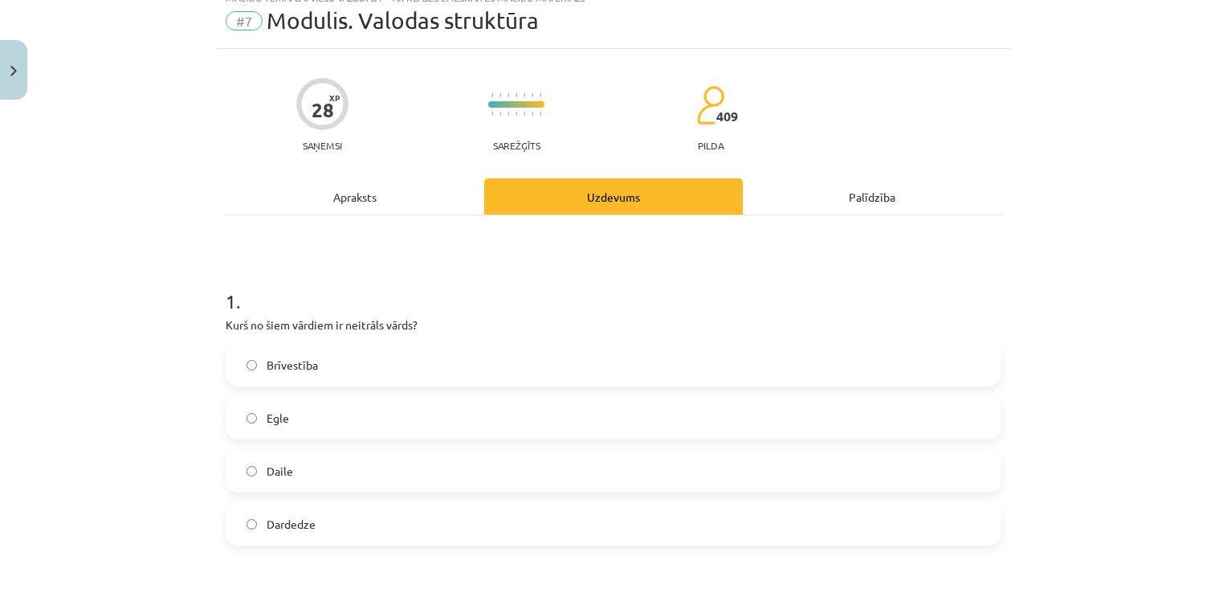
scroll to position [40, 0]
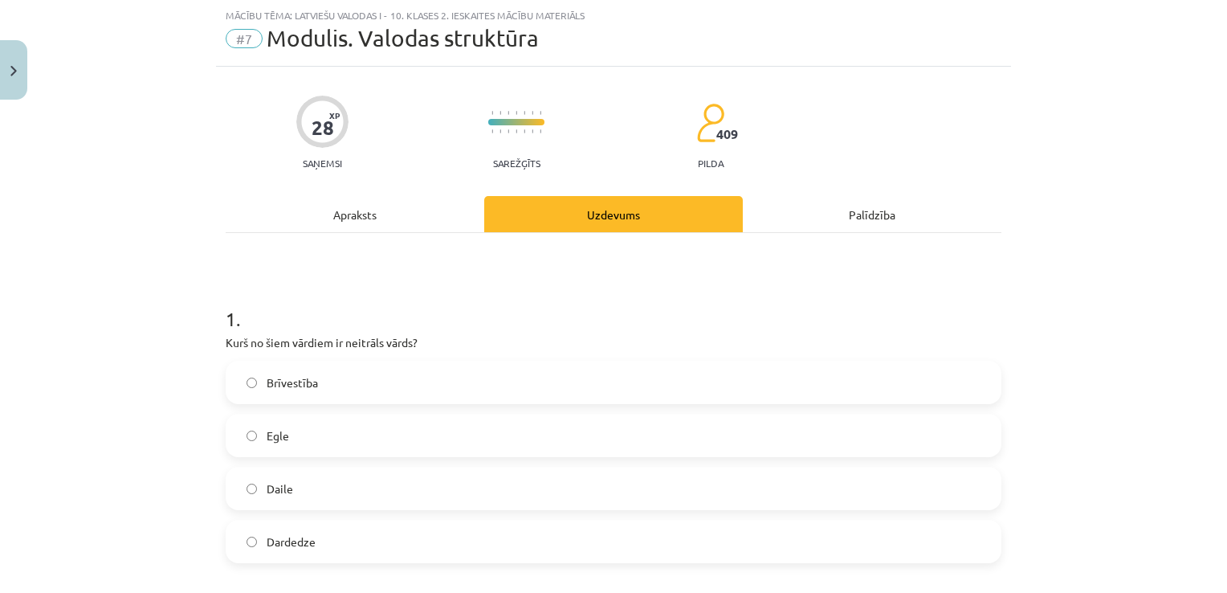
click at [334, 442] on label "Egle" at bounding box center [613, 435] width 772 height 40
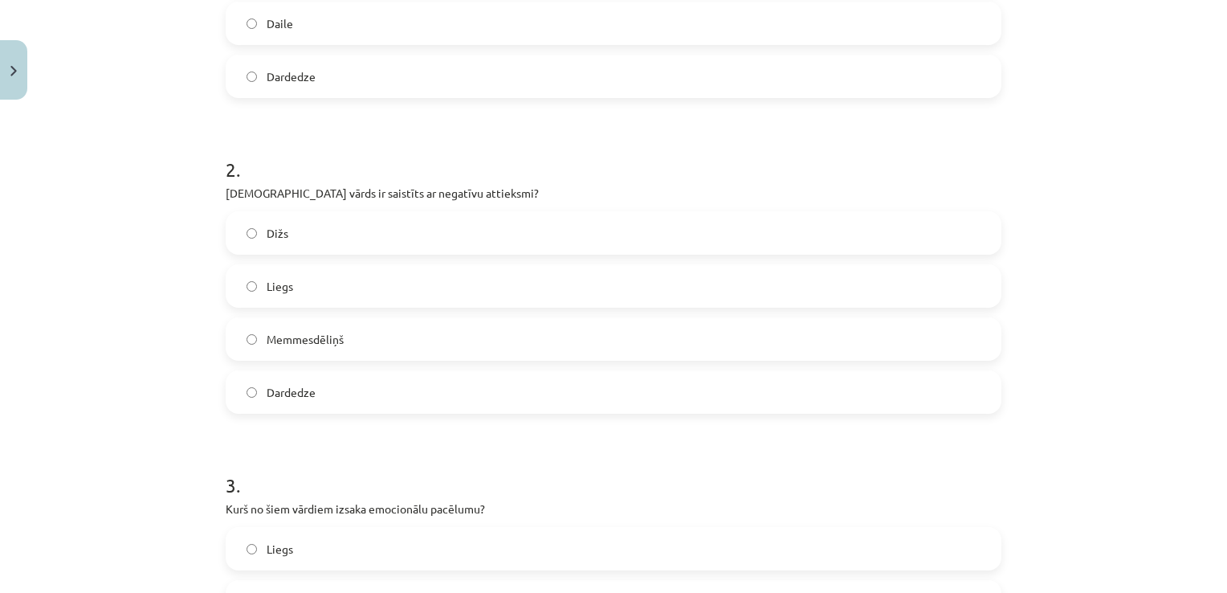
scroll to position [529, 0]
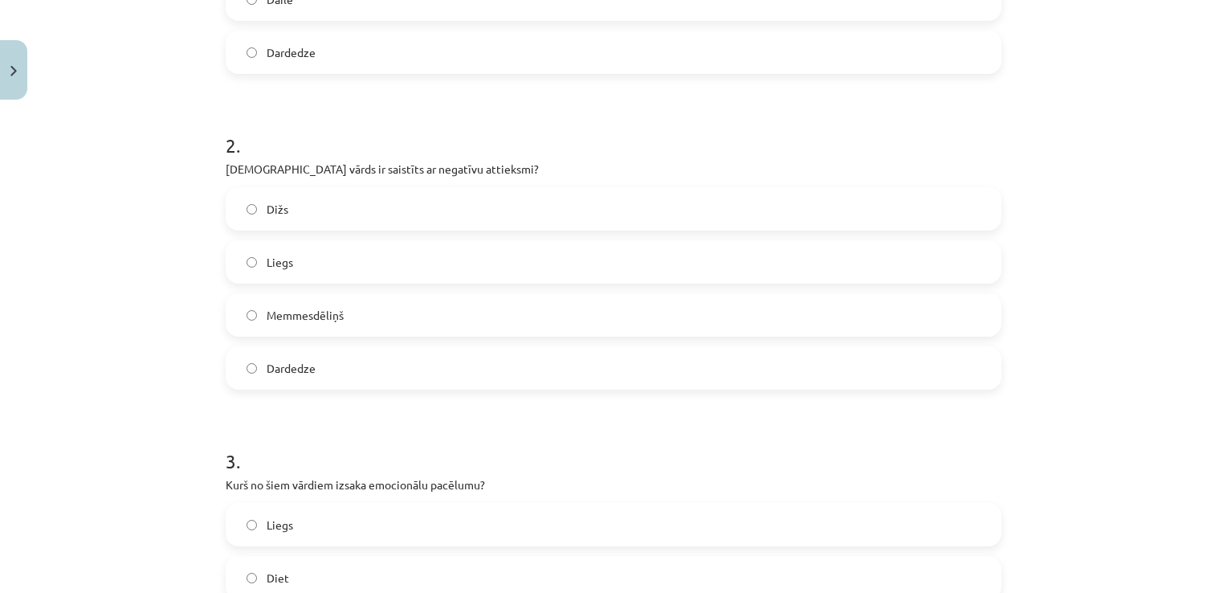
click at [357, 320] on label "Memmesdēliņš" at bounding box center [613, 315] width 772 height 40
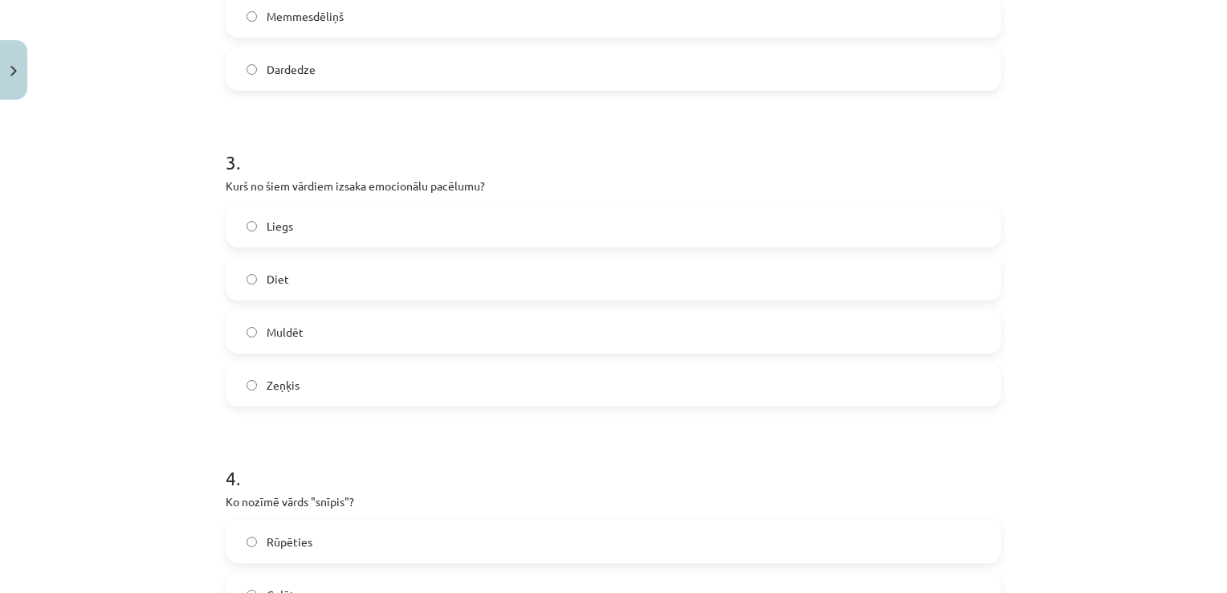
scroll to position [842, 0]
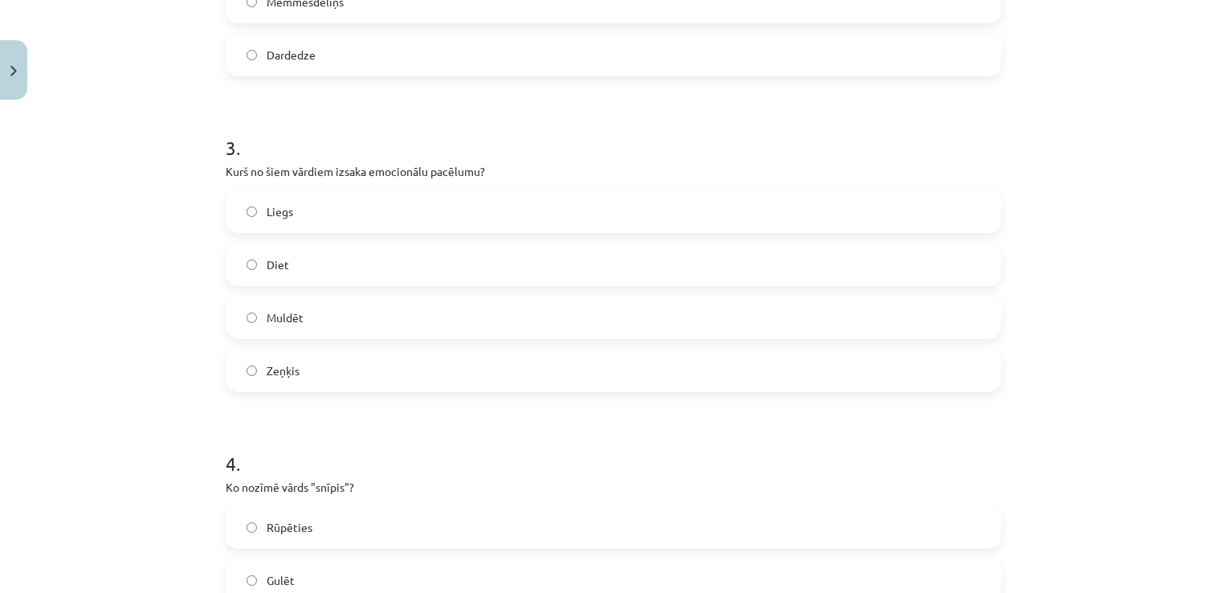
click at [328, 207] on label "Liegs" at bounding box center [613, 211] width 772 height 40
click at [312, 257] on label "Diet" at bounding box center [613, 264] width 772 height 40
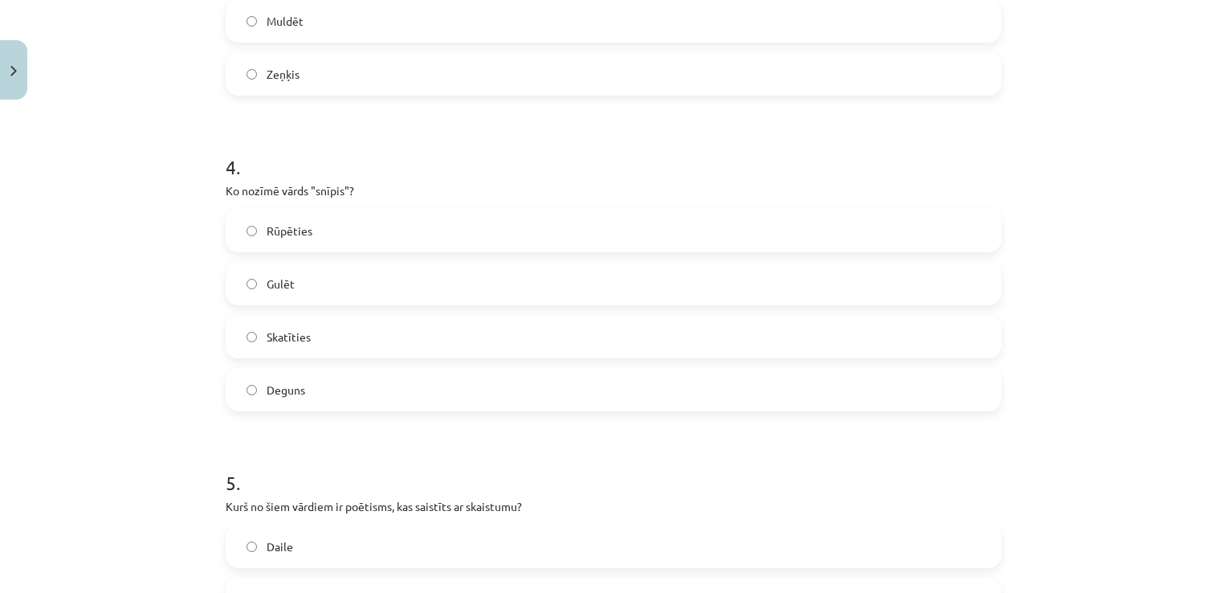
scroll to position [1143, 0]
click at [292, 400] on label "Deguns" at bounding box center [613, 385] width 772 height 40
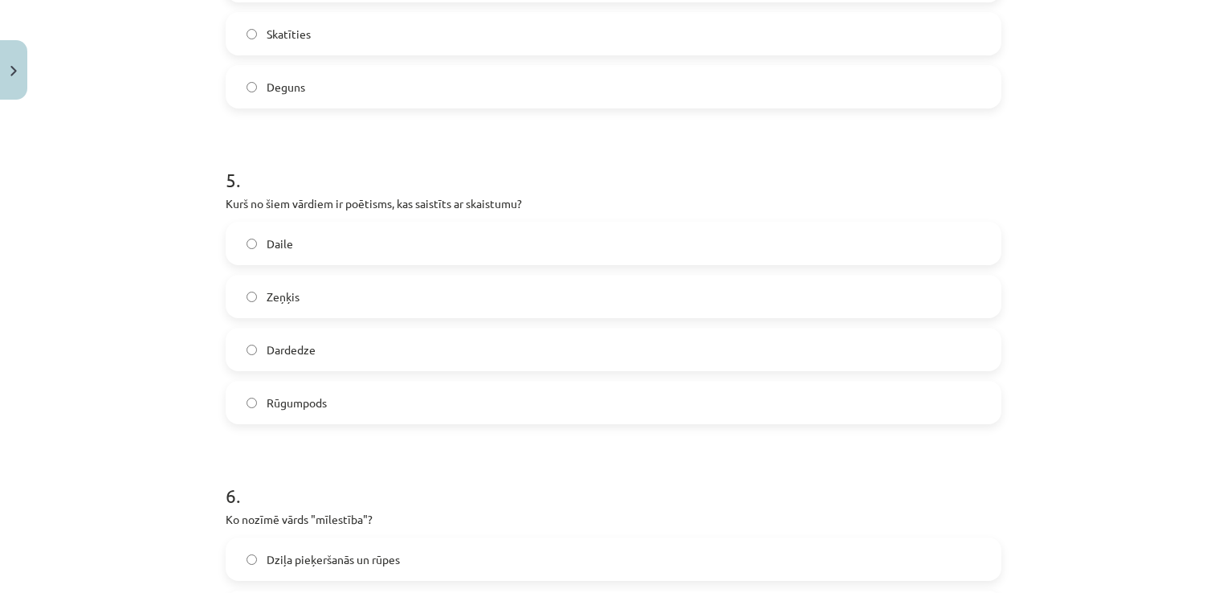
scroll to position [1441, 0]
click at [303, 229] on label "Daile" at bounding box center [613, 243] width 772 height 40
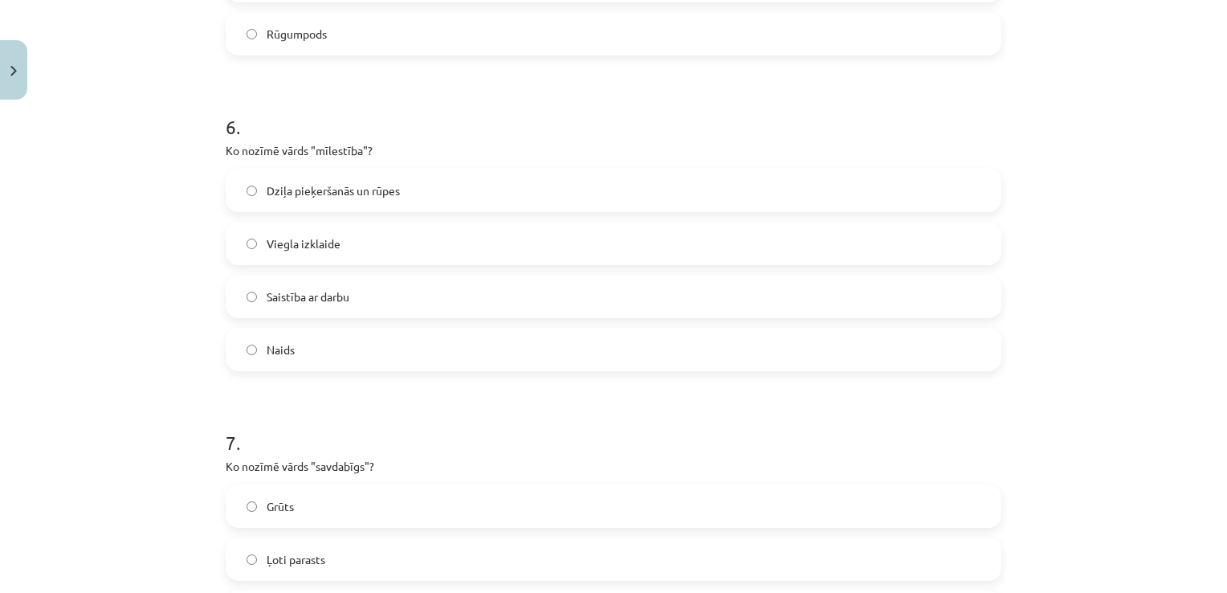
scroll to position [1811, 0]
click at [320, 188] on span "Dziļa pieķeršanās un rūpes" at bounding box center [333, 189] width 133 height 17
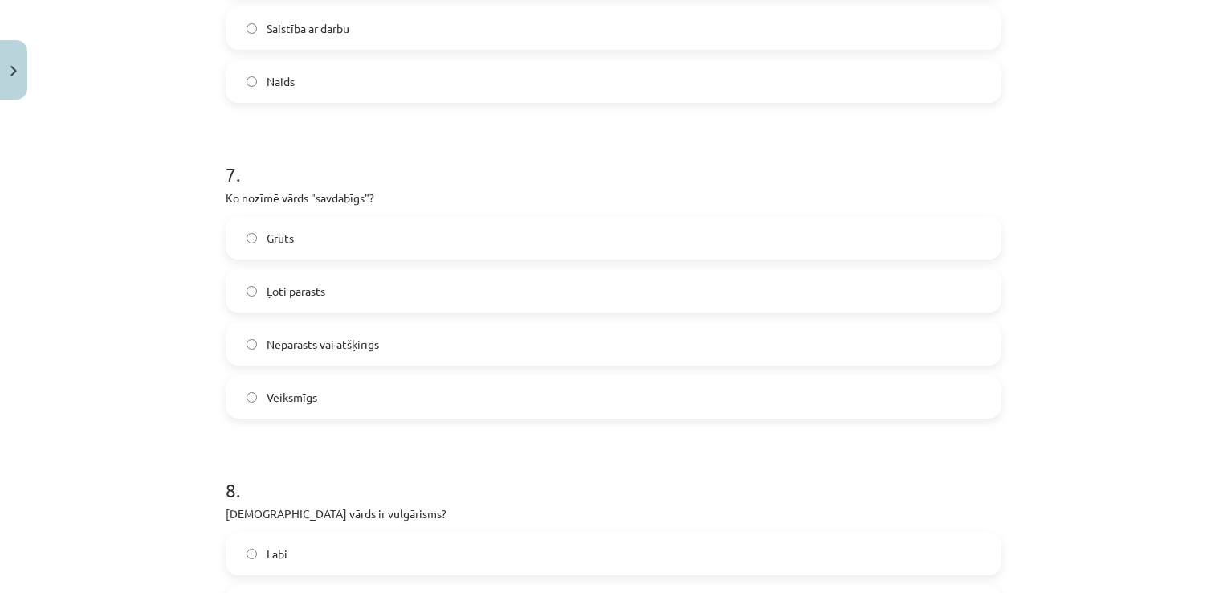
scroll to position [2077, 0]
click at [305, 346] on span "Neparasts vai atšķirīgs" at bounding box center [323, 344] width 112 height 17
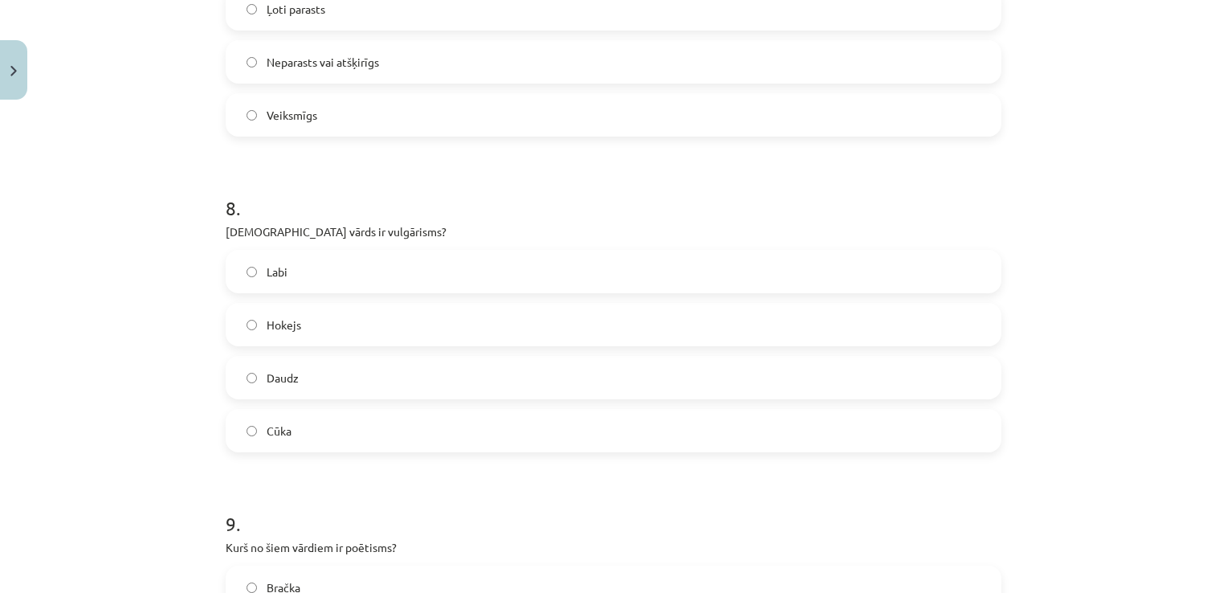
scroll to position [2383, 0]
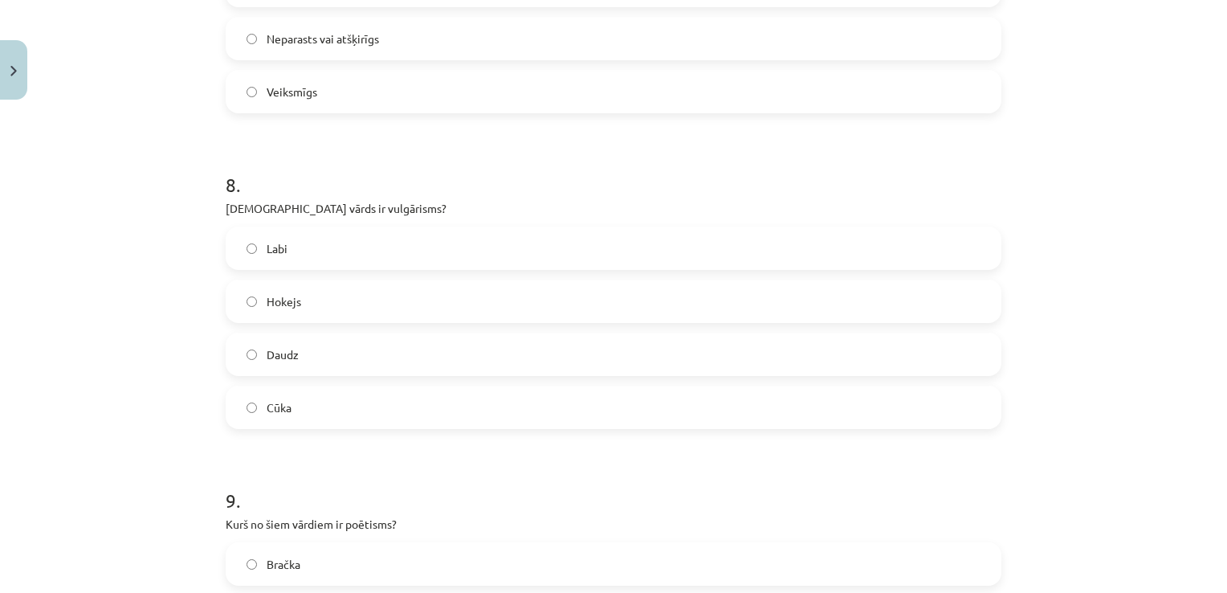
click at [310, 403] on label "Cūka" at bounding box center [613, 407] width 772 height 40
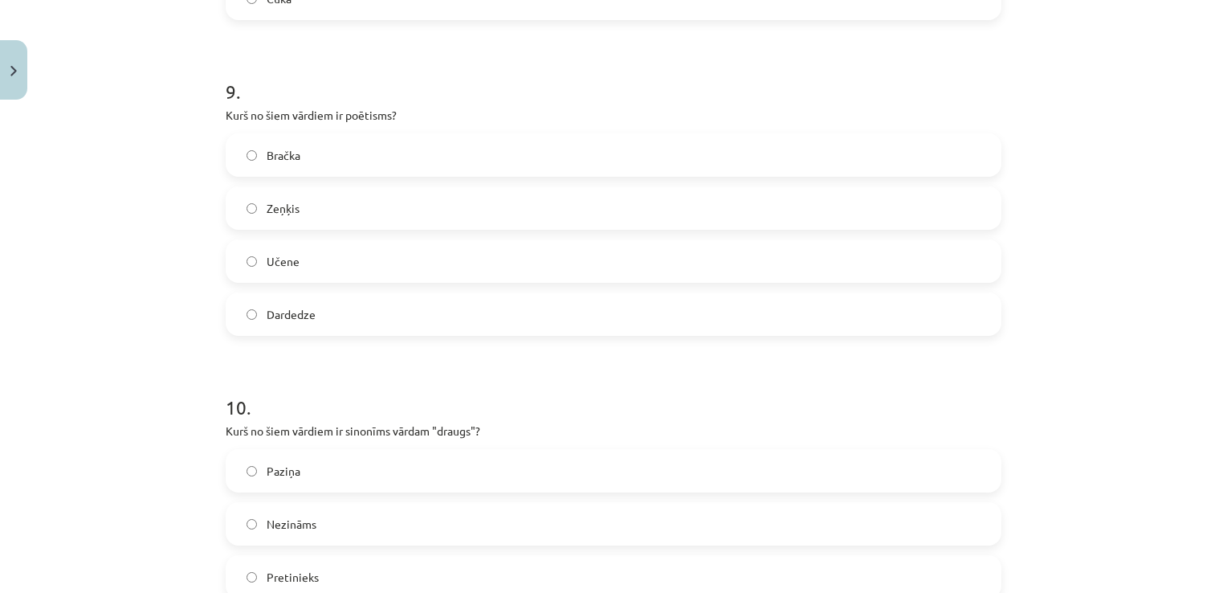
scroll to position [2795, 0]
click at [296, 308] on span "Dardedze" at bounding box center [291, 311] width 49 height 17
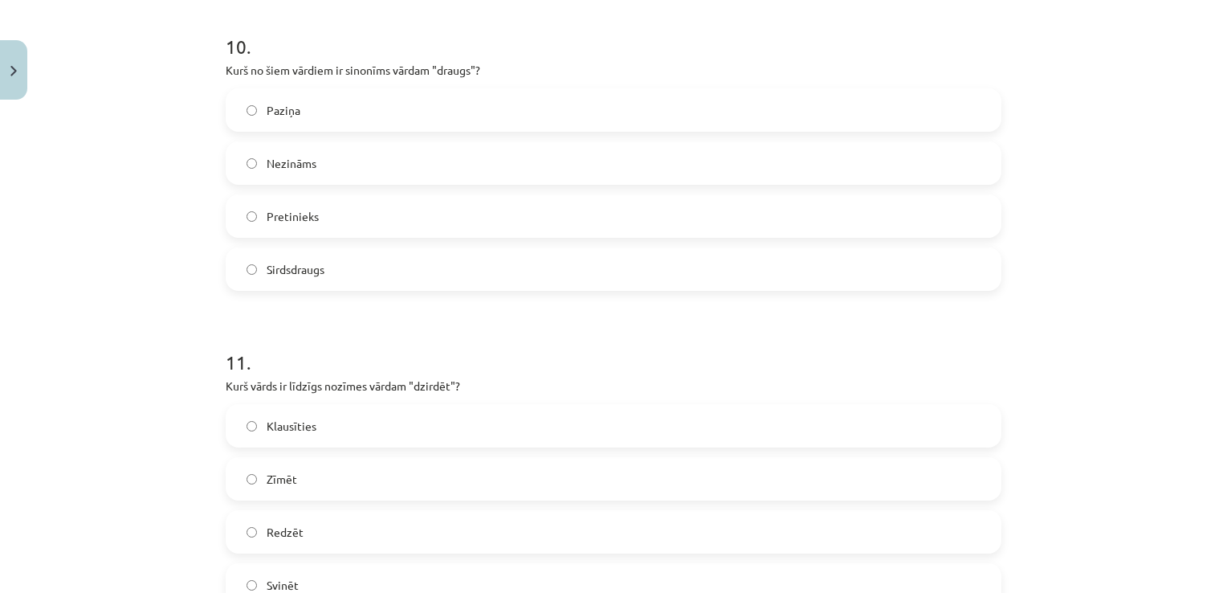
scroll to position [3153, 0]
click at [286, 263] on span "Sirdsdraugs" at bounding box center [296, 268] width 58 height 17
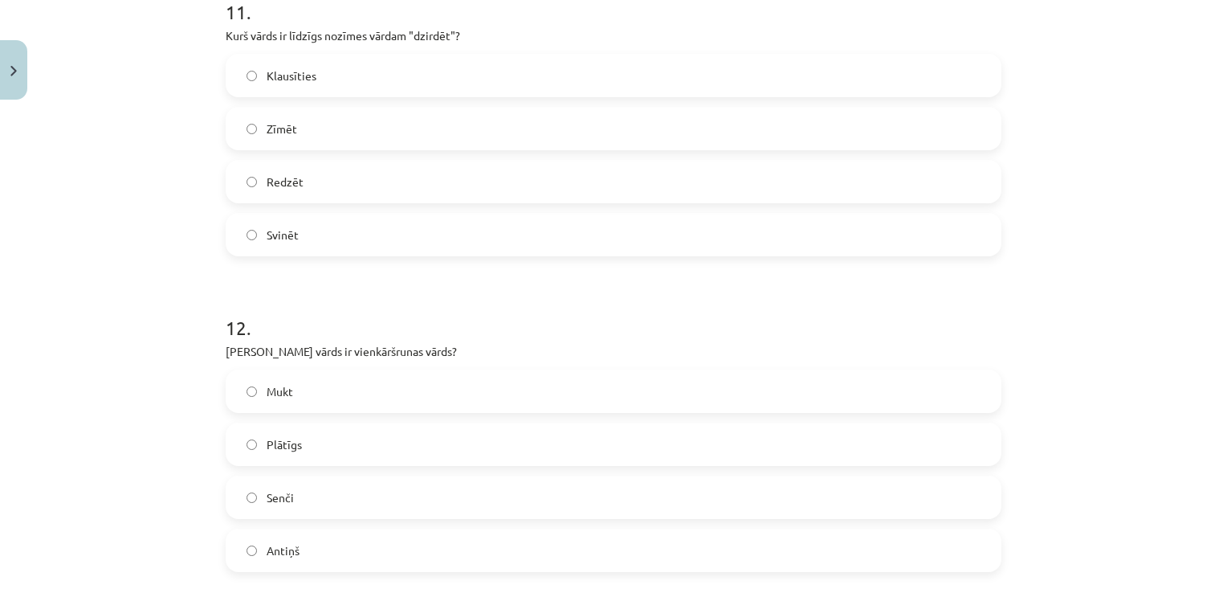
scroll to position [3504, 0]
click at [260, 86] on label "Klausīties" at bounding box center [613, 74] width 772 height 40
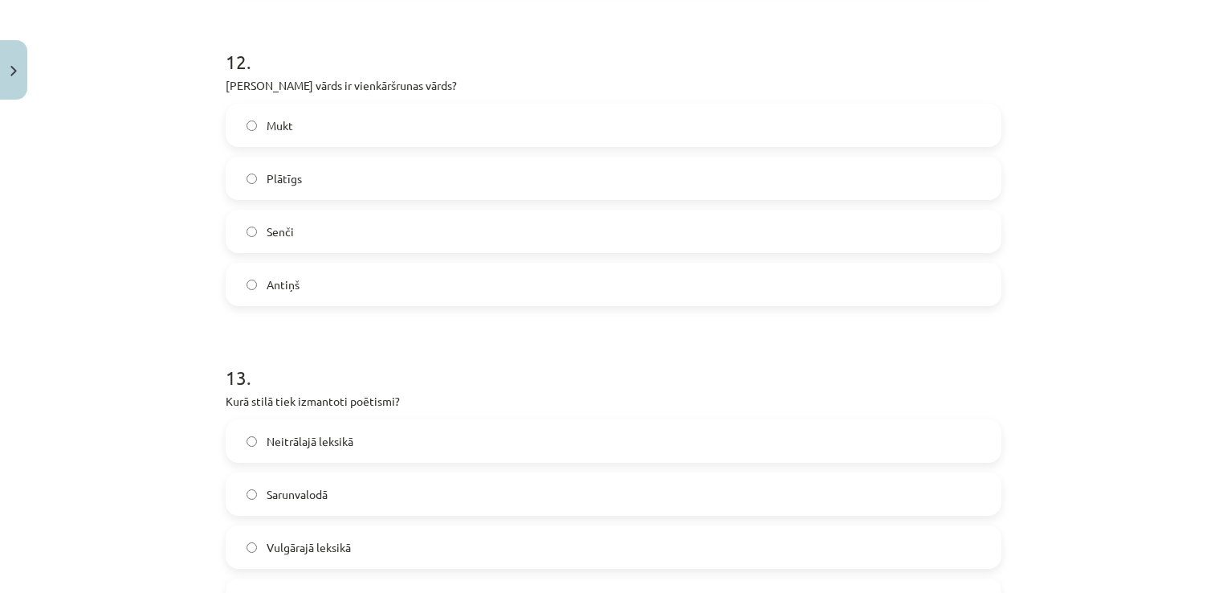
scroll to position [3770, 0]
click at [295, 287] on label "Antiņš" at bounding box center [613, 283] width 772 height 40
click at [301, 175] on label "Plātīgs" at bounding box center [613, 177] width 772 height 40
click at [272, 294] on label "Antiņš" at bounding box center [613, 283] width 772 height 40
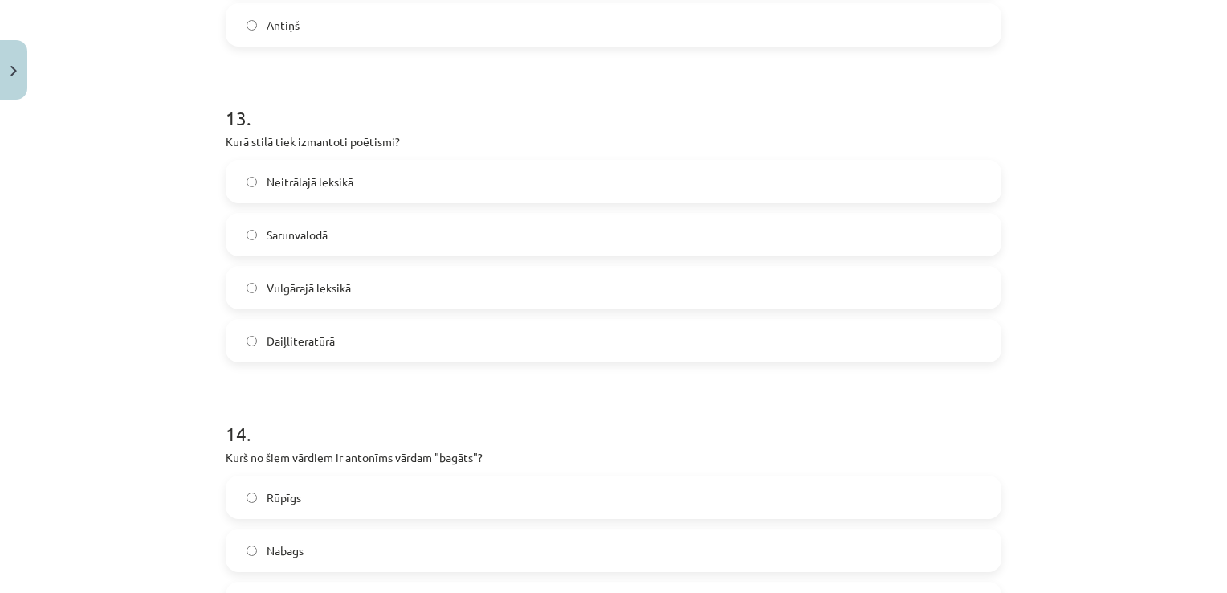
scroll to position [4033, 0]
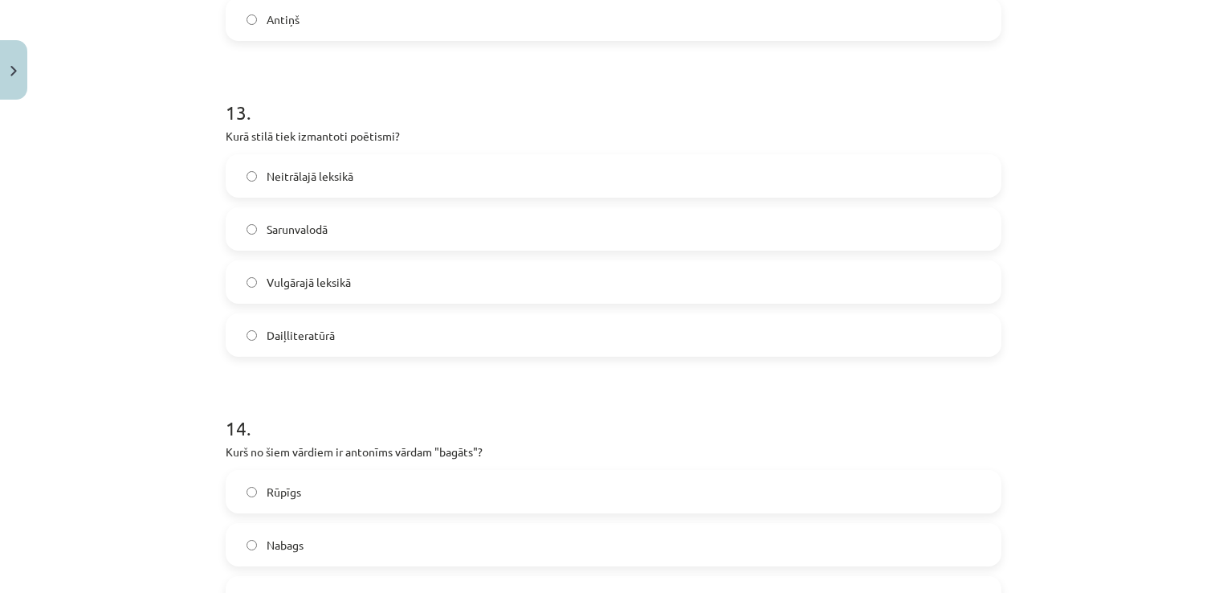
click at [332, 322] on label "Daiļliteratūrā" at bounding box center [613, 335] width 772 height 40
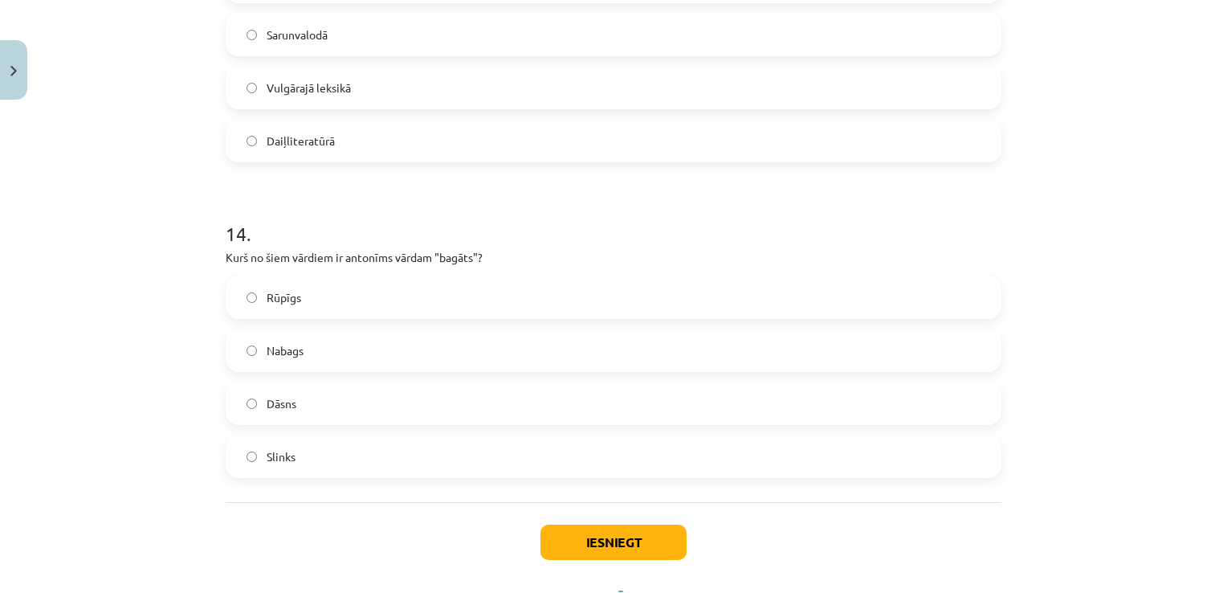
scroll to position [4297, 0]
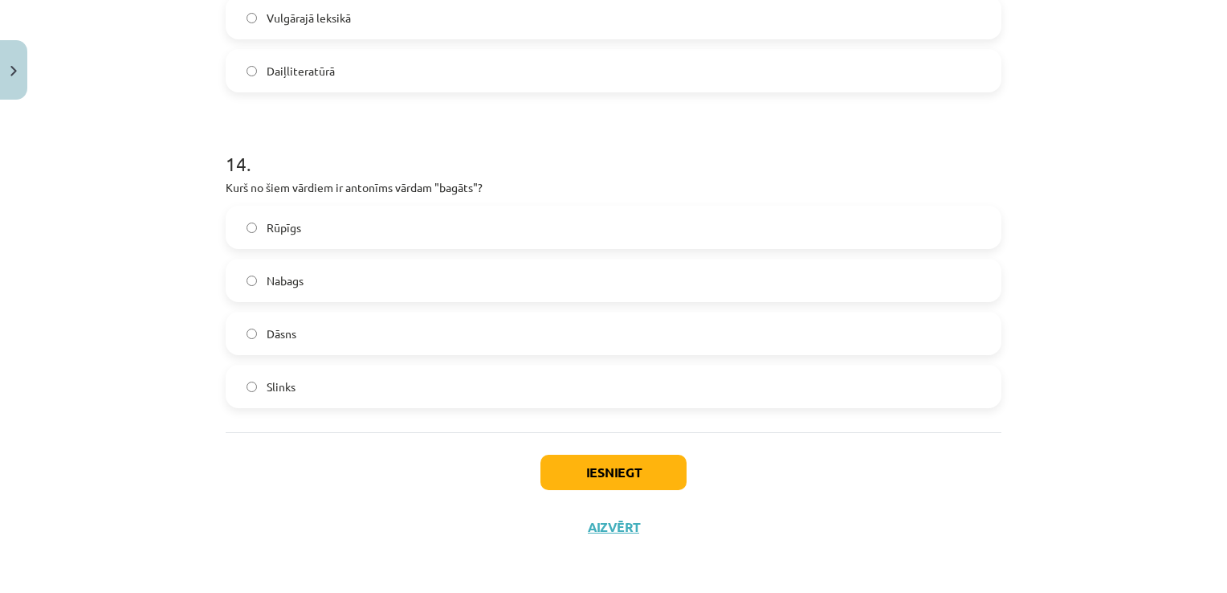
click at [299, 285] on label "Nabags" at bounding box center [613, 280] width 772 height 40
click at [560, 477] on button "Iesniegt" at bounding box center [613, 471] width 146 height 35
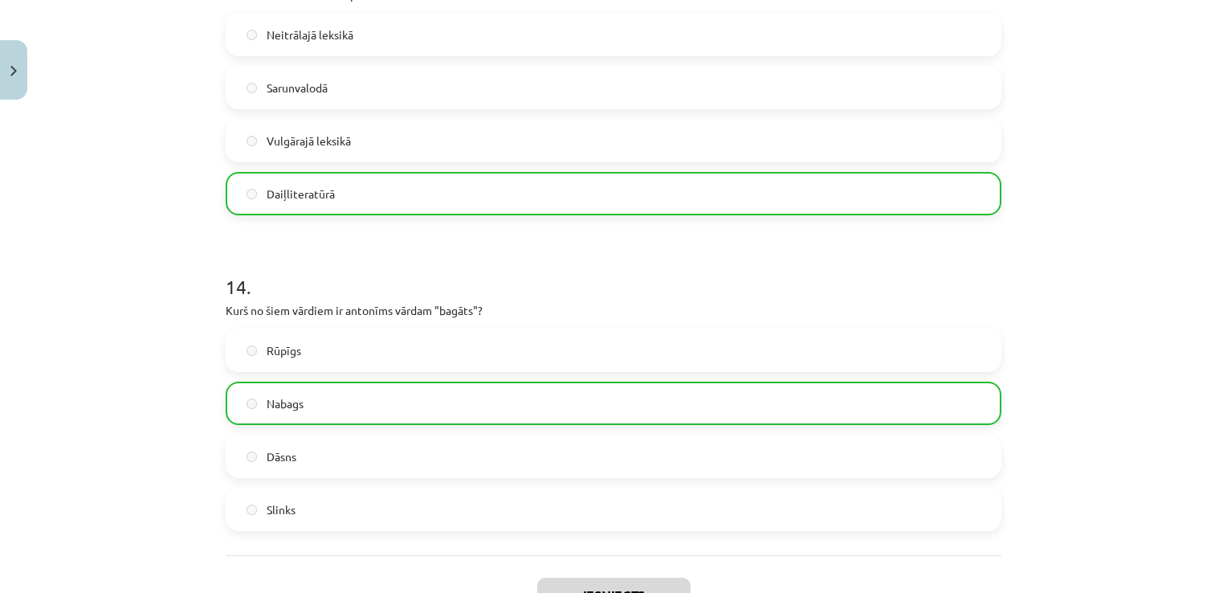
scroll to position [4349, 0]
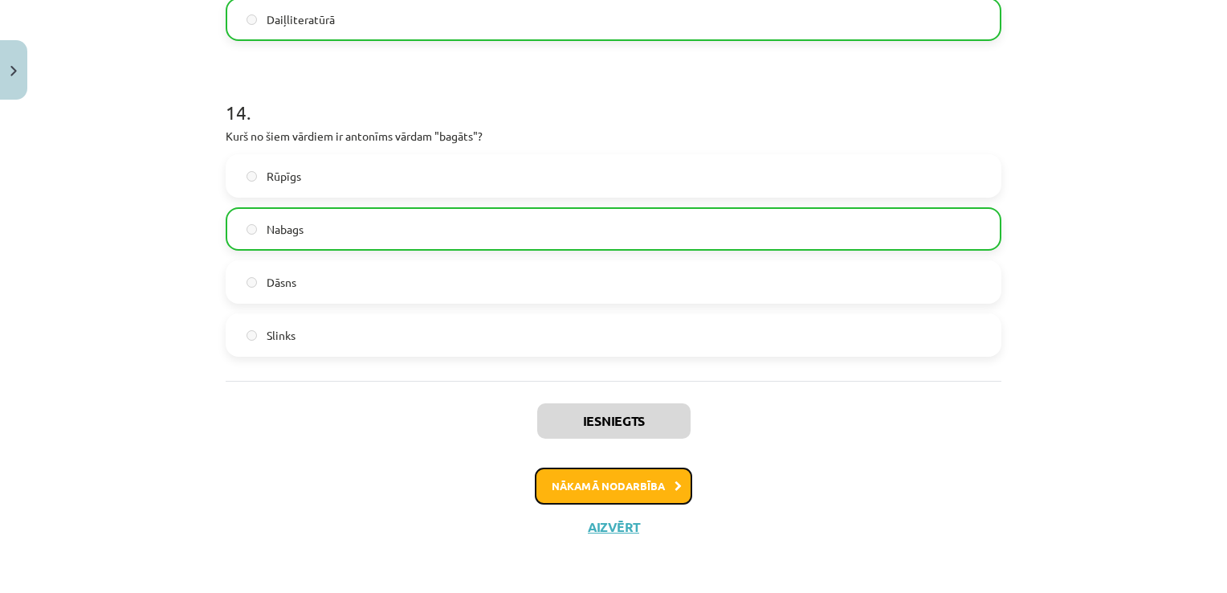
click at [613, 468] on button "Nākamā nodarbība" at bounding box center [613, 485] width 157 height 37
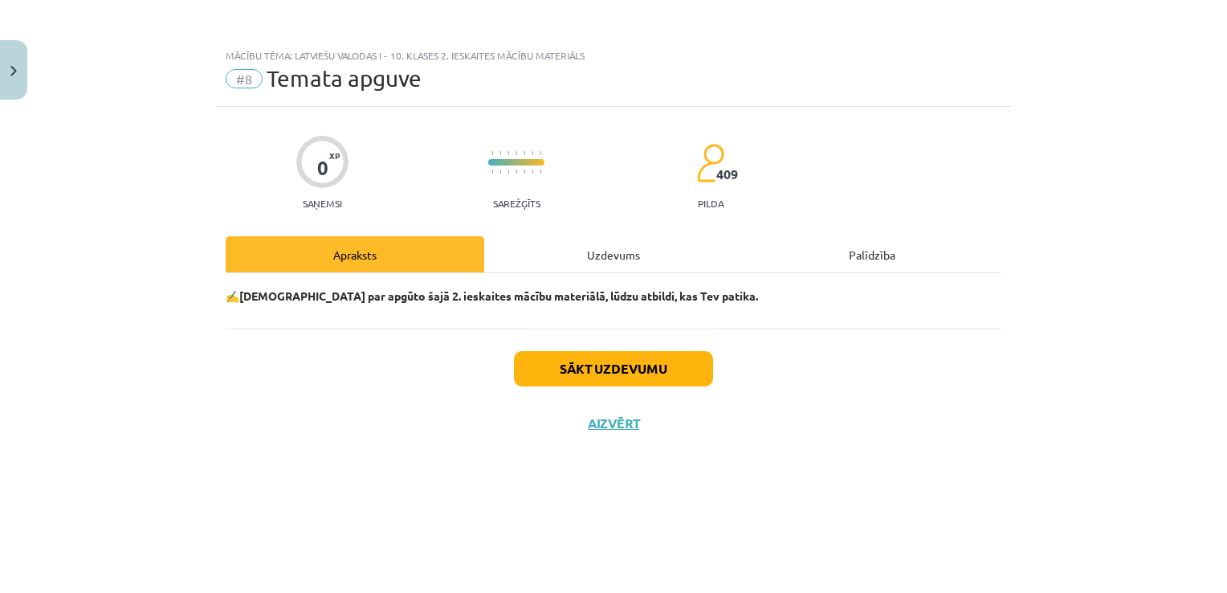
scroll to position [0, 0]
click at [649, 365] on button "Sākt uzdevumu" at bounding box center [613, 368] width 199 height 35
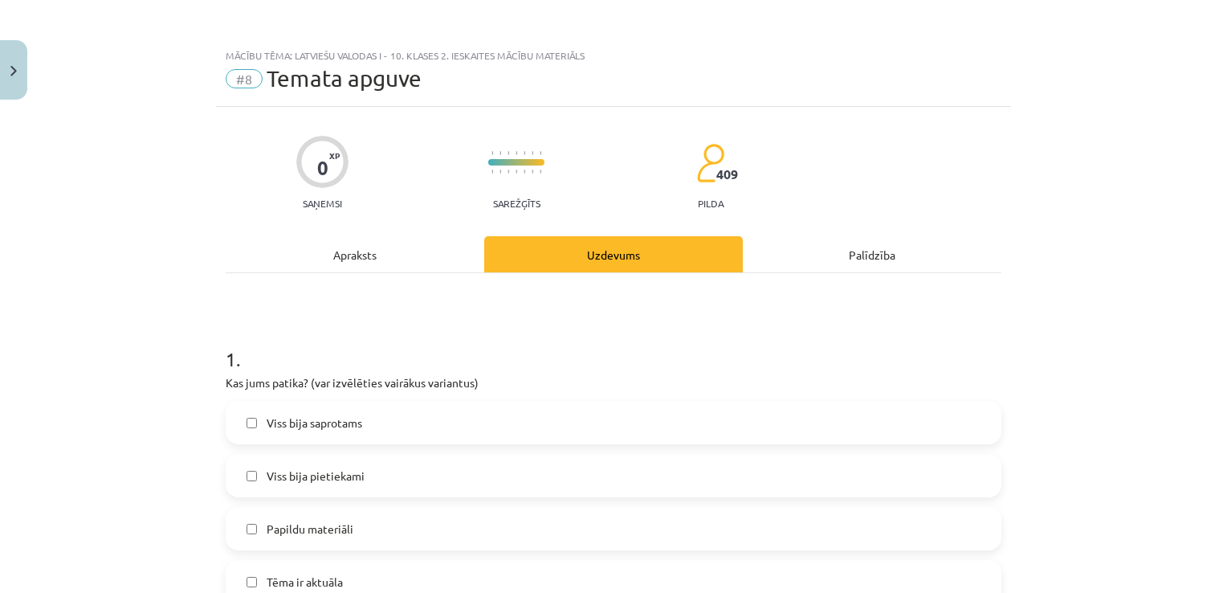
click at [300, 429] on span "Viss bija saprotams" at bounding box center [315, 422] width 96 height 17
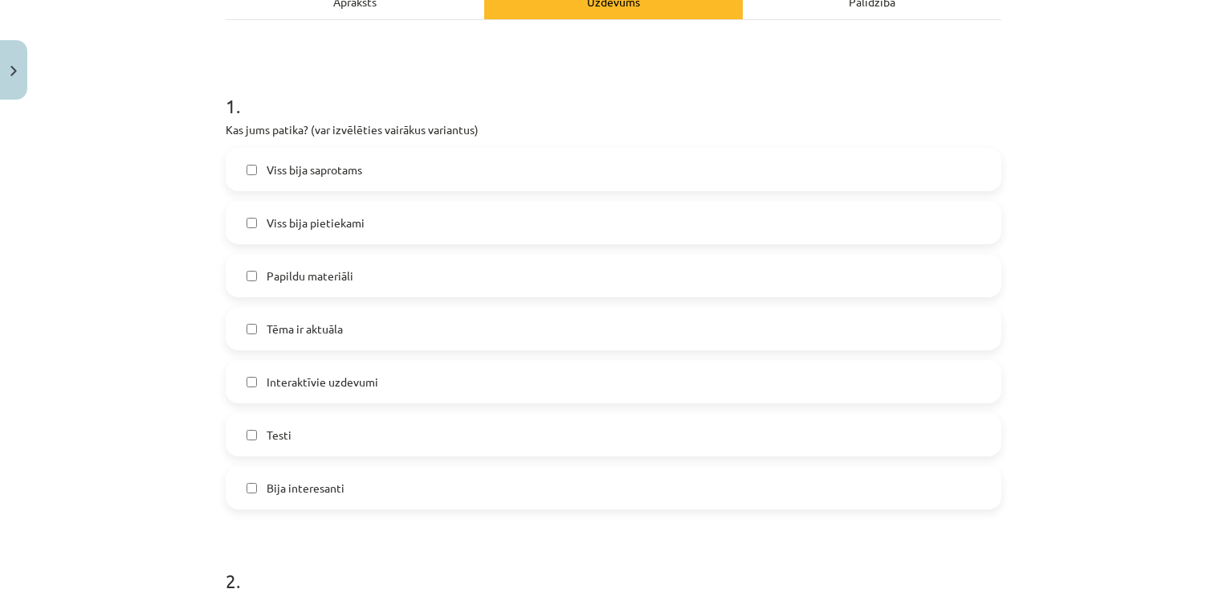
scroll to position [266, 0]
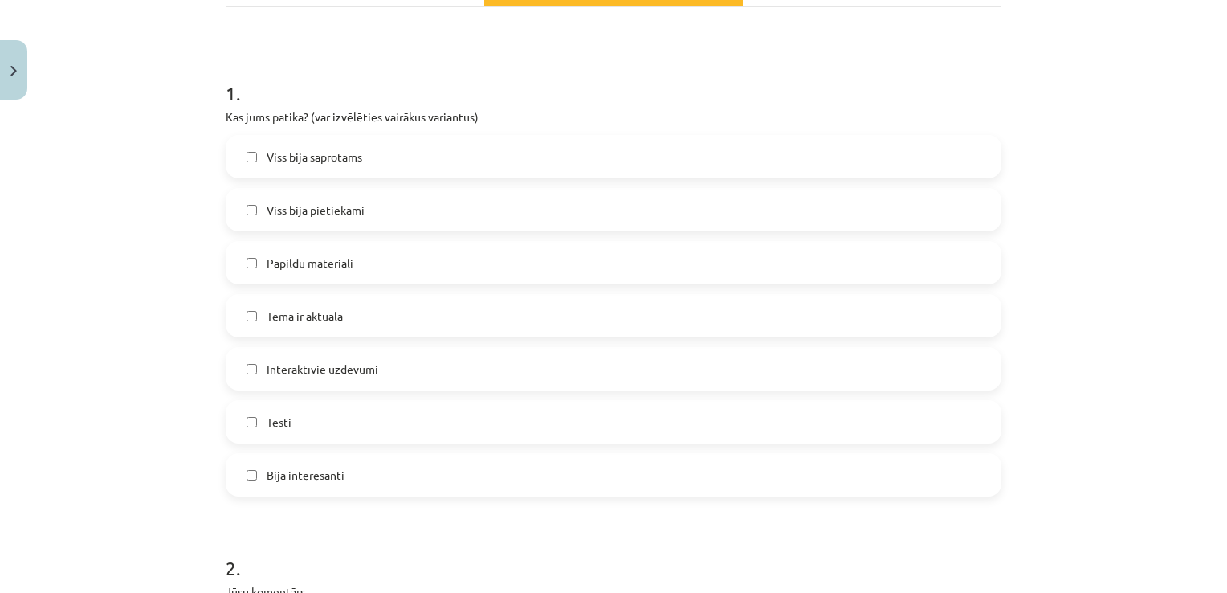
click at [334, 221] on label "Viss bija pietiekami" at bounding box center [613, 209] width 772 height 40
click at [340, 263] on span "Papildu materiāli" at bounding box center [310, 263] width 87 height 17
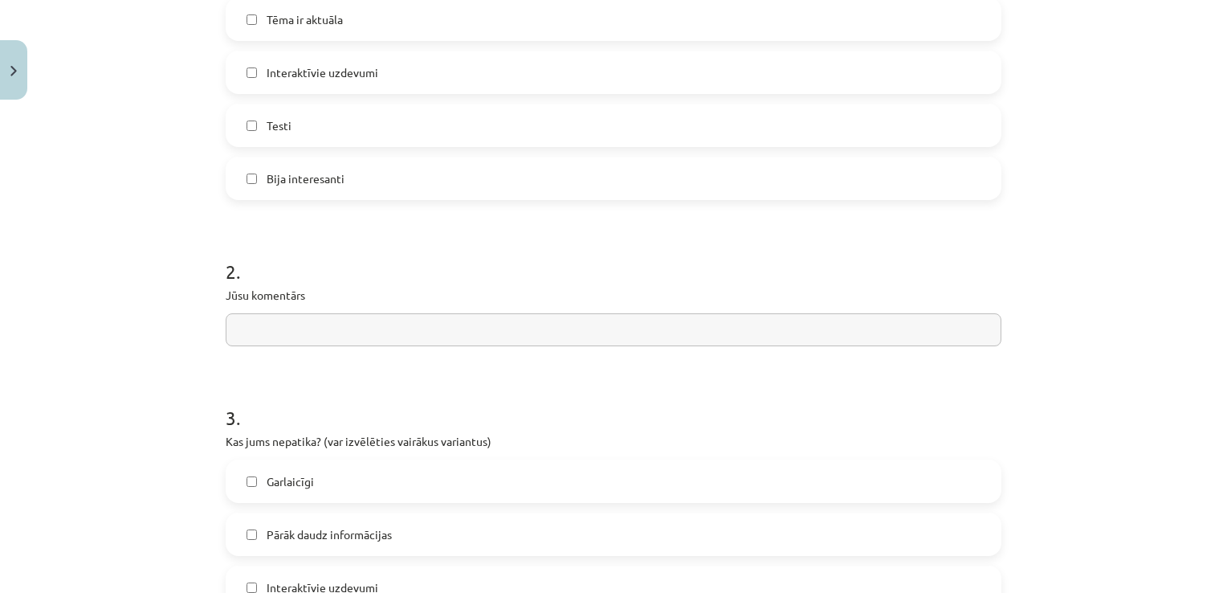
scroll to position [564, 0]
click at [314, 323] on input "text" at bounding box center [614, 327] width 776 height 33
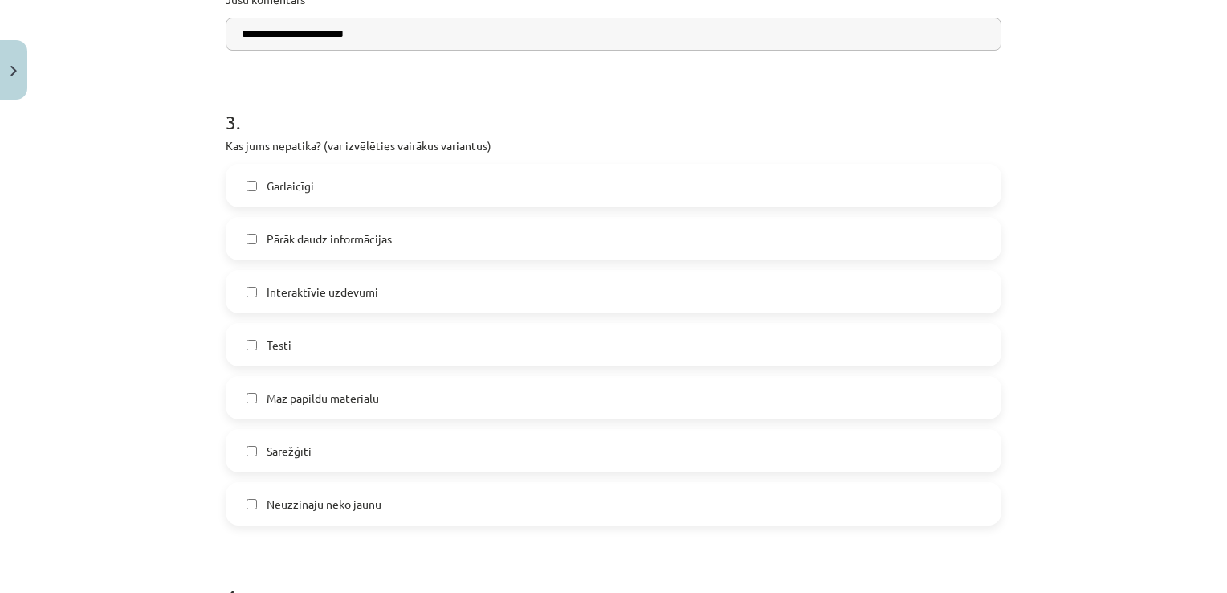
scroll to position [858, 0]
type input "**********"
click at [256, 301] on label "Interaktīvie uzdevumi" at bounding box center [613, 291] width 772 height 40
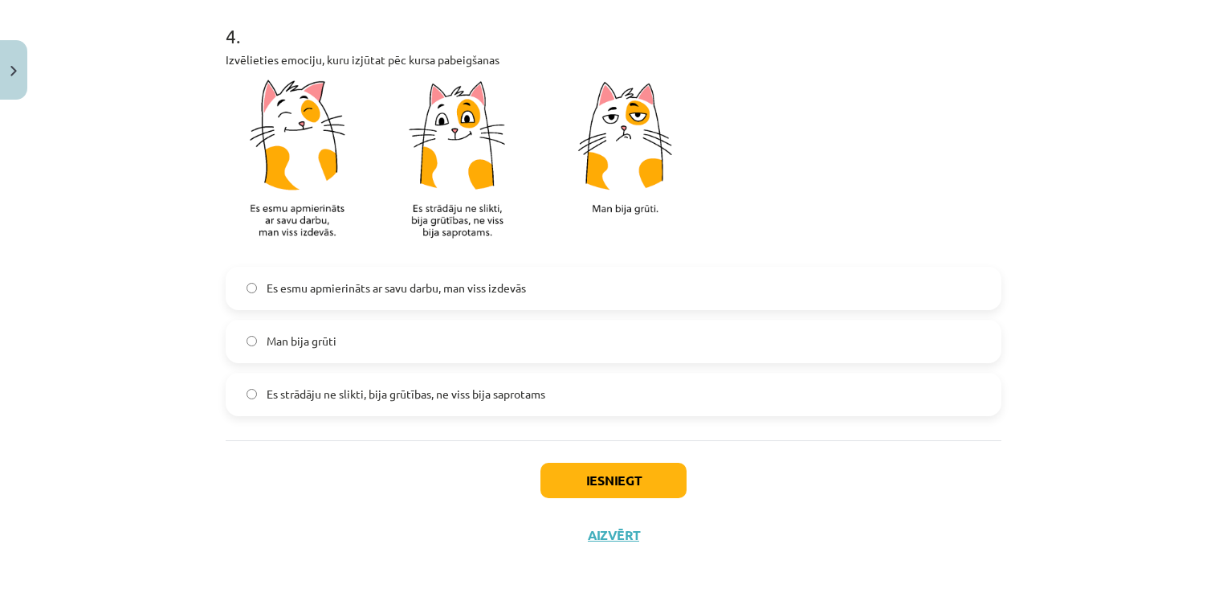
scroll to position [1426, 0]
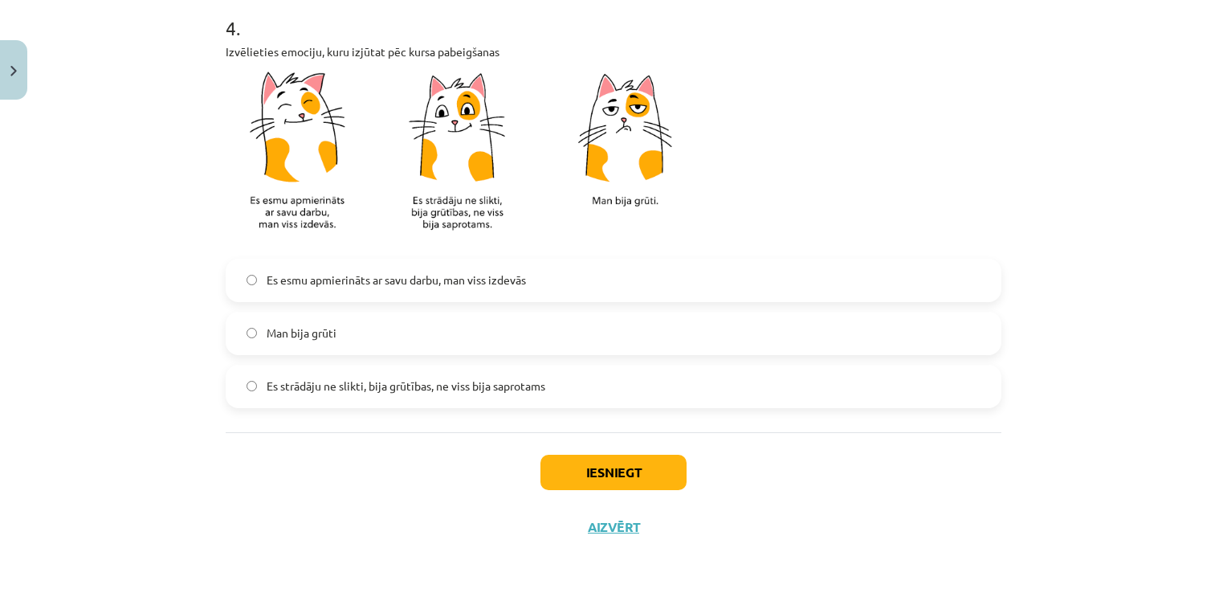
click at [295, 287] on span "Es esmu apmierināts ar savu darbu, man viss izdevās" at bounding box center [396, 279] width 259 height 17
click at [555, 466] on button "Iesniegt" at bounding box center [613, 471] width 146 height 35
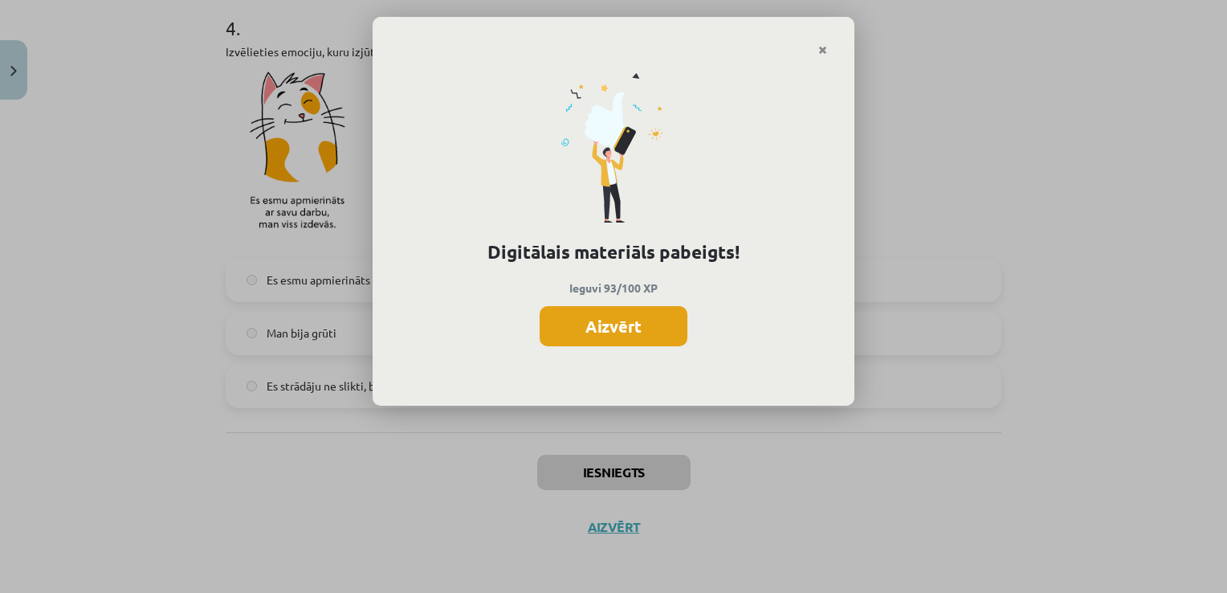
click at [650, 332] on button "Aizvērt" at bounding box center [614, 326] width 148 height 40
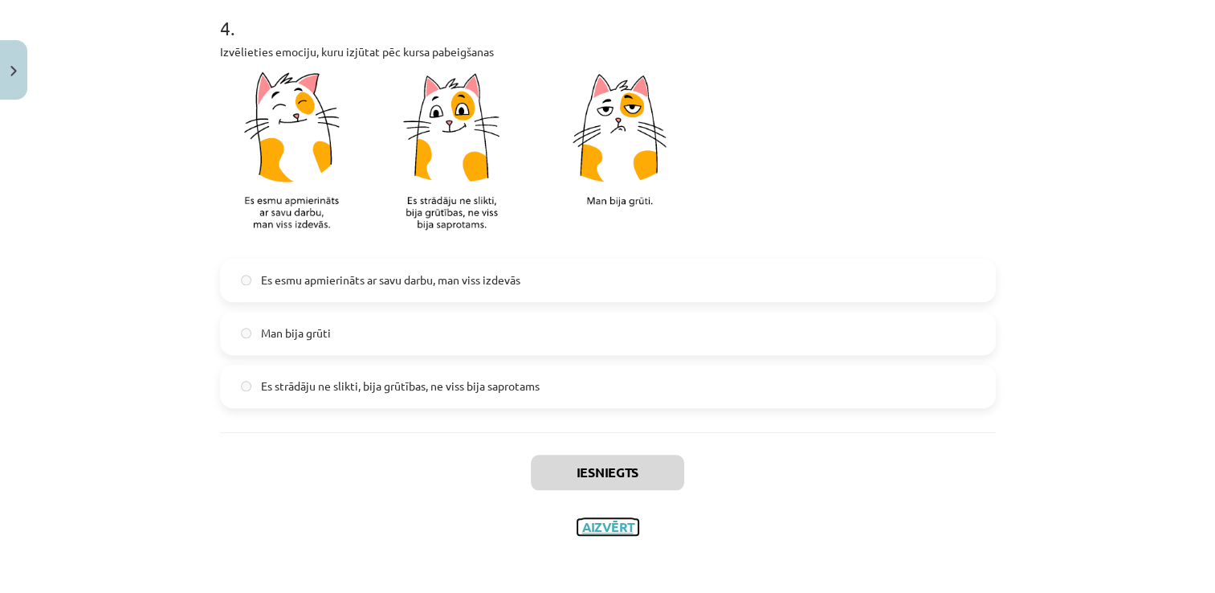
click at [601, 526] on button "Aizvērt" at bounding box center [607, 527] width 61 height 16
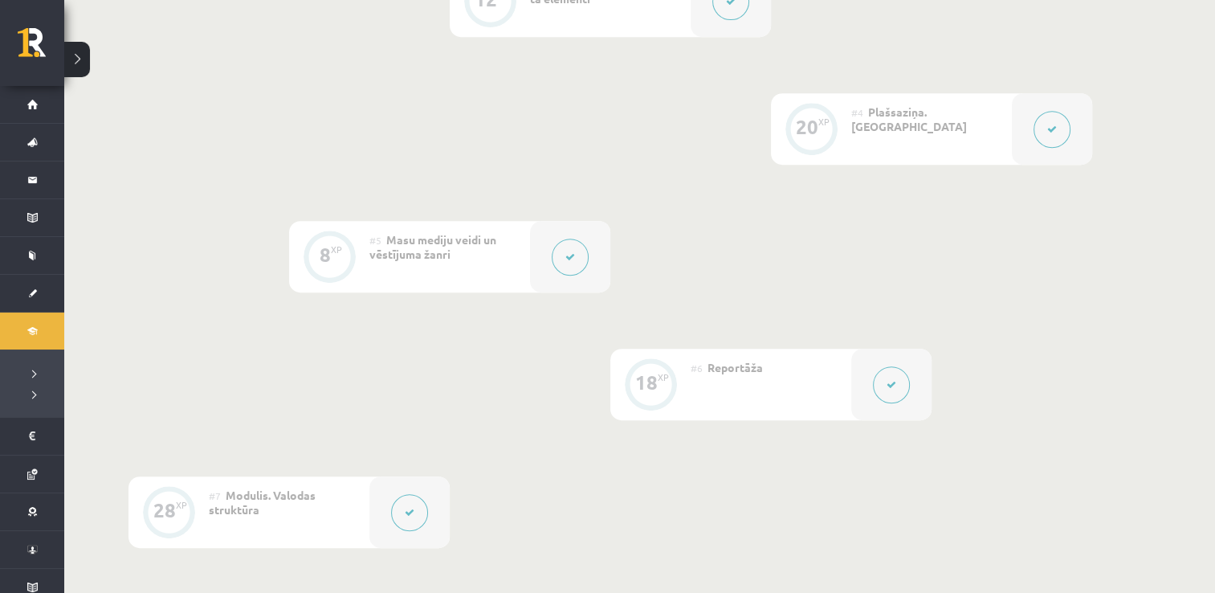
scroll to position [0, 0]
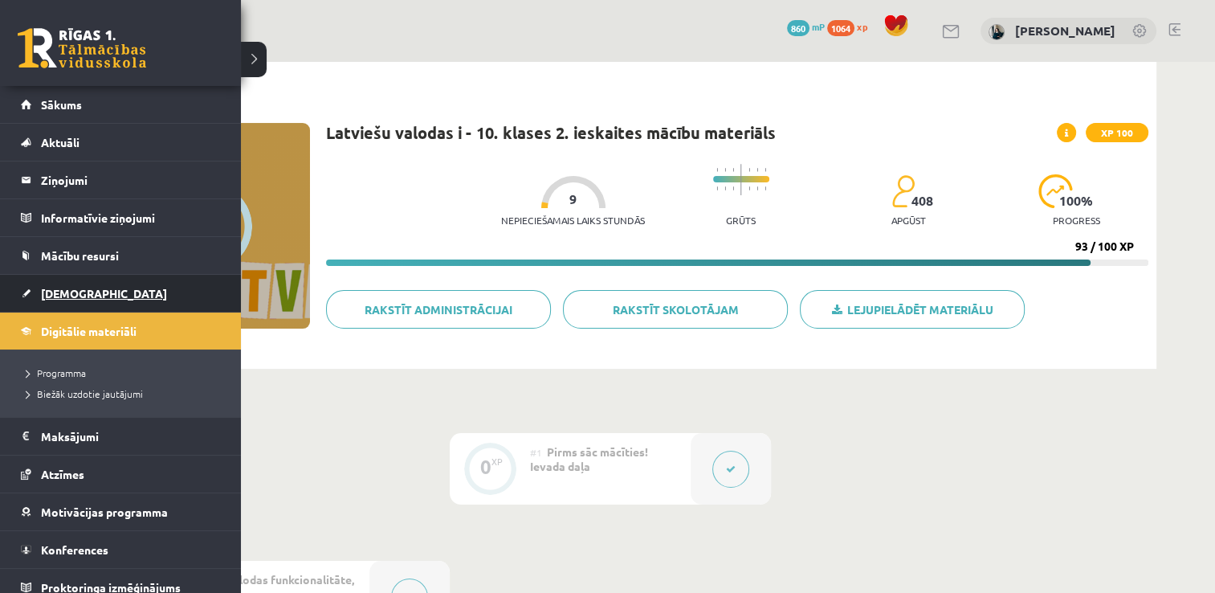
click at [36, 304] on link "[DEMOGRAPHIC_DATA]" at bounding box center [121, 293] width 200 height 37
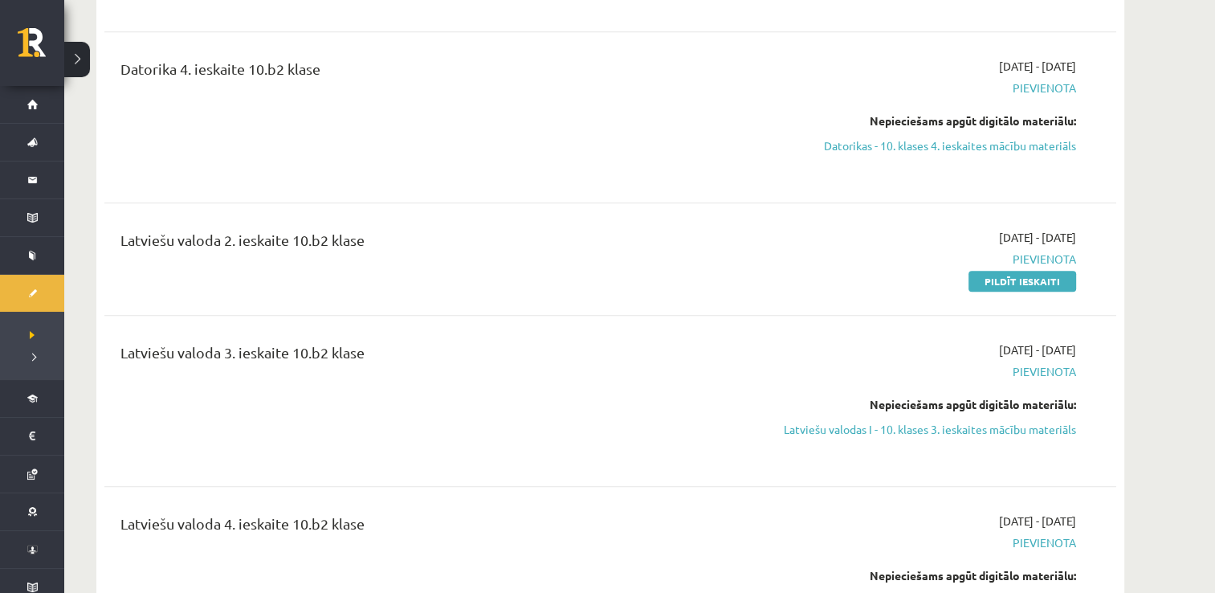
scroll to position [835, 0]
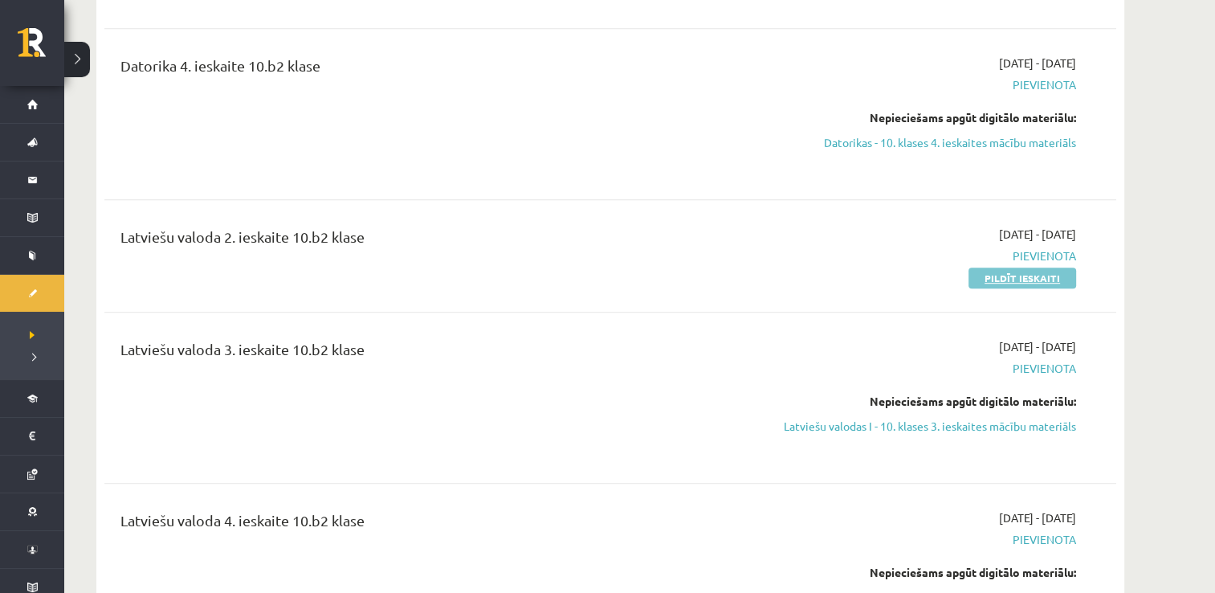
click at [1016, 267] on link "Pildīt ieskaiti" at bounding box center [1022, 277] width 108 height 21
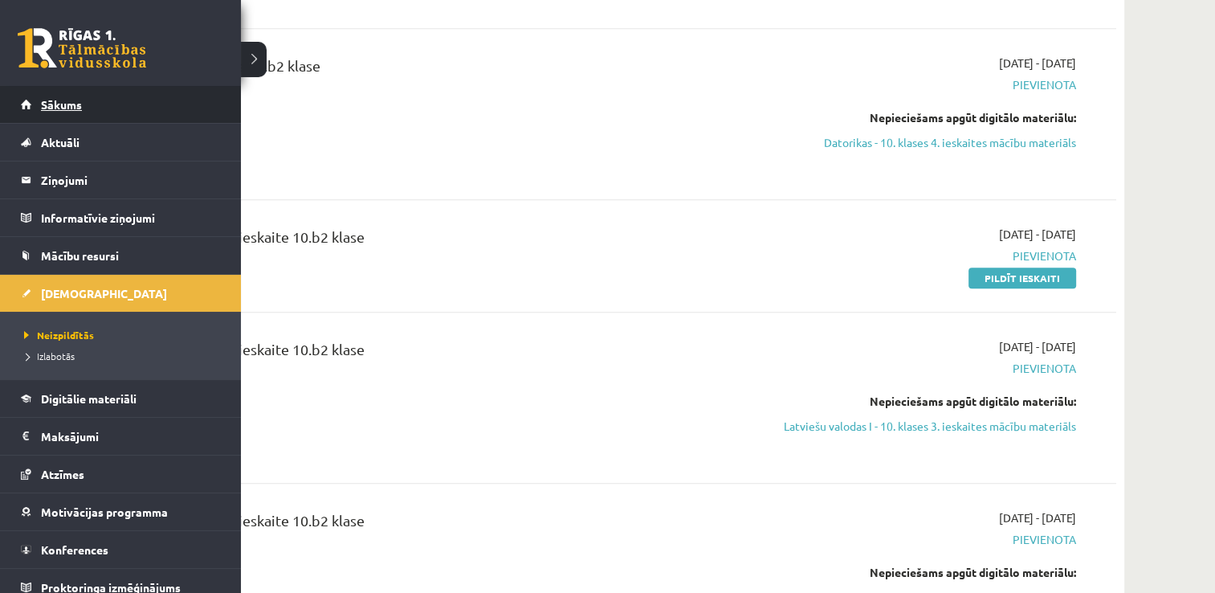
click at [48, 104] on span "Sākums" at bounding box center [61, 104] width 41 height 14
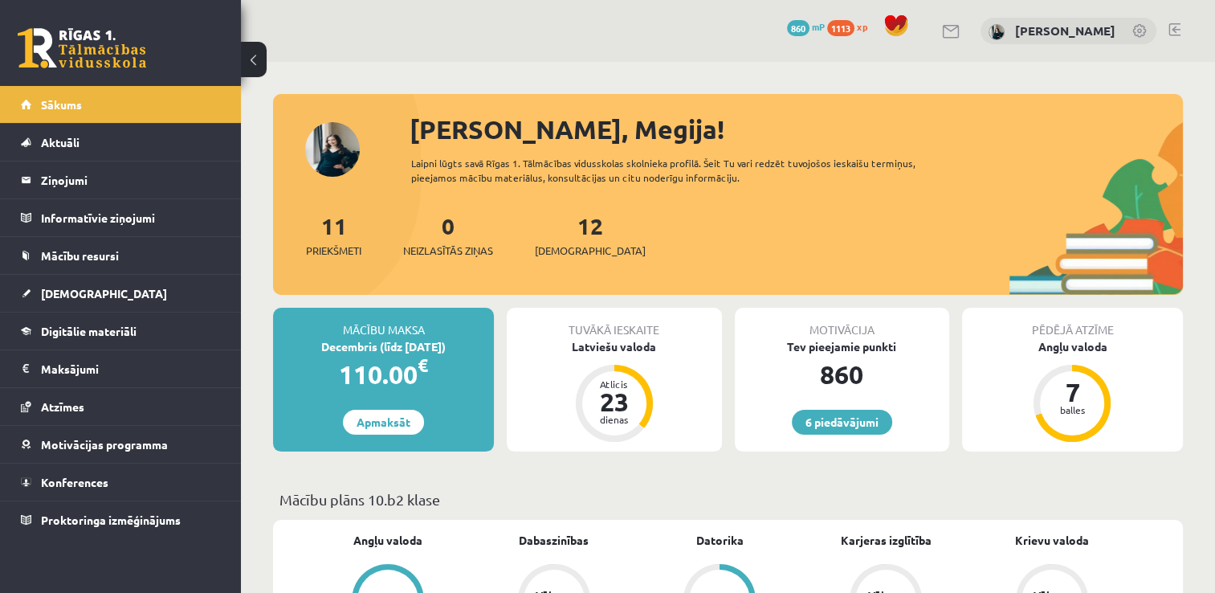
click at [700, 488] on p "Mācību plāns 10.b2 klase" at bounding box center [727, 499] width 897 height 22
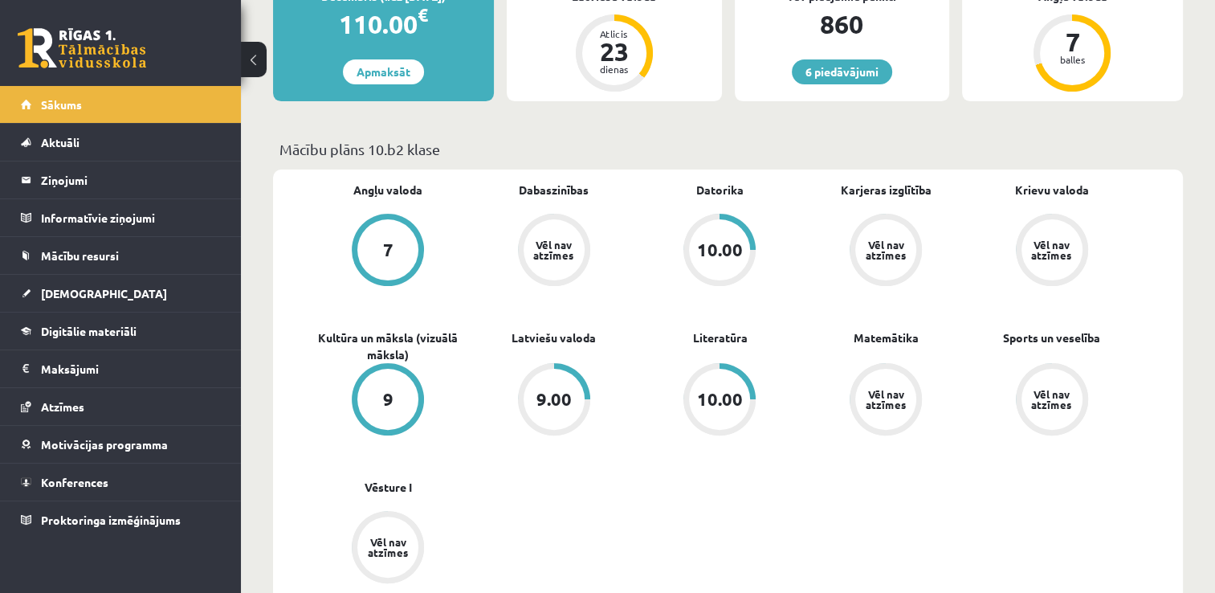
scroll to position [352, 0]
